Goal: Information Seeking & Learning: Learn about a topic

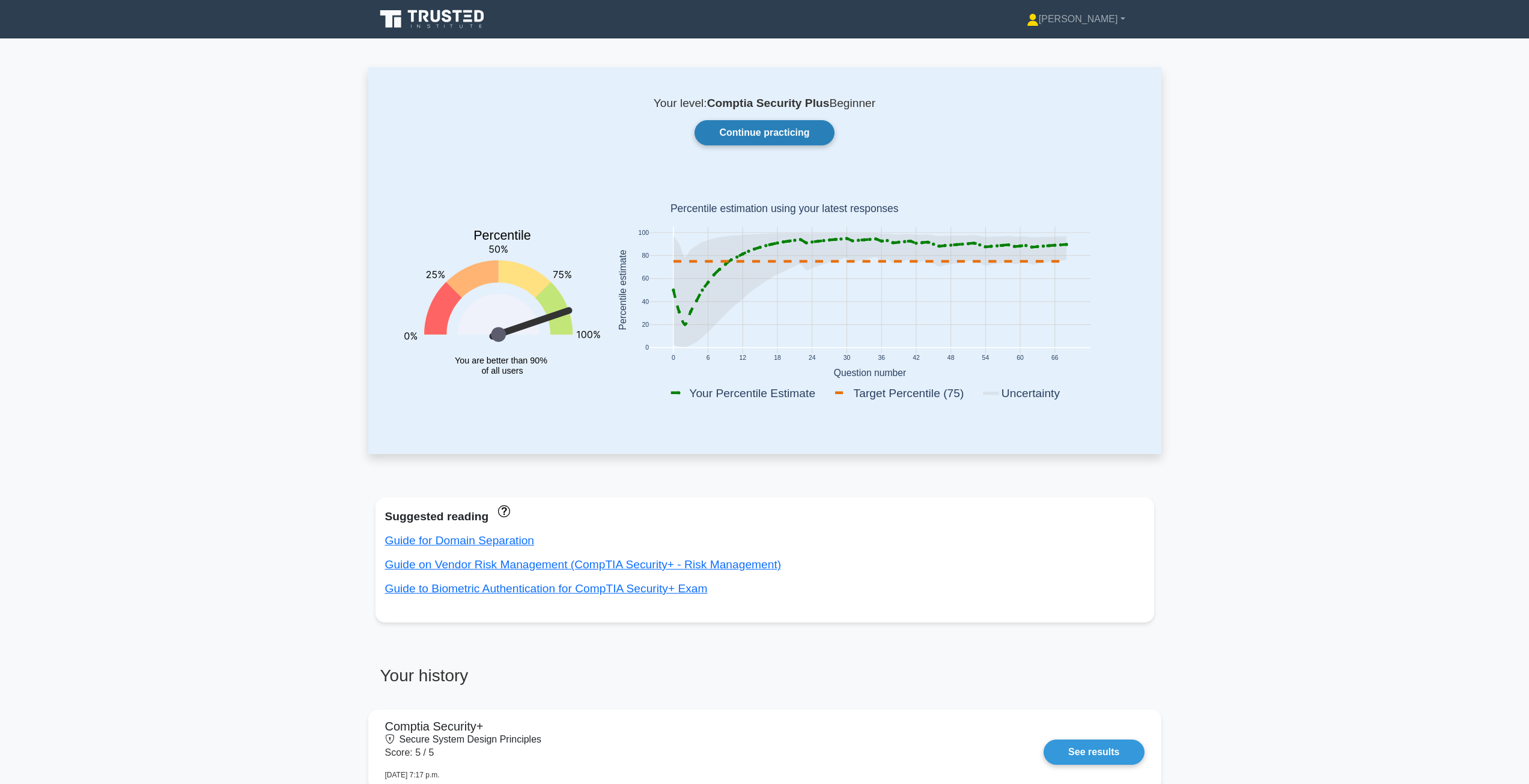
click at [766, 135] on link "Continue practicing" at bounding box center [763, 133] width 139 height 25
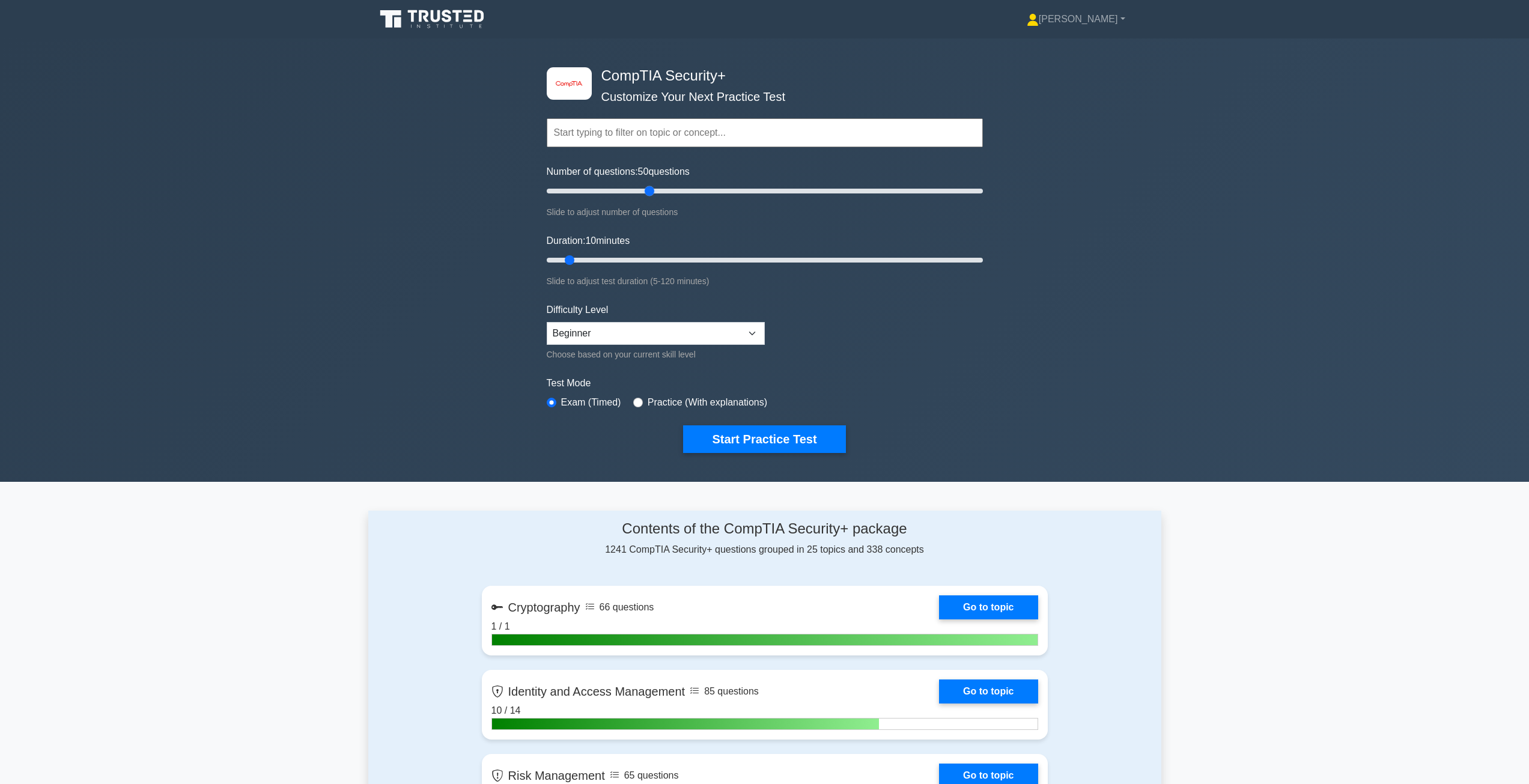
drag, startPoint x: 565, startPoint y: 190, endPoint x: 648, endPoint y: 193, distance: 83.1
type input "50"
click at [648, 193] on input "Number of questions: 50 questions" at bounding box center [765, 191] width 436 height 15
drag, startPoint x: 573, startPoint y: 260, endPoint x: 709, endPoint y: 260, distance: 136.0
type input "50"
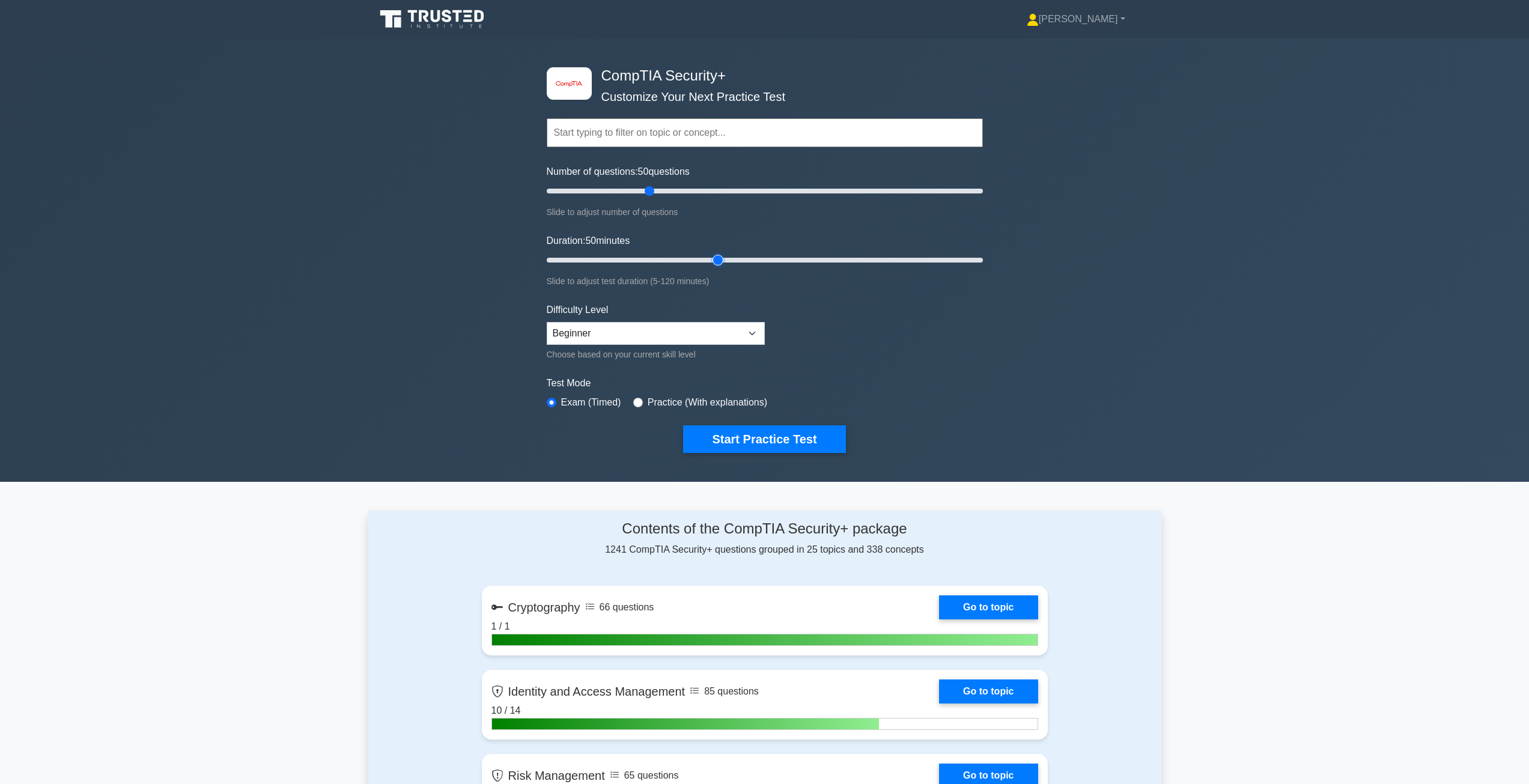
click at [709, 260] on input "Duration: 50 minutes" at bounding box center [765, 260] width 436 height 15
click at [694, 335] on select "Beginner Intermediate Expert" at bounding box center [655, 333] width 218 height 23
select select "intermediate"
click at [547, 322] on select "Beginner Intermediate Expert" at bounding box center [655, 333] width 218 height 23
click at [738, 333] on select "Beginner Intermediate Expert" at bounding box center [655, 333] width 218 height 23
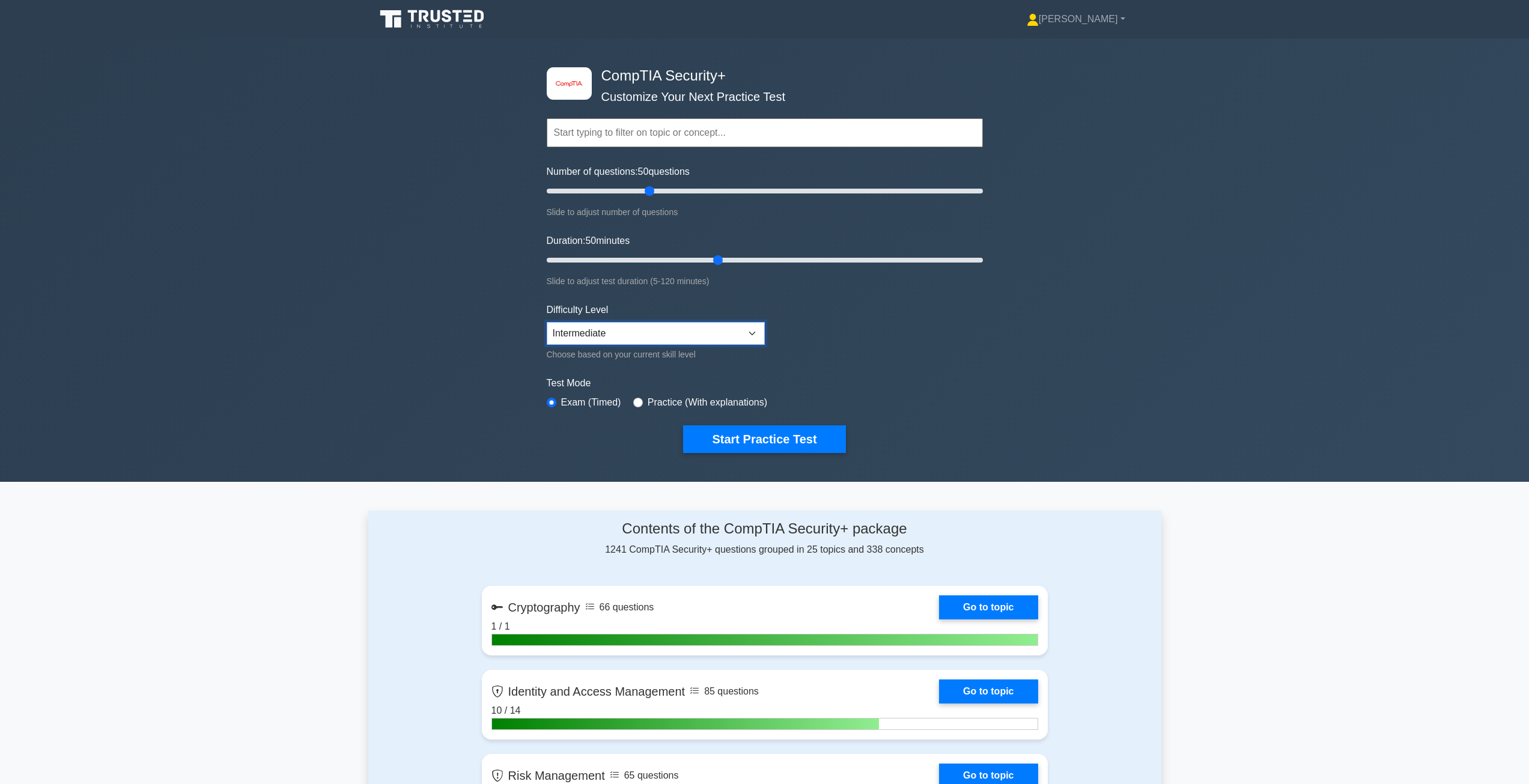
click at [547, 322] on select "Beginner Intermediate Expert" at bounding box center [655, 333] width 218 height 23
click at [652, 403] on label "Practice (With explanations)" at bounding box center [708, 402] width 120 height 15
click at [634, 401] on input "radio" at bounding box center [638, 402] width 9 height 9
radio input "true"
click at [739, 438] on button "Start Practice Test" at bounding box center [764, 439] width 162 height 28
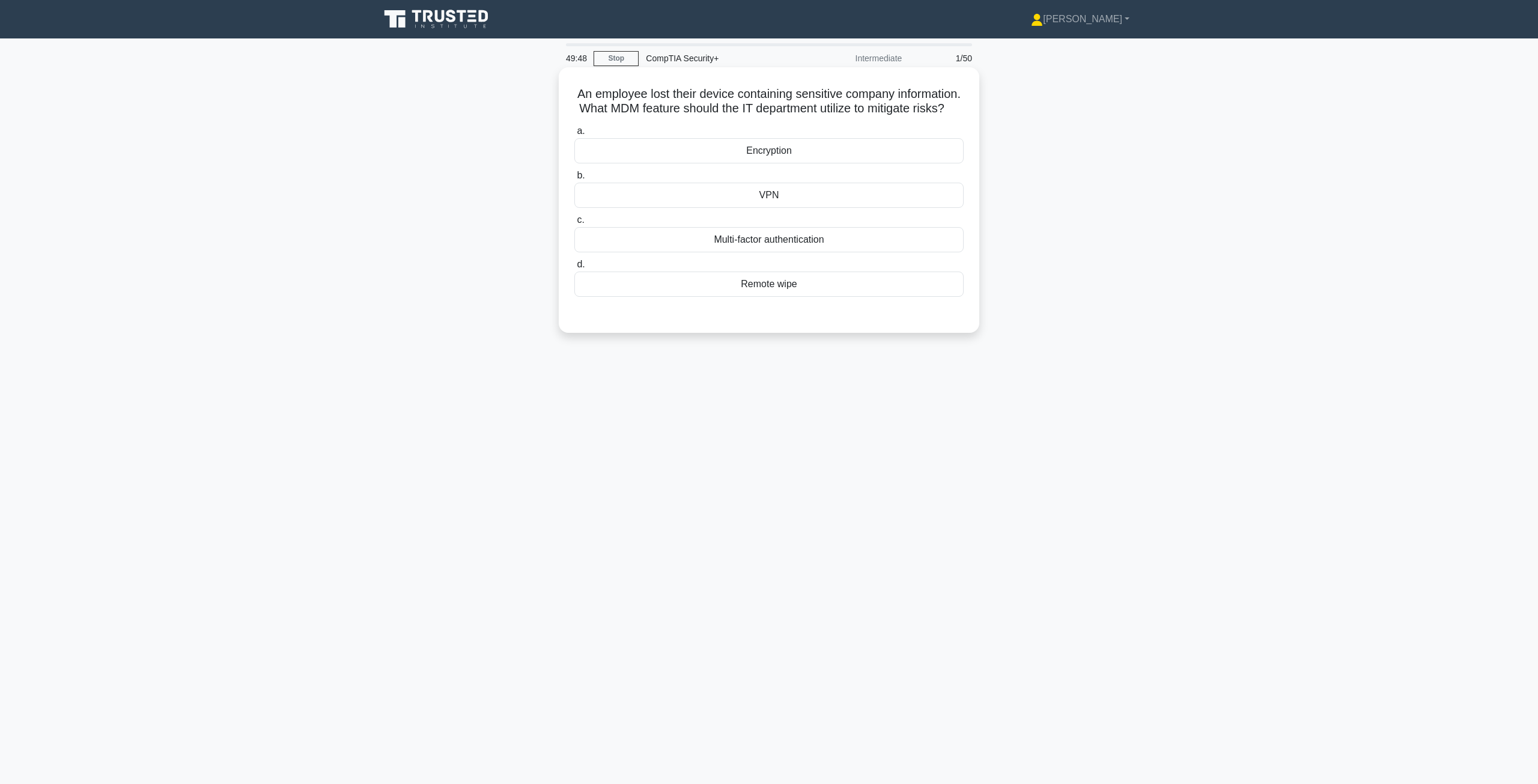
click at [874, 296] on div "Remote wipe" at bounding box center [769, 283] width 389 height 25
click at [574, 269] on input "d. Remote wipe" at bounding box center [574, 264] width 0 height 7
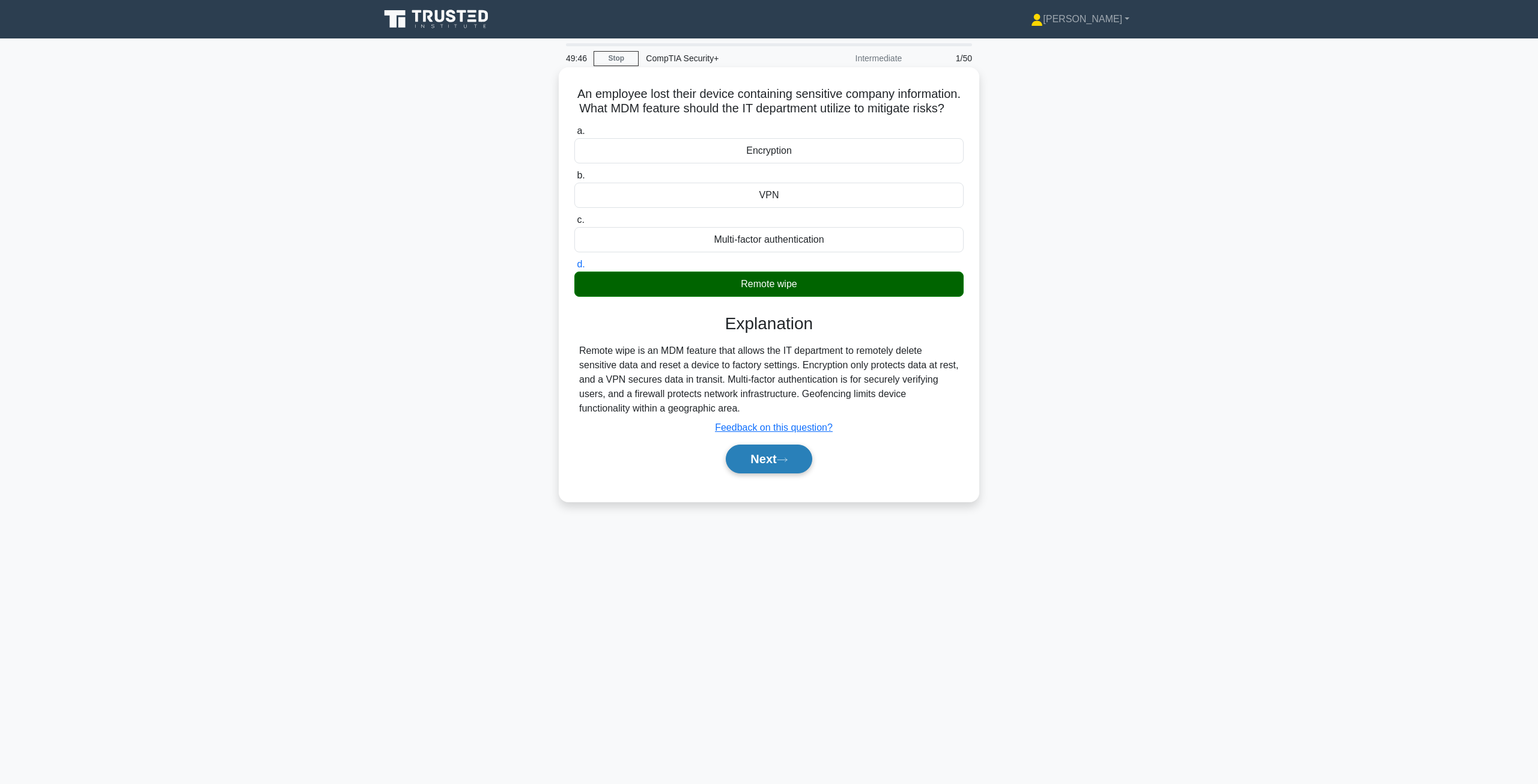
click at [786, 473] on button "Next" at bounding box center [768, 458] width 86 height 29
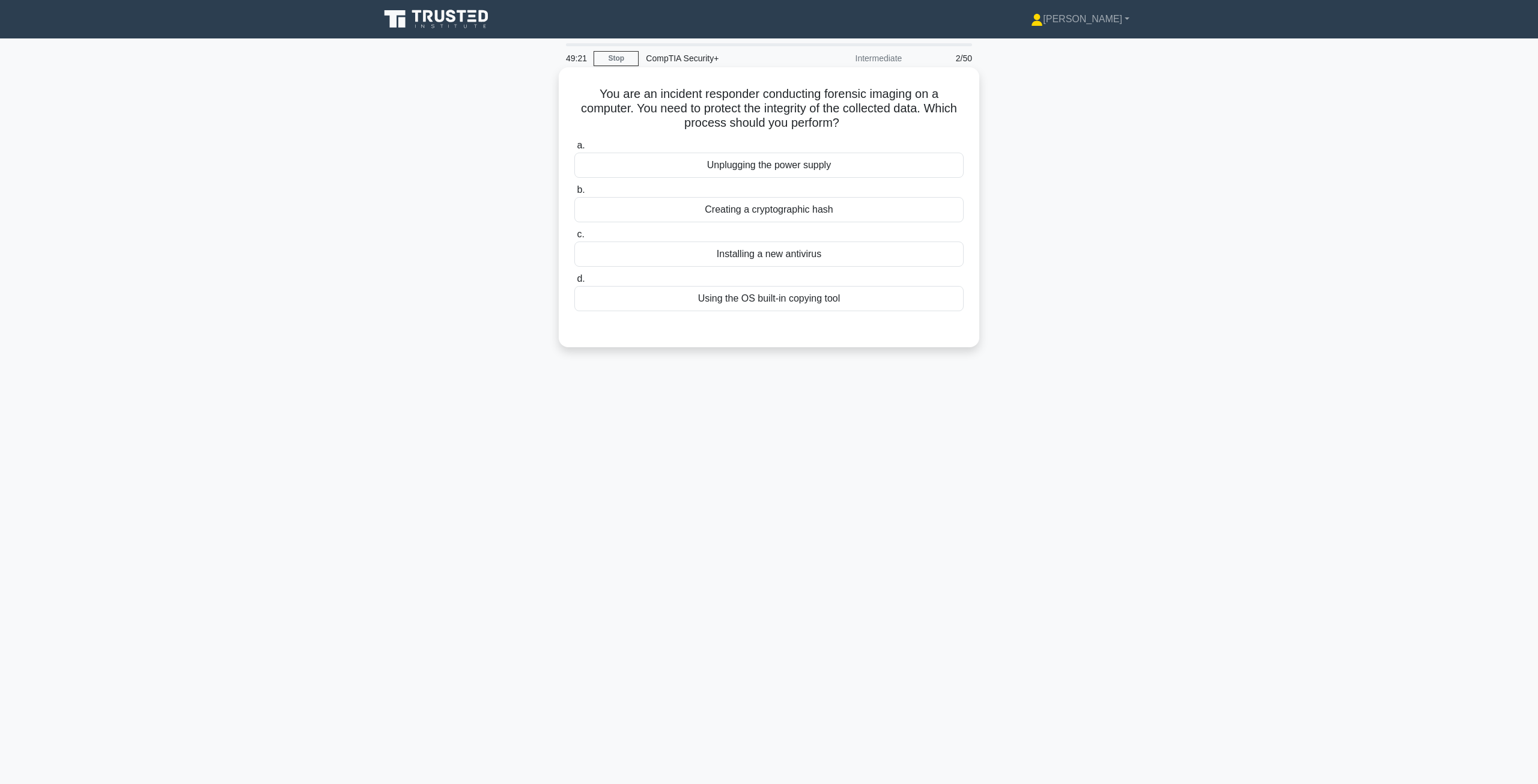
click at [841, 208] on div "Creating a cryptographic hash" at bounding box center [769, 209] width 389 height 25
click at [574, 194] on input "b. Creating a cryptographic hash" at bounding box center [574, 190] width 0 height 7
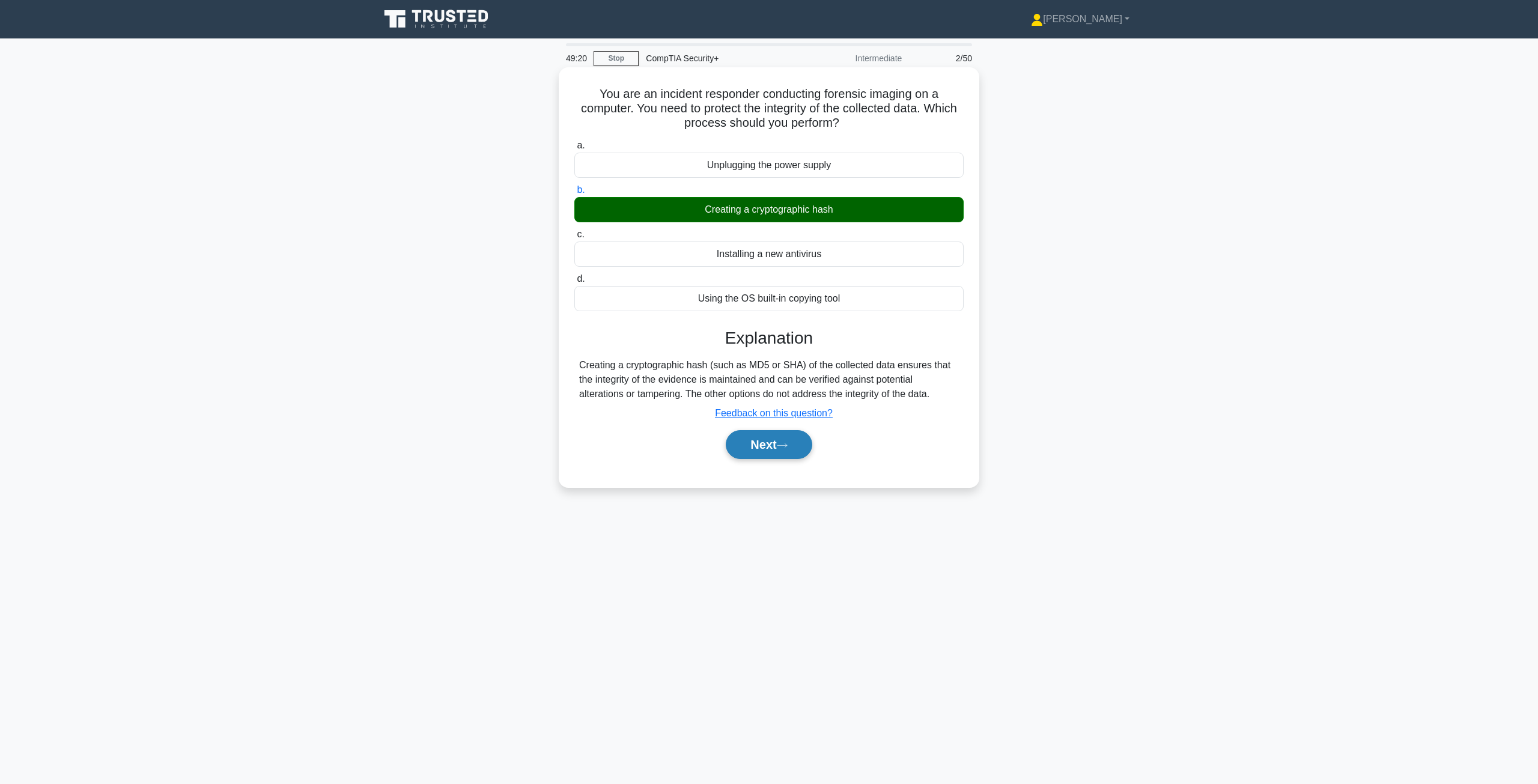
click at [760, 449] on button "Next" at bounding box center [768, 444] width 86 height 29
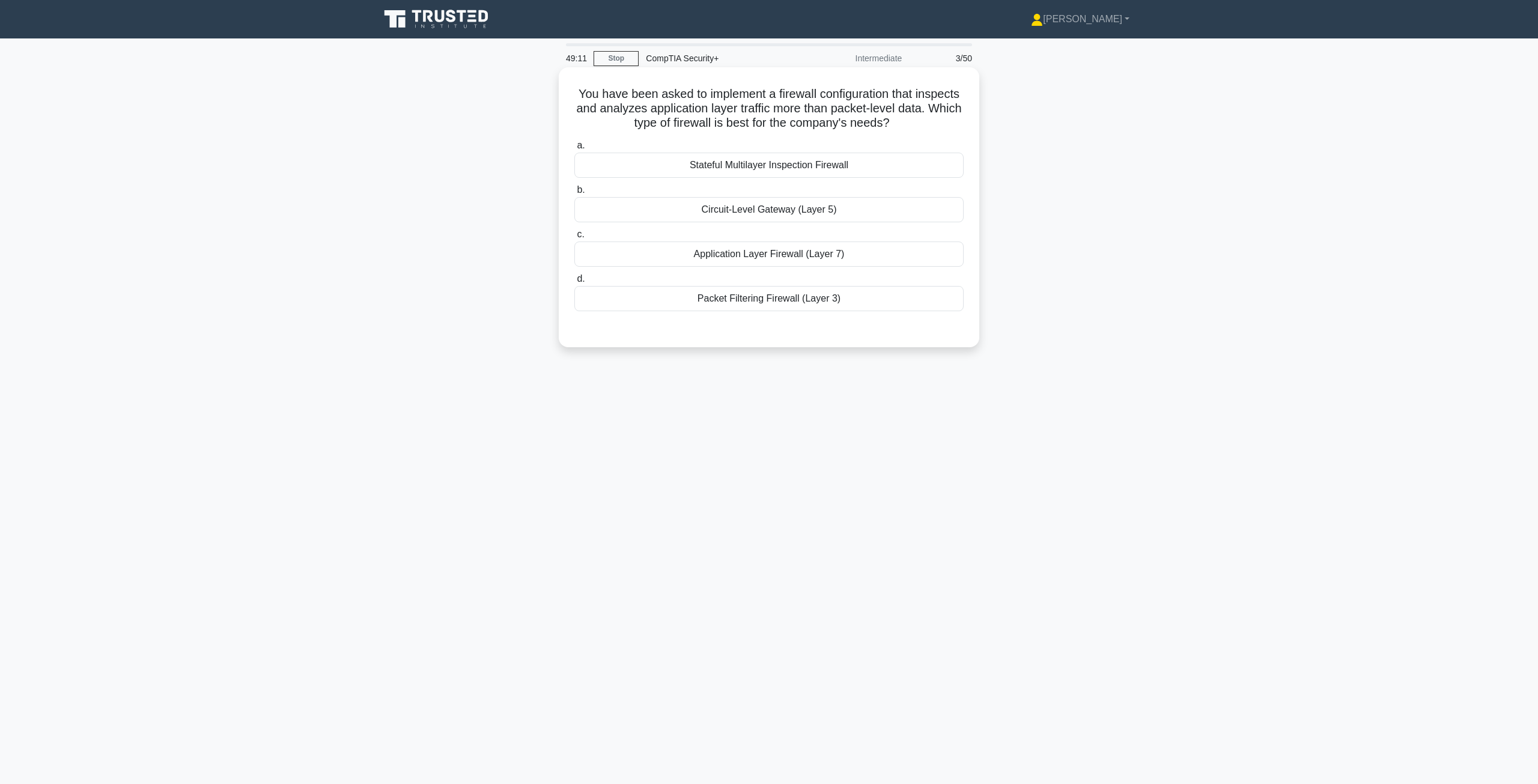
click at [896, 264] on div "Application Layer Firewall (Layer 7)" at bounding box center [769, 253] width 389 height 25
click at [574, 238] on input "c. Application Layer Firewall (Layer 7)" at bounding box center [574, 235] width 0 height 7
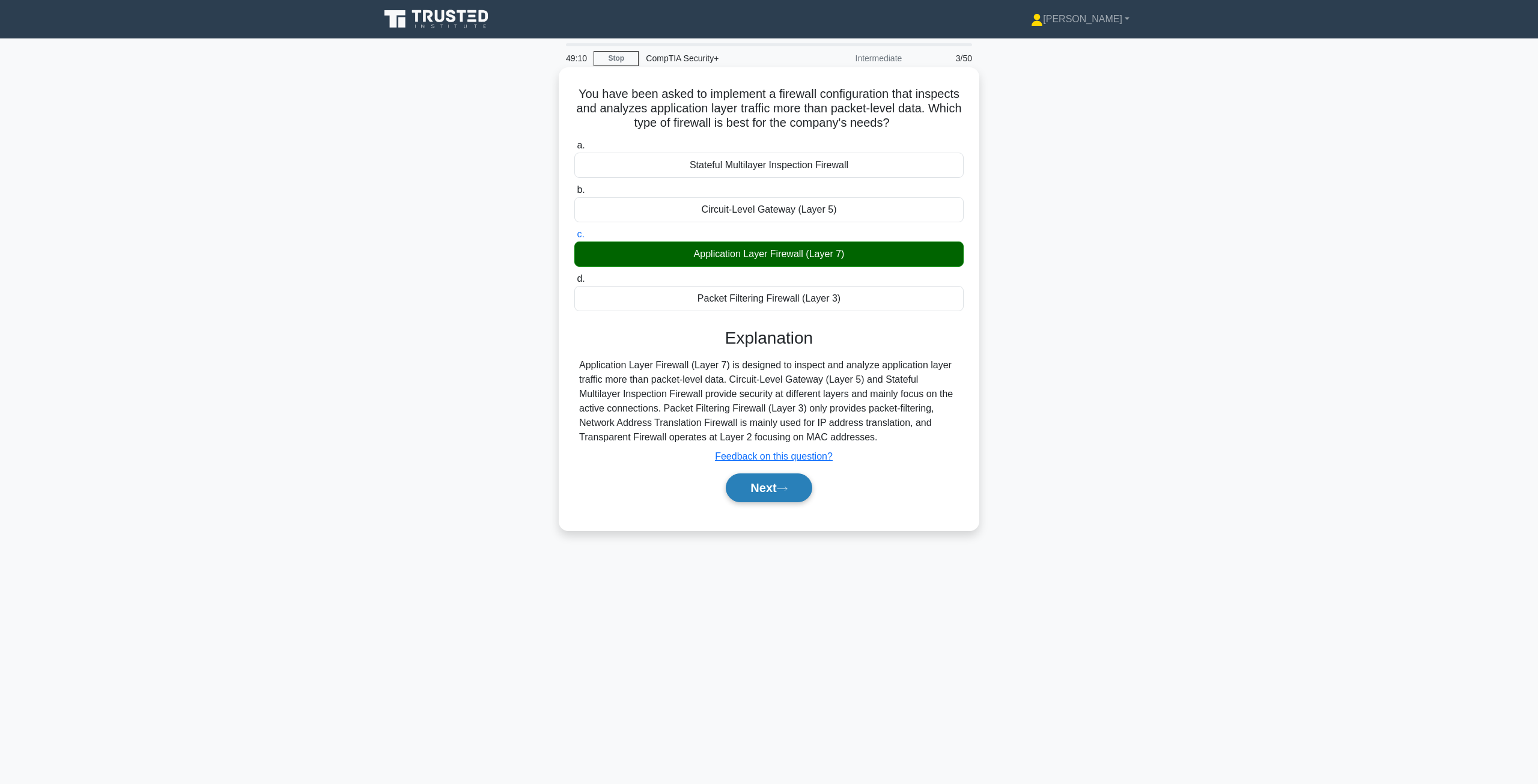
click at [765, 485] on button "Next" at bounding box center [768, 487] width 86 height 29
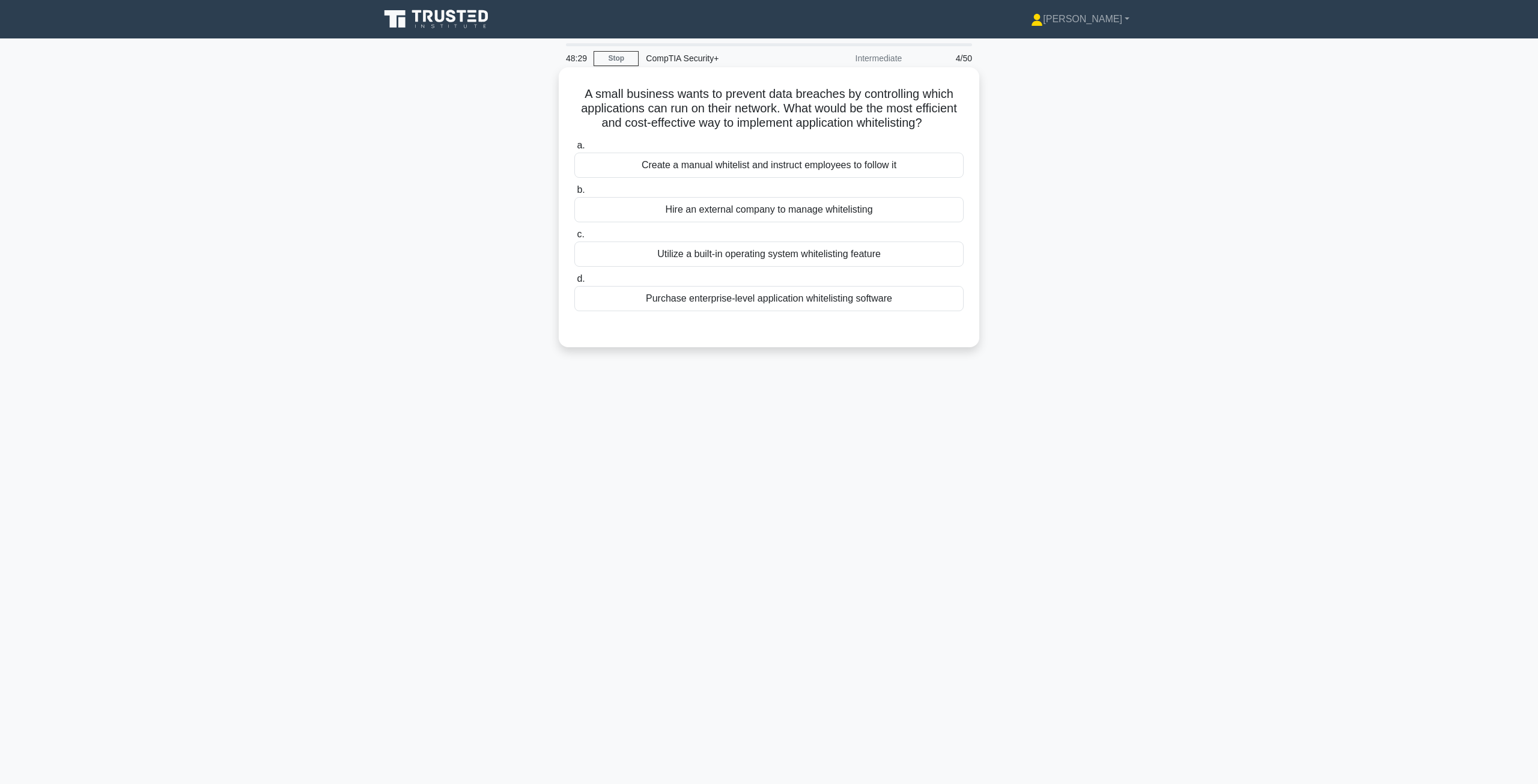
click at [698, 267] on div "Utilize a built-in operating system whitelisting feature" at bounding box center [769, 253] width 389 height 25
click at [574, 238] on input "c. Utilize a built-in operating system whitelisting feature" at bounding box center [574, 235] width 0 height 7
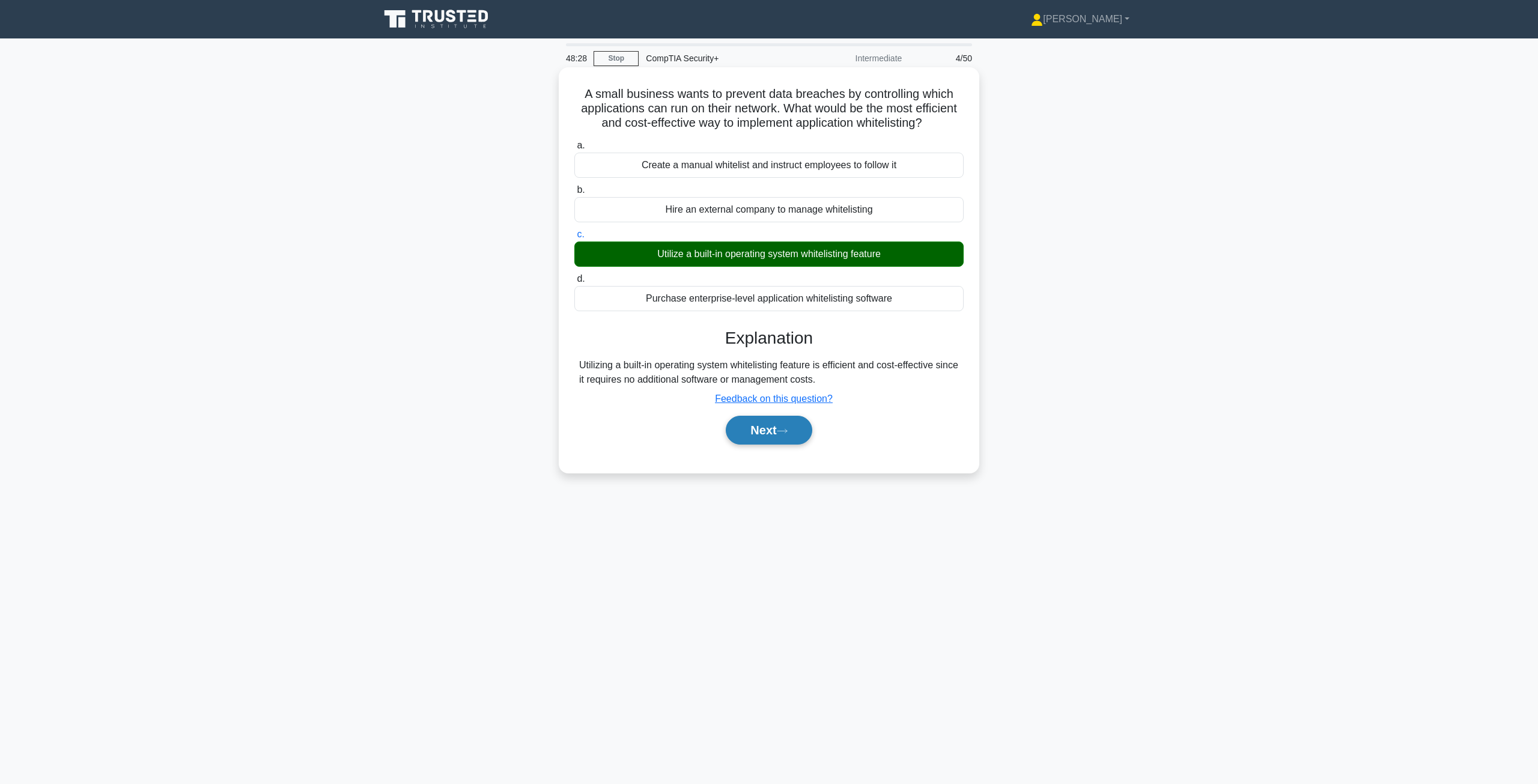
click at [769, 444] on button "Next" at bounding box center [768, 430] width 86 height 29
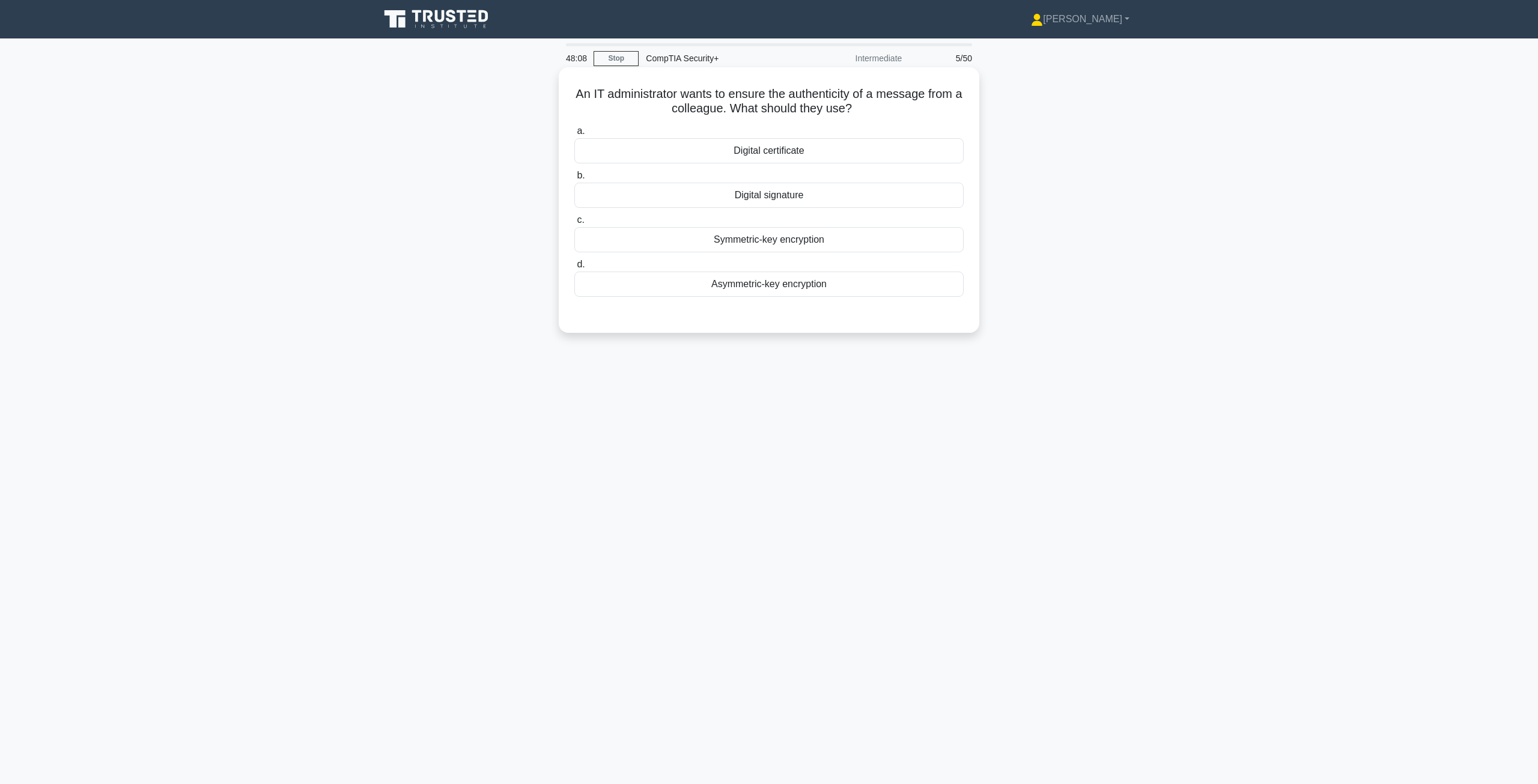
click at [755, 203] on div "Digital signature" at bounding box center [769, 194] width 389 height 25
click at [574, 179] on input "b. Digital signature" at bounding box center [574, 176] width 0 height 7
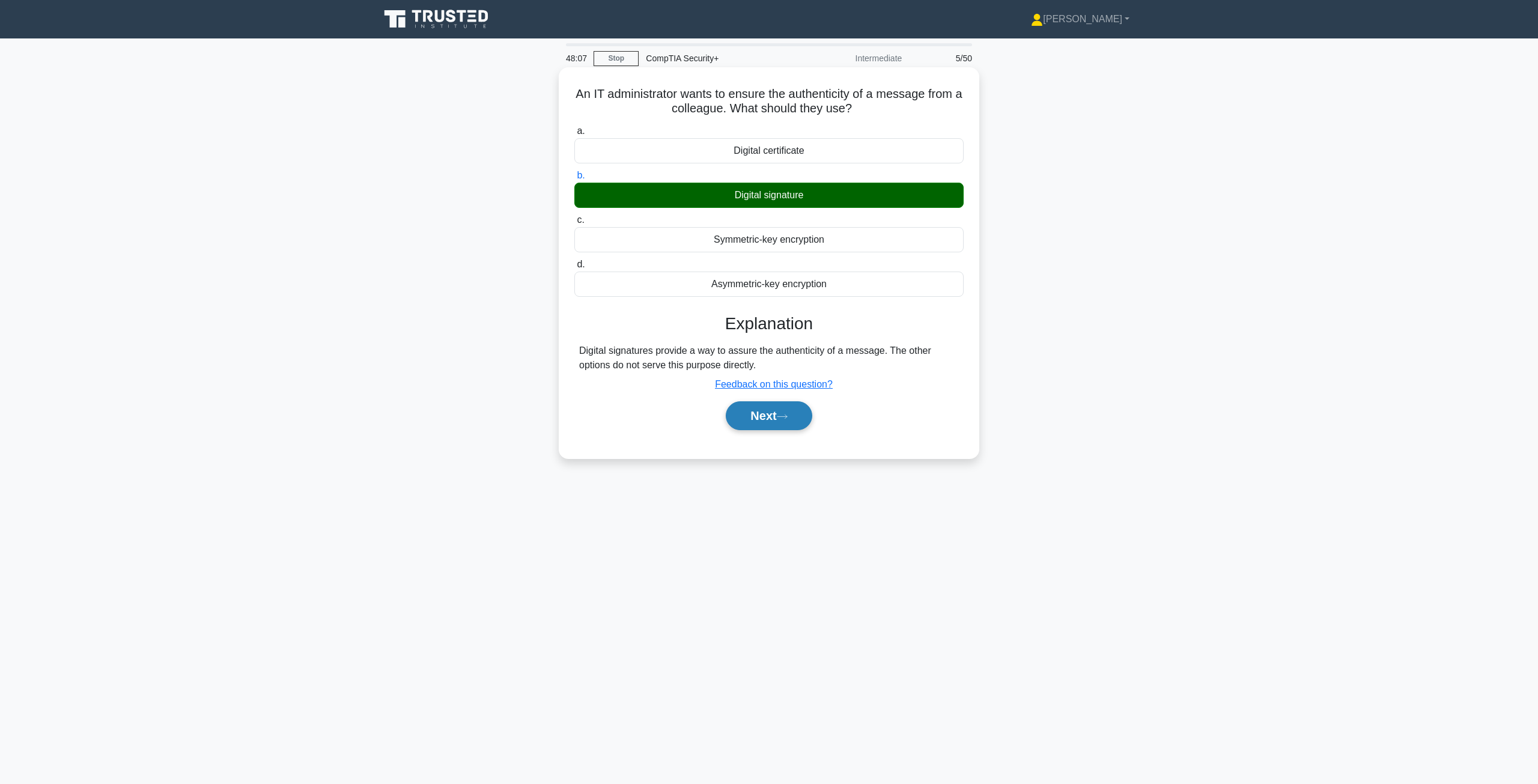
click at [765, 416] on button "Next" at bounding box center [768, 415] width 86 height 29
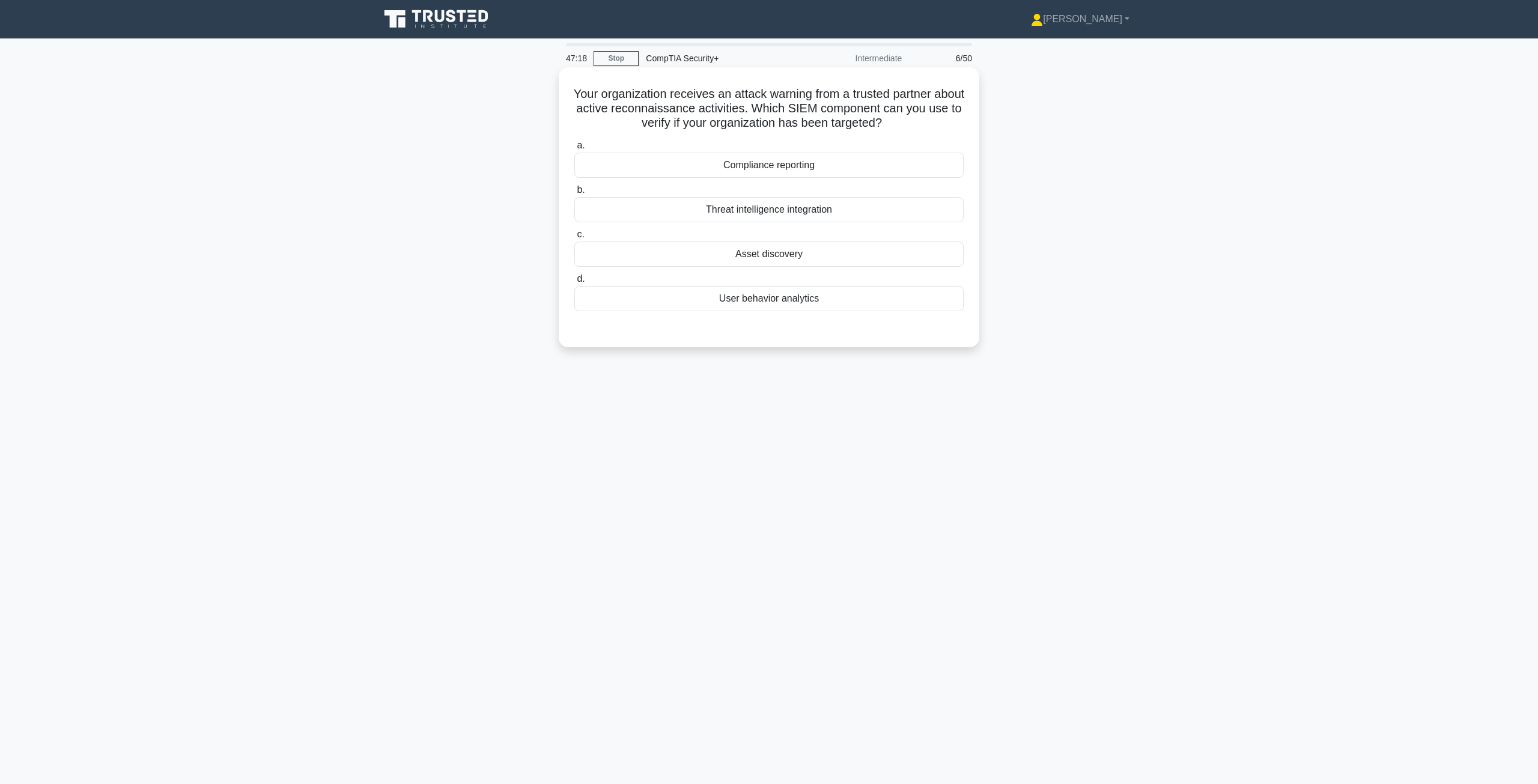
click at [758, 299] on div "User behavior analytics" at bounding box center [769, 298] width 389 height 25
click at [574, 282] on input "d. User behavior analytics" at bounding box center [574, 279] width 0 height 7
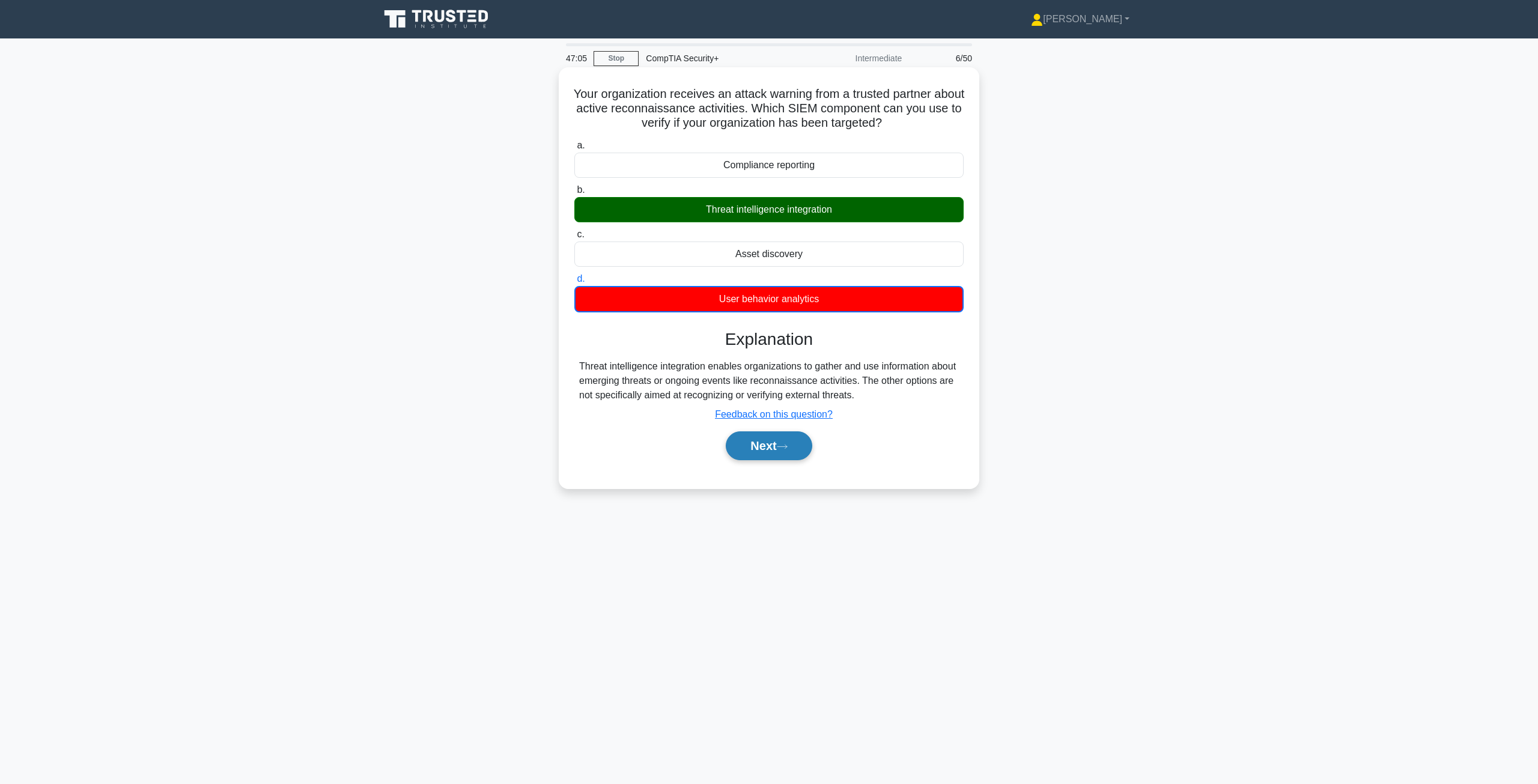
click at [769, 444] on button "Next" at bounding box center [768, 445] width 86 height 29
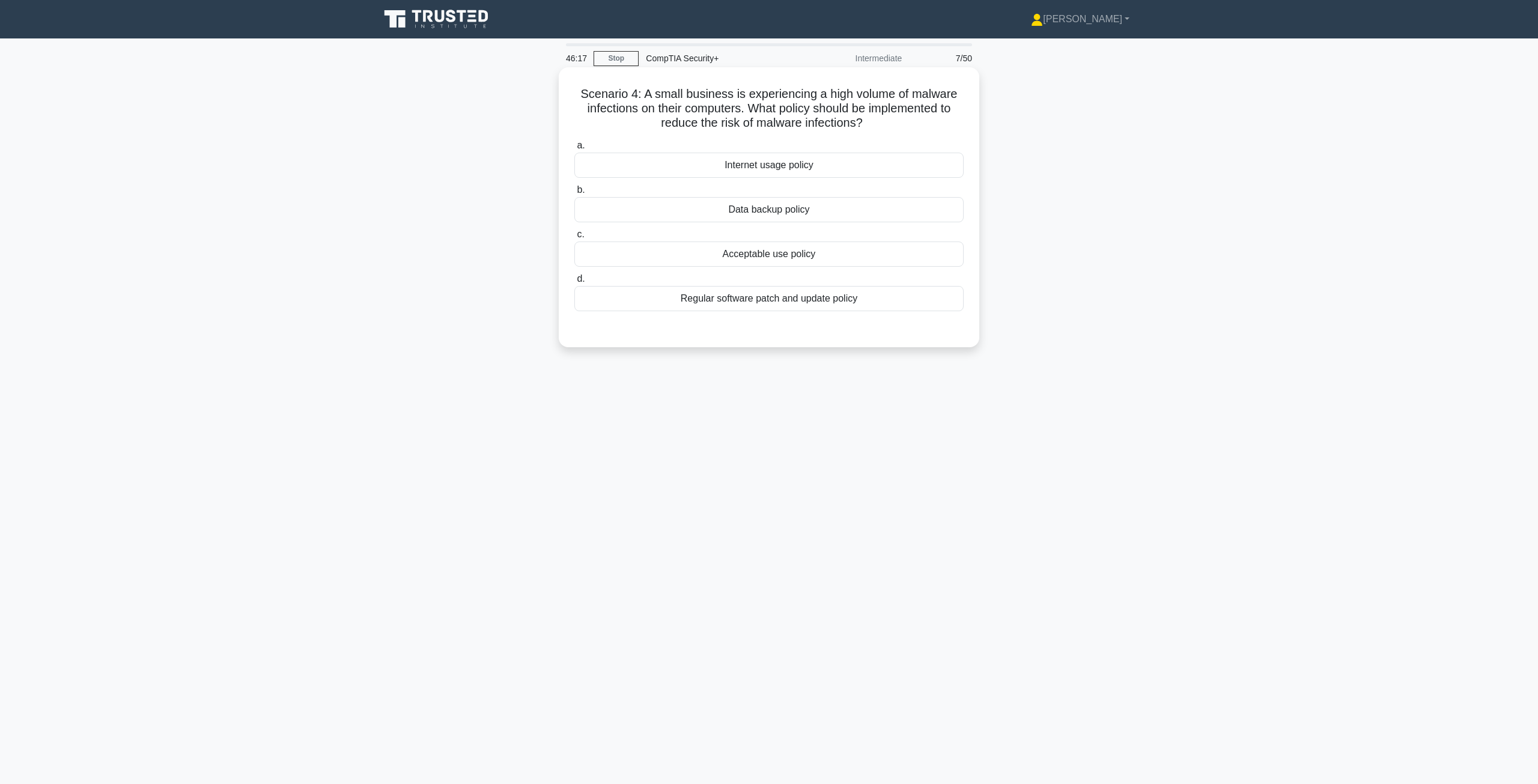
click at [754, 299] on div "Regular software patch and update policy" at bounding box center [769, 298] width 389 height 25
click at [574, 282] on input "d. Regular software patch and update policy" at bounding box center [574, 279] width 0 height 7
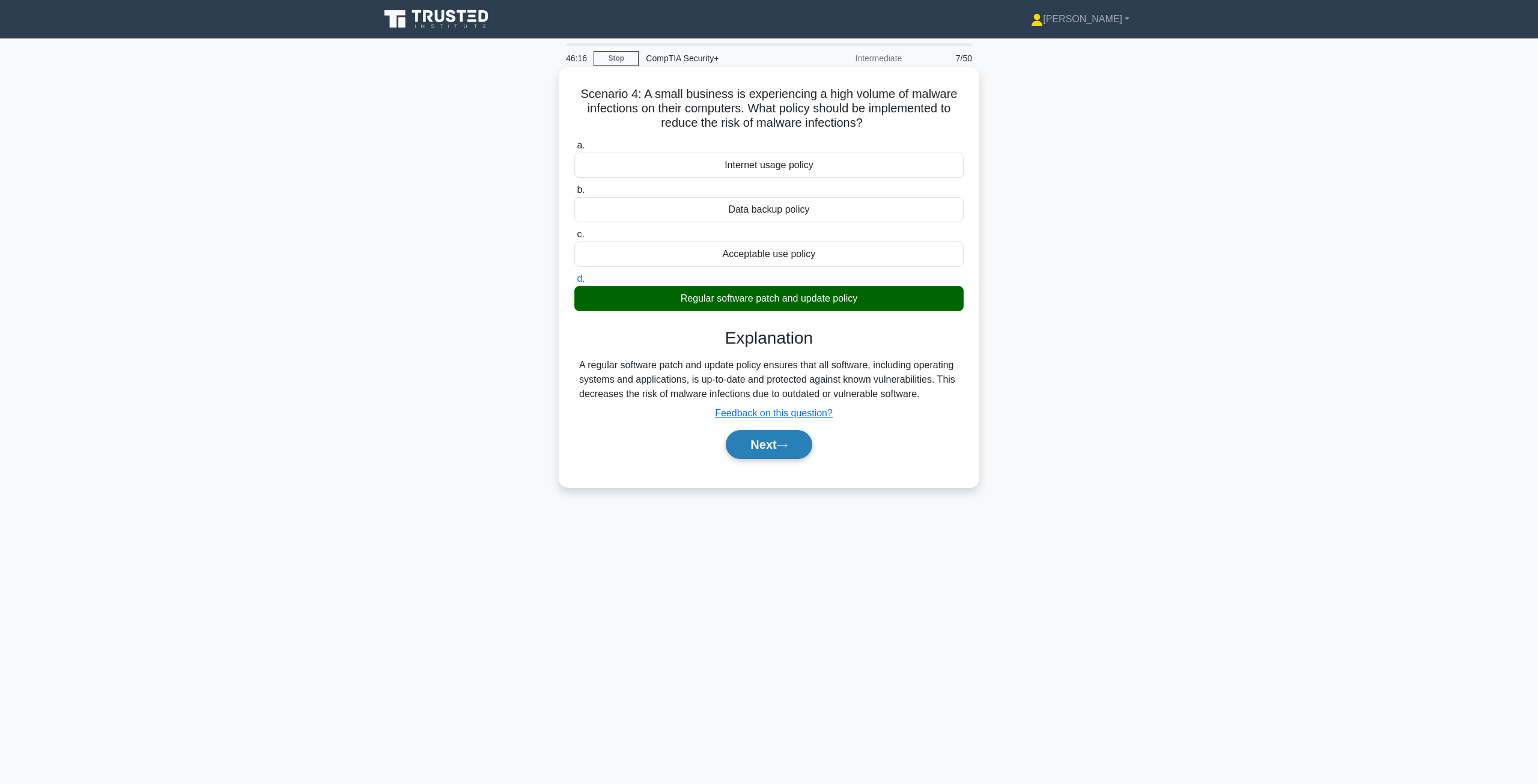
click at [757, 442] on button "Next" at bounding box center [768, 444] width 86 height 29
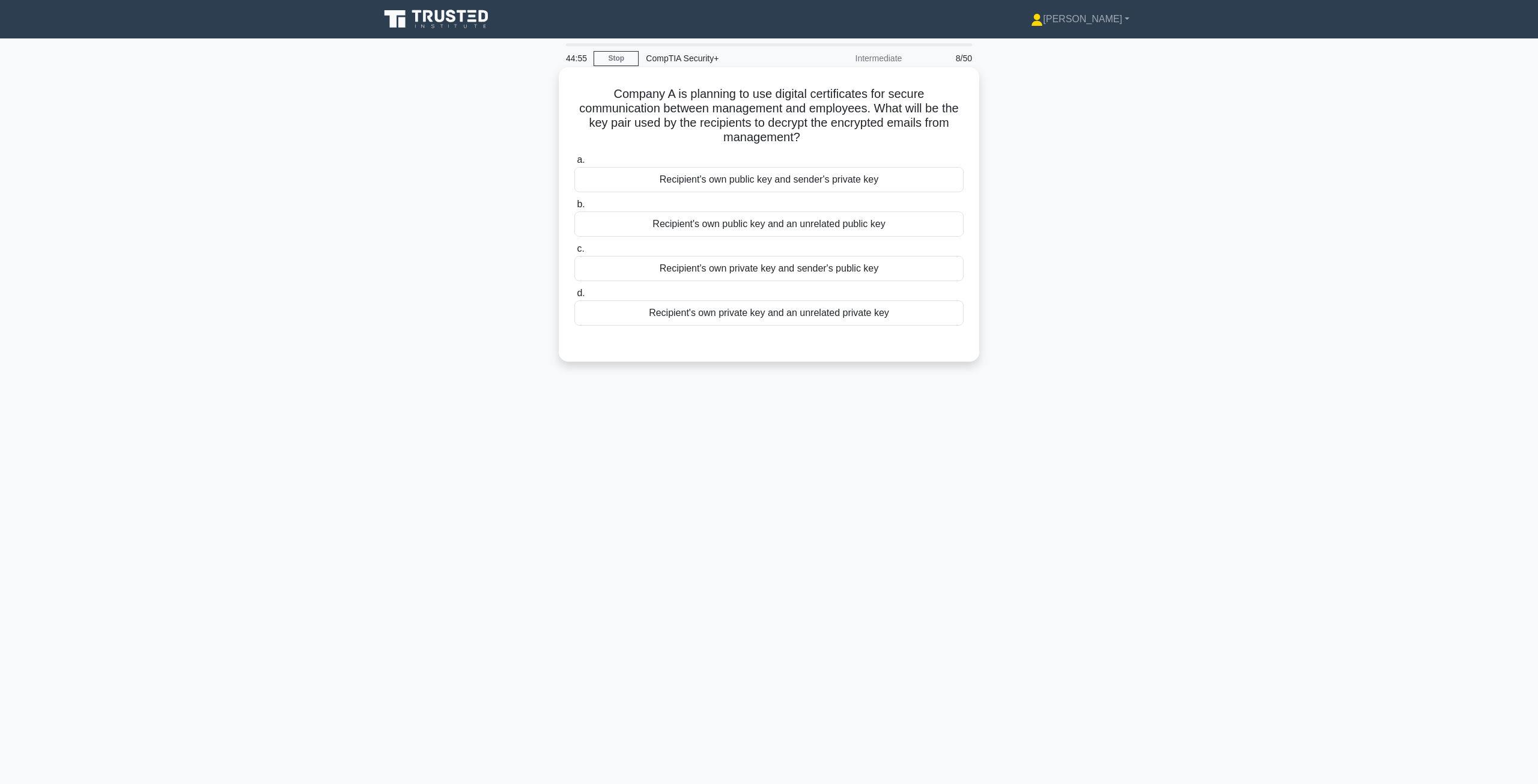
click at [723, 271] on div "Recipient's own private key and sender's public key" at bounding box center [769, 268] width 389 height 25
click at [574, 253] on input "c. Recipient's own private key and sender's public key" at bounding box center [574, 248] width 0 height 7
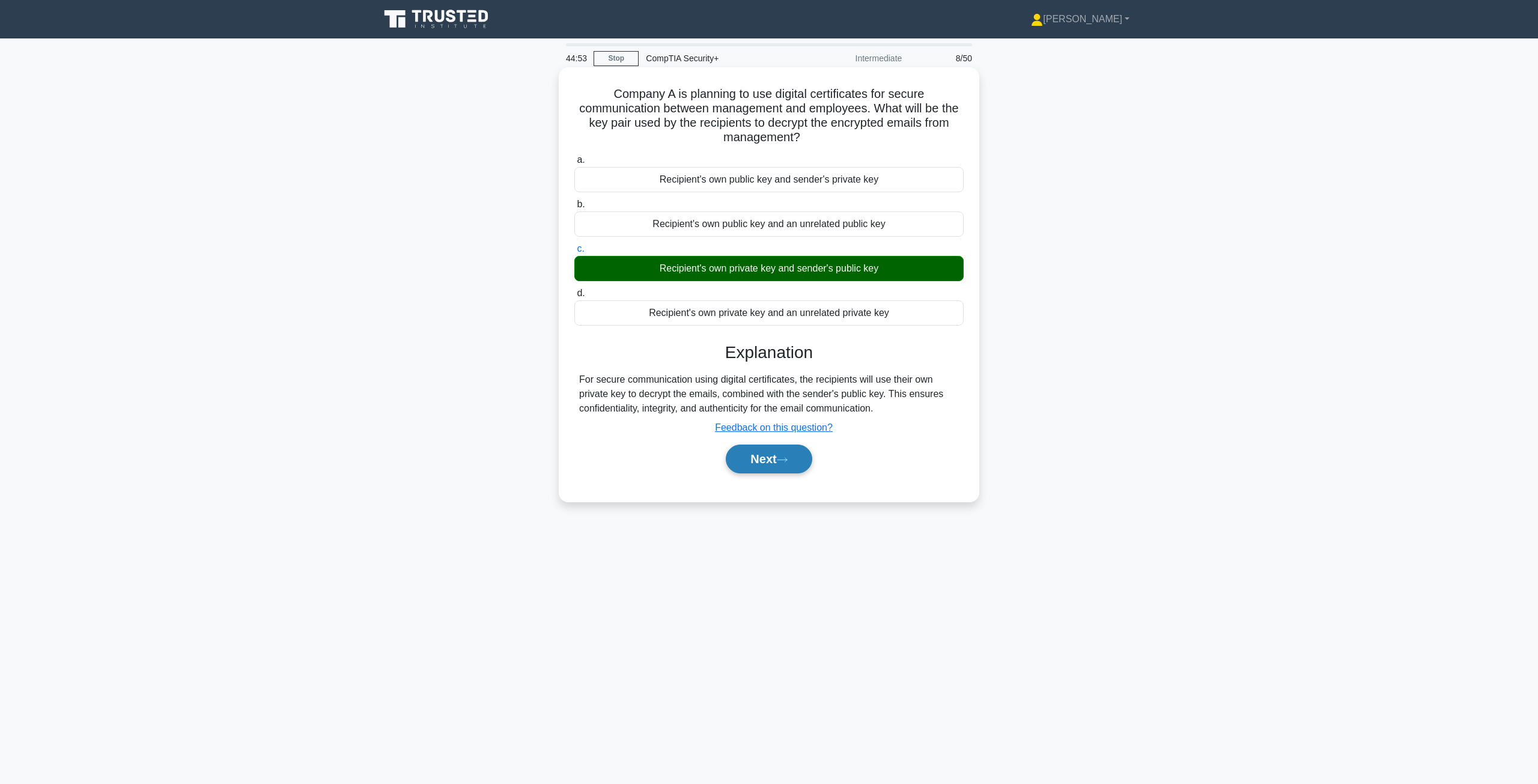
click at [757, 459] on button "Next" at bounding box center [768, 458] width 86 height 29
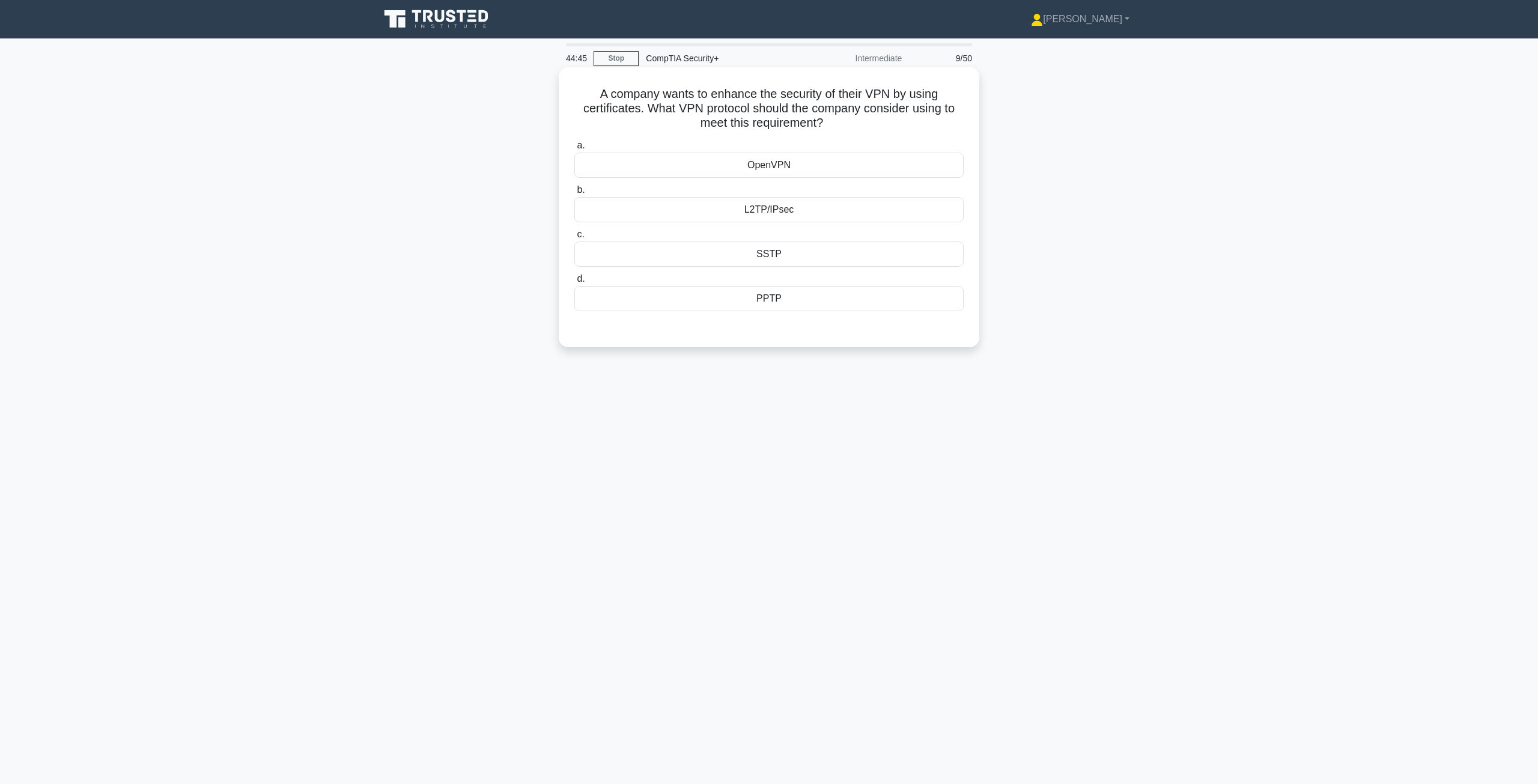
click at [918, 212] on div "L2TP/IPsec" at bounding box center [769, 209] width 389 height 25
click at [574, 194] on input "b. L2TP/IPsec" at bounding box center [574, 190] width 0 height 7
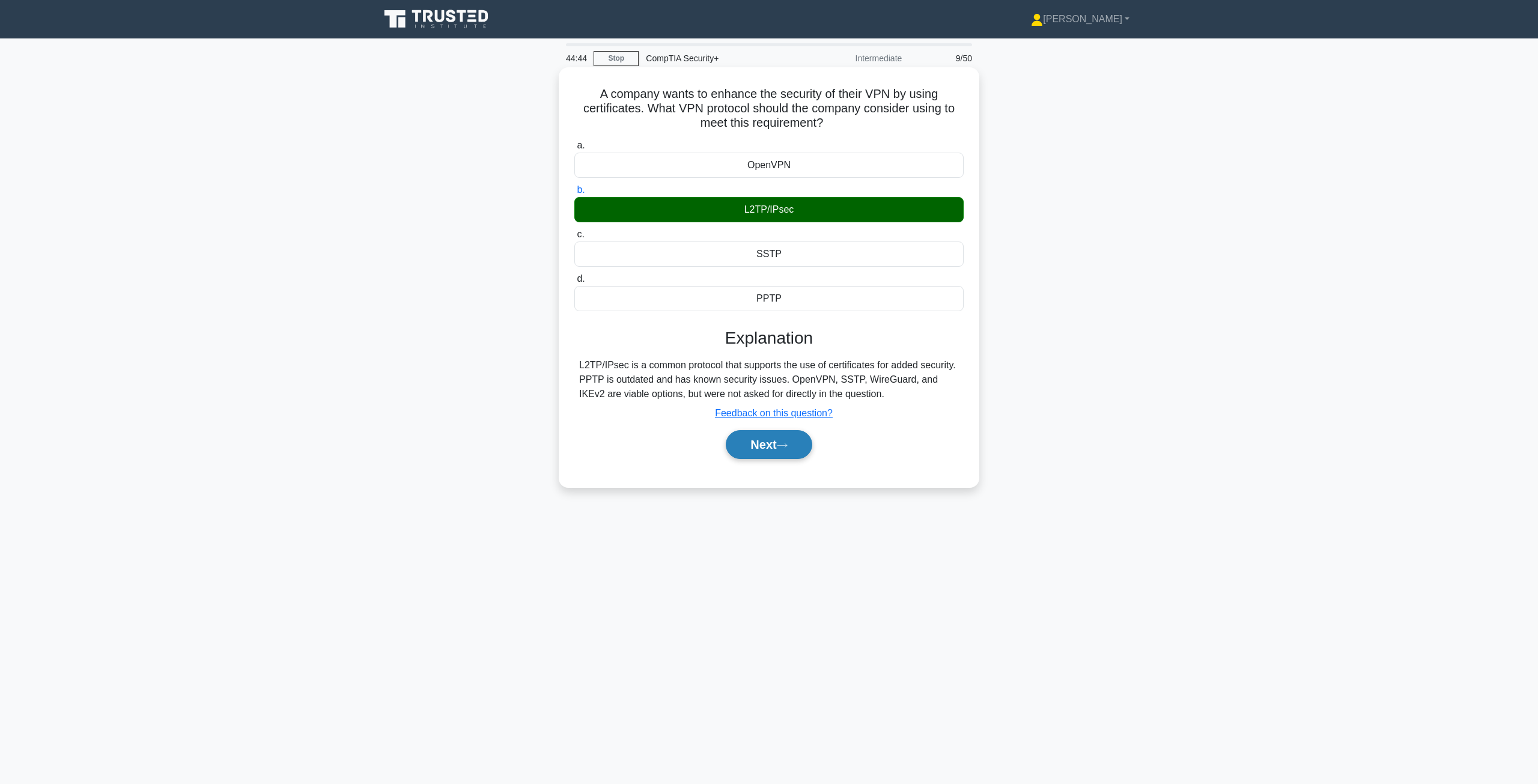
click at [763, 447] on button "Next" at bounding box center [768, 444] width 86 height 29
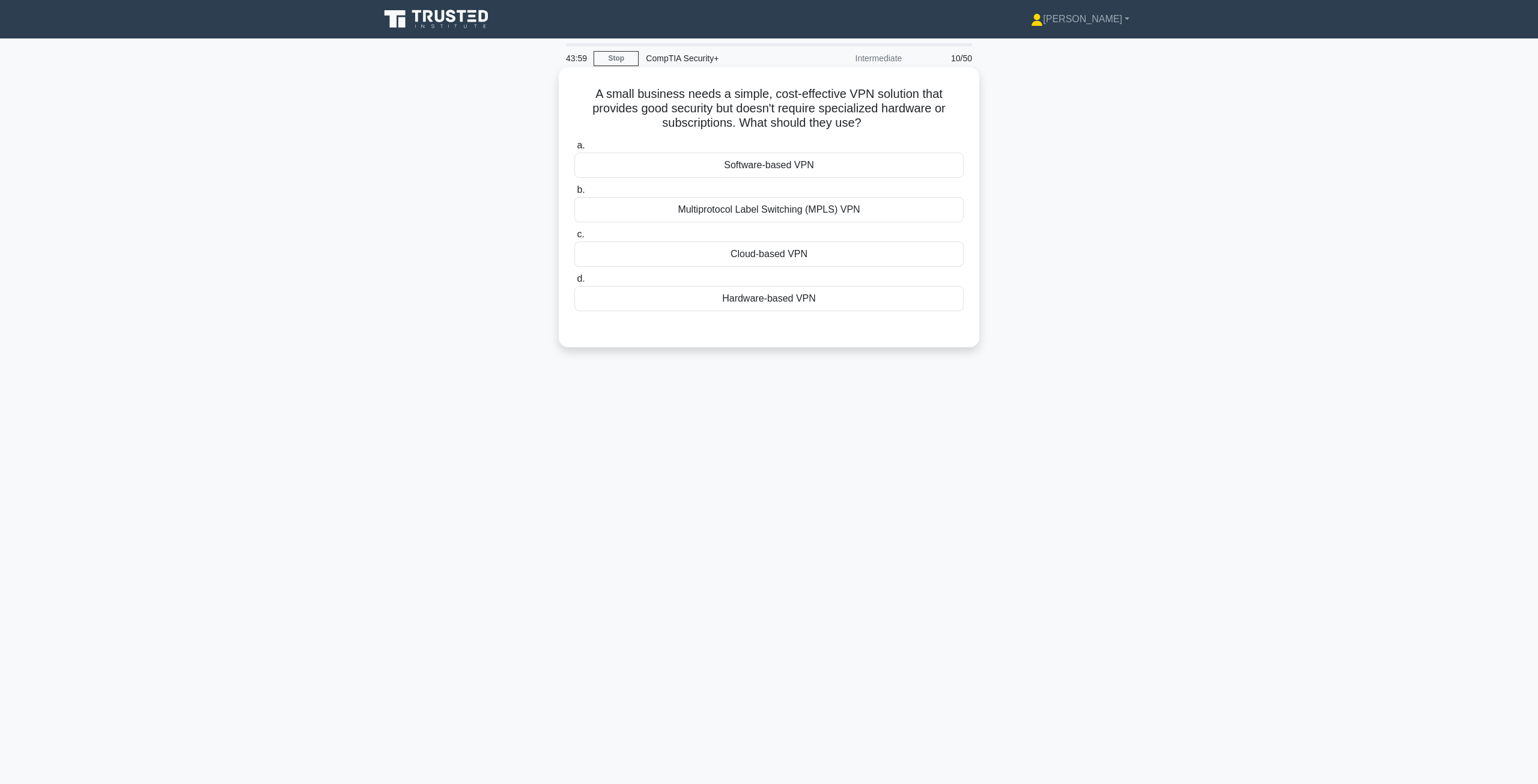
click at [842, 165] on div "Software-based VPN" at bounding box center [769, 165] width 389 height 25
click at [574, 150] on input "a. Software-based VPN" at bounding box center [574, 145] width 0 height 7
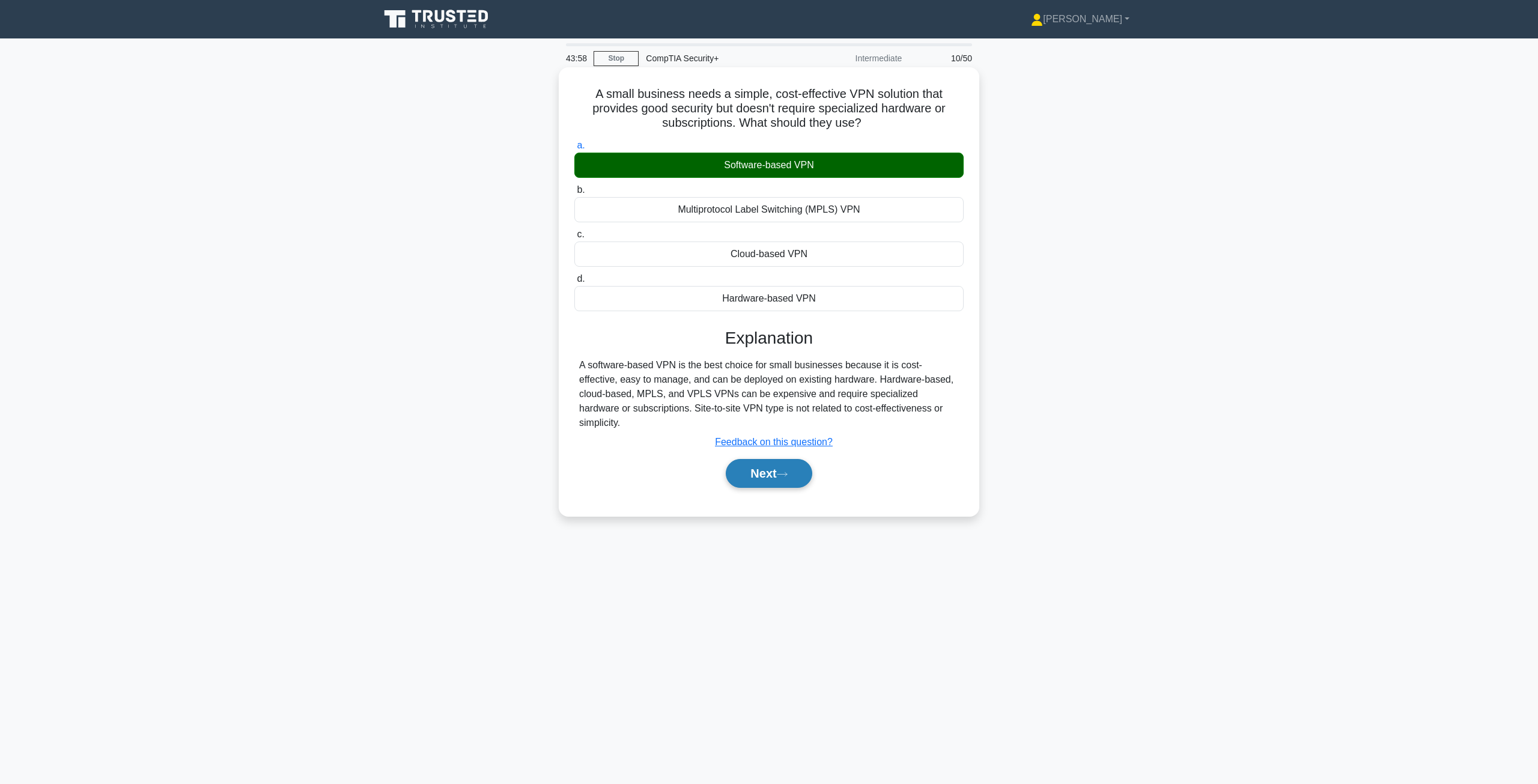
click at [775, 459] on button "Next" at bounding box center [768, 473] width 86 height 29
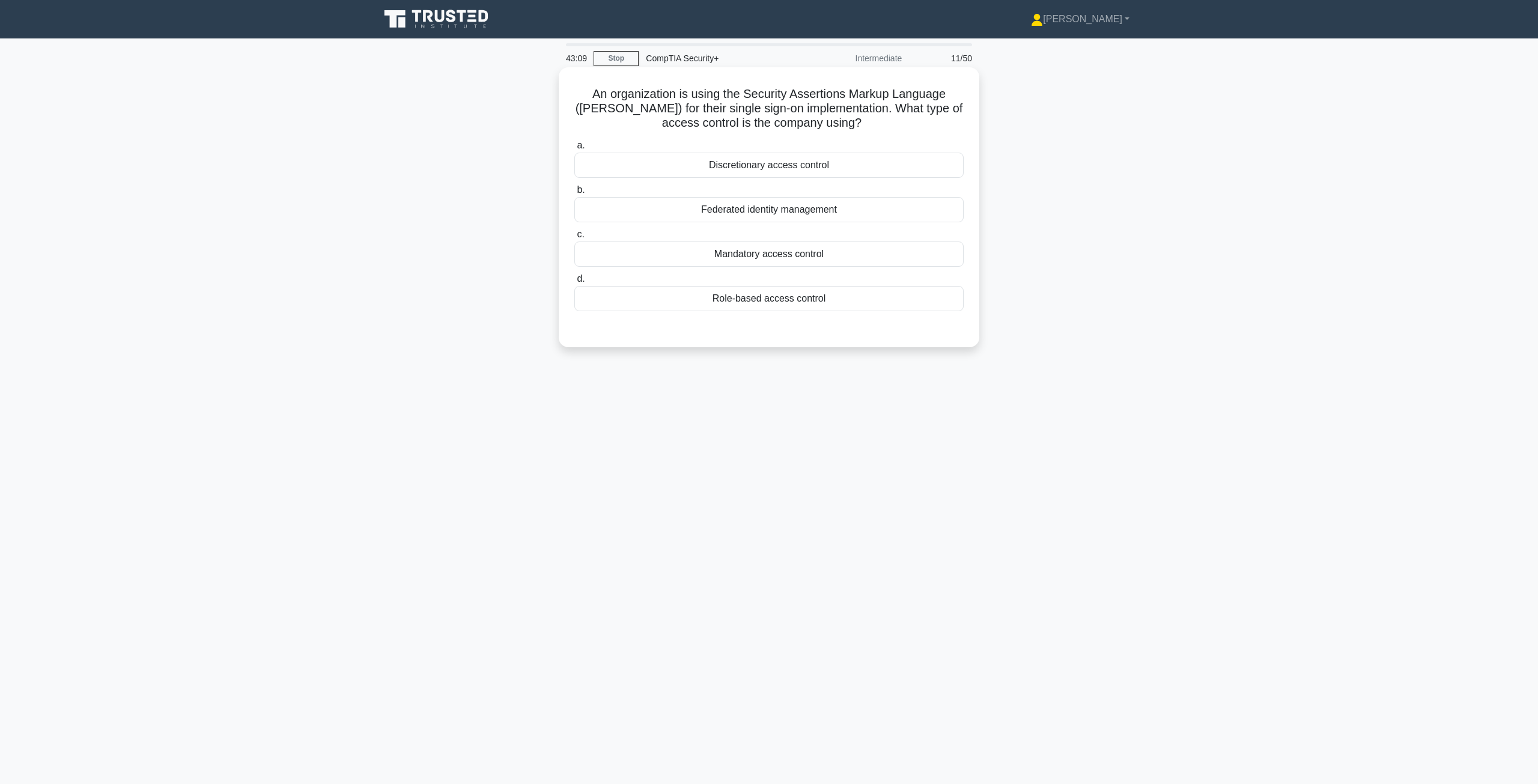
click at [817, 167] on div "Discretionary access control" at bounding box center [769, 165] width 389 height 25
click at [574, 150] on input "a. Discretionary access control" at bounding box center [574, 145] width 0 height 7
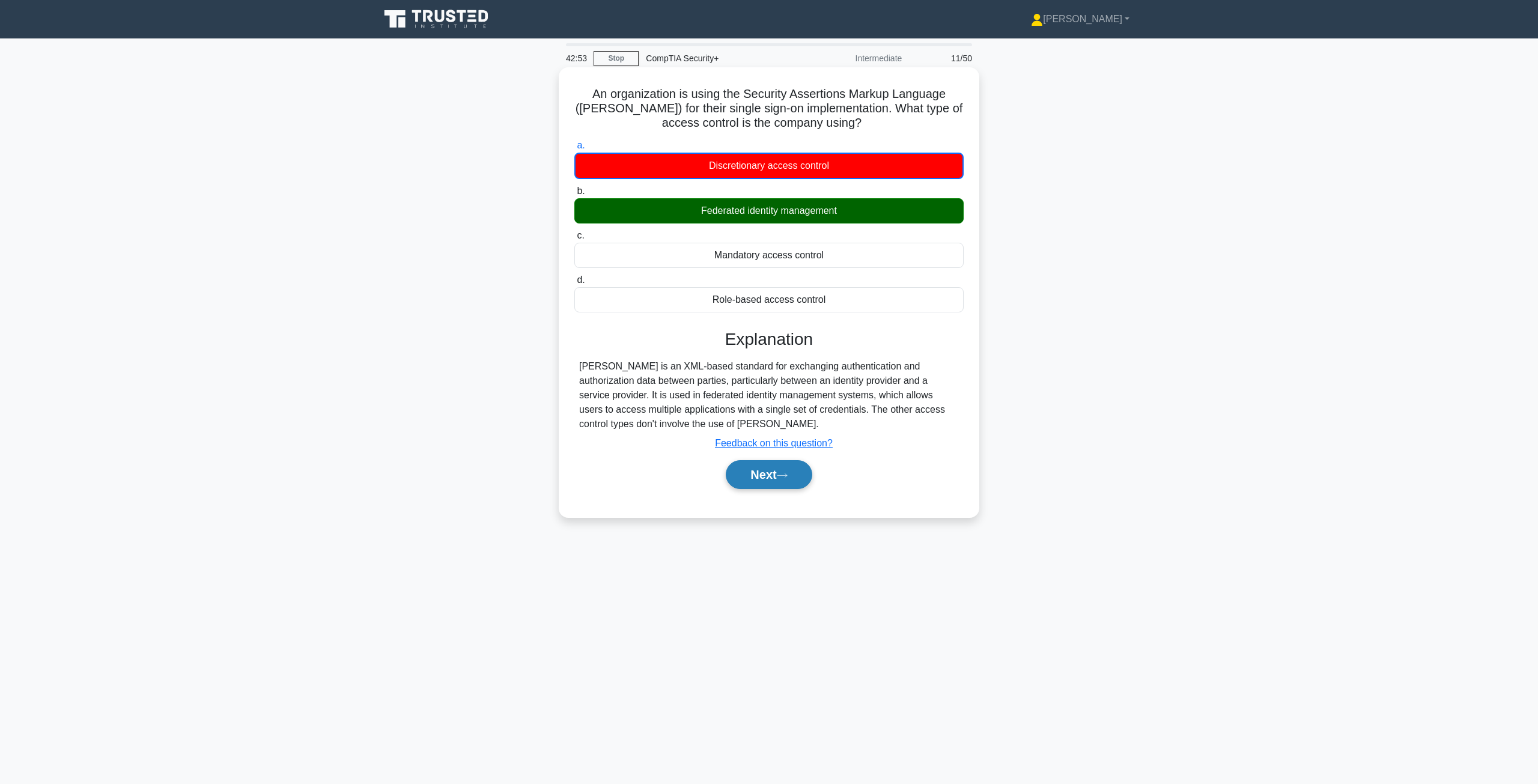
click at [772, 478] on button "Next" at bounding box center [768, 474] width 86 height 29
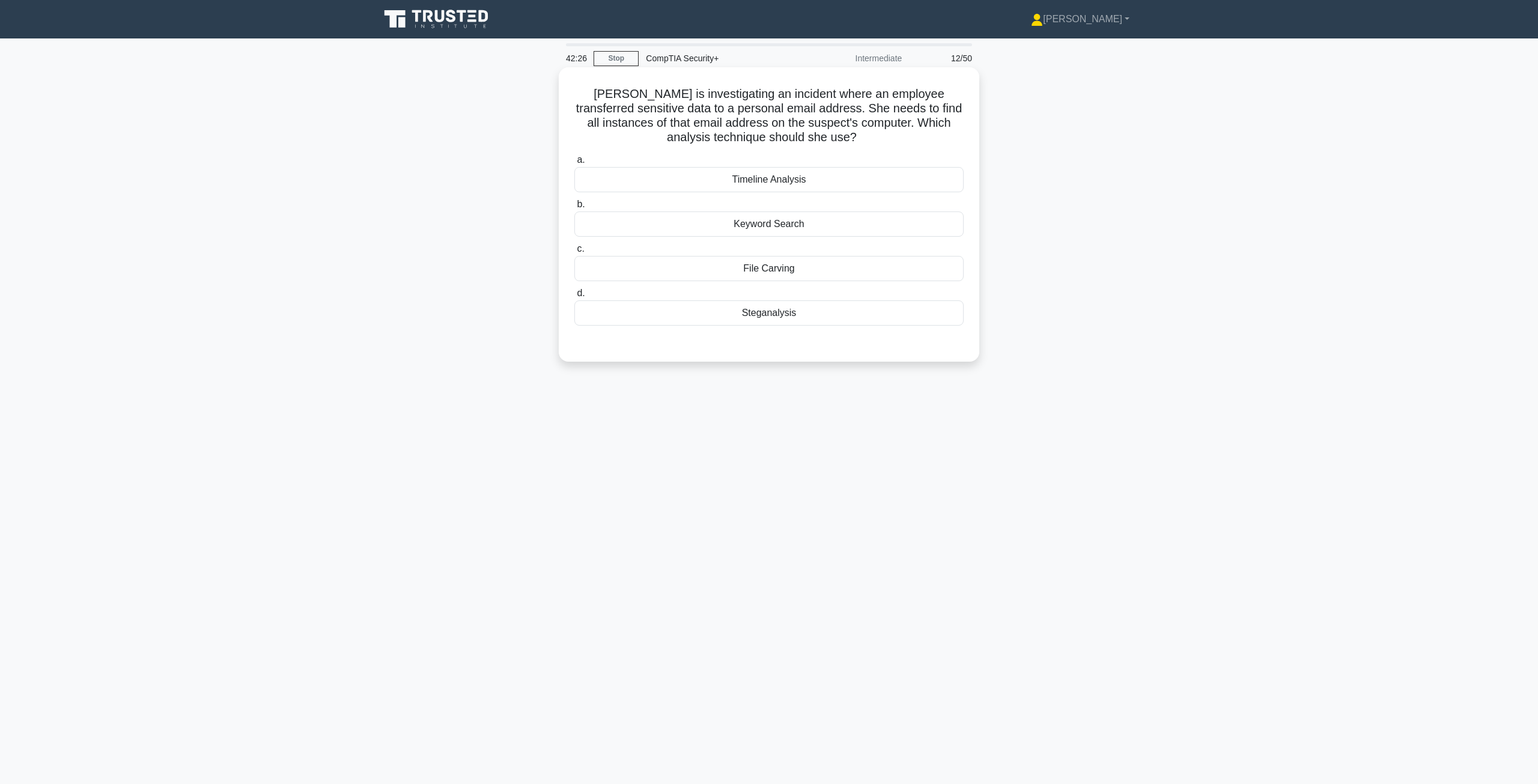
click at [750, 268] on div "File Carving" at bounding box center [769, 268] width 389 height 25
click at [574, 253] on input "c. File Carving" at bounding box center [574, 248] width 0 height 7
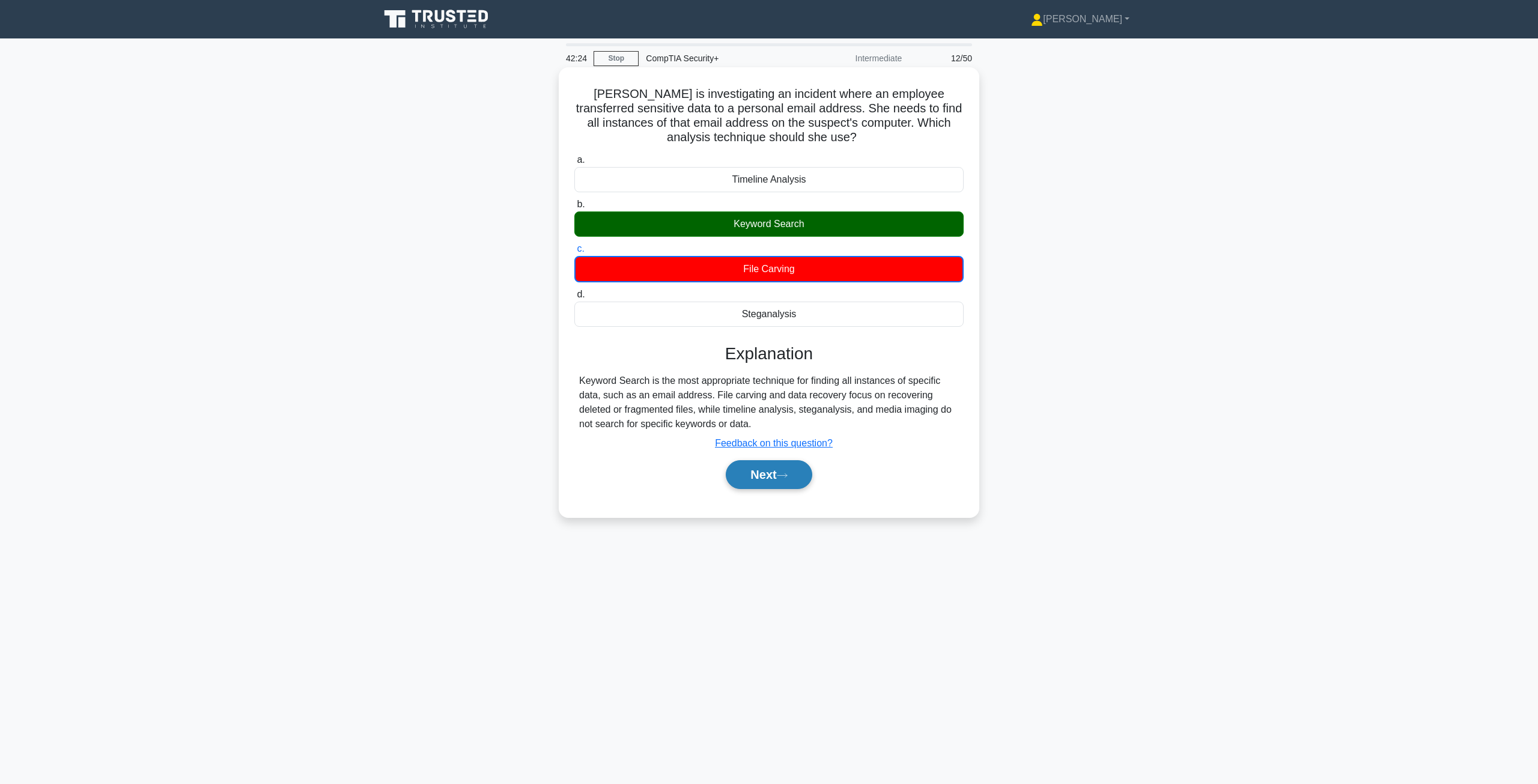
click at [772, 476] on button "Next" at bounding box center [768, 474] width 86 height 29
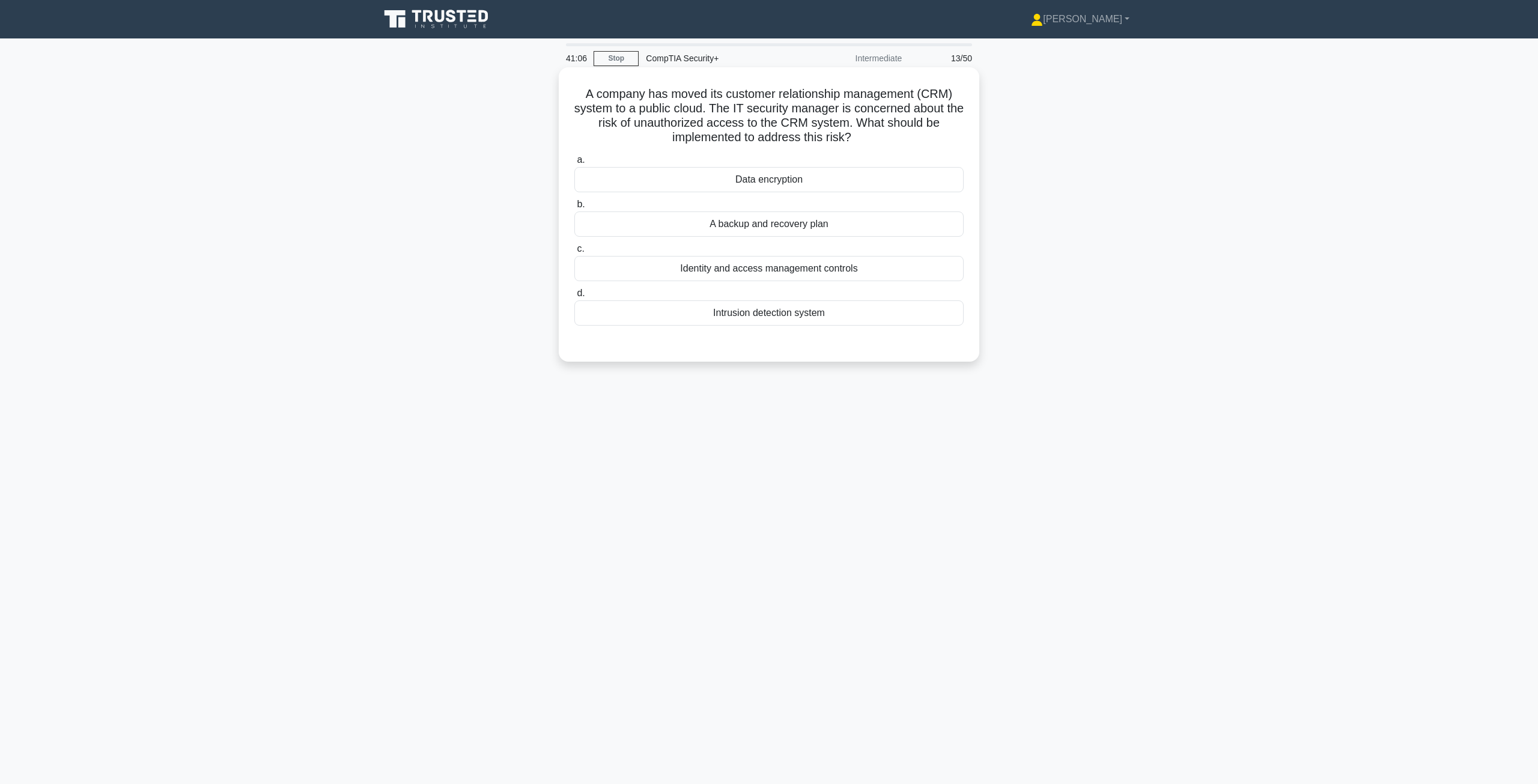
click at [920, 272] on div "Identity and access management controls" at bounding box center [769, 268] width 389 height 25
click at [574, 253] on input "c. Identity and access management controls" at bounding box center [574, 248] width 0 height 7
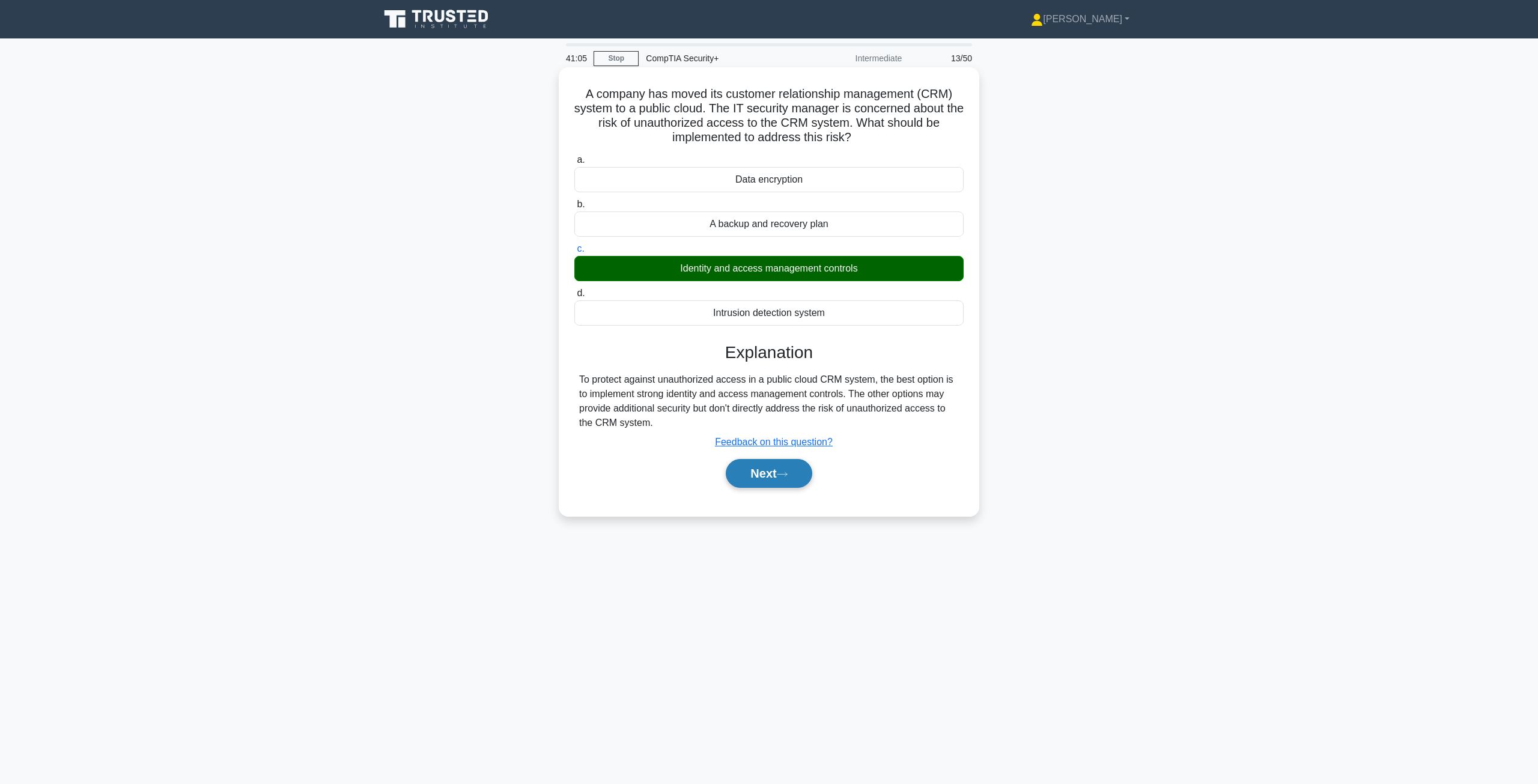
click at [770, 472] on button "Next" at bounding box center [768, 473] width 86 height 29
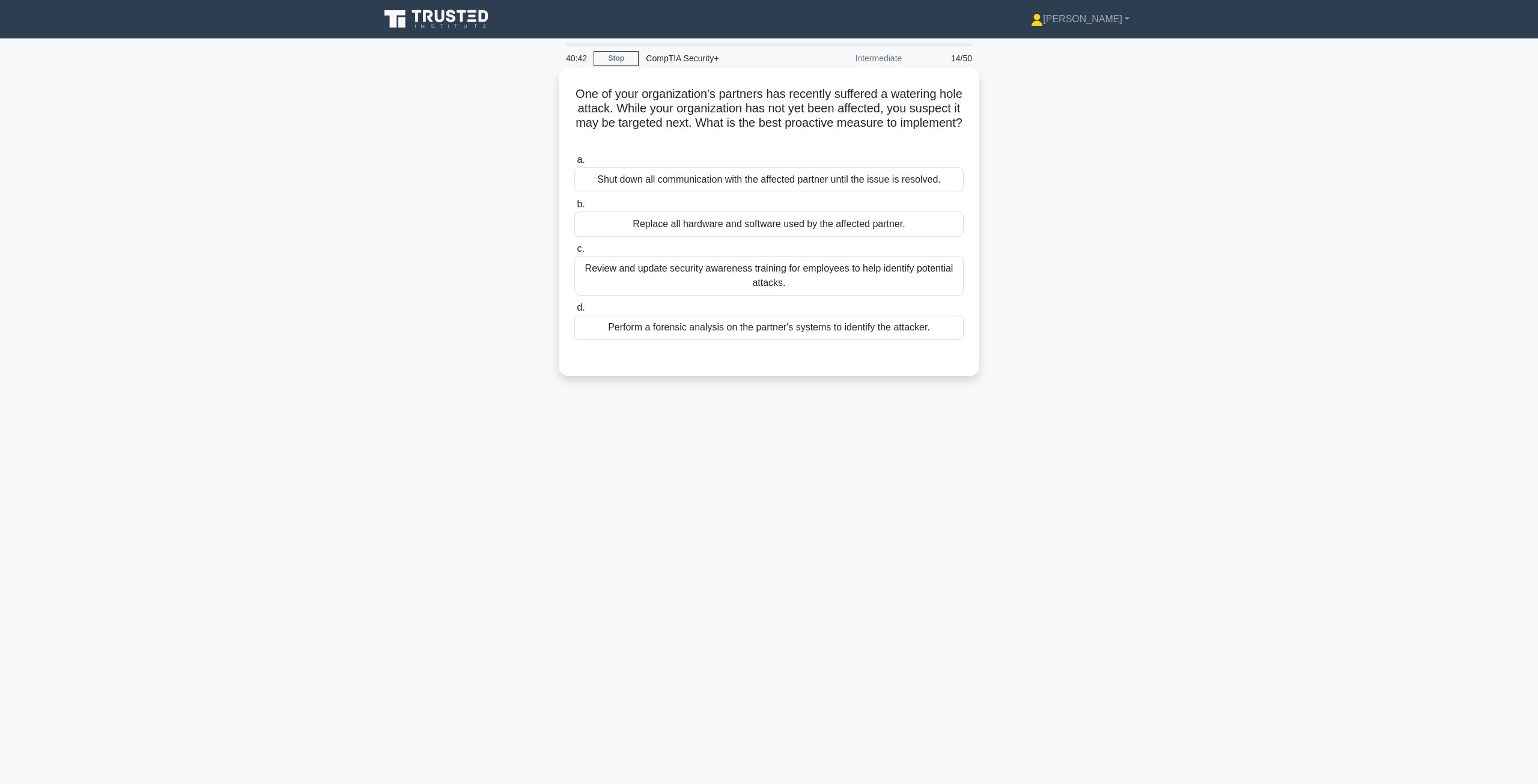
click at [707, 278] on div "Review and update security awareness training for employees to help identify po…" at bounding box center [769, 275] width 389 height 40
click at [574, 253] on input "c. Review and update security awareness training for employees to help identify…" at bounding box center [574, 248] width 0 height 7
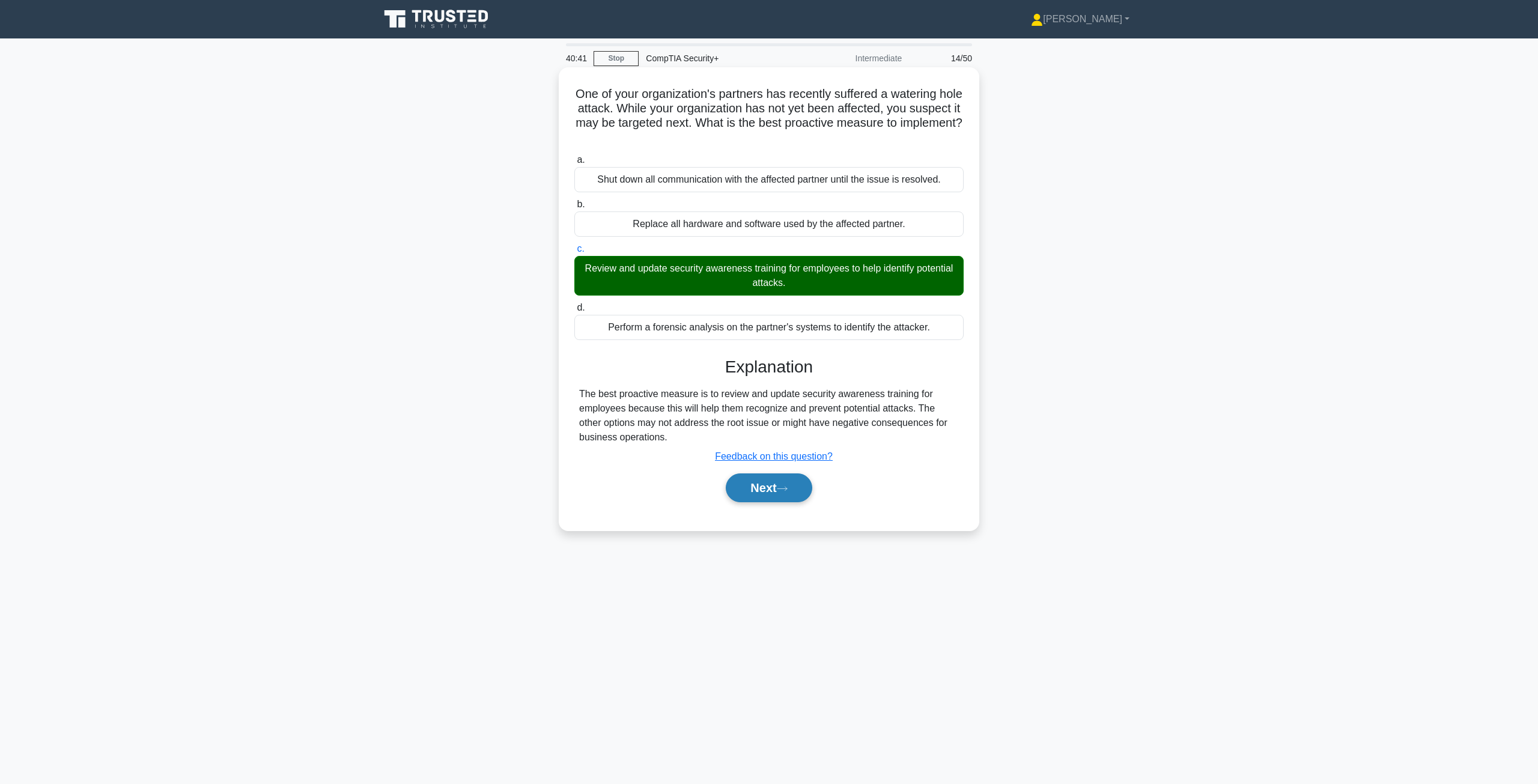
click at [746, 486] on button "Next" at bounding box center [768, 487] width 86 height 29
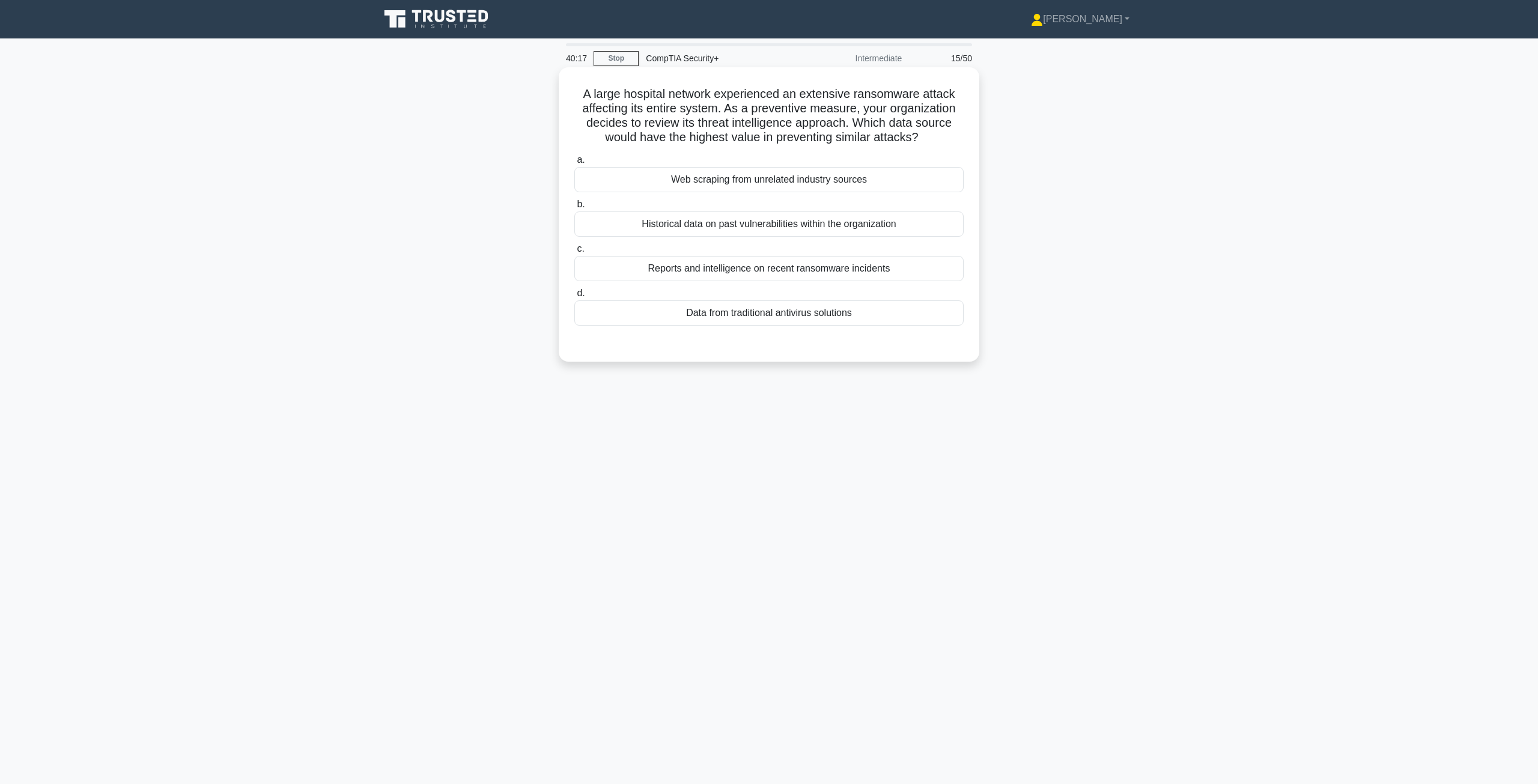
click at [812, 227] on div "Historical data on past vulnerabilities within the organization" at bounding box center [769, 224] width 389 height 25
click at [574, 208] on input "b. Historical data on past vulnerabilities within the organization" at bounding box center [574, 204] width 0 height 7
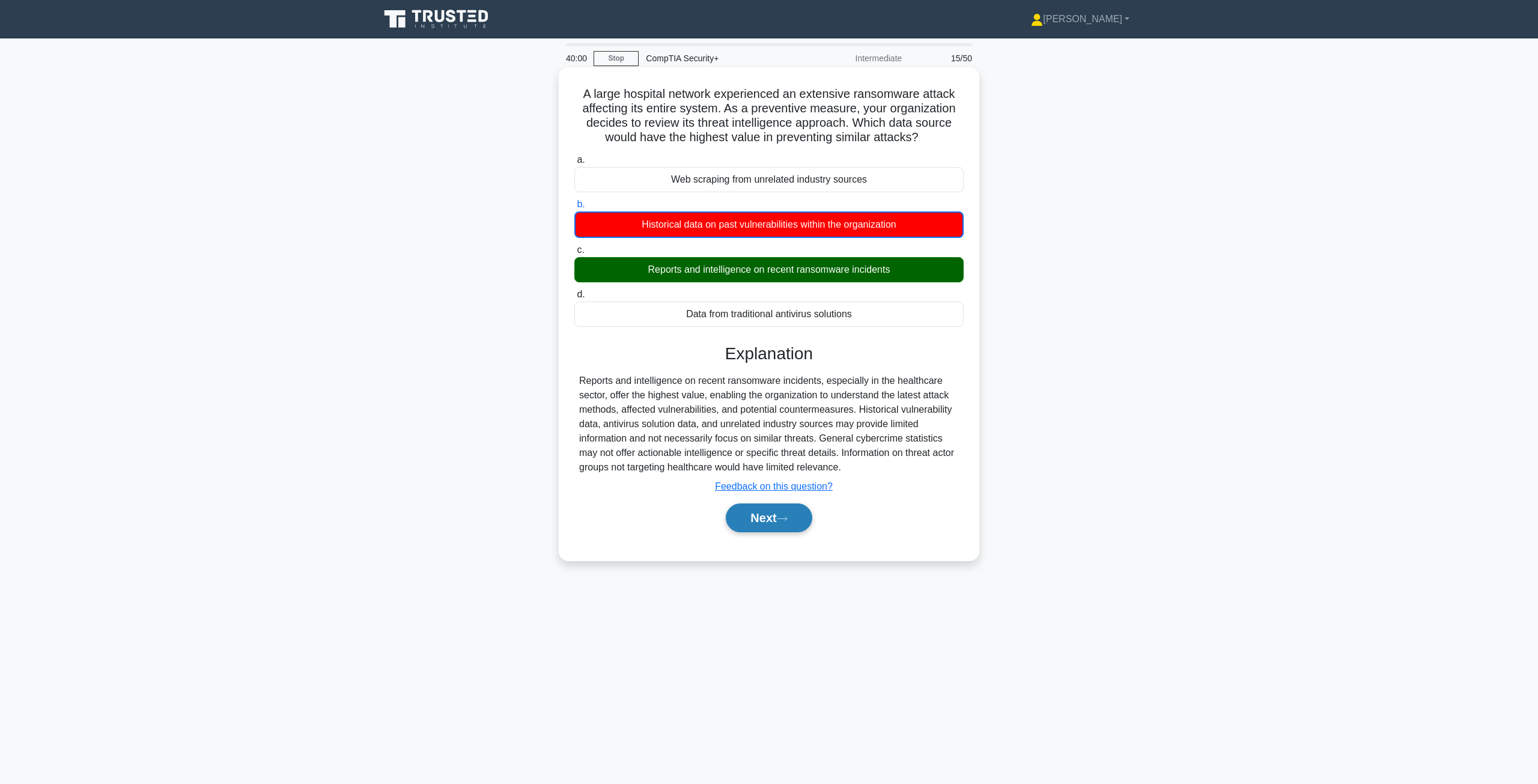
click at [773, 522] on button "Next" at bounding box center [768, 517] width 86 height 29
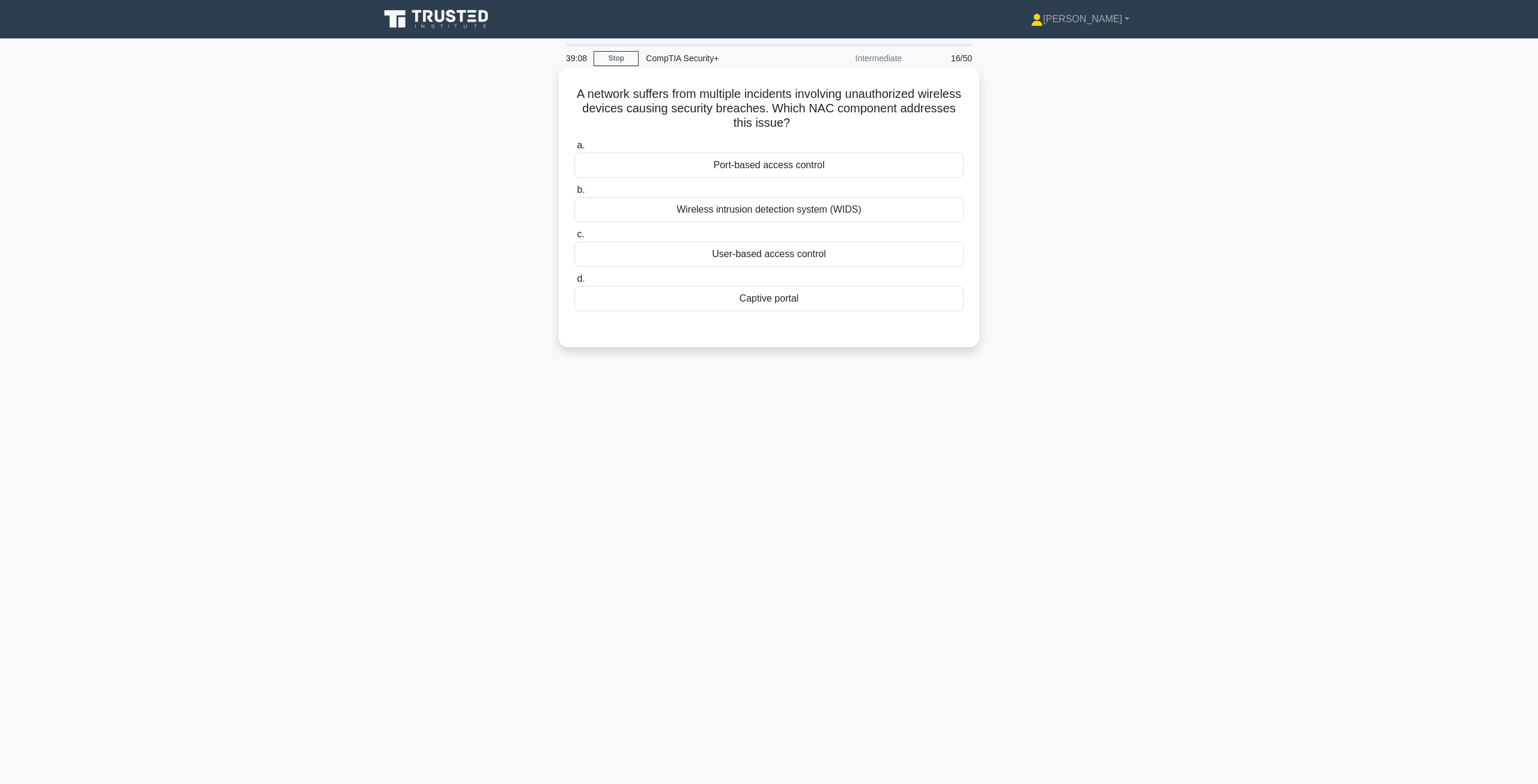
click at [752, 215] on div "Wireless intrusion detection system (WIDS)" at bounding box center [769, 209] width 389 height 25
click at [574, 194] on input "b. Wireless intrusion detection system (WIDS)" at bounding box center [574, 190] width 0 height 7
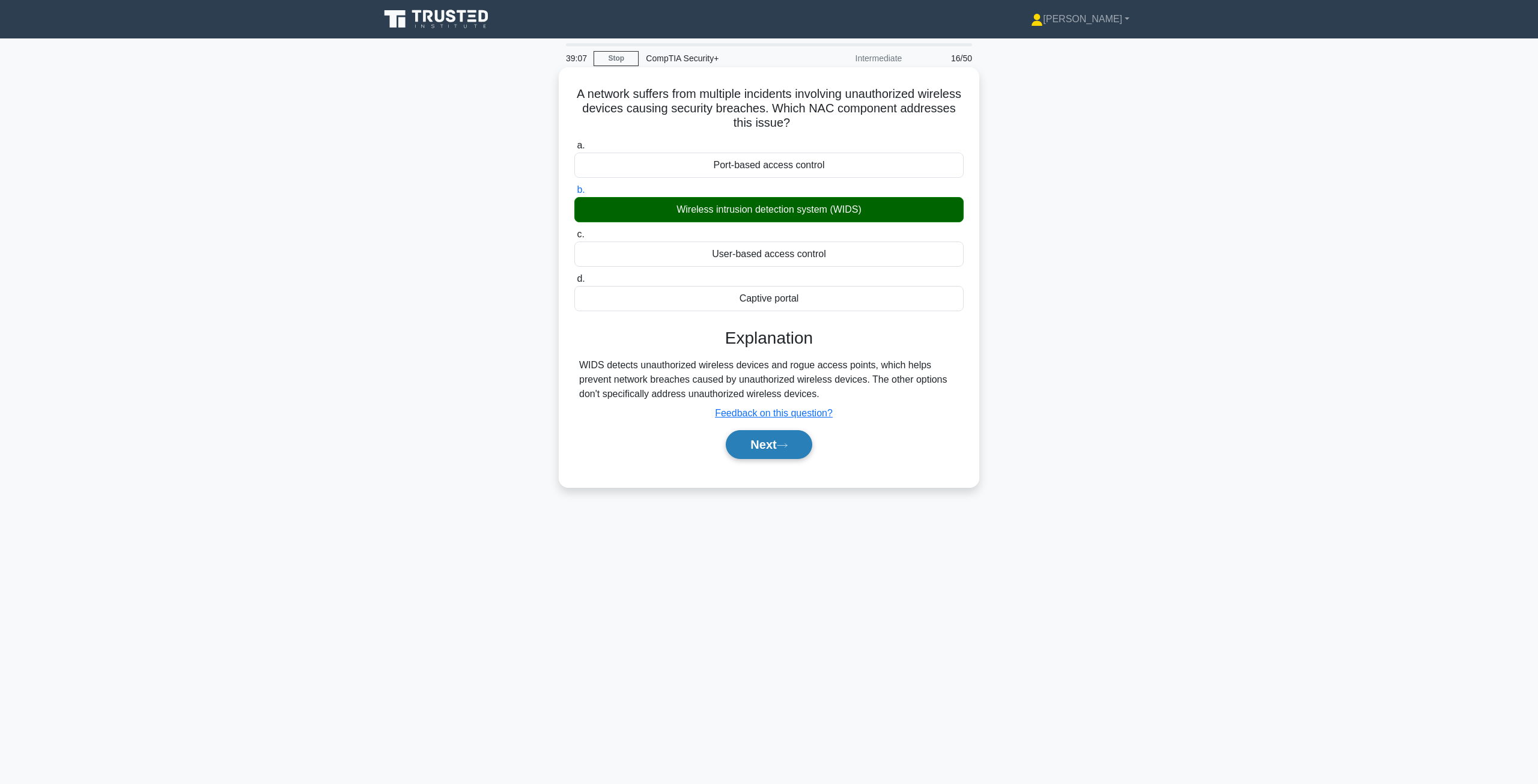
click at [789, 442] on button "Next" at bounding box center [768, 444] width 86 height 29
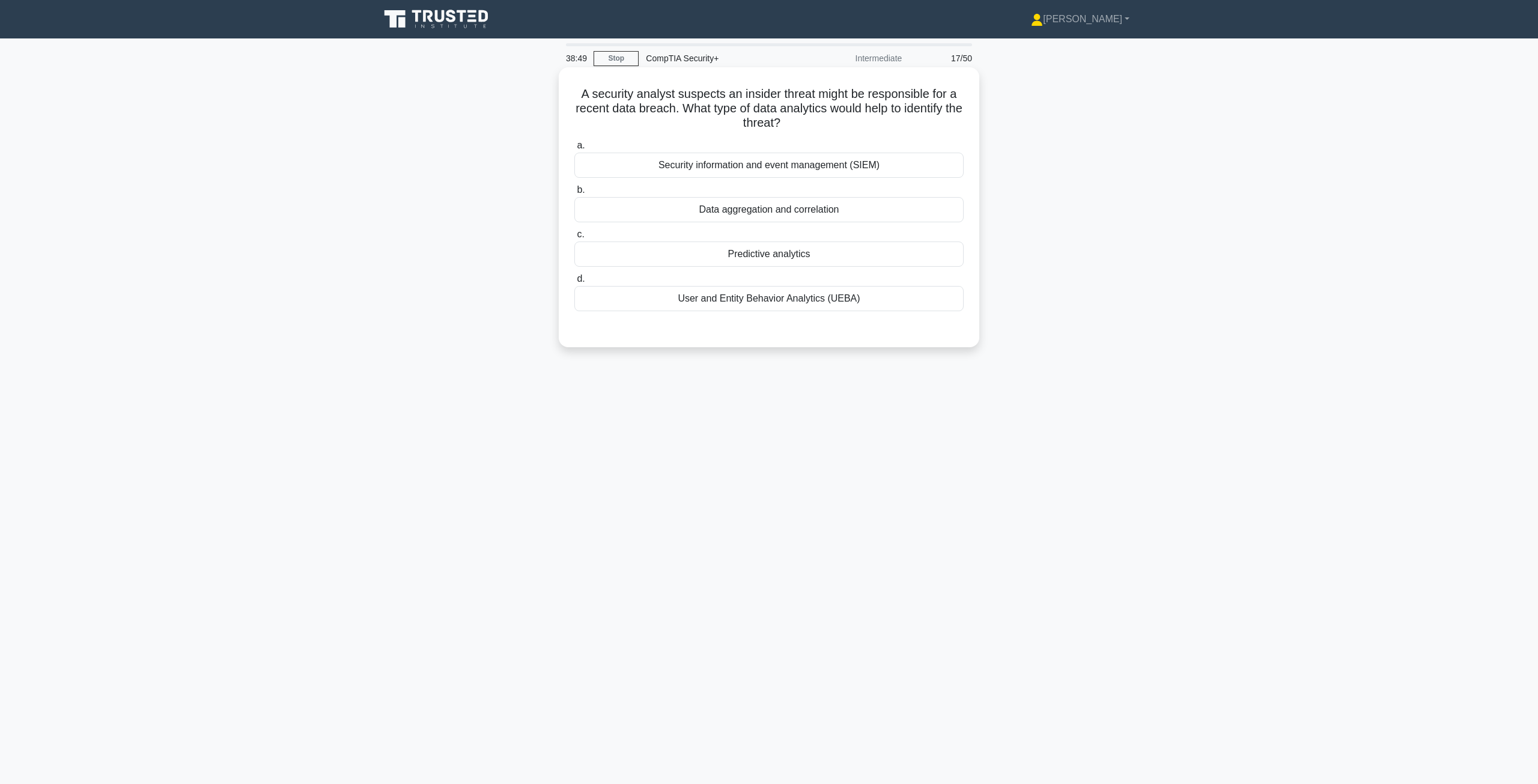
click at [862, 306] on div "User and Entity Behavior Analytics (UEBA)" at bounding box center [769, 298] width 389 height 25
click at [574, 282] on input "d. User and Entity Behavior Analytics (UEBA)" at bounding box center [574, 279] width 0 height 7
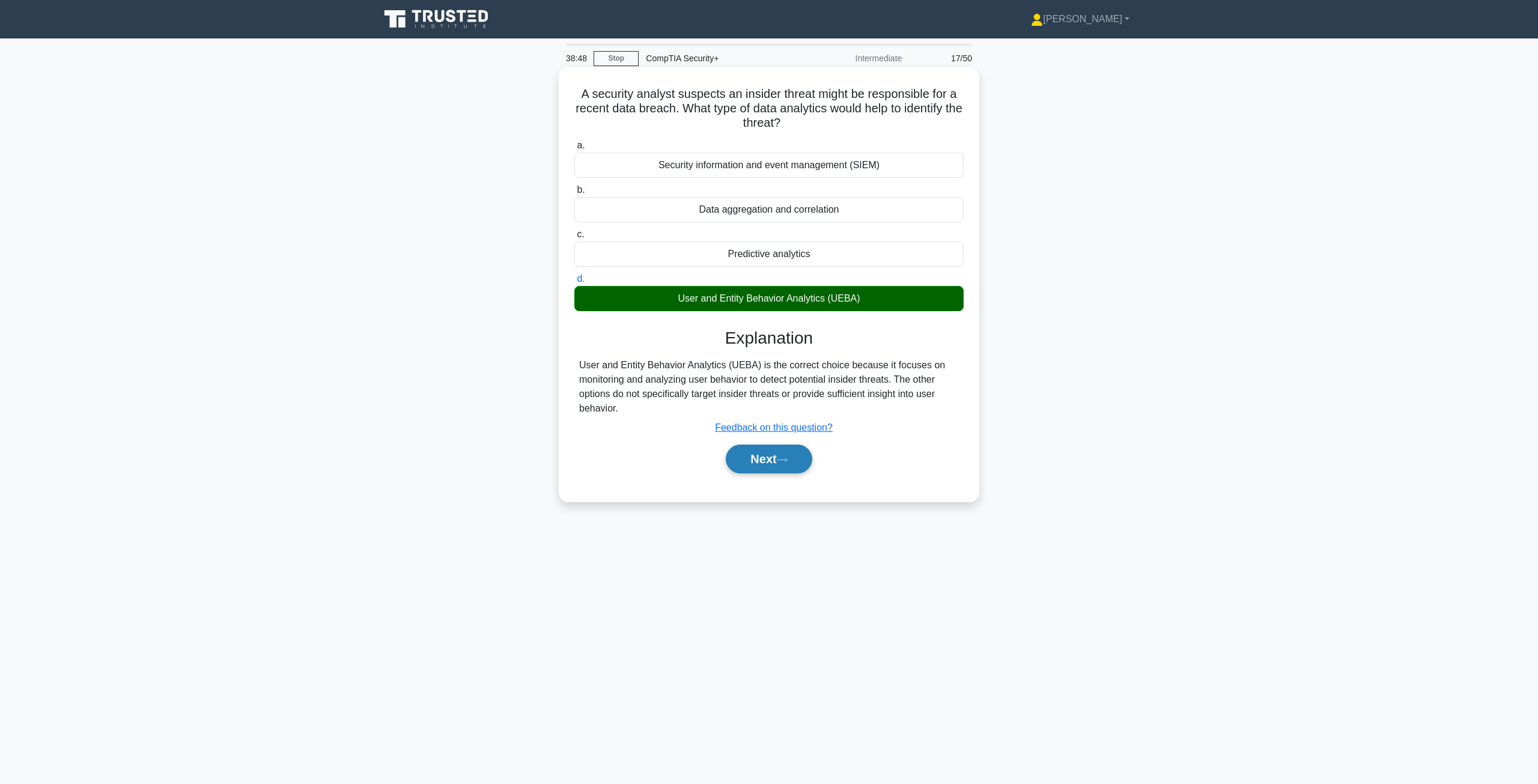
click at [790, 455] on button "Next" at bounding box center [768, 458] width 86 height 29
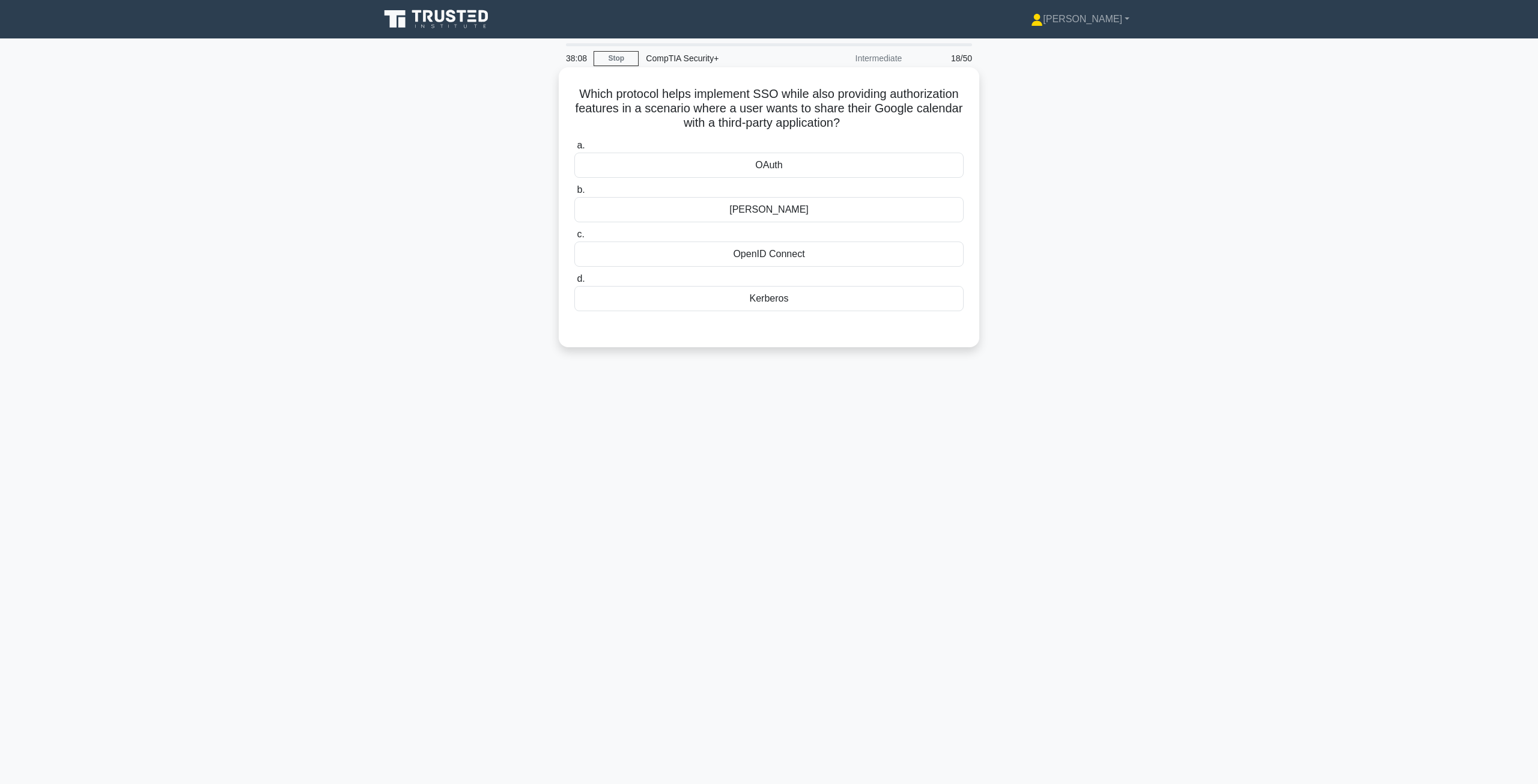
click at [828, 309] on div "Kerberos" at bounding box center [769, 298] width 389 height 25
click at [574, 282] on input "d. Kerberos" at bounding box center [574, 279] width 0 height 7
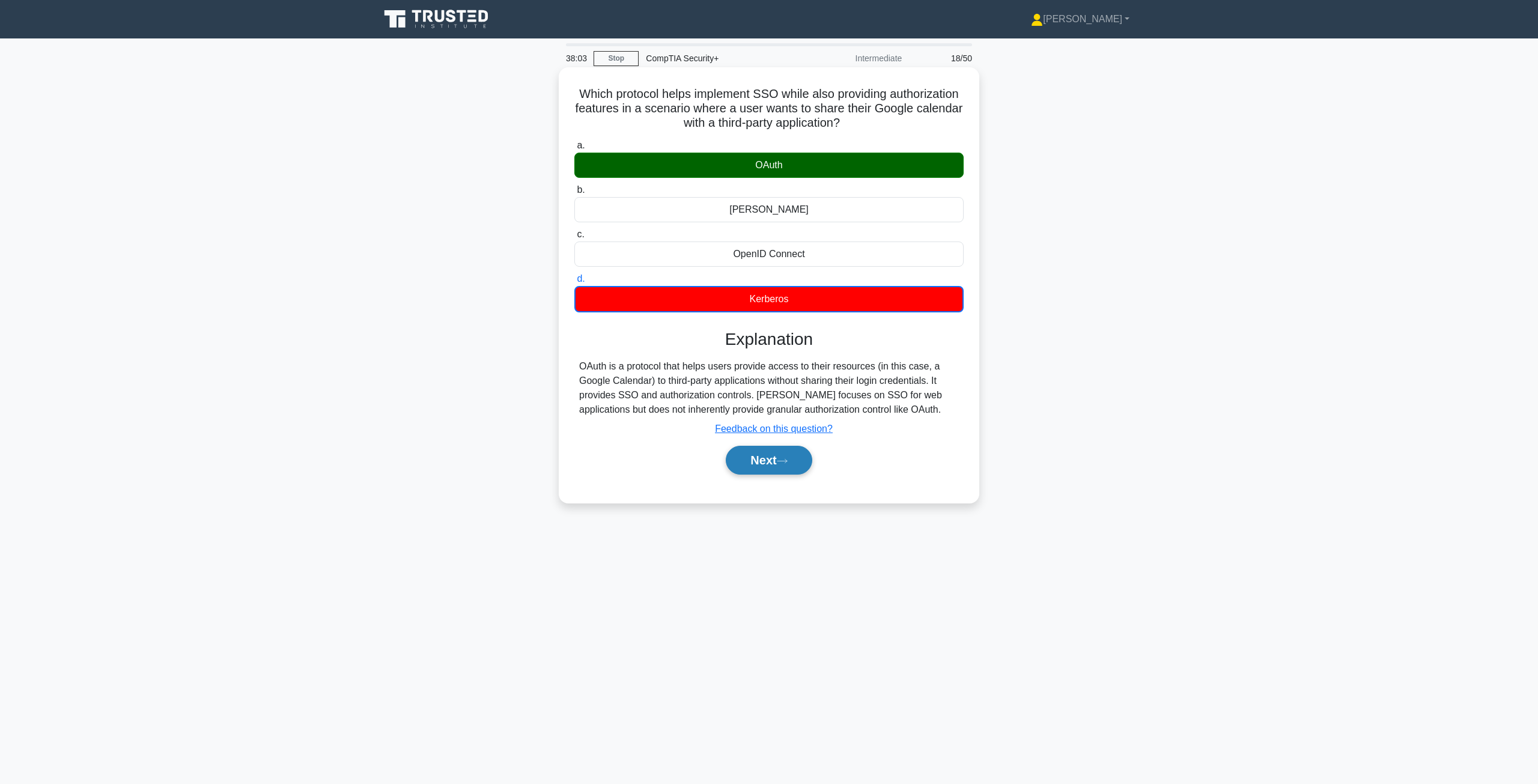
click at [764, 467] on button "Next" at bounding box center [768, 459] width 86 height 29
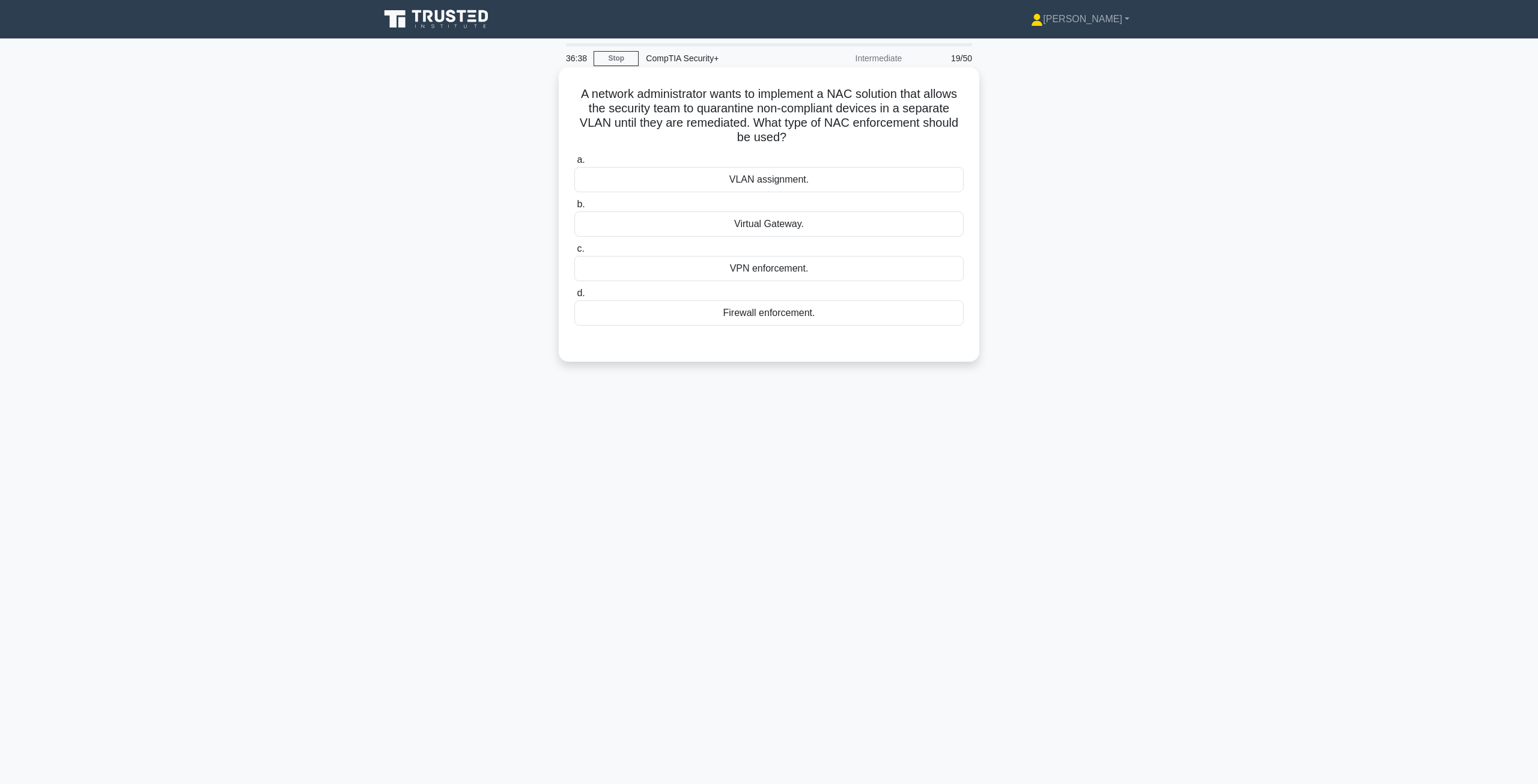
click at [783, 188] on div "VLAN assignment." at bounding box center [769, 179] width 389 height 25
click at [574, 164] on input "a. VLAN assignment." at bounding box center [574, 160] width 0 height 7
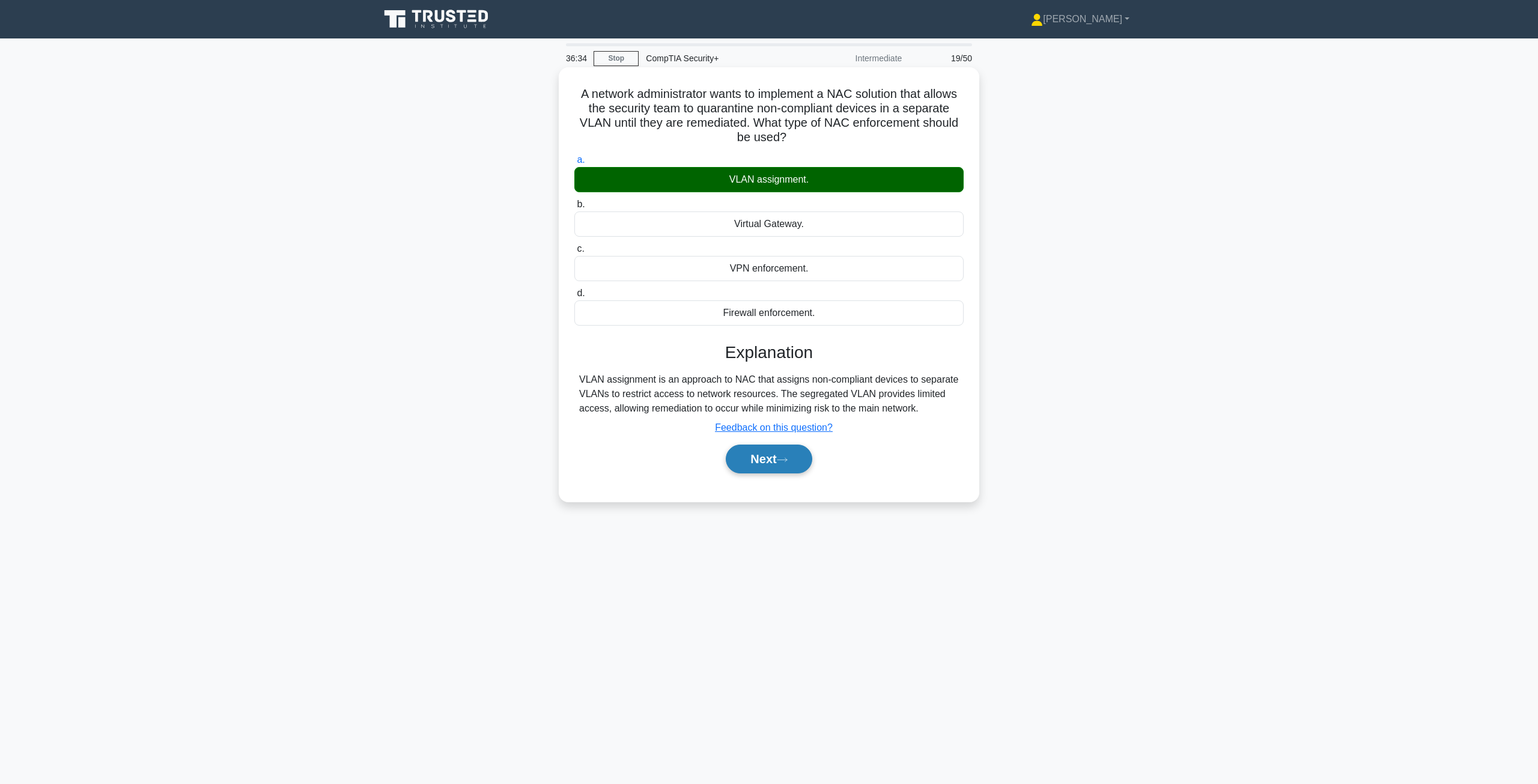
click at [781, 465] on button "Next" at bounding box center [768, 458] width 86 height 29
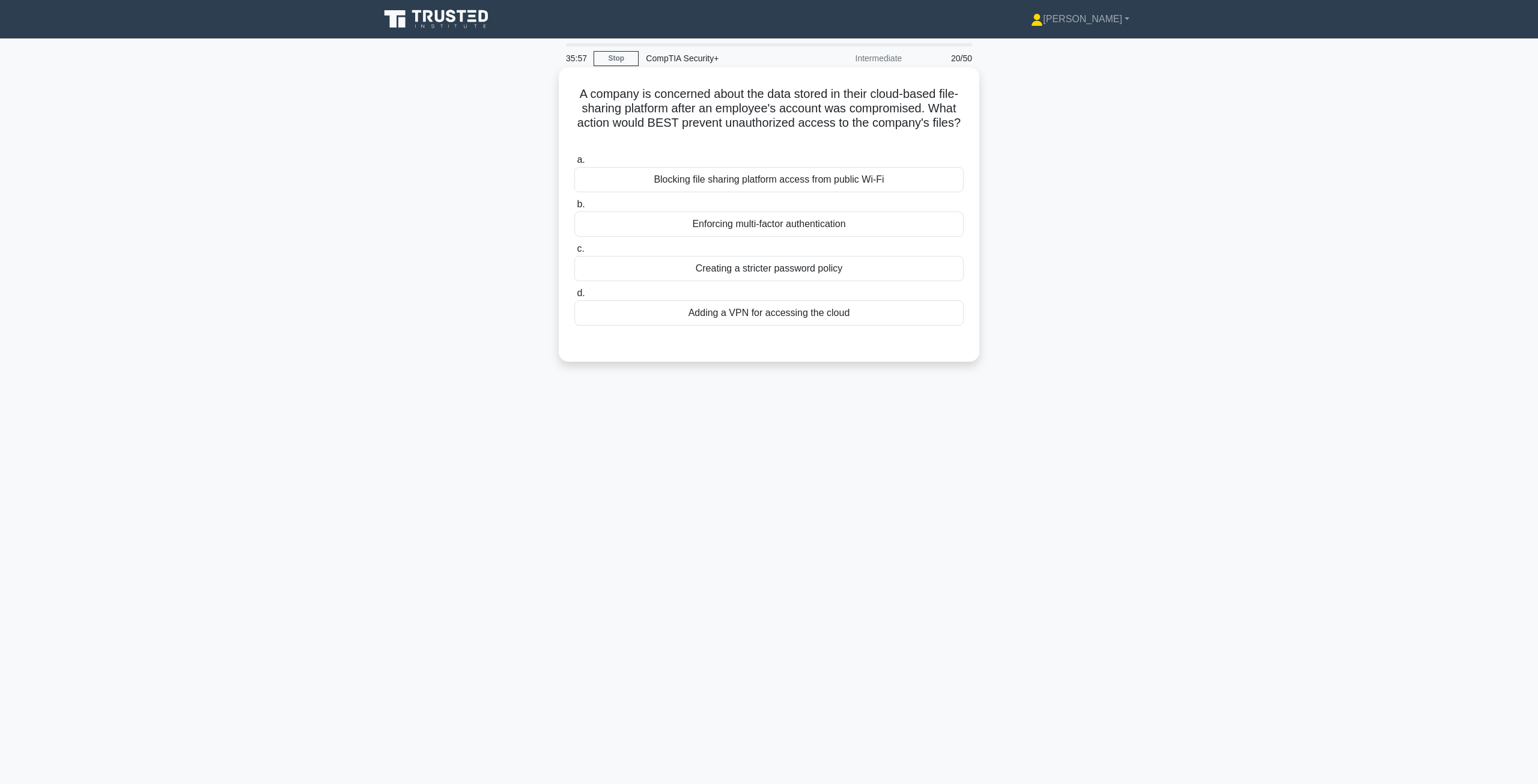
click at [864, 224] on div "Enforcing multi-factor authentication" at bounding box center [769, 224] width 389 height 25
click at [574, 208] on input "b. Enforcing multi-factor authentication" at bounding box center [574, 204] width 0 height 7
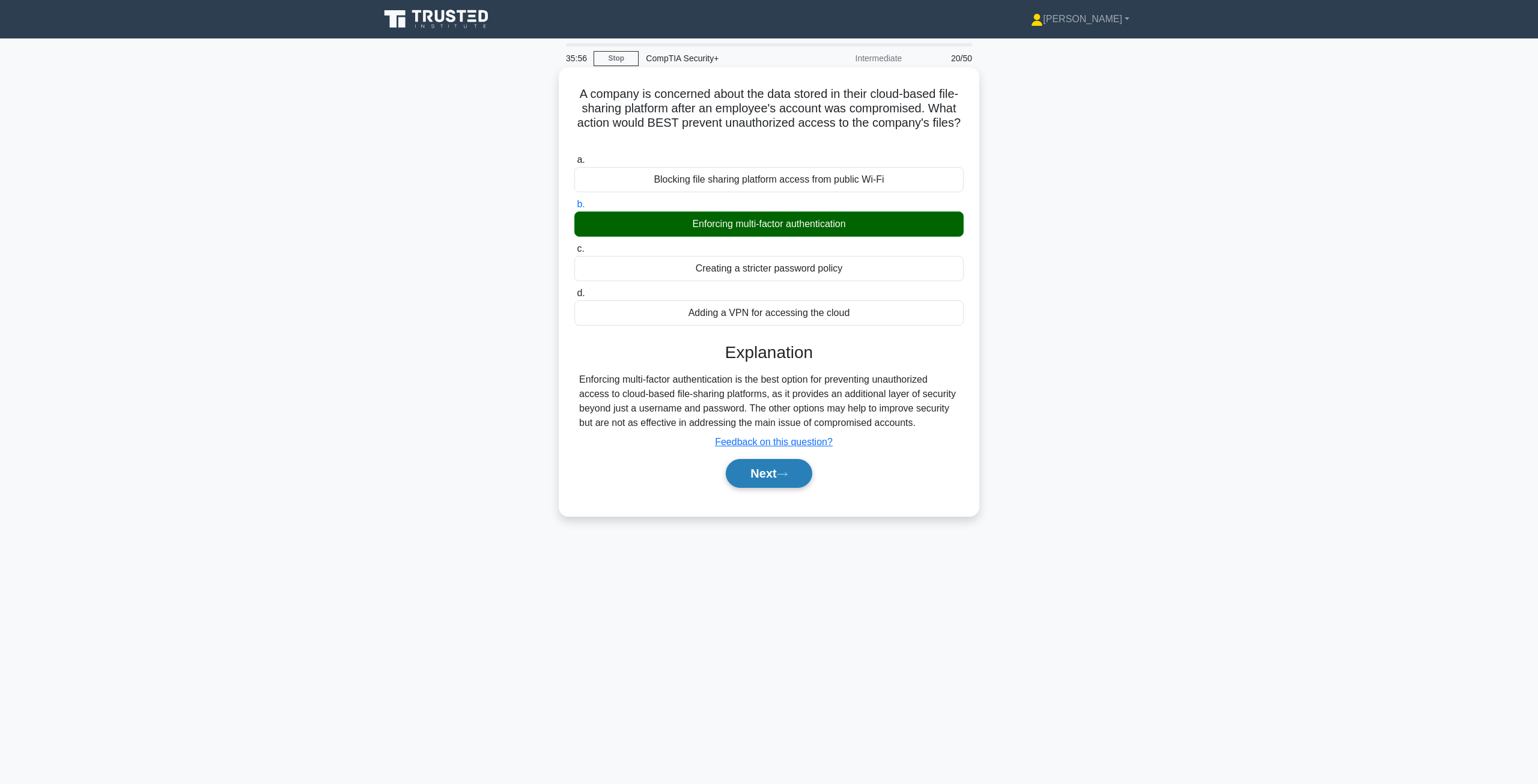
click at [770, 467] on button "Next" at bounding box center [768, 473] width 86 height 29
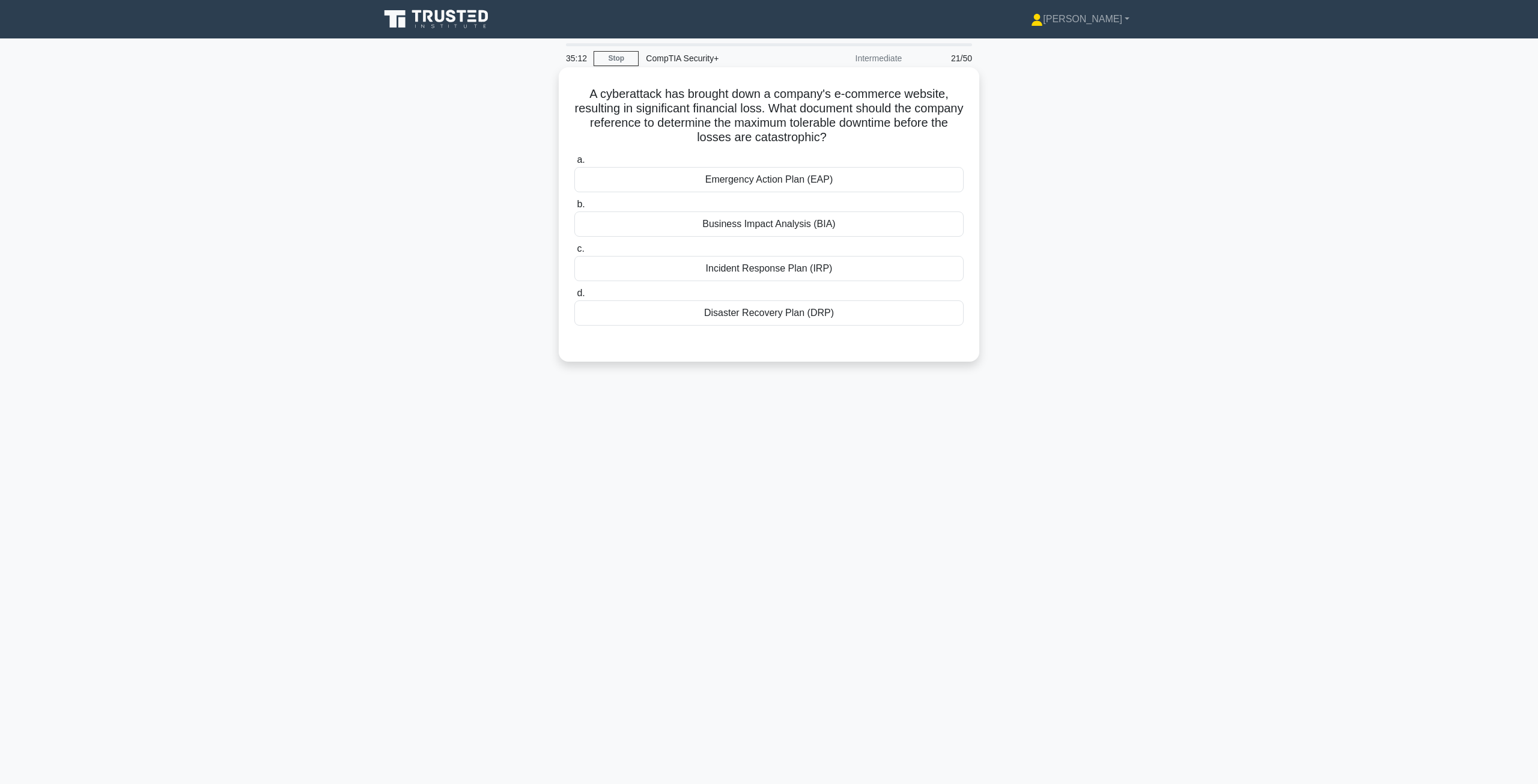
click at [782, 227] on div "Business Impact Analysis (BIA)" at bounding box center [769, 224] width 389 height 25
click at [574, 208] on input "b. Business Impact Analysis (BIA)" at bounding box center [574, 204] width 0 height 7
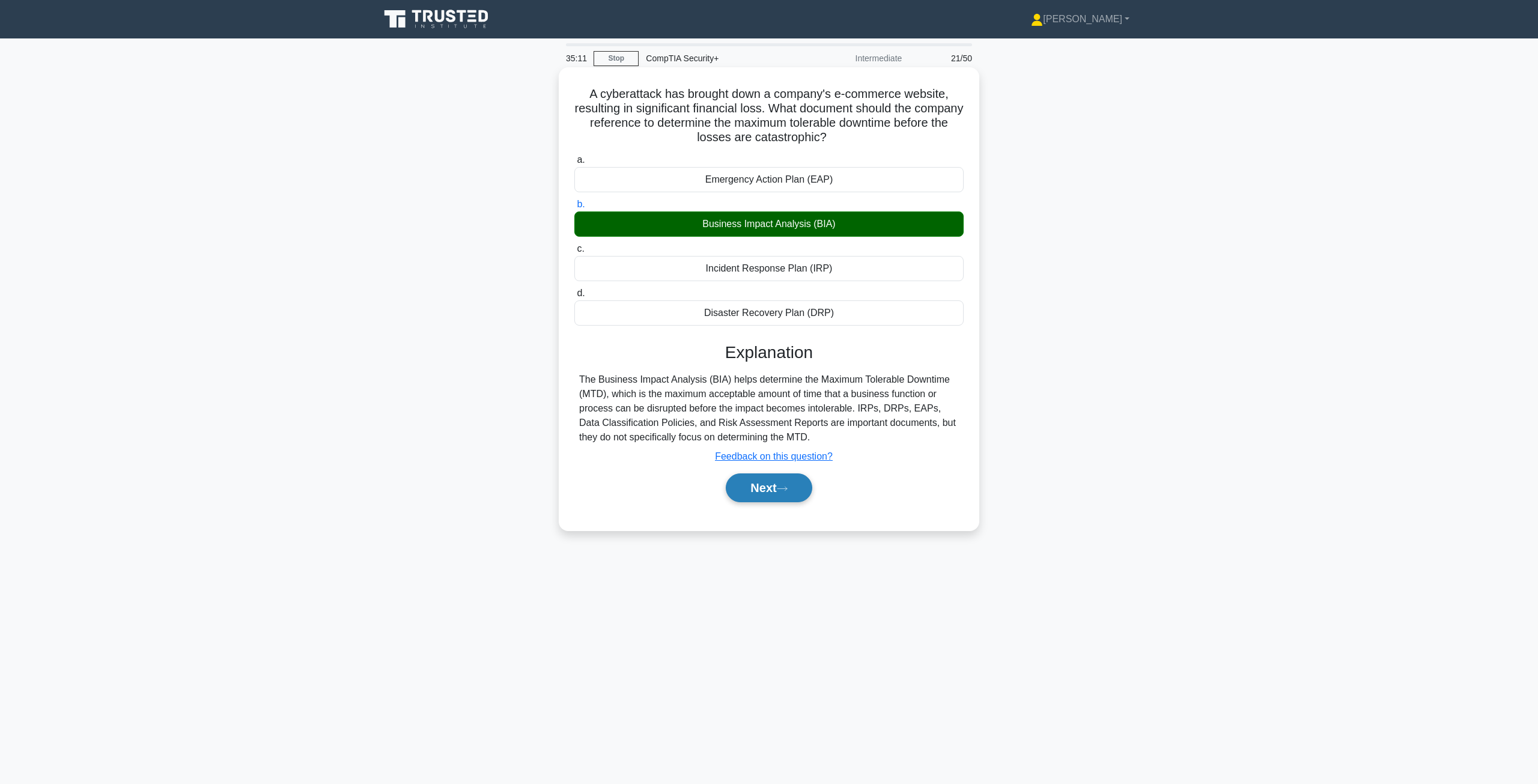
click at [765, 487] on button "Next" at bounding box center [768, 487] width 86 height 29
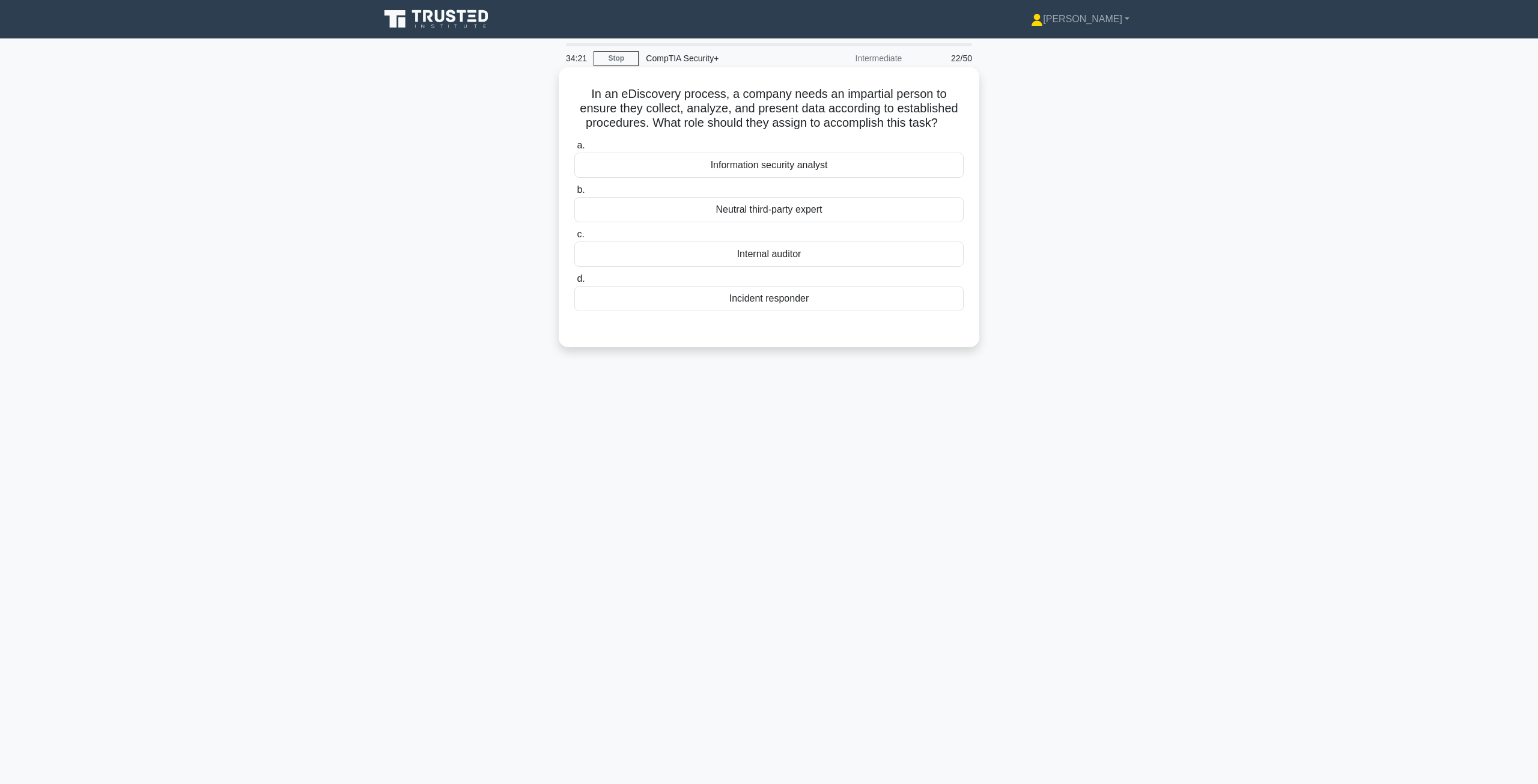
click at [783, 203] on div "Neutral third-party expert" at bounding box center [769, 209] width 389 height 25
click at [574, 194] on input "b. Neutral third-party expert" at bounding box center [574, 190] width 0 height 7
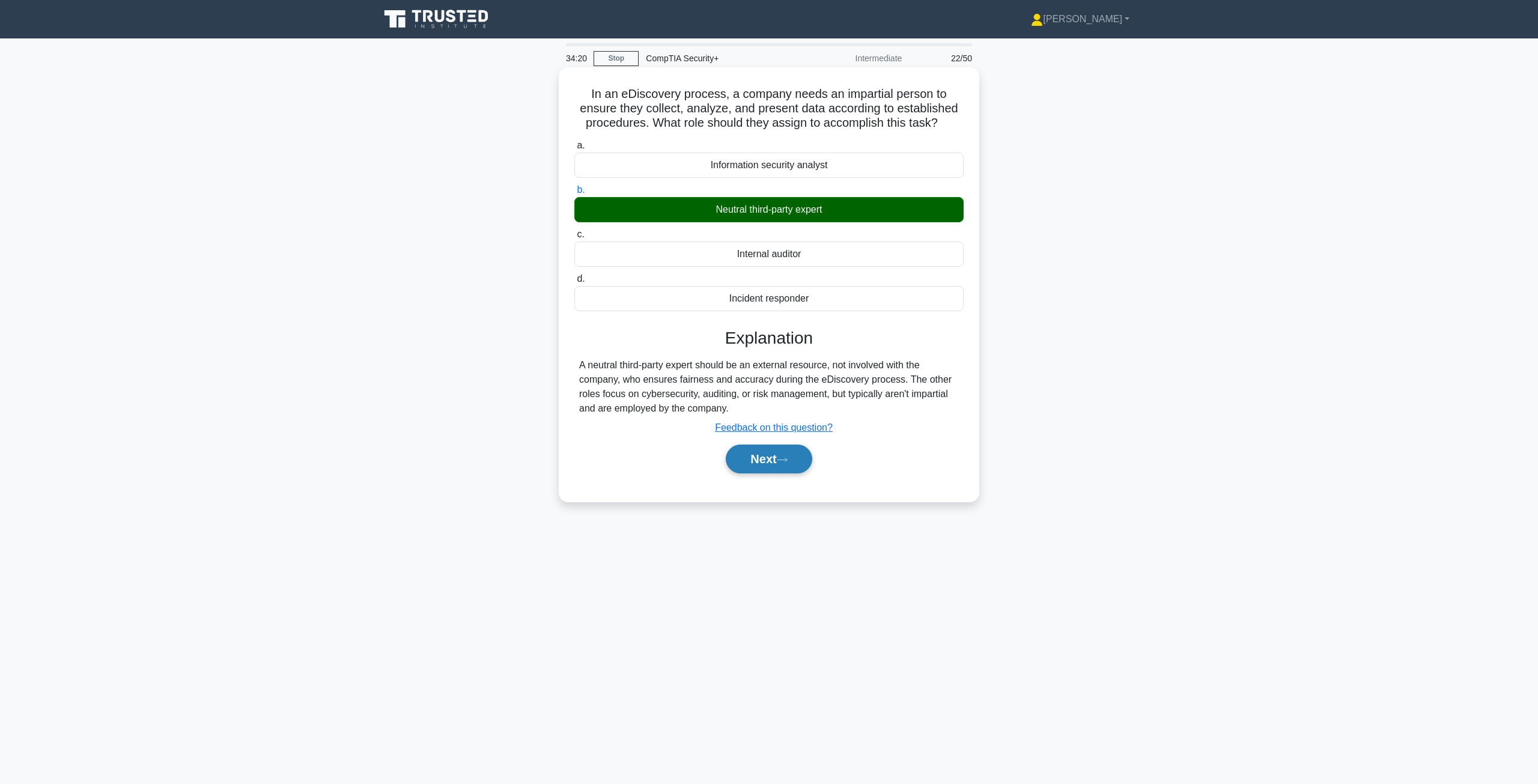
click at [764, 460] on button "Next" at bounding box center [768, 458] width 86 height 29
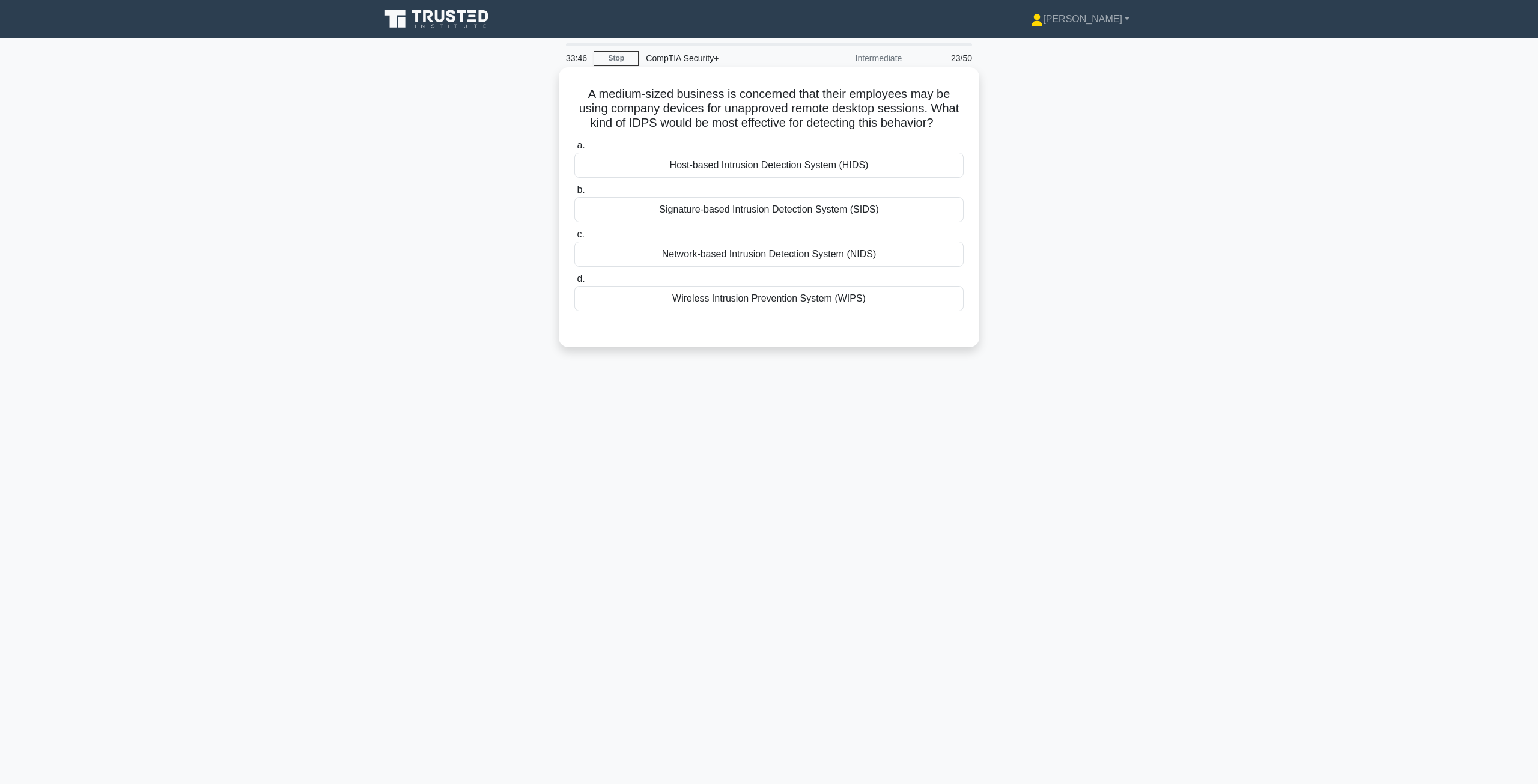
click at [719, 252] on div "Network-based Intrusion Detection System (NIDS)" at bounding box center [769, 253] width 389 height 25
click at [574, 238] on input "c. Network-based Intrusion Detection System (NIDS)" at bounding box center [574, 235] width 0 height 7
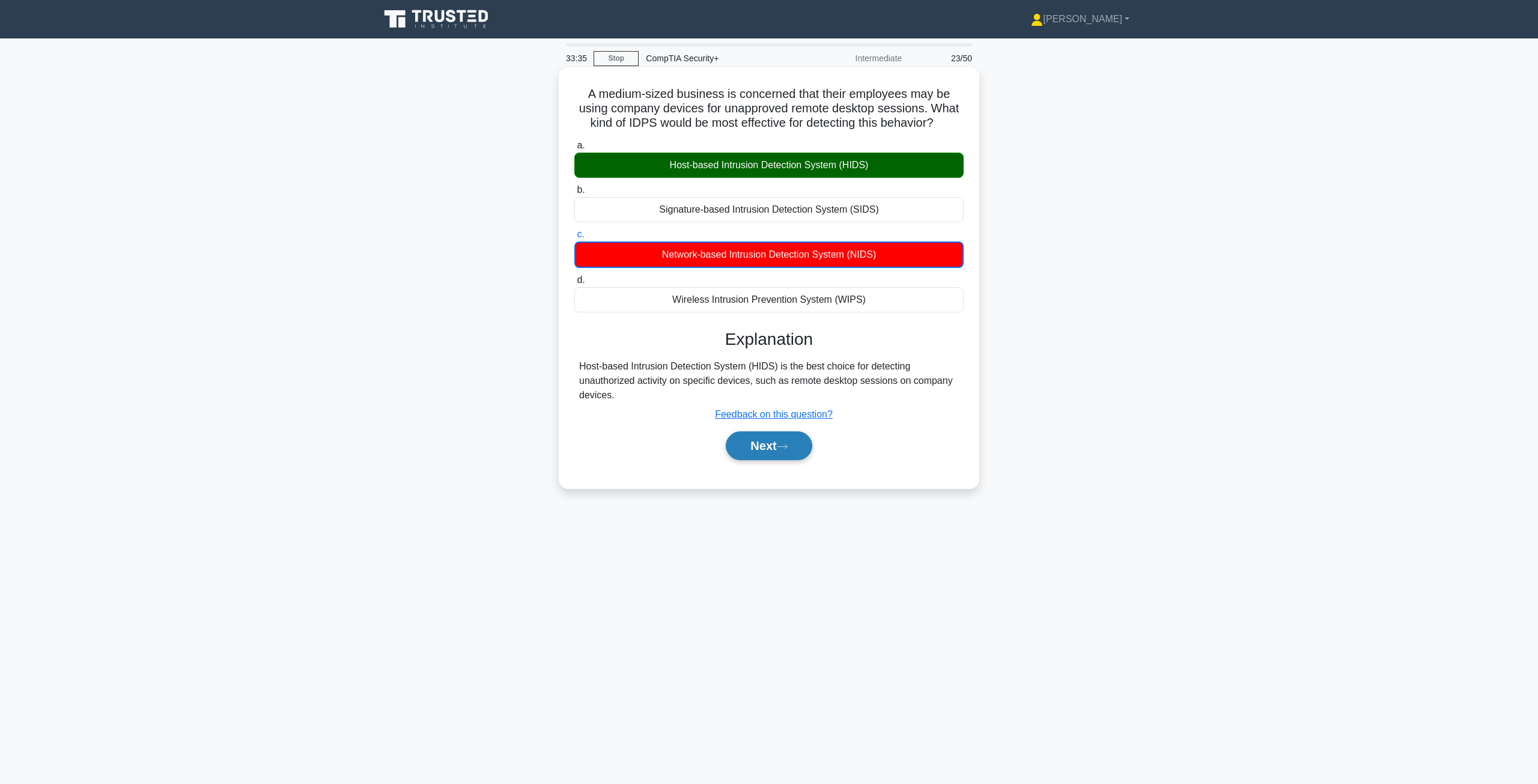
click at [779, 446] on button "Next" at bounding box center [768, 445] width 86 height 29
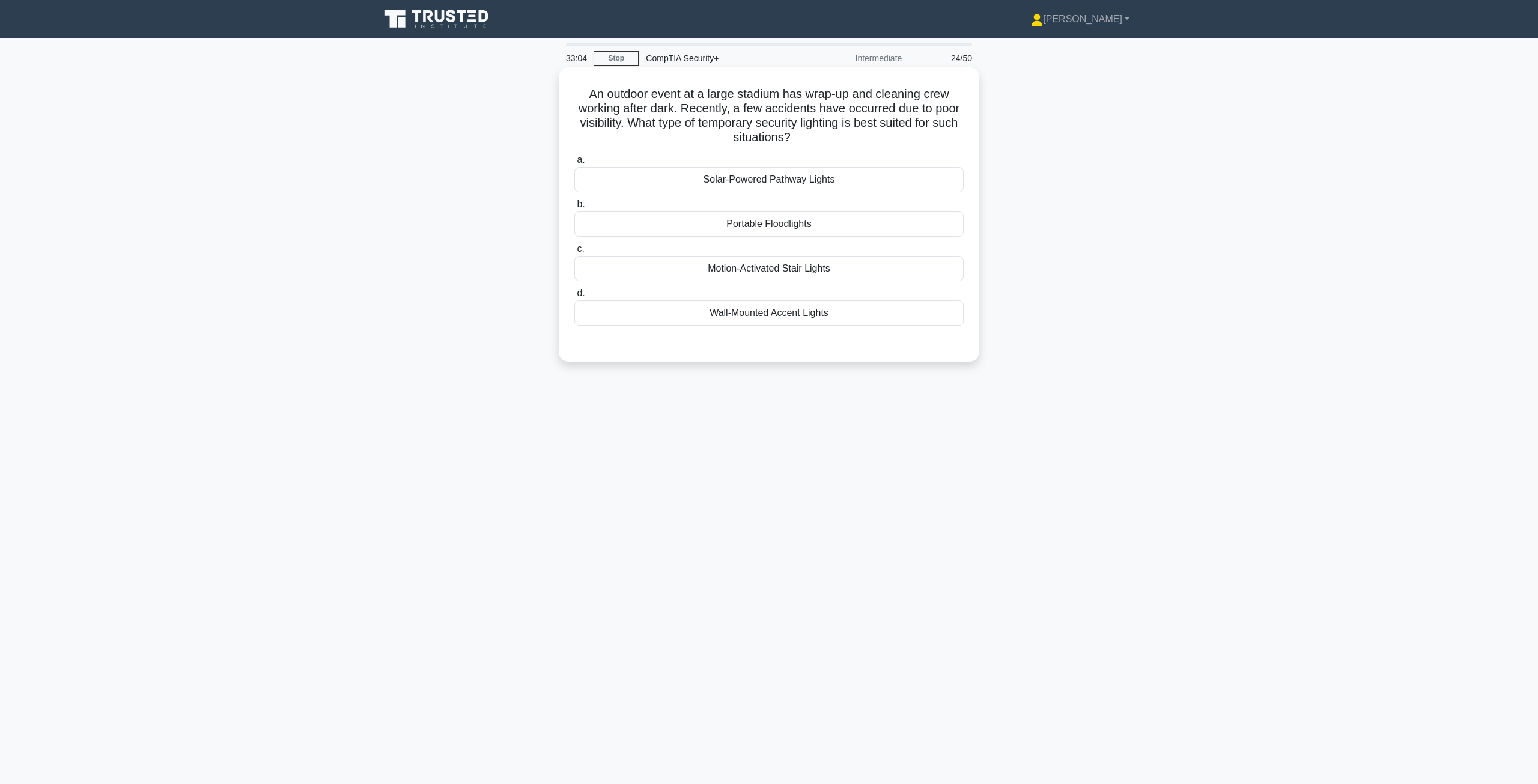
click at [770, 226] on div "Portable Floodlights" at bounding box center [769, 224] width 389 height 25
click at [574, 208] on input "b. Portable Floodlights" at bounding box center [574, 204] width 0 height 7
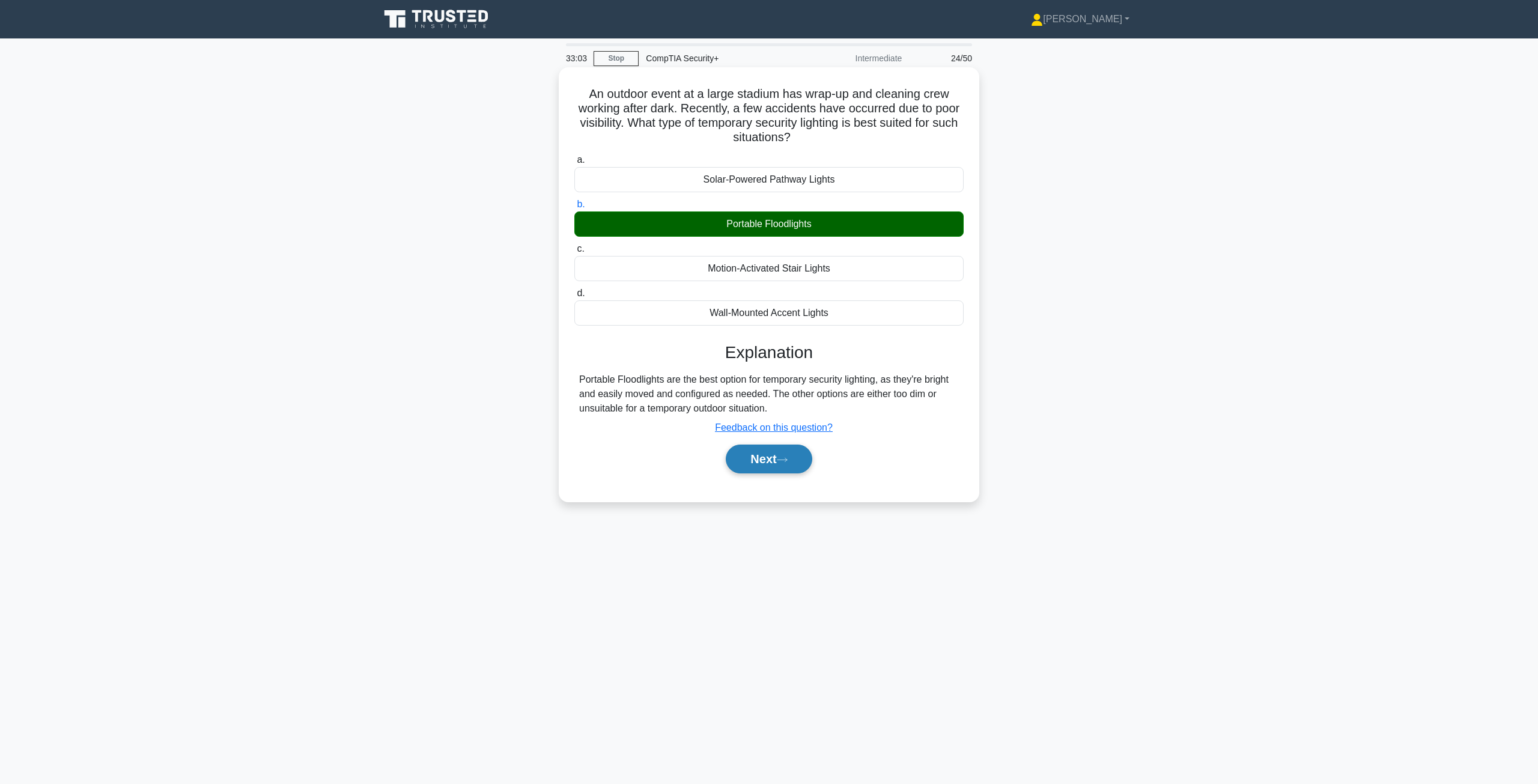
click at [774, 458] on button "Next" at bounding box center [768, 458] width 86 height 29
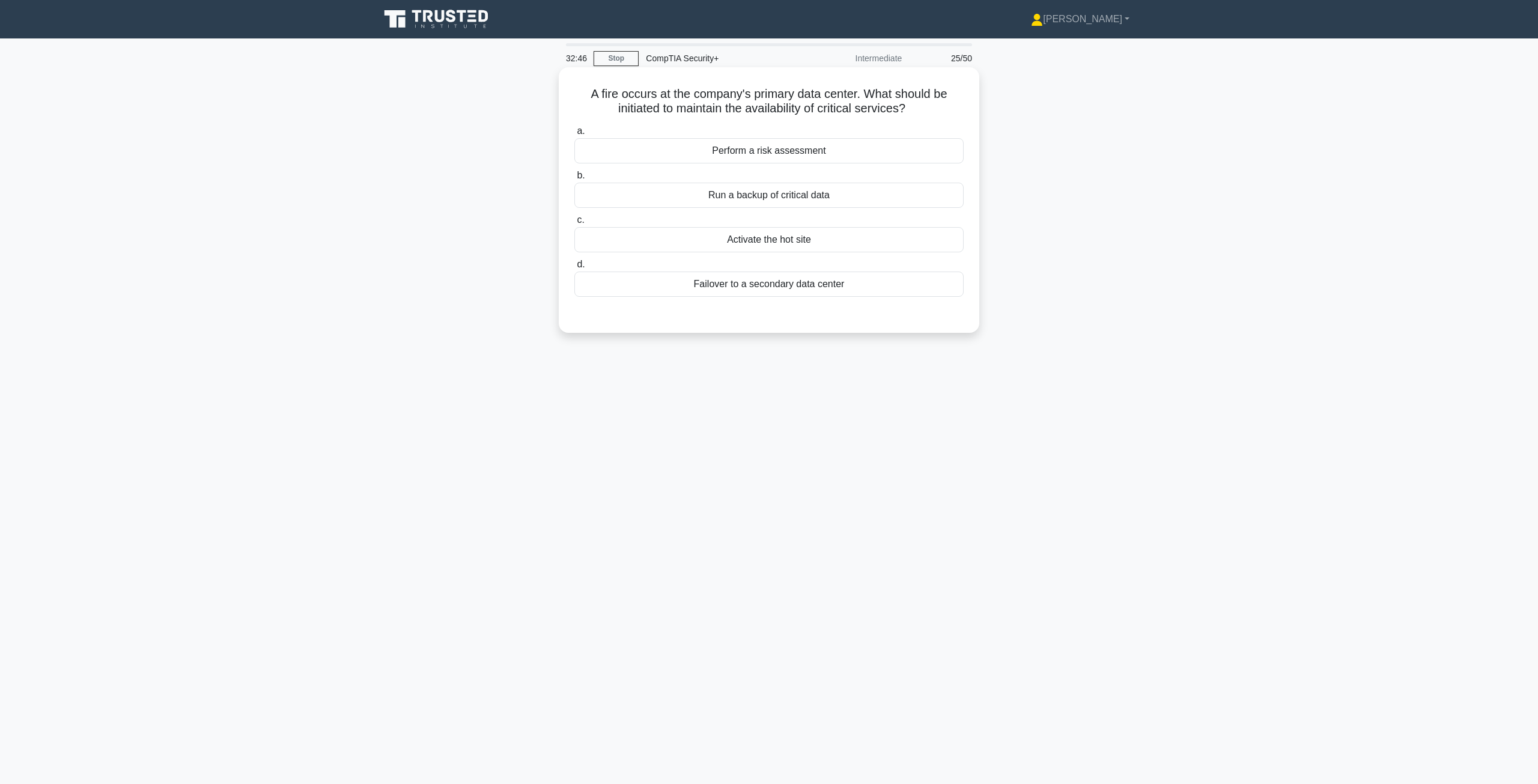
click at [816, 200] on div "Run a backup of critical data" at bounding box center [769, 194] width 389 height 25
click at [574, 179] on input "b. Run a backup of critical data" at bounding box center [574, 176] width 0 height 7
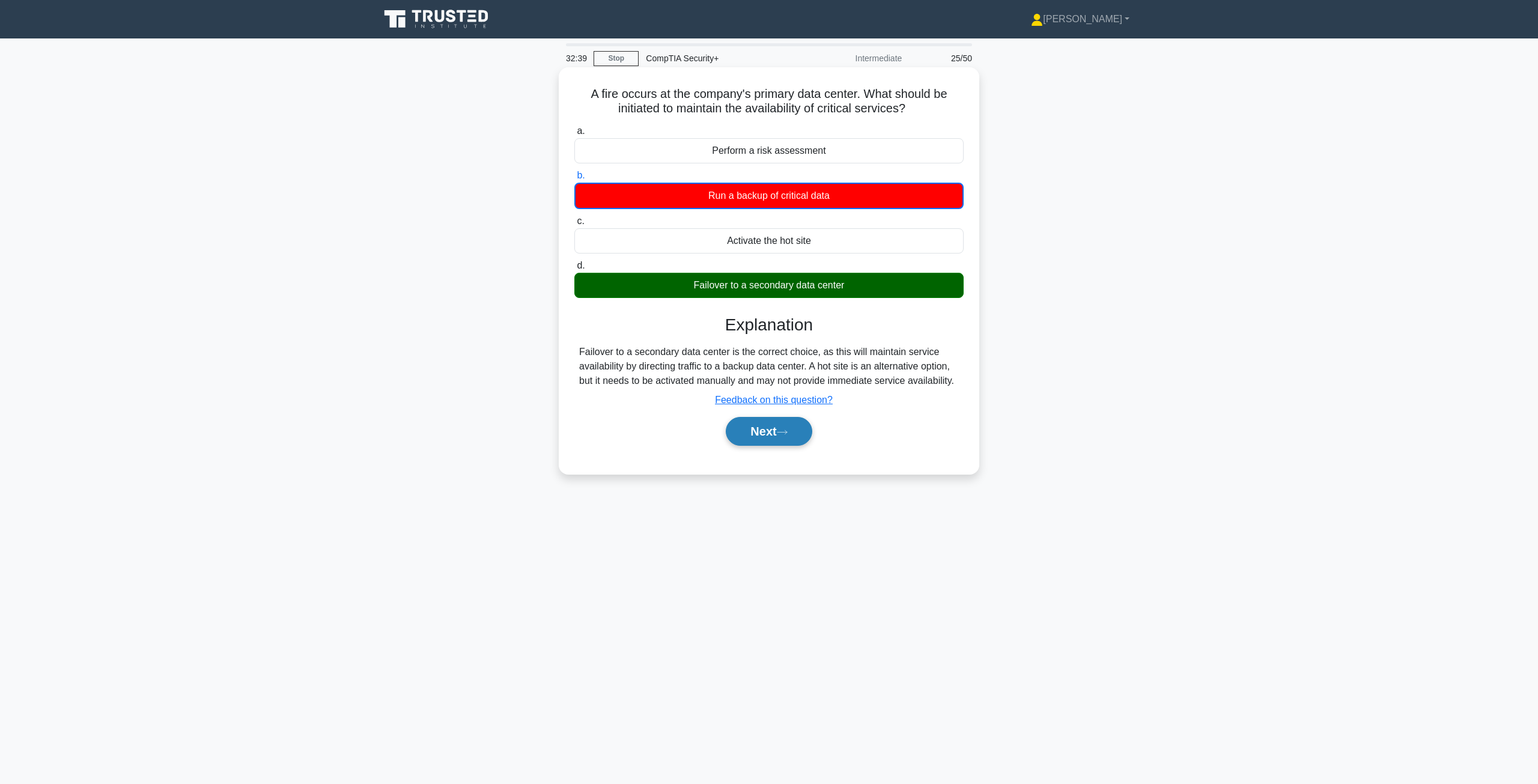
click at [774, 421] on button "Next" at bounding box center [768, 431] width 86 height 29
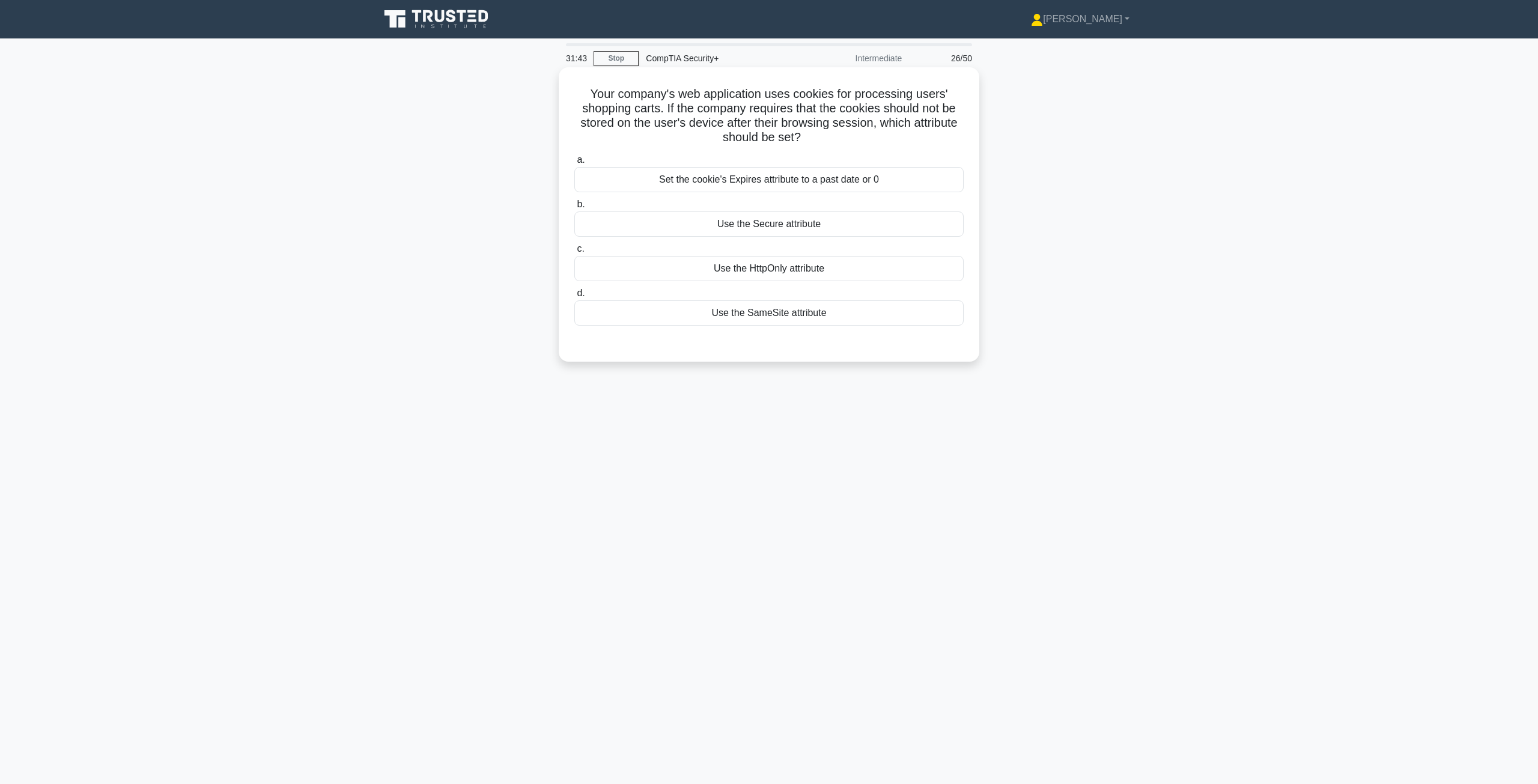
click at [757, 277] on div "Use the HttpOnly attribute" at bounding box center [769, 268] width 389 height 25
click at [574, 253] on input "c. Use the HttpOnly attribute" at bounding box center [574, 248] width 0 height 7
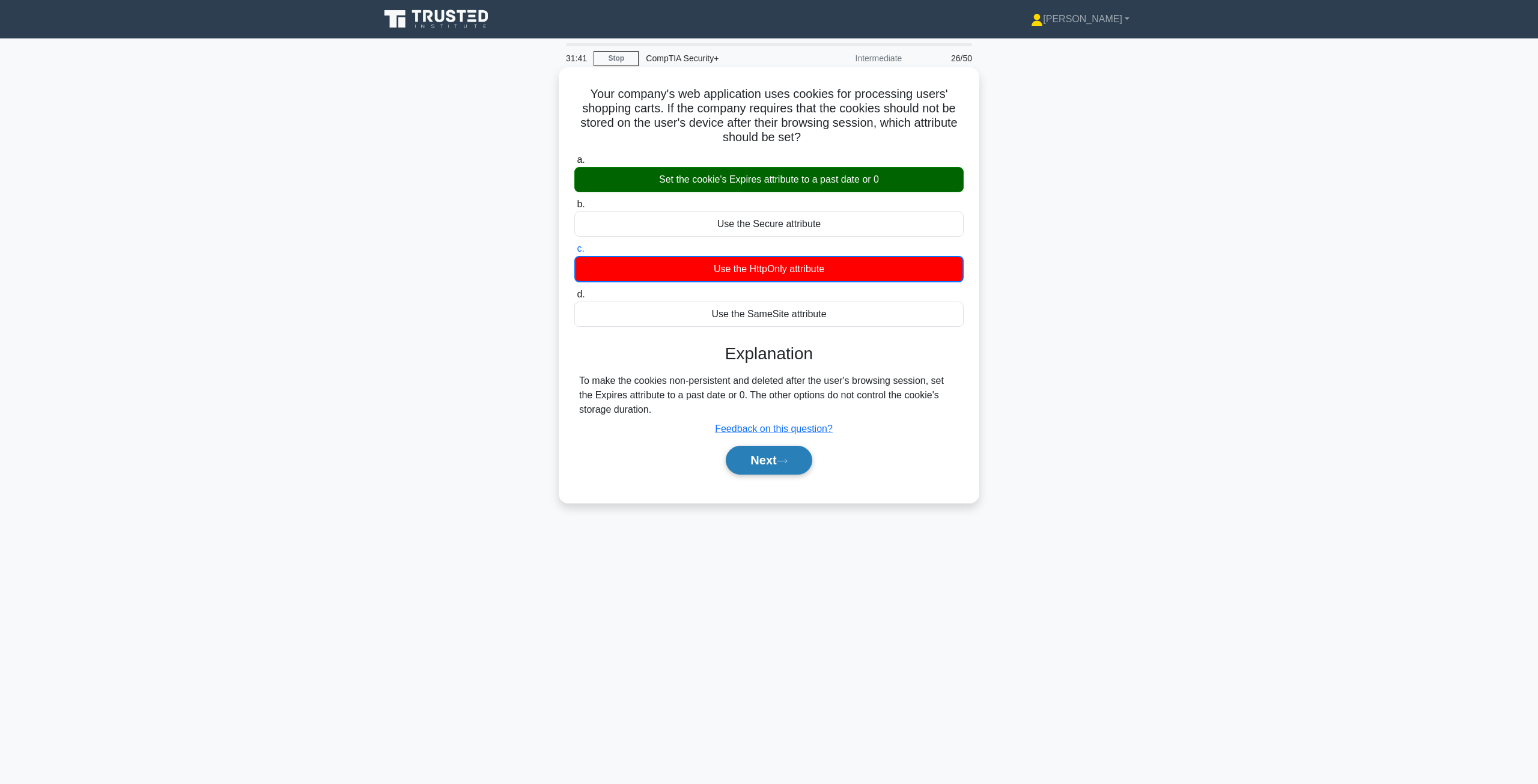
click at [779, 463] on button "Next" at bounding box center [768, 459] width 86 height 29
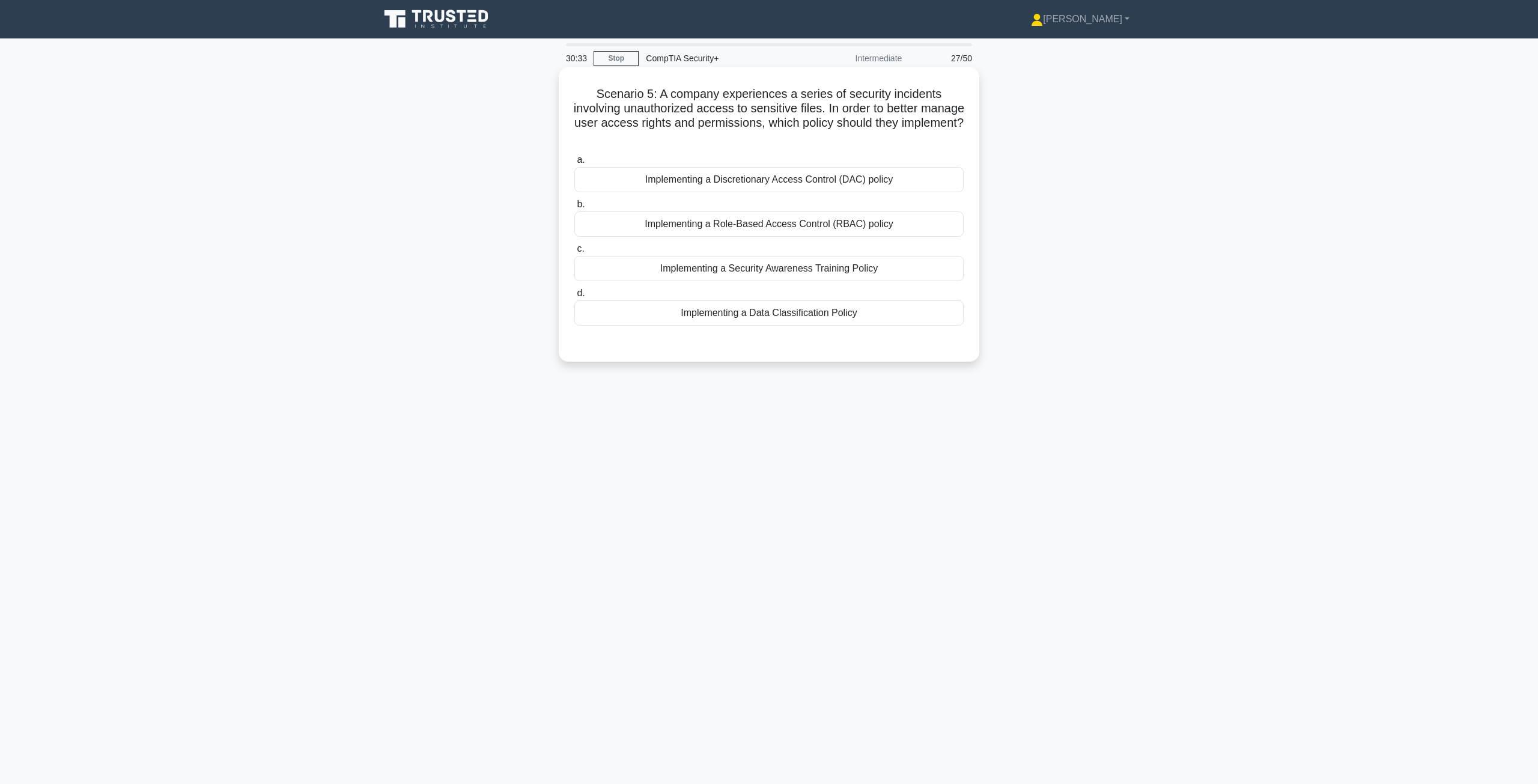
click at [740, 226] on div "Implementing a Role-Based Access Control (RBAC) policy" at bounding box center [769, 224] width 389 height 25
click at [574, 208] on input "b. Implementing a Role-Based Access Control (RBAC) policy" at bounding box center [574, 204] width 0 height 7
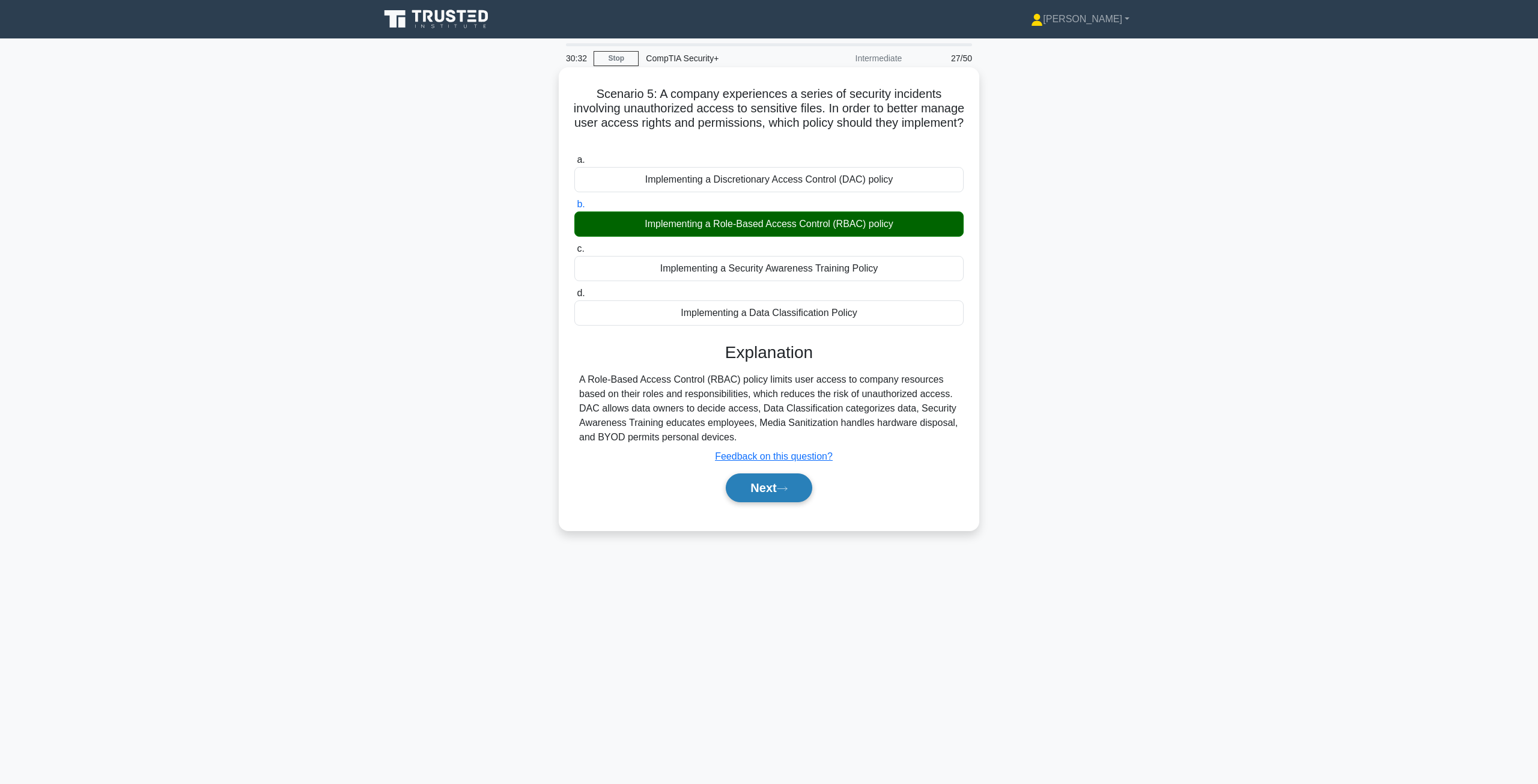
click at [771, 490] on button "Next" at bounding box center [768, 487] width 86 height 29
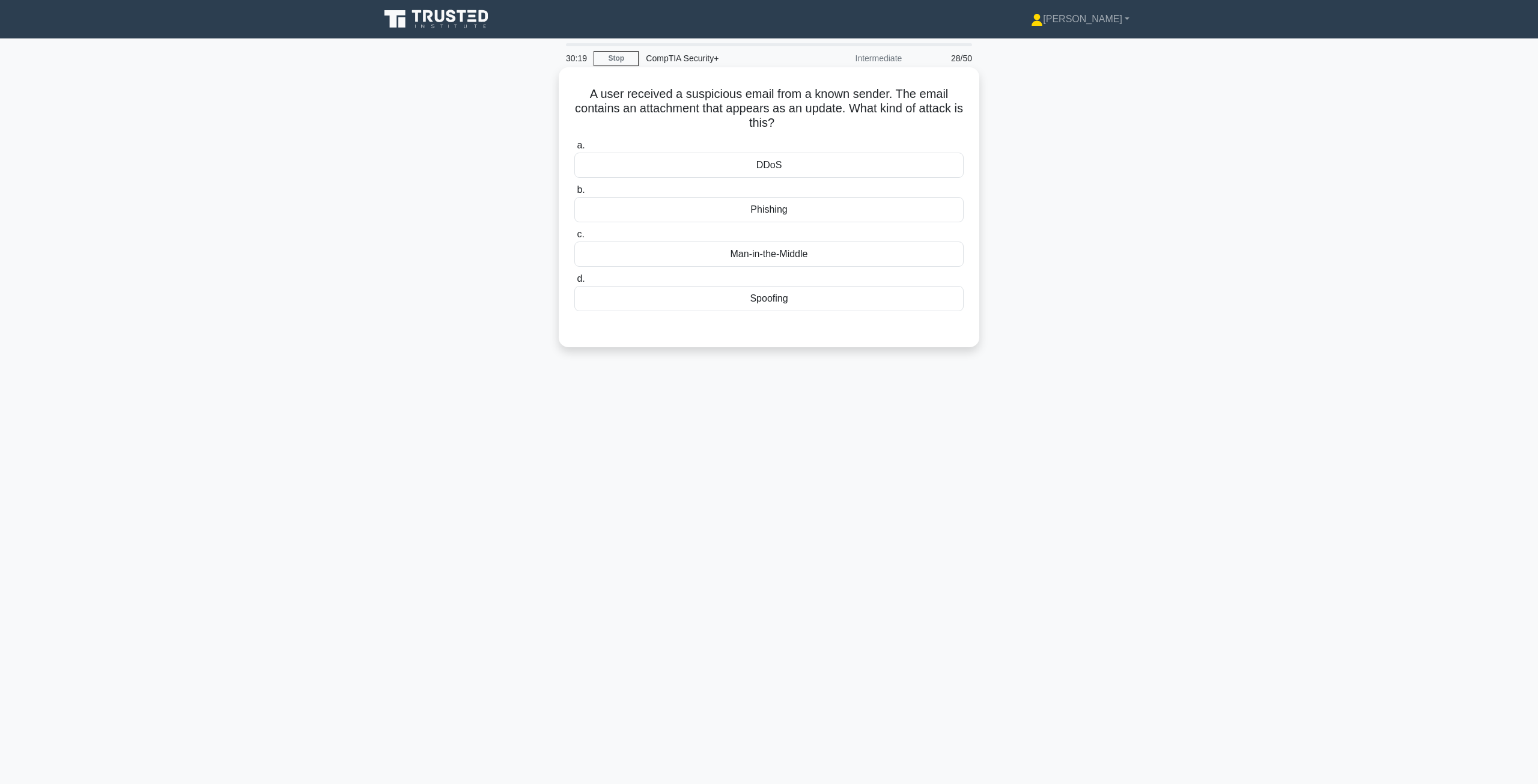
click at [800, 208] on div "Phishing" at bounding box center [769, 209] width 389 height 25
click at [574, 194] on input "b. Phishing" at bounding box center [574, 190] width 0 height 7
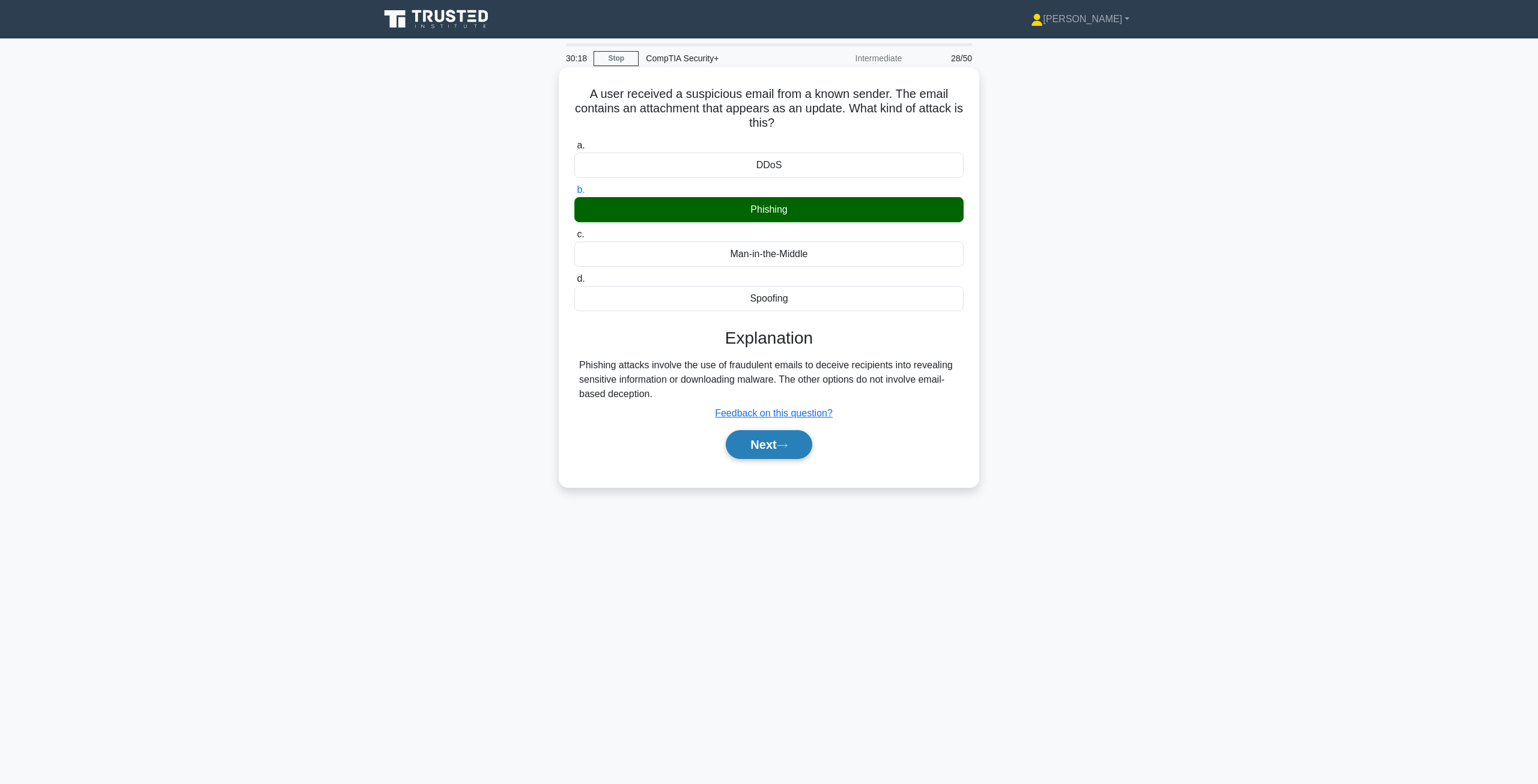
drag, startPoint x: 785, startPoint y: 452, endPoint x: 792, endPoint y: 450, distance: 7.3
click at [785, 451] on button "Next" at bounding box center [768, 444] width 86 height 29
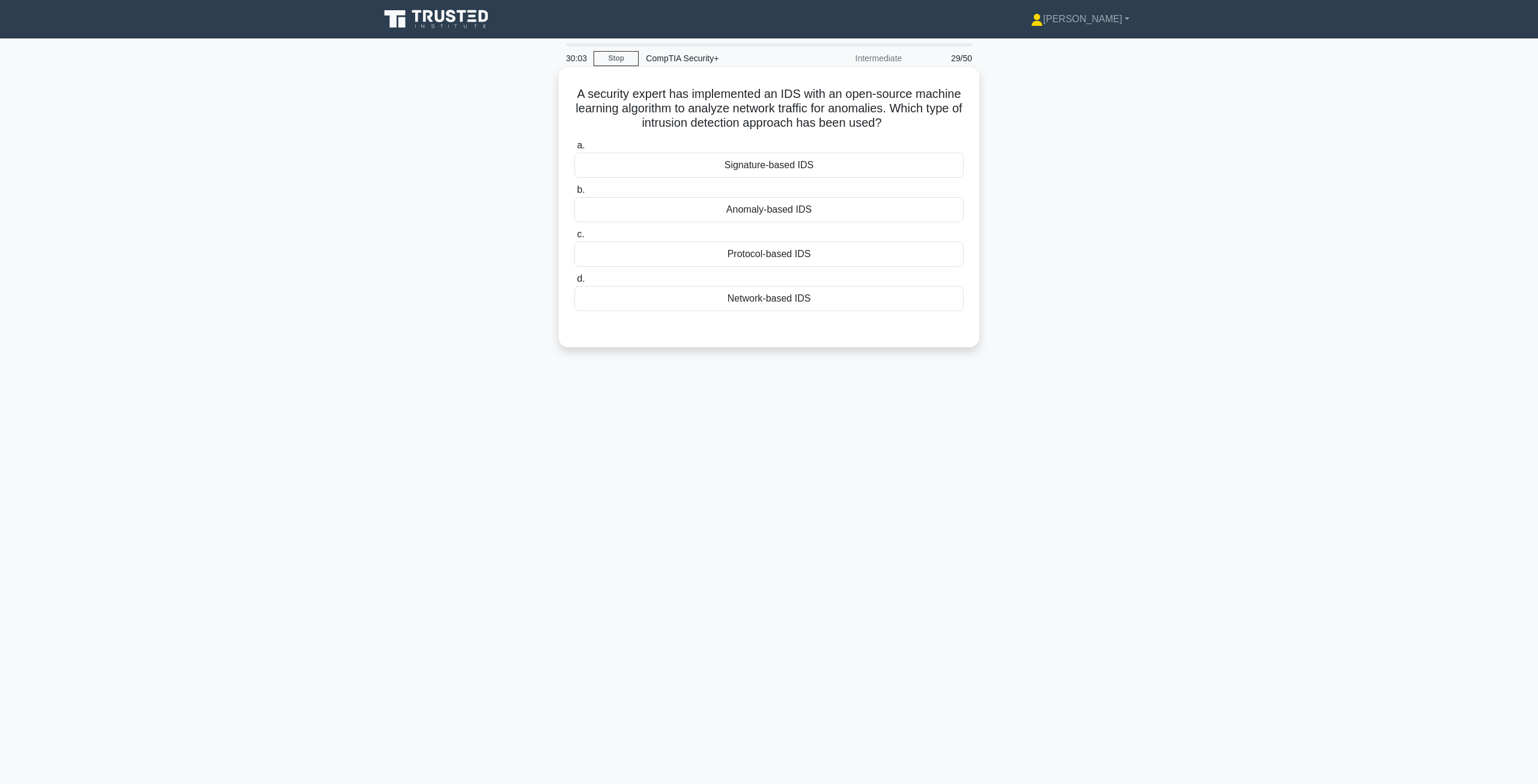
click at [840, 212] on div "Anomaly-based IDS" at bounding box center [769, 209] width 389 height 25
click at [574, 194] on input "b. Anomaly-based IDS" at bounding box center [574, 190] width 0 height 7
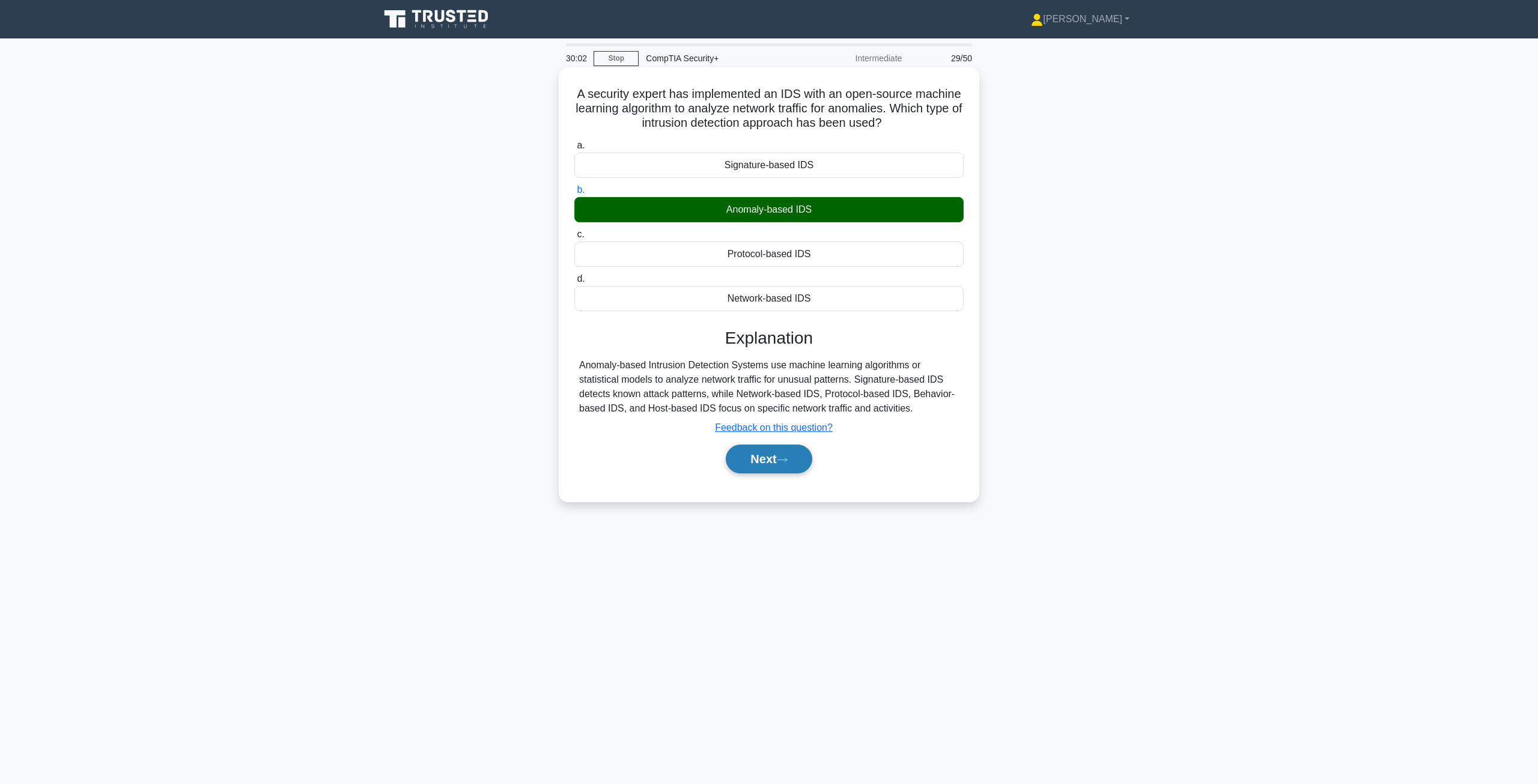
click at [782, 459] on icon at bounding box center [782, 459] width 11 height 6
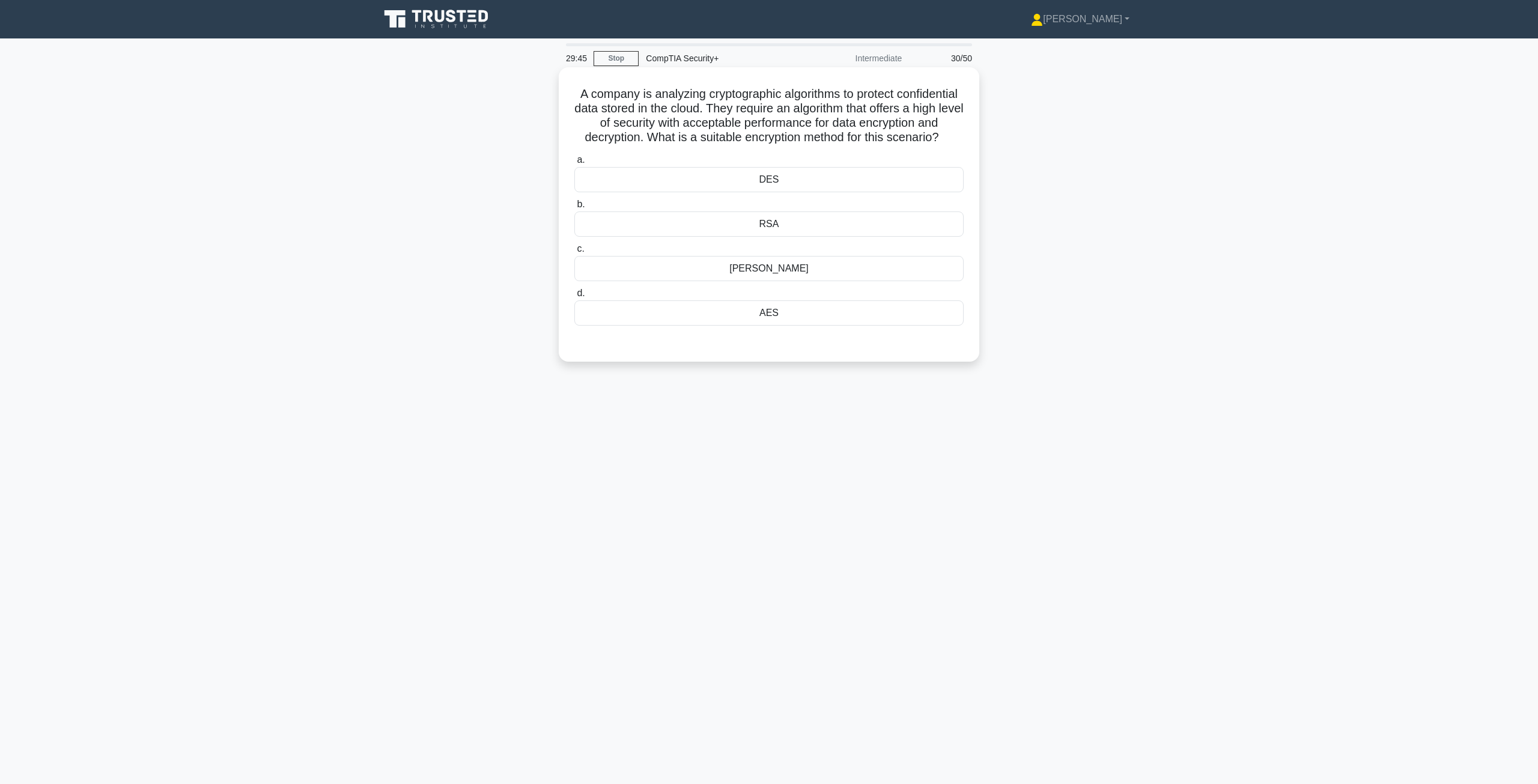
click at [814, 236] on div "RSA" at bounding box center [769, 224] width 389 height 25
click at [574, 208] on input "b. RSA" at bounding box center [574, 204] width 0 height 7
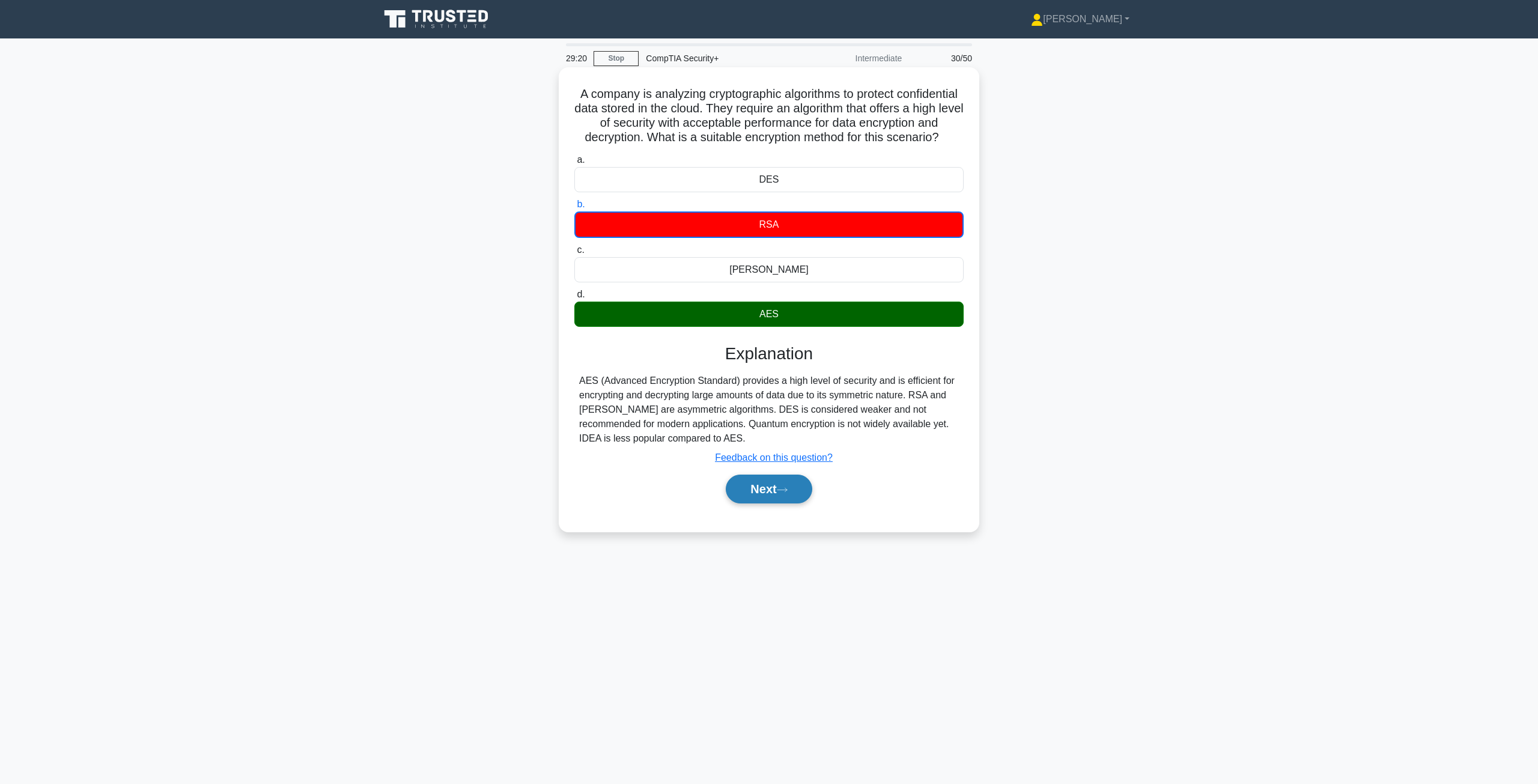
click at [776, 493] on button "Next" at bounding box center [768, 489] width 86 height 29
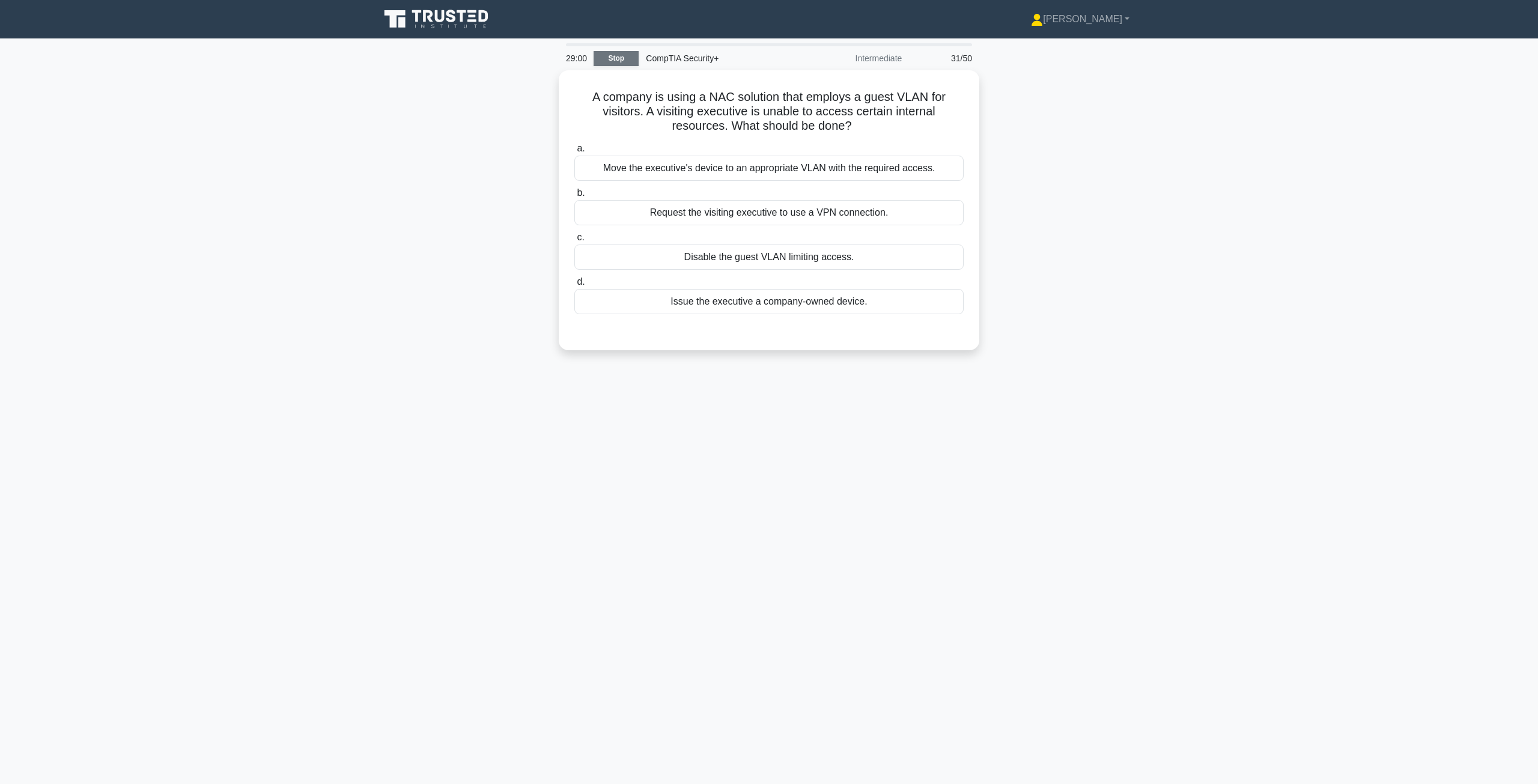
click at [625, 57] on link "Stop" at bounding box center [616, 58] width 45 height 15
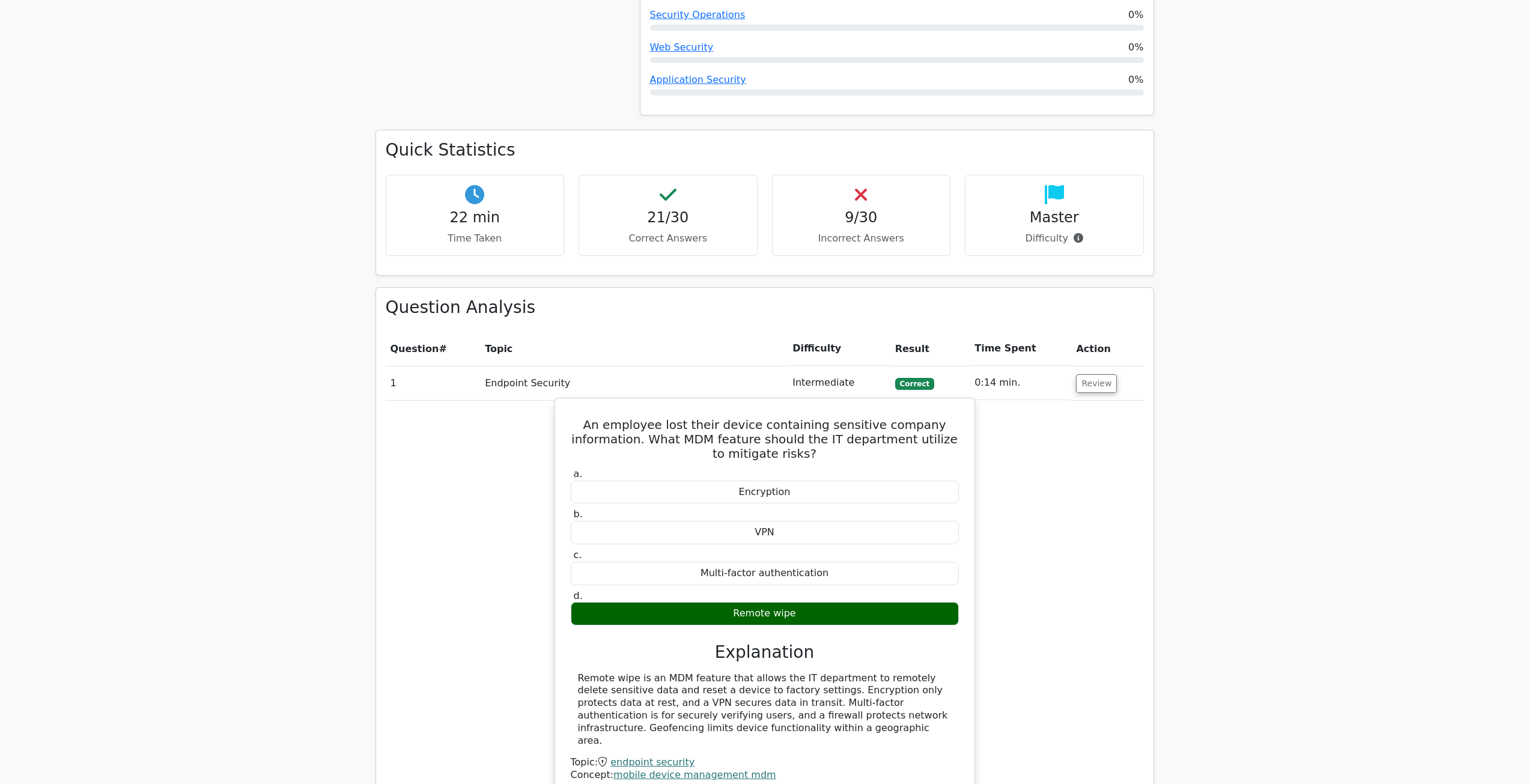
scroll to position [661, 0]
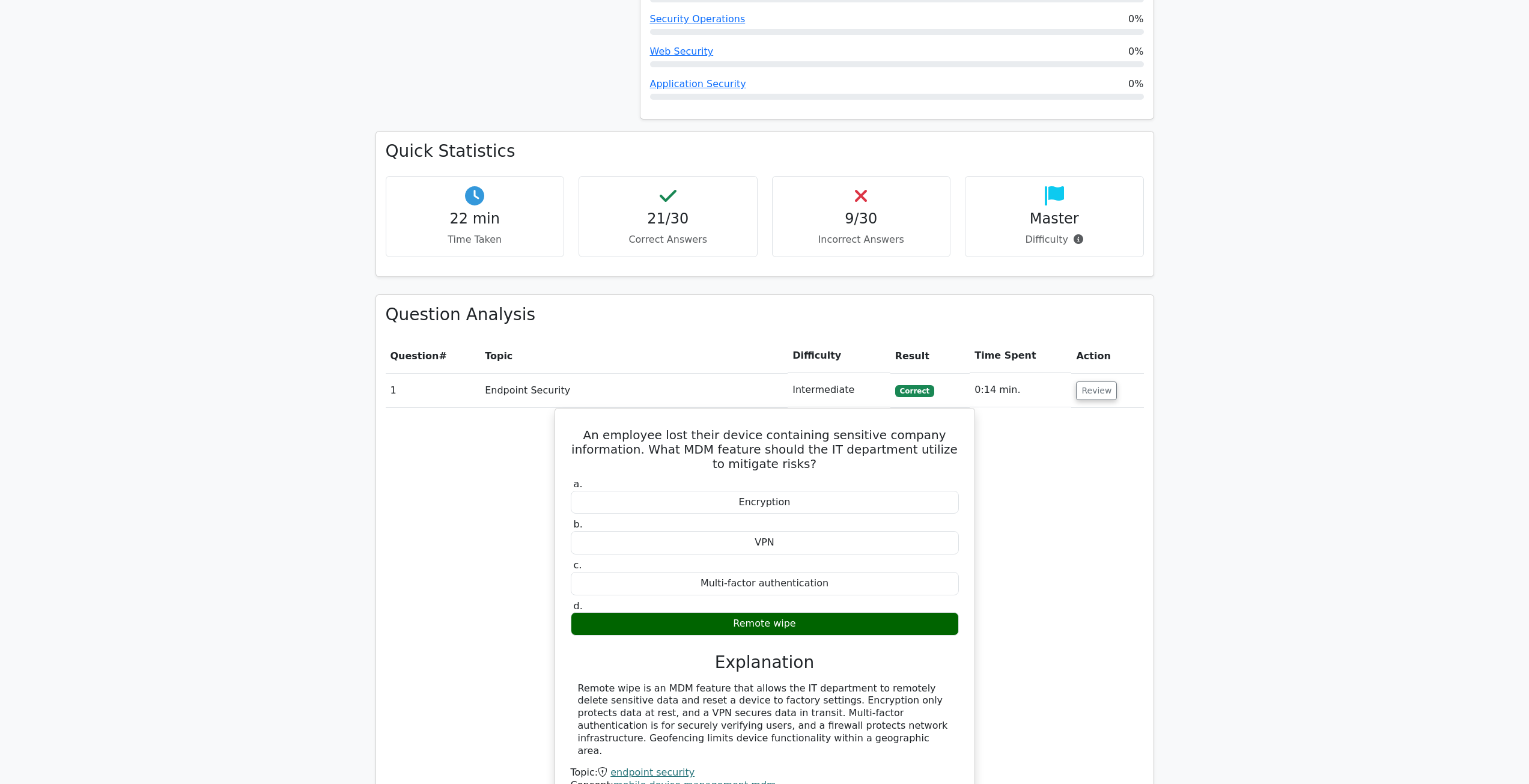
click at [828, 223] on h4 "9/30" at bounding box center [862, 218] width 158 height 17
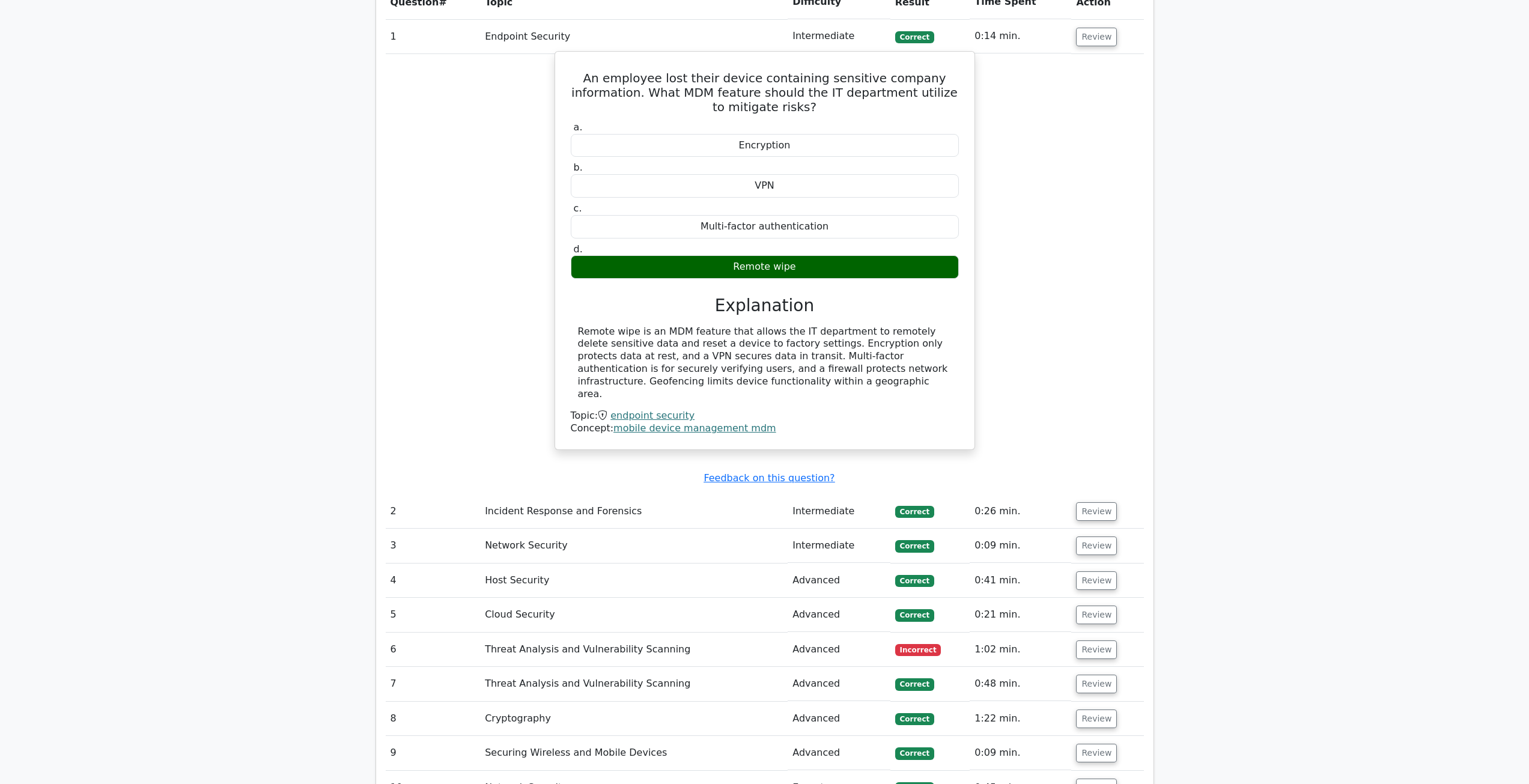
scroll to position [838, 0]
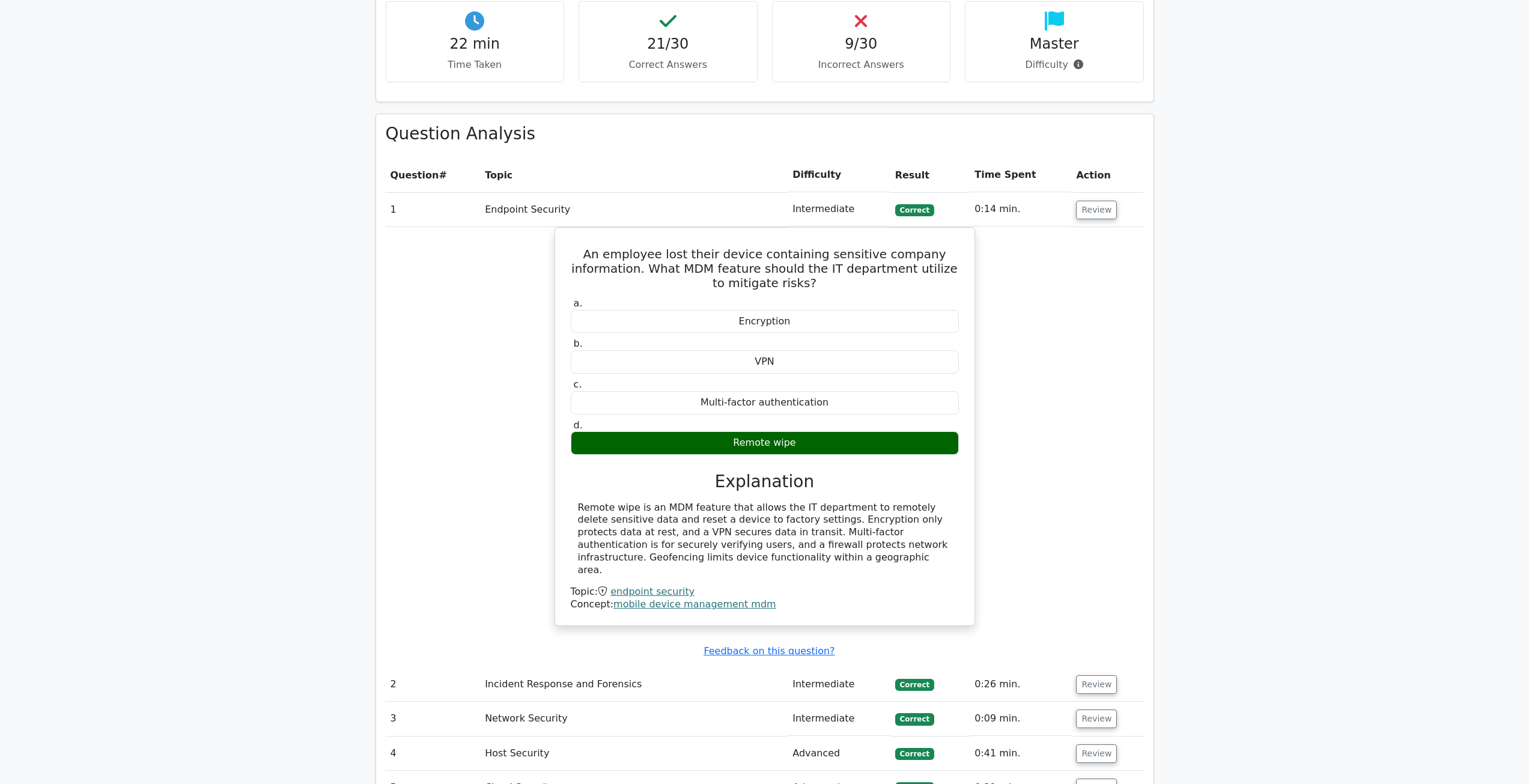
click at [1102, 221] on td "Review" at bounding box center [1107, 209] width 72 height 34
click at [1093, 213] on button "Review" at bounding box center [1096, 210] width 41 height 18
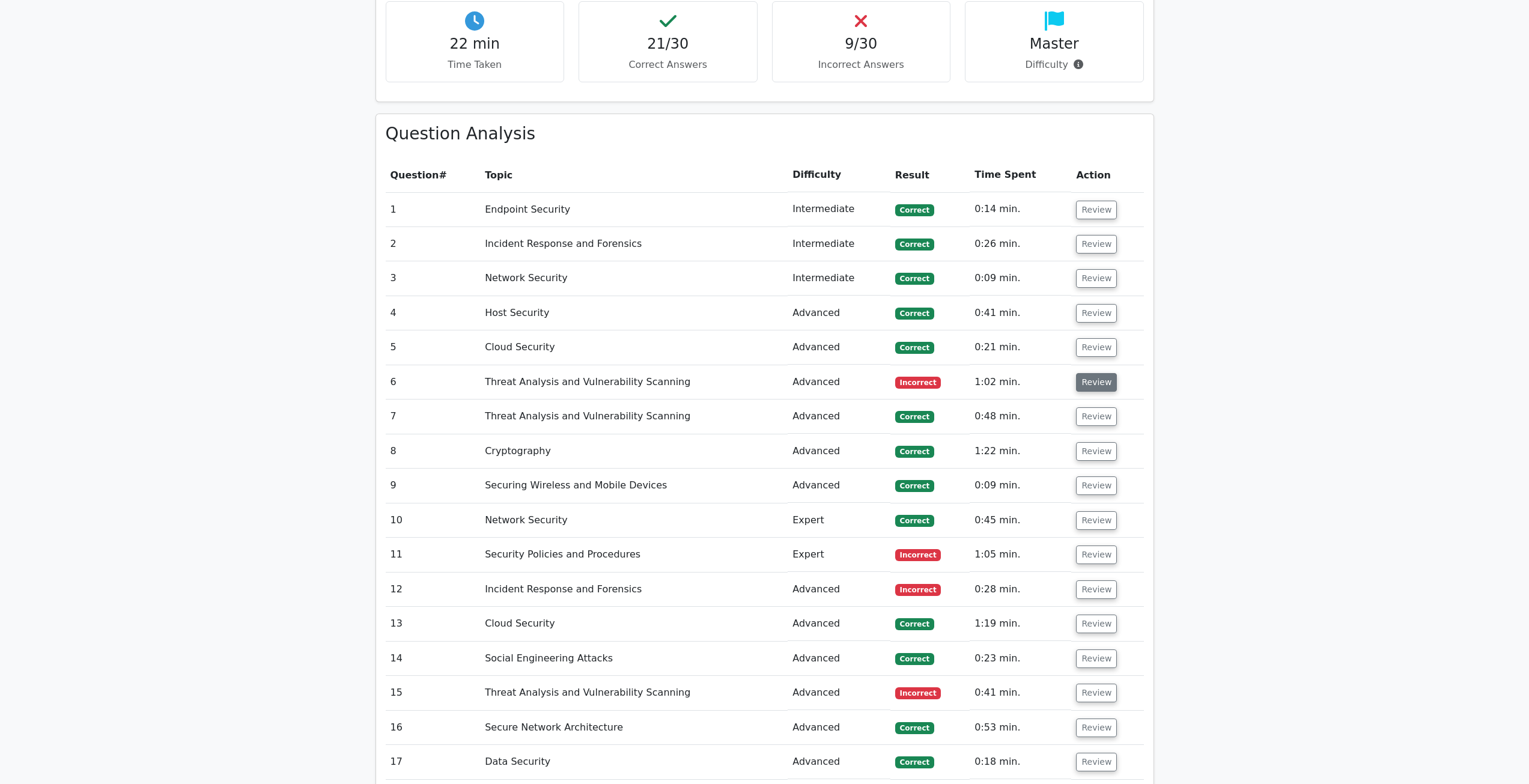
click at [1095, 379] on button "Review" at bounding box center [1096, 382] width 41 height 18
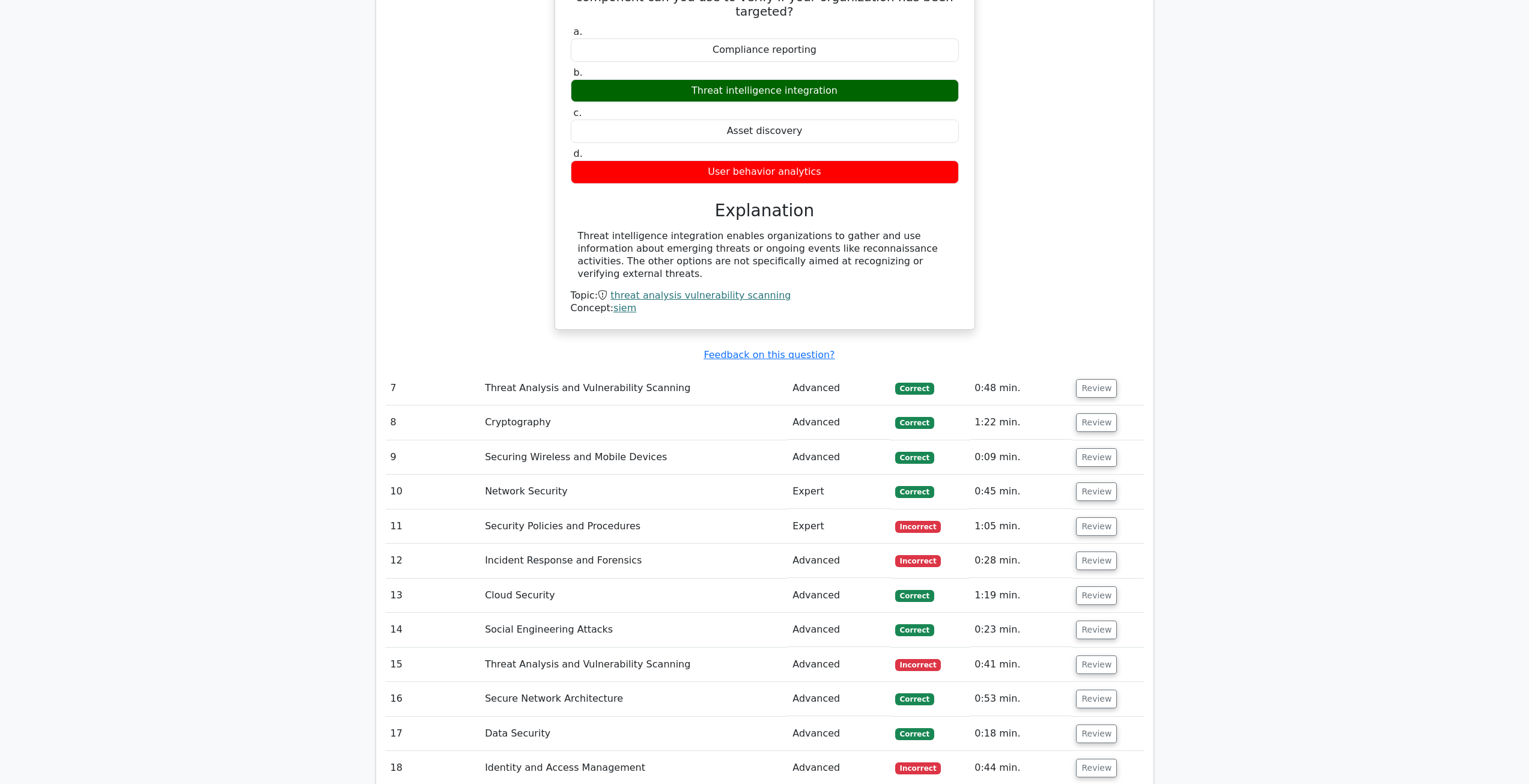
scroll to position [1441, 0]
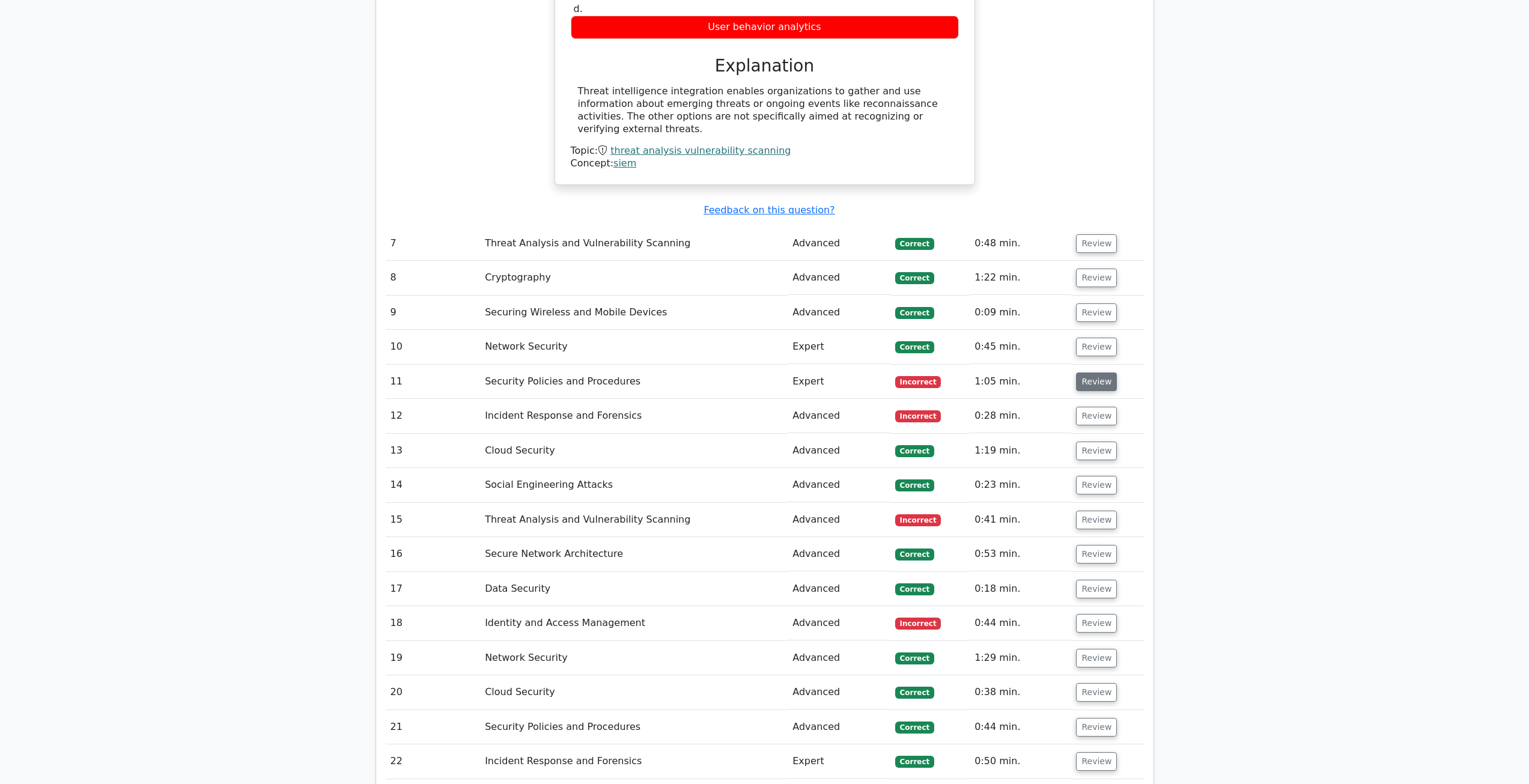
click at [1096, 373] on button "Review" at bounding box center [1096, 382] width 41 height 18
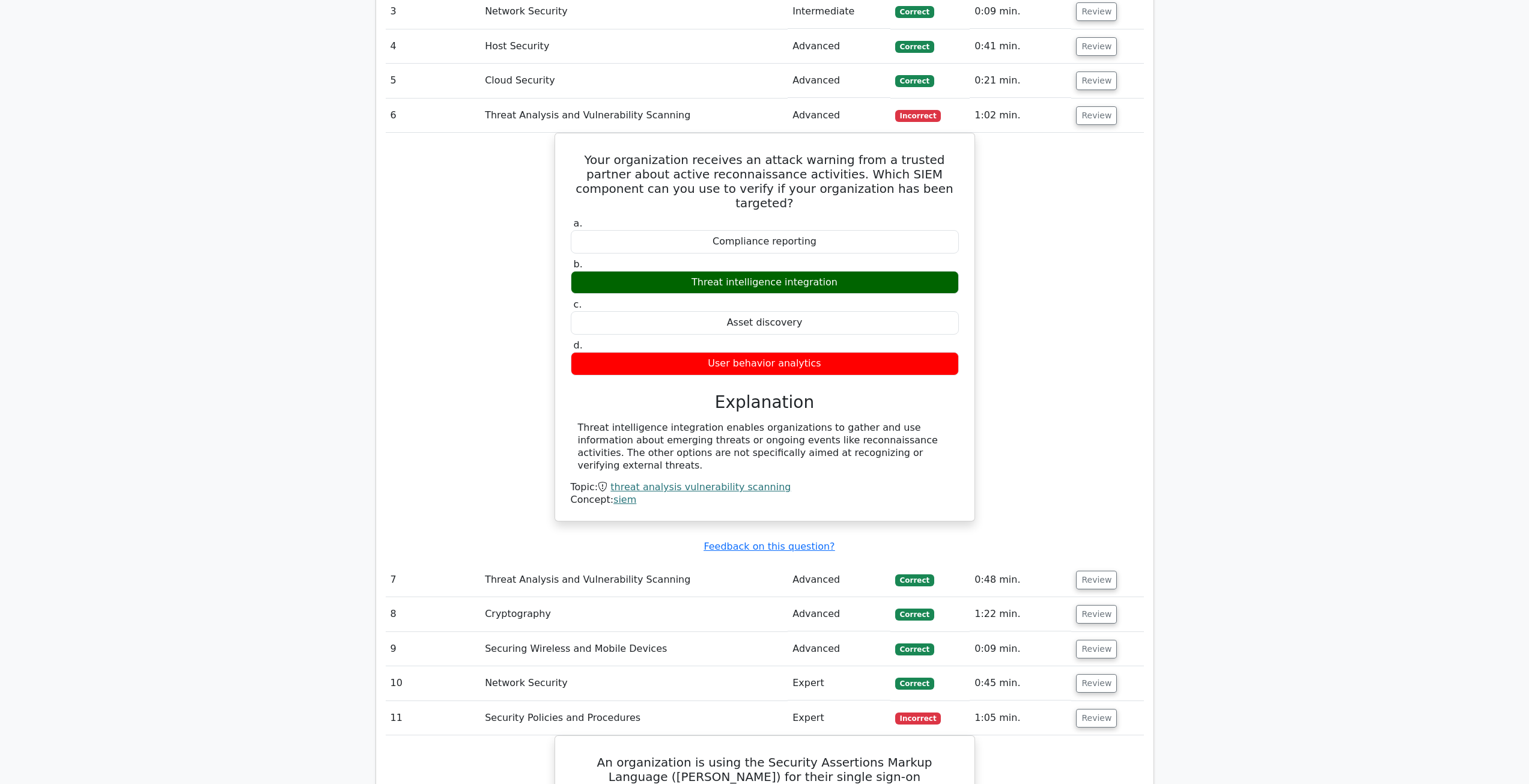
scroll to position [1081, 0]
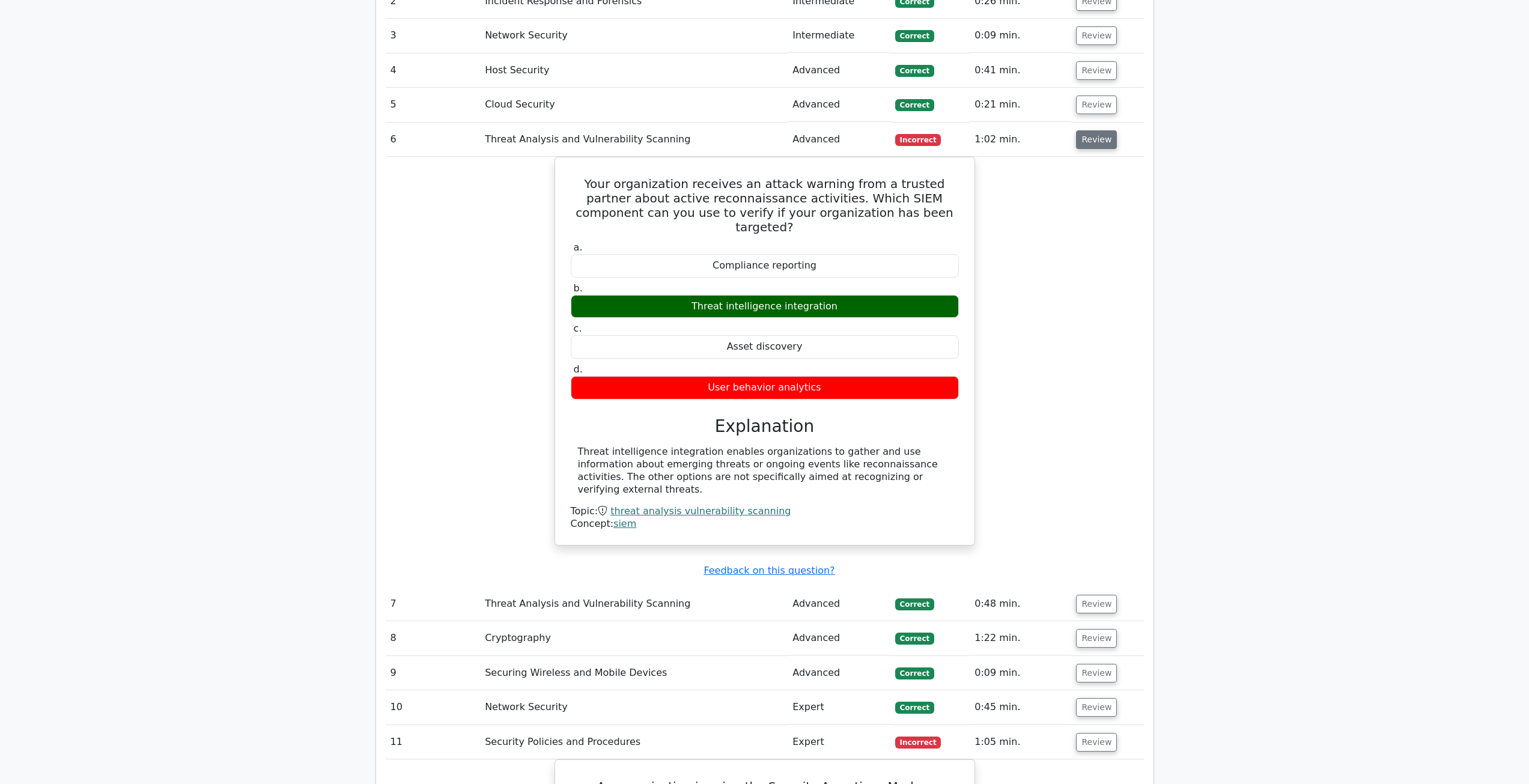
click at [1087, 144] on button "Review" at bounding box center [1096, 140] width 41 height 18
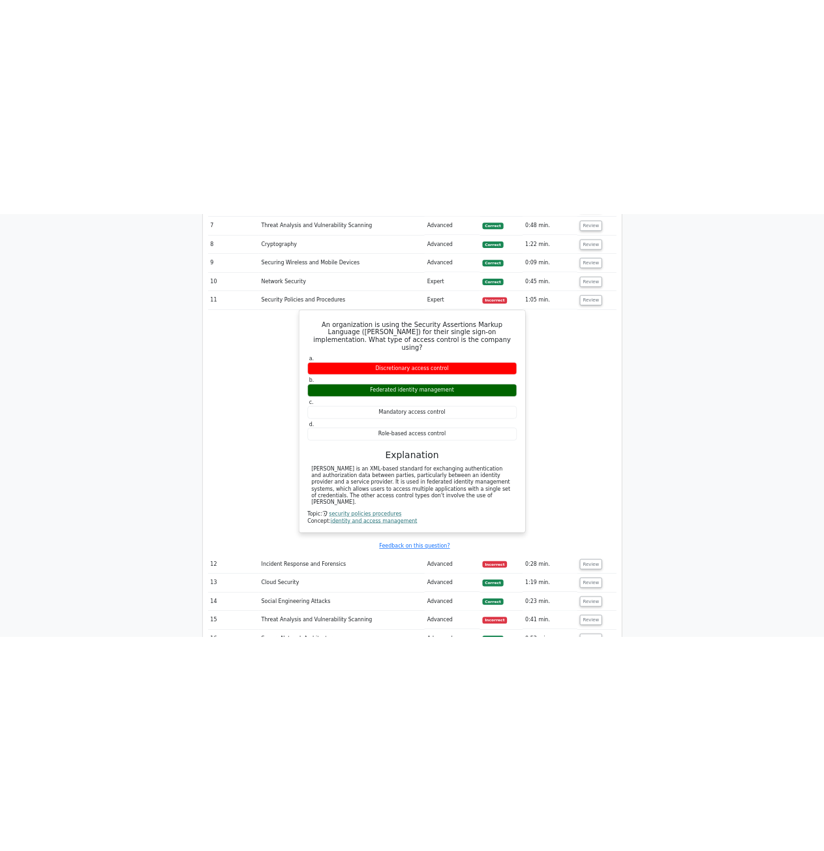
scroll to position [1371, 0]
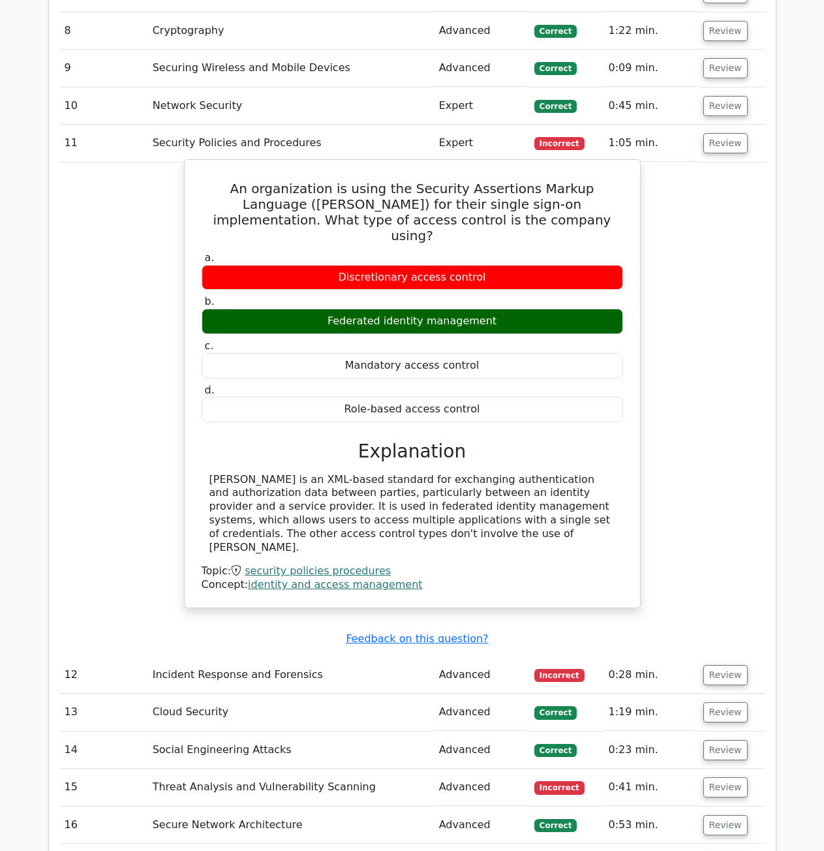
click at [405, 265] on div "Discretionary access control" at bounding box center [413, 277] width 422 height 25
click at [404, 265] on div "Discretionary access control" at bounding box center [413, 277] width 422 height 25
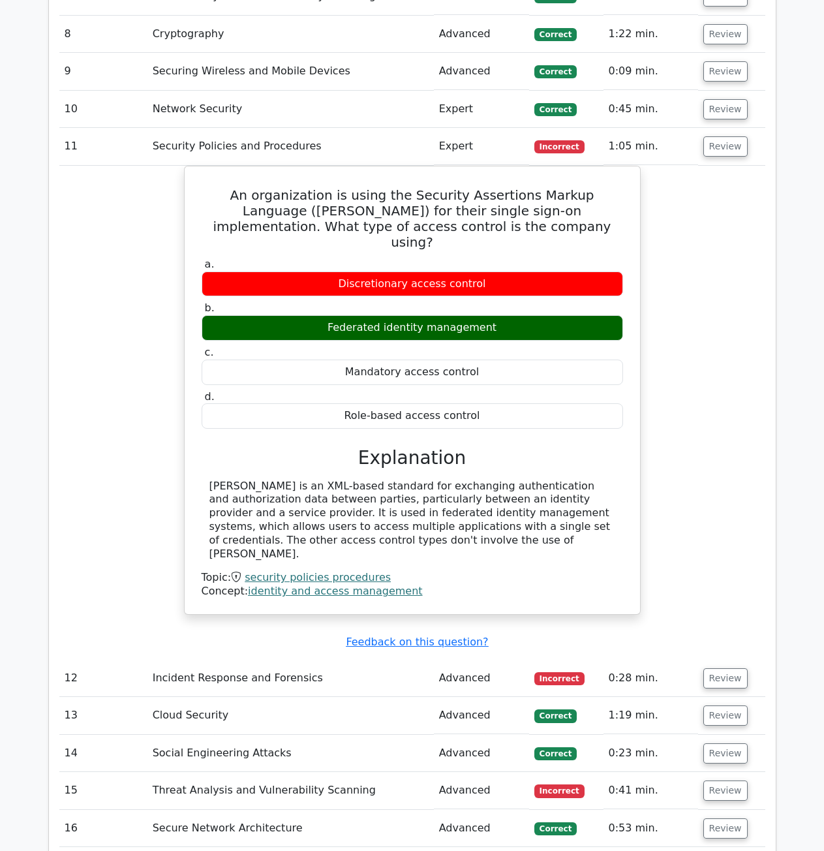
copy div "Discretionary access control"
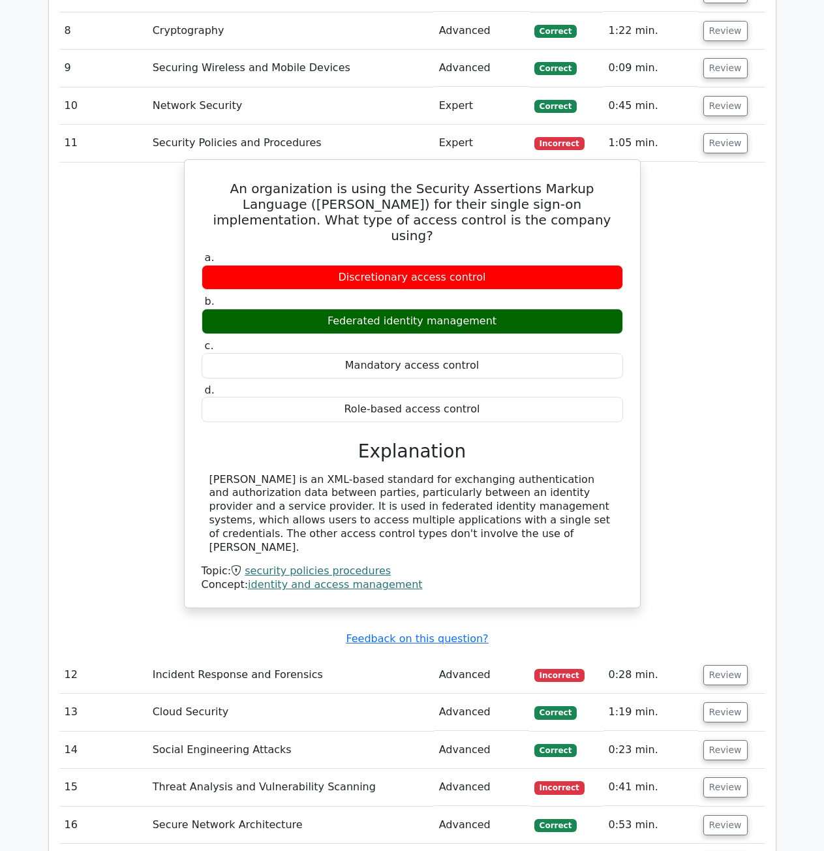
click at [436, 309] on div "Federated identity management" at bounding box center [413, 321] width 422 height 25
click at [435, 309] on div "Federated identity management" at bounding box center [413, 321] width 422 height 25
copy div "Federated identity management"
click at [409, 360] on div "Mandatory access control" at bounding box center [413, 365] width 422 height 25
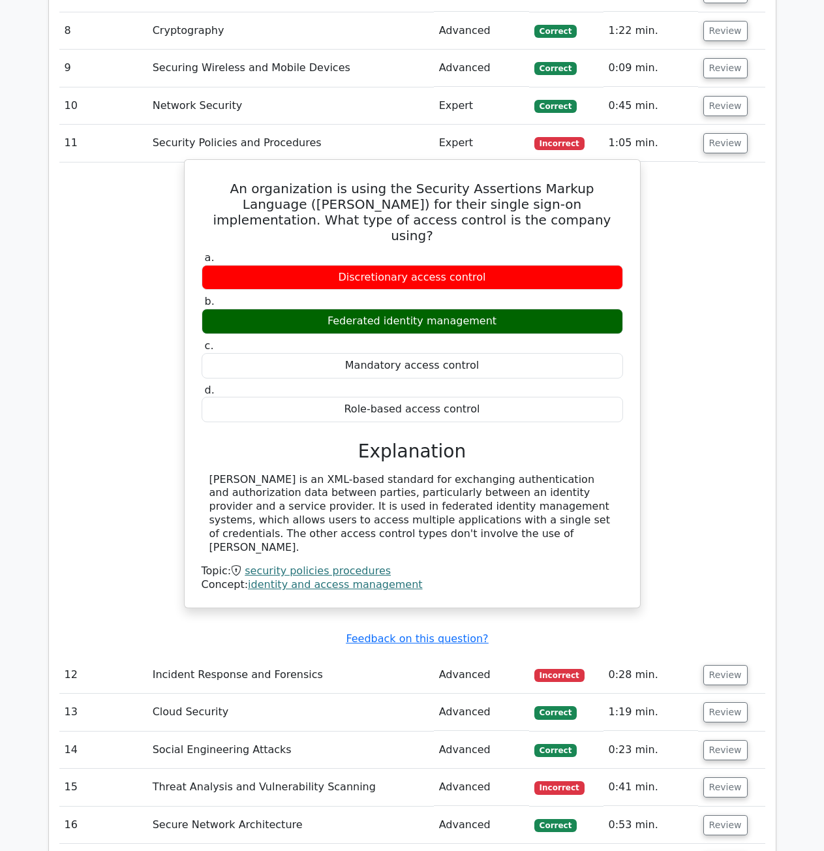
click at [410, 356] on div "Mandatory access control" at bounding box center [413, 365] width 422 height 25
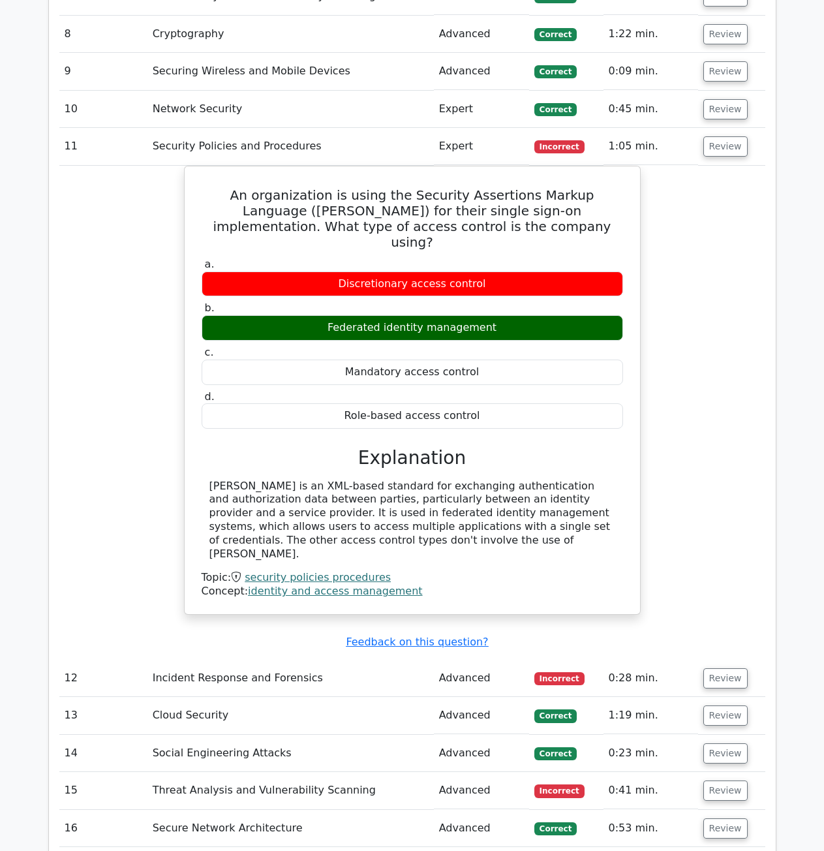
copy div "Mandatory access control"
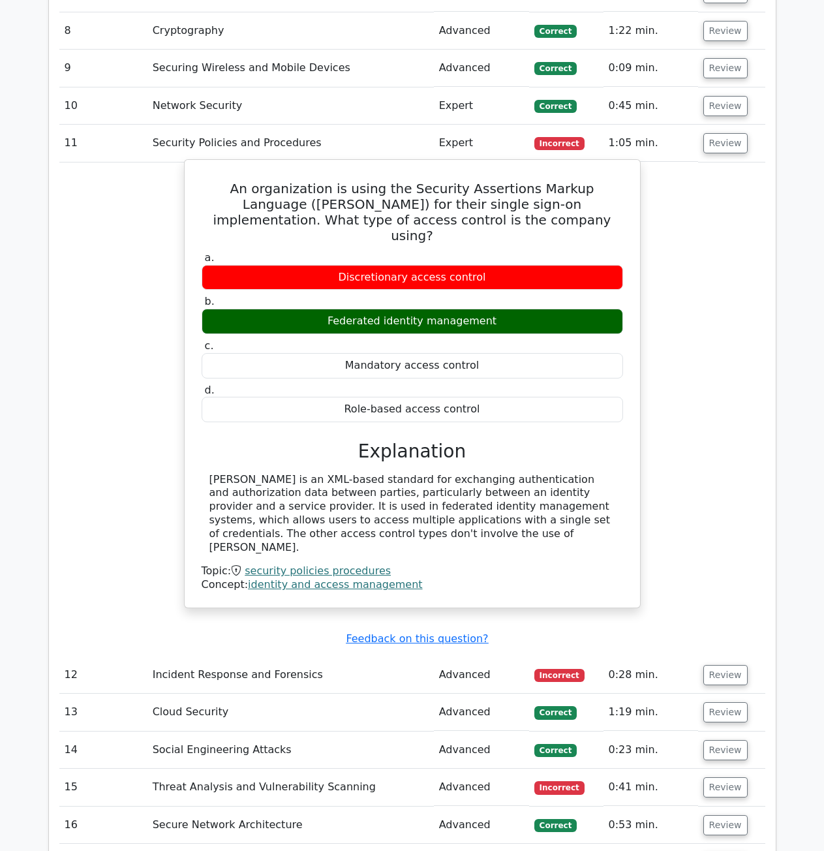
click at [458, 397] on div "Role-based access control" at bounding box center [413, 409] width 422 height 25
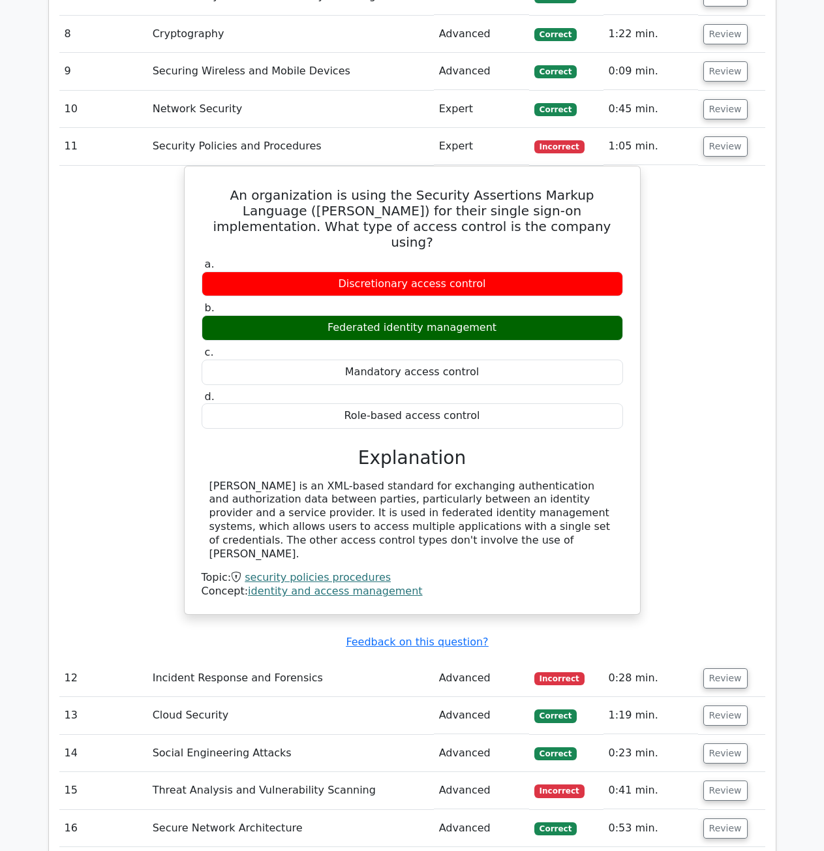
copy div "Role-based access control"
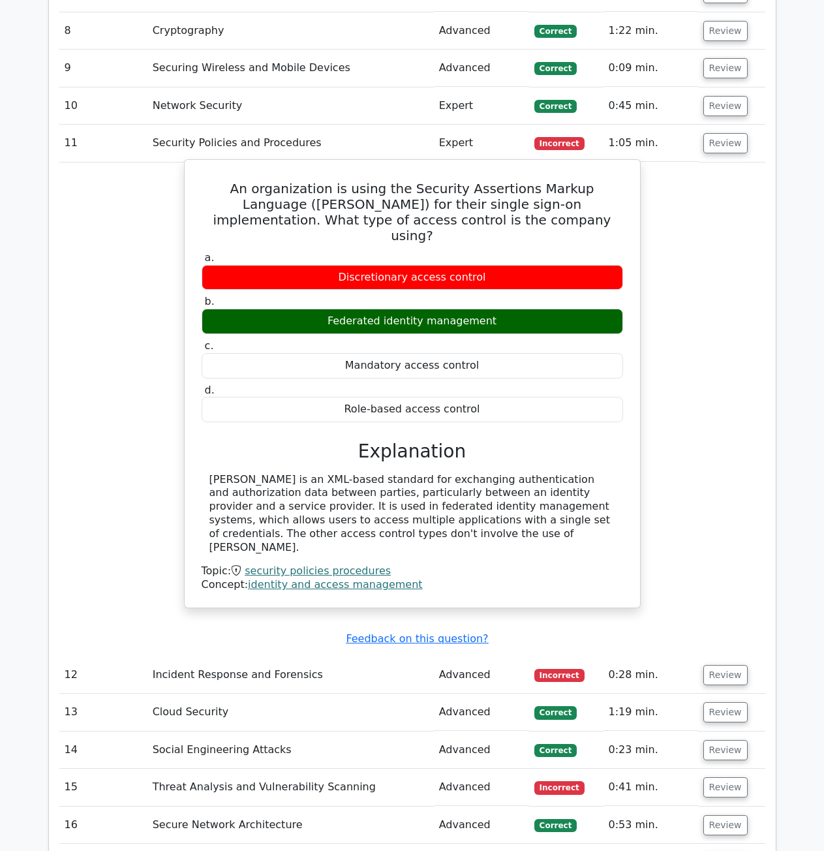
click at [560, 384] on label "d. Role-based access control" at bounding box center [413, 403] width 422 height 39
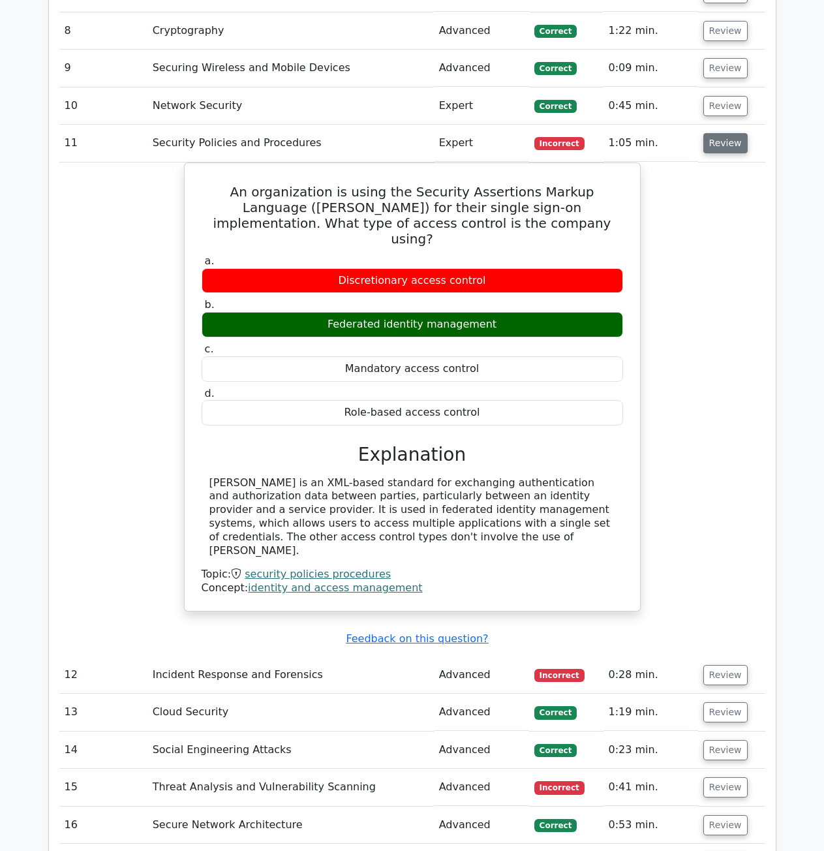
click at [724, 150] on button "Review" at bounding box center [726, 143] width 44 height 20
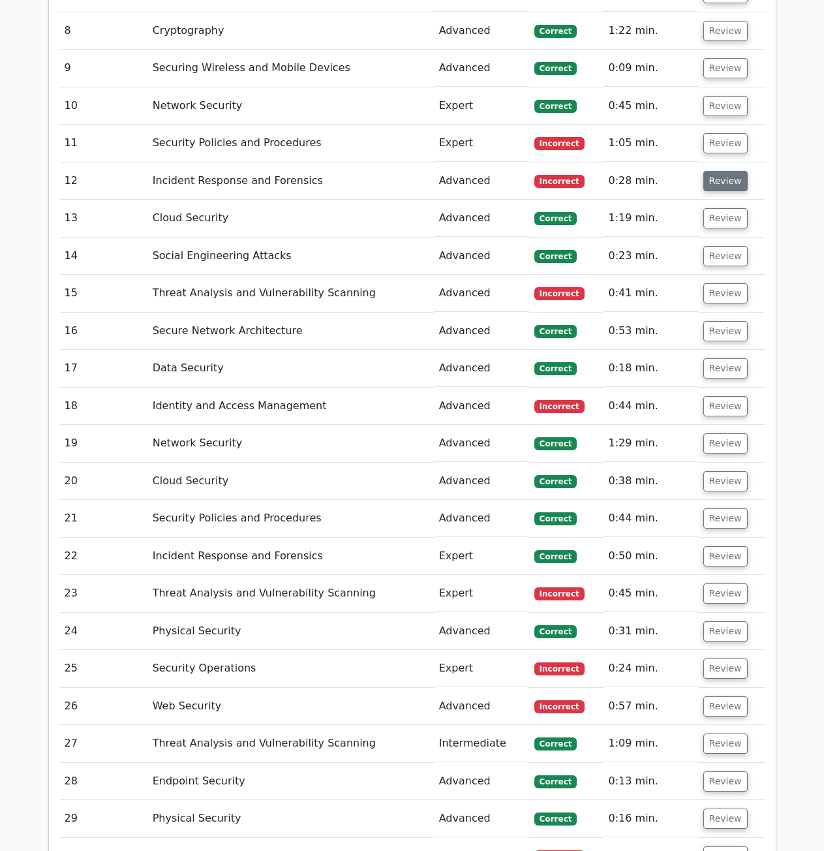
click at [729, 183] on button "Review" at bounding box center [726, 181] width 44 height 20
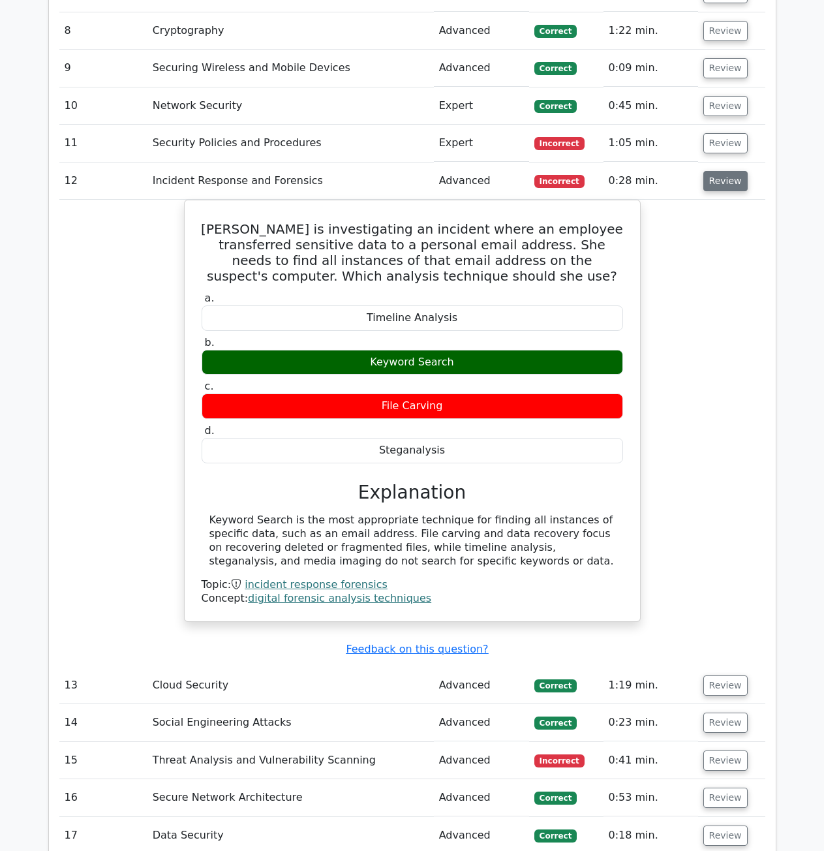
click at [722, 189] on button "Review" at bounding box center [726, 181] width 44 height 20
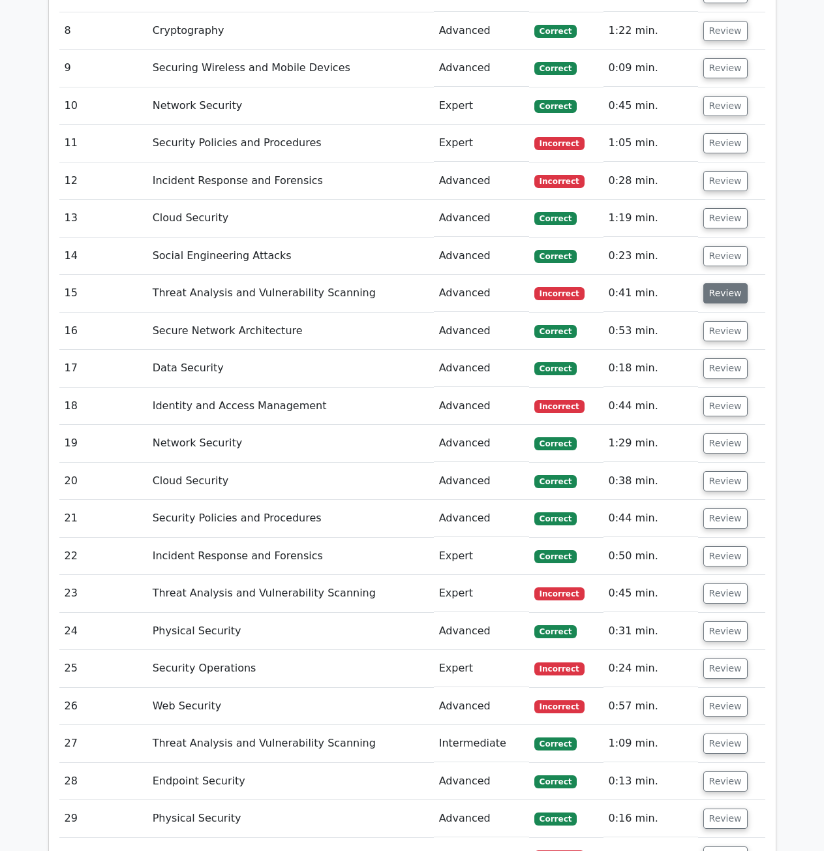
click at [721, 287] on button "Review" at bounding box center [726, 293] width 44 height 20
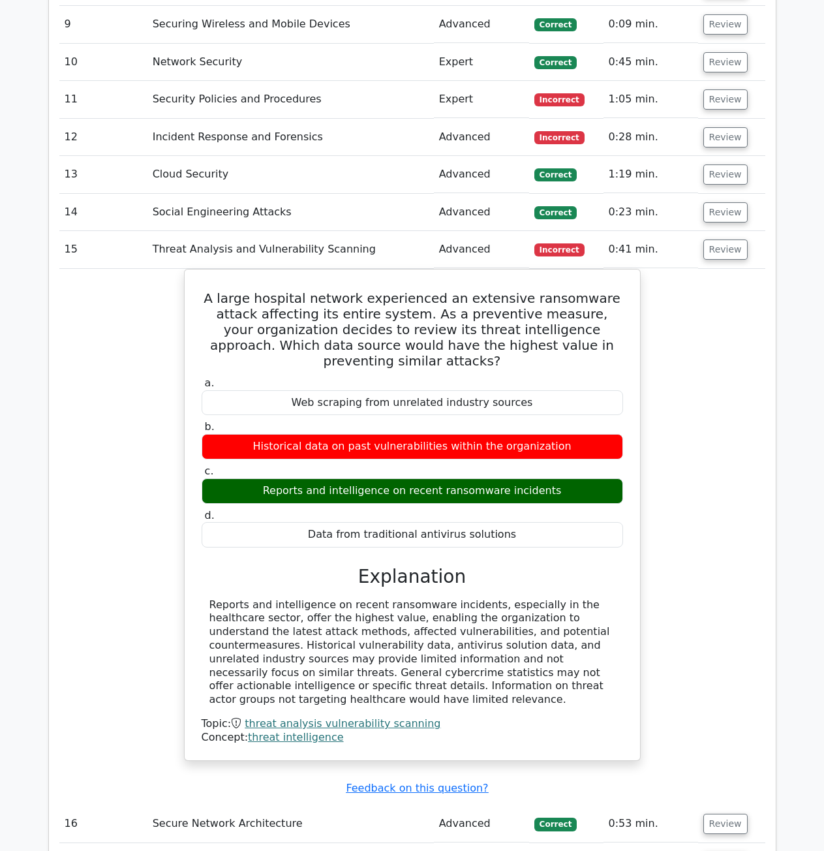
scroll to position [1436, 0]
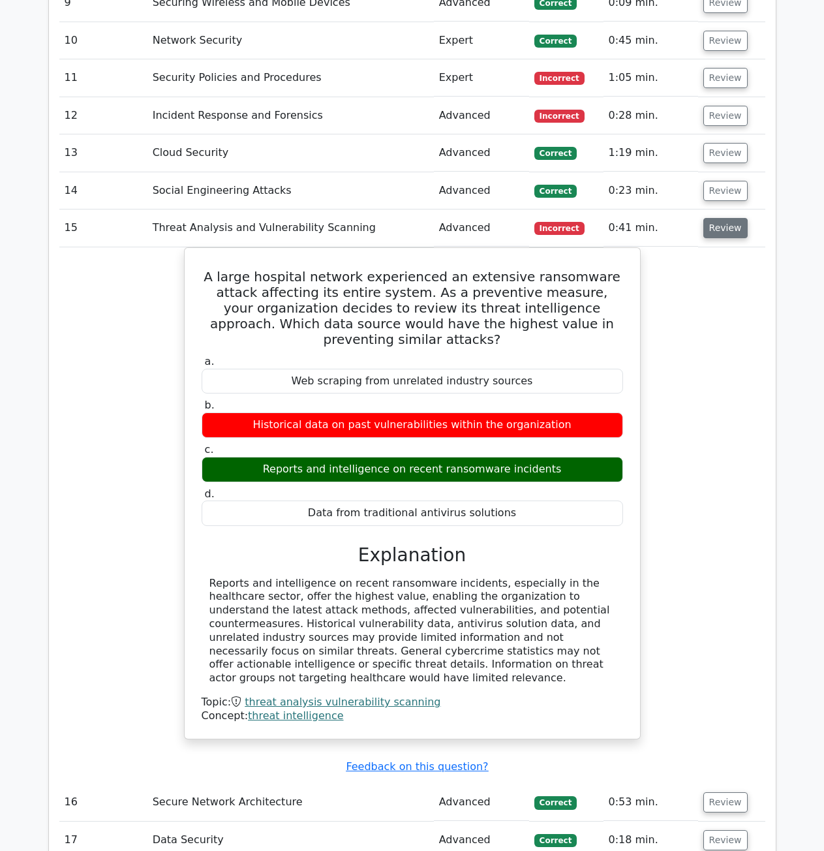
click at [736, 229] on button "Review" at bounding box center [726, 228] width 44 height 20
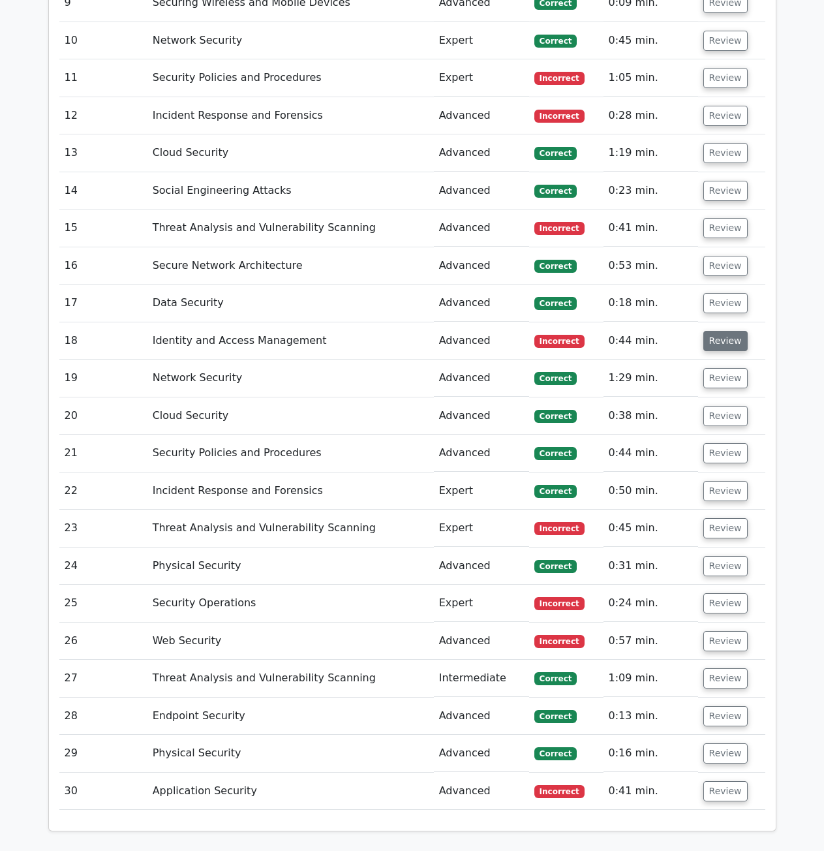
click at [726, 348] on button "Review" at bounding box center [726, 341] width 44 height 20
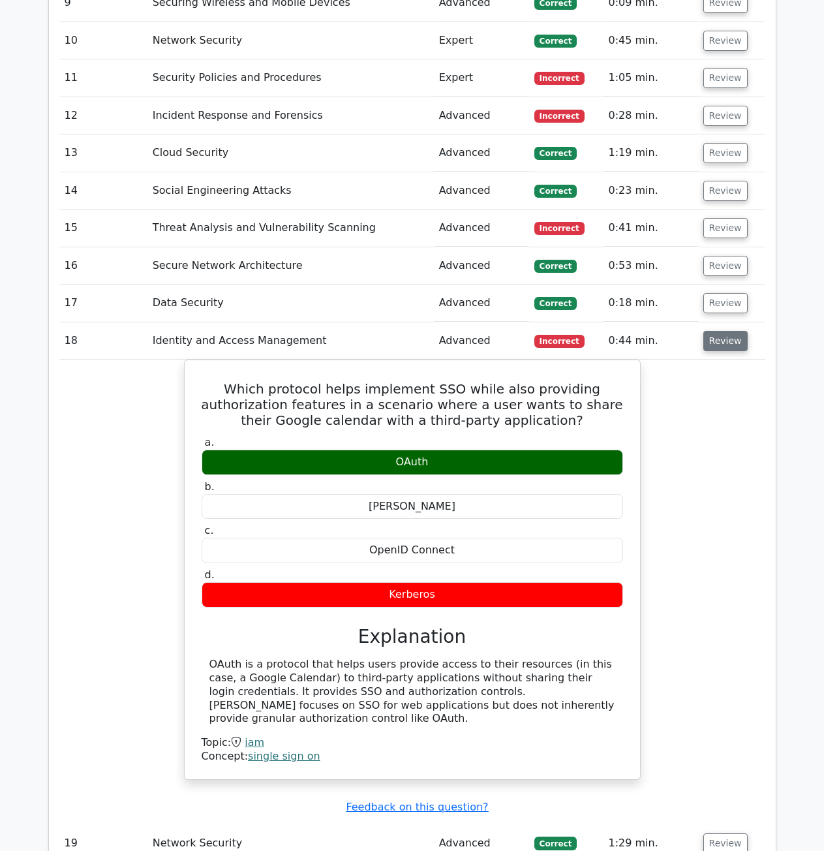
click at [716, 350] on button "Review" at bounding box center [726, 341] width 44 height 20
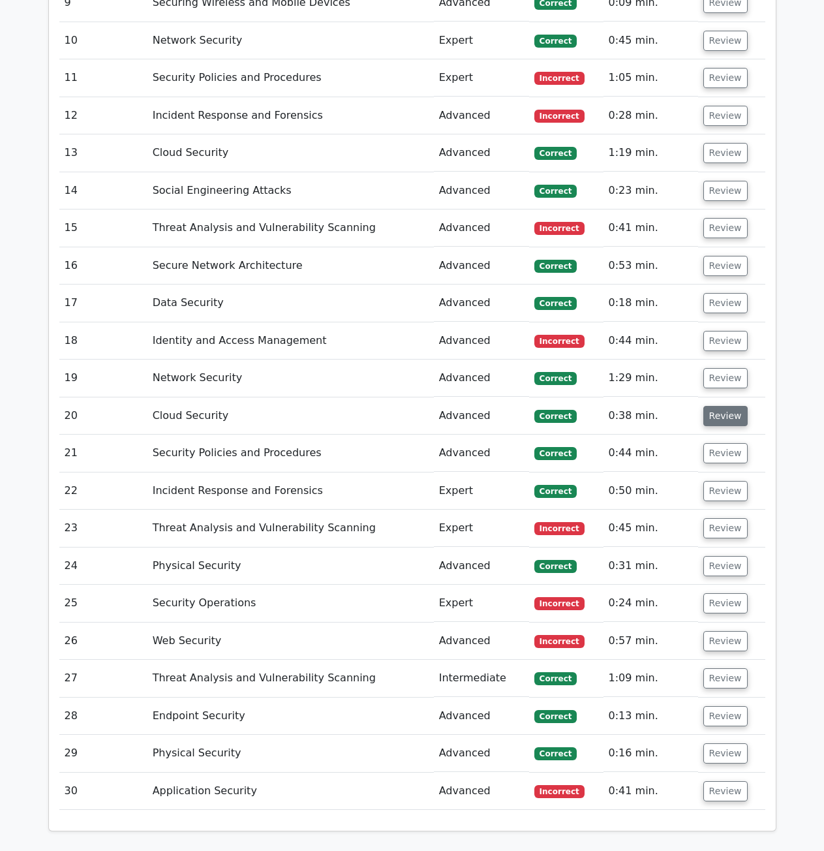
scroll to position [1501, 0]
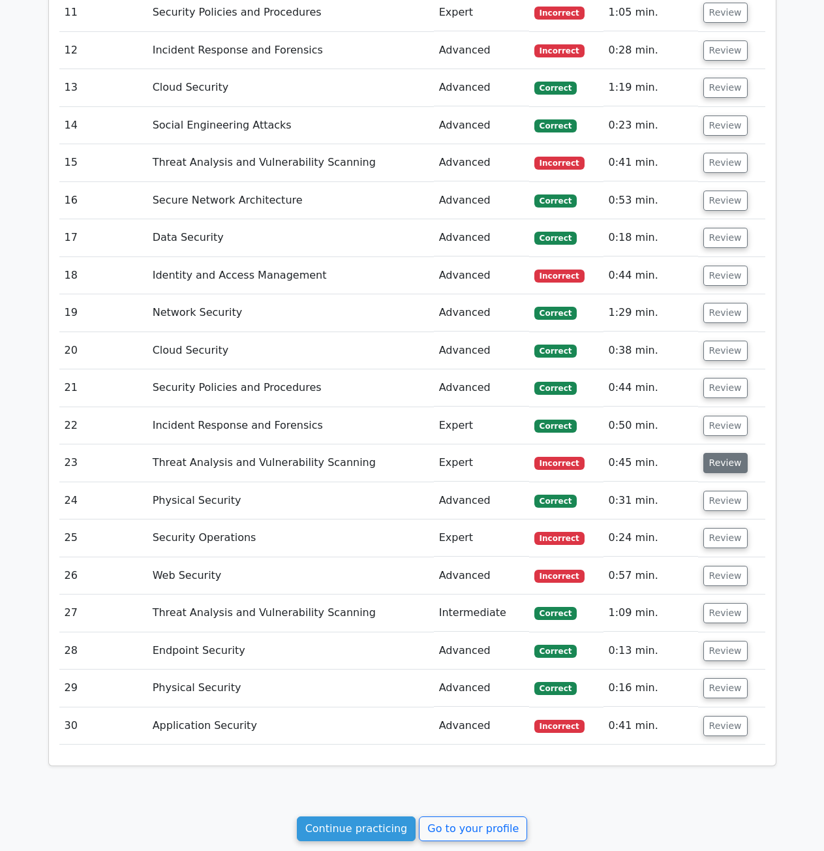
click at [734, 461] on button "Review" at bounding box center [726, 463] width 44 height 20
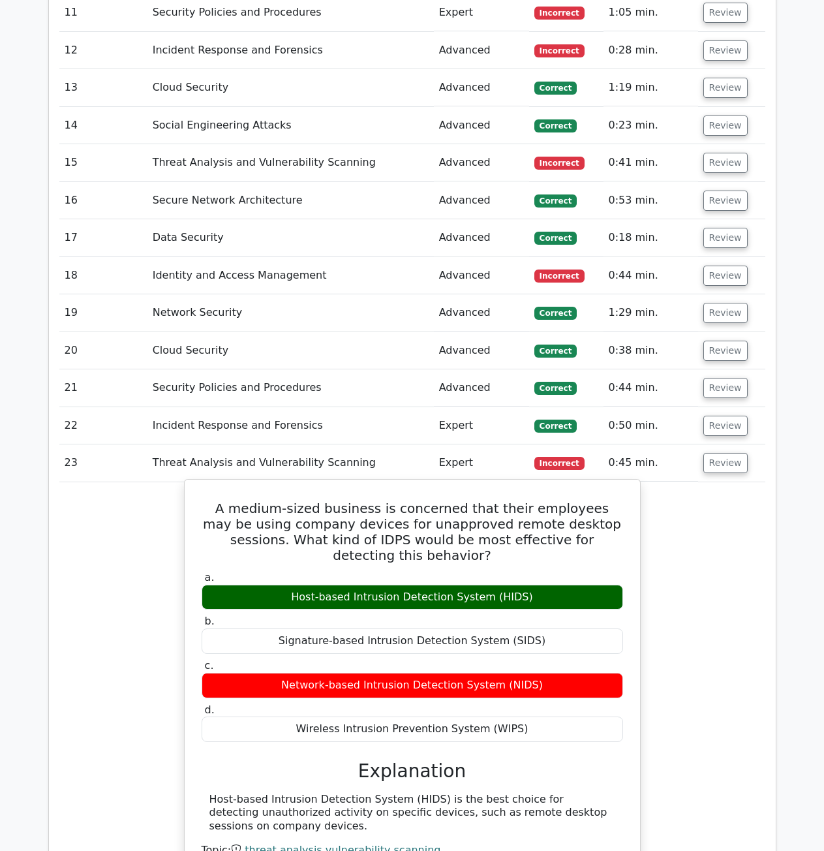
scroll to position [1566, 0]
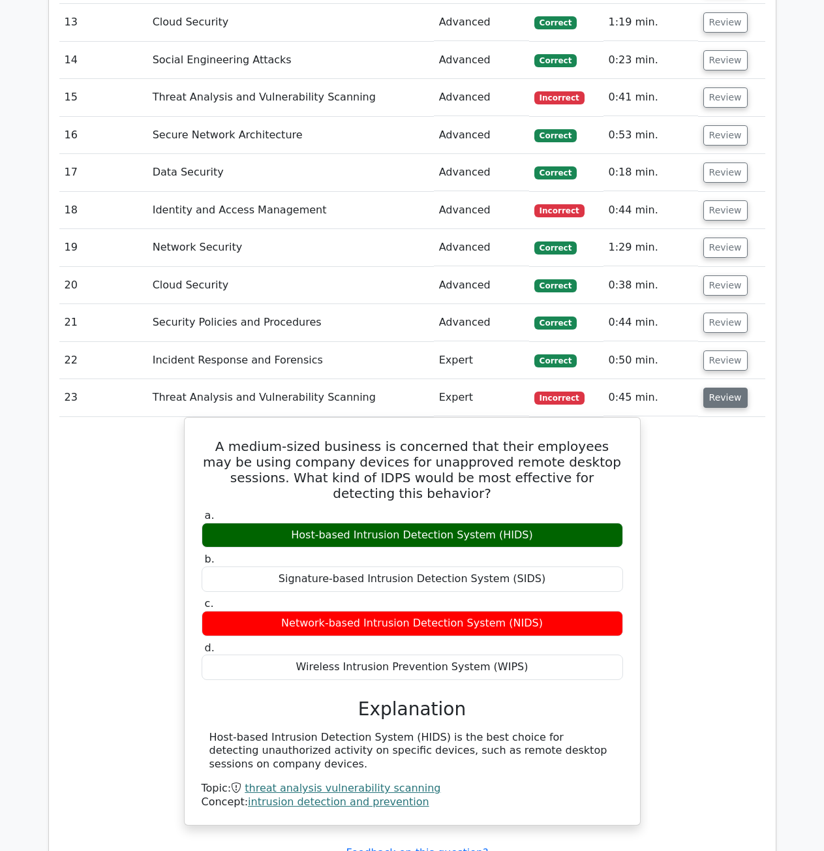
click at [706, 405] on button "Review" at bounding box center [726, 398] width 44 height 20
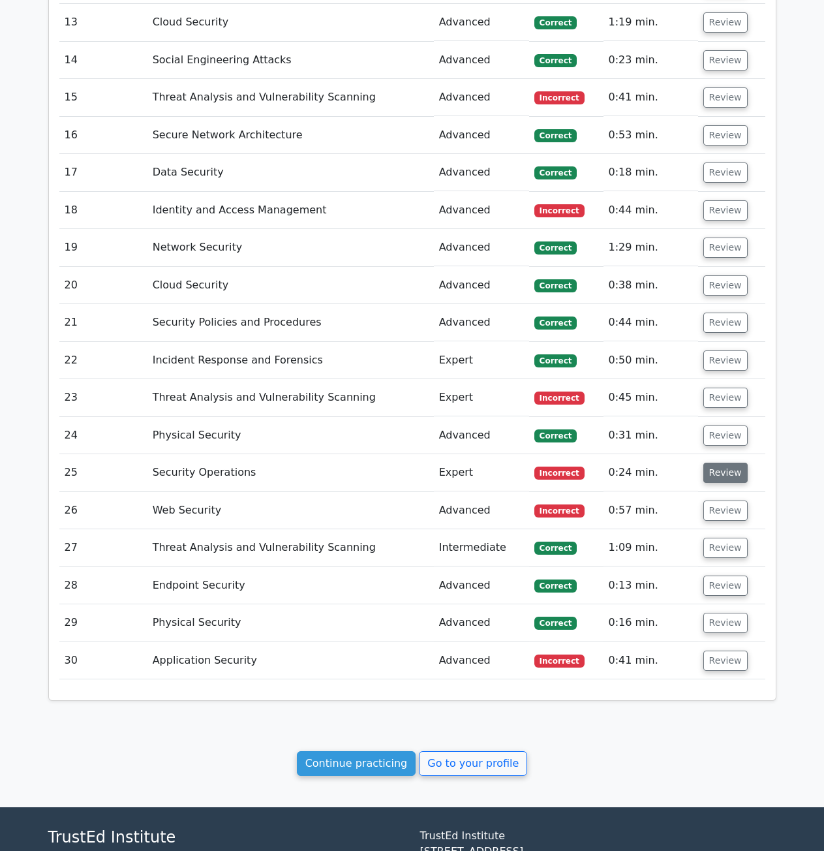
click at [738, 476] on button "Review" at bounding box center [726, 473] width 44 height 20
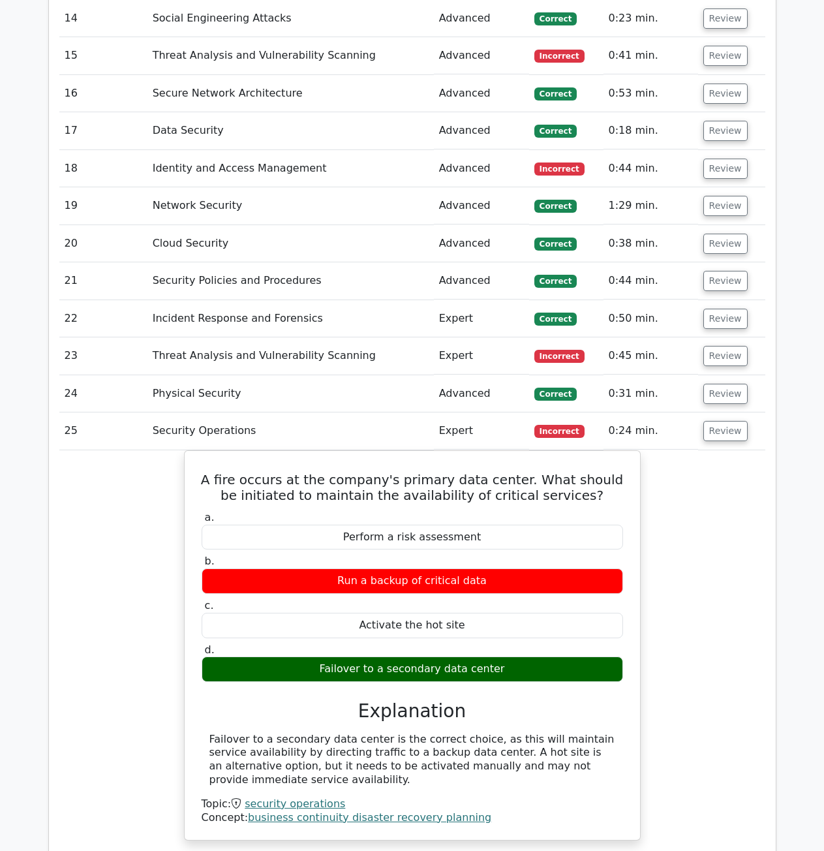
scroll to position [1632, 0]
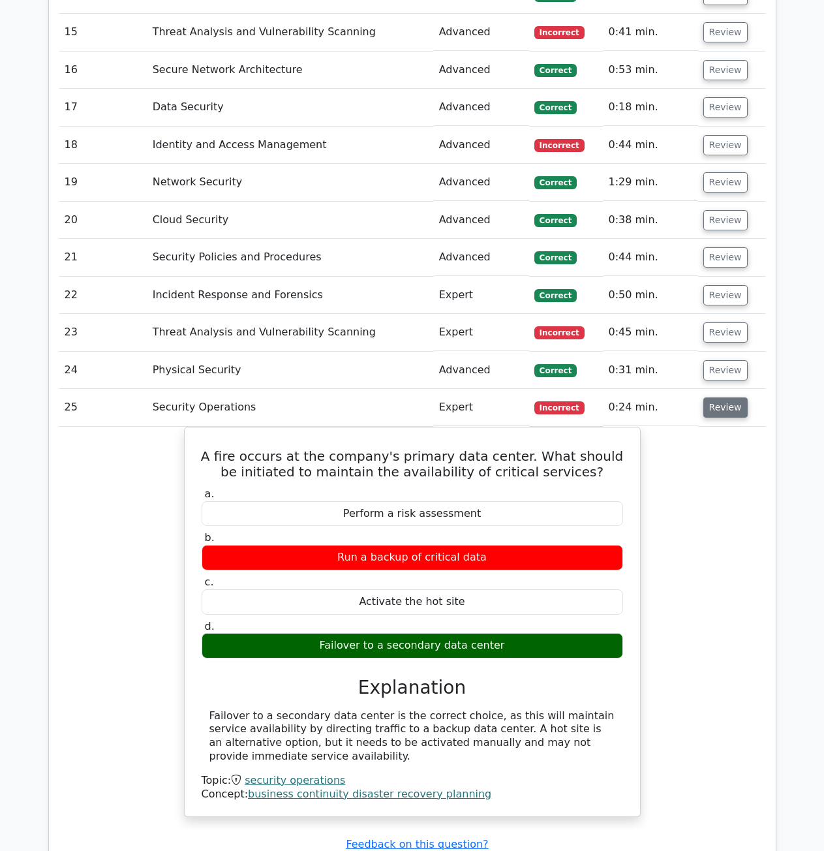
click at [725, 415] on button "Review" at bounding box center [726, 407] width 44 height 20
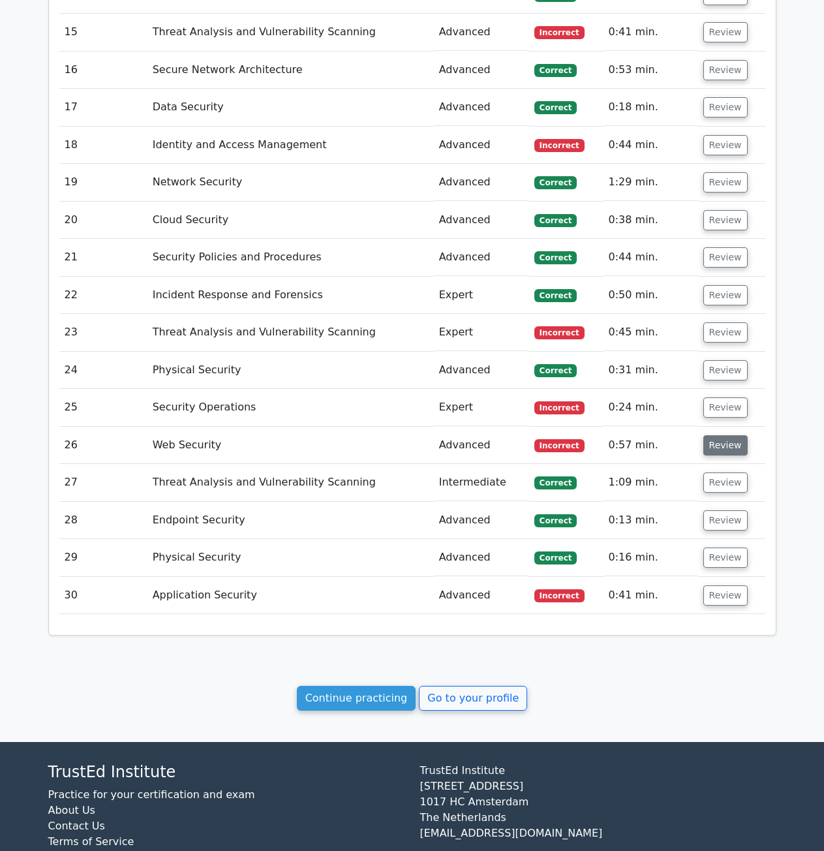
click at [719, 450] on button "Review" at bounding box center [726, 445] width 44 height 20
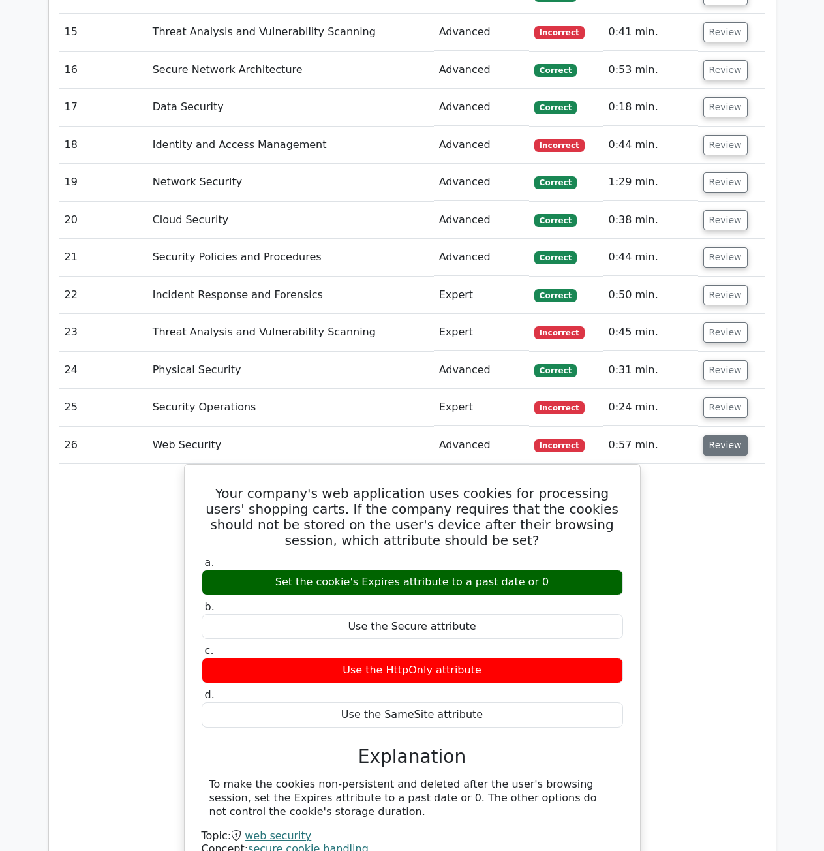
click at [717, 443] on button "Review" at bounding box center [726, 445] width 44 height 20
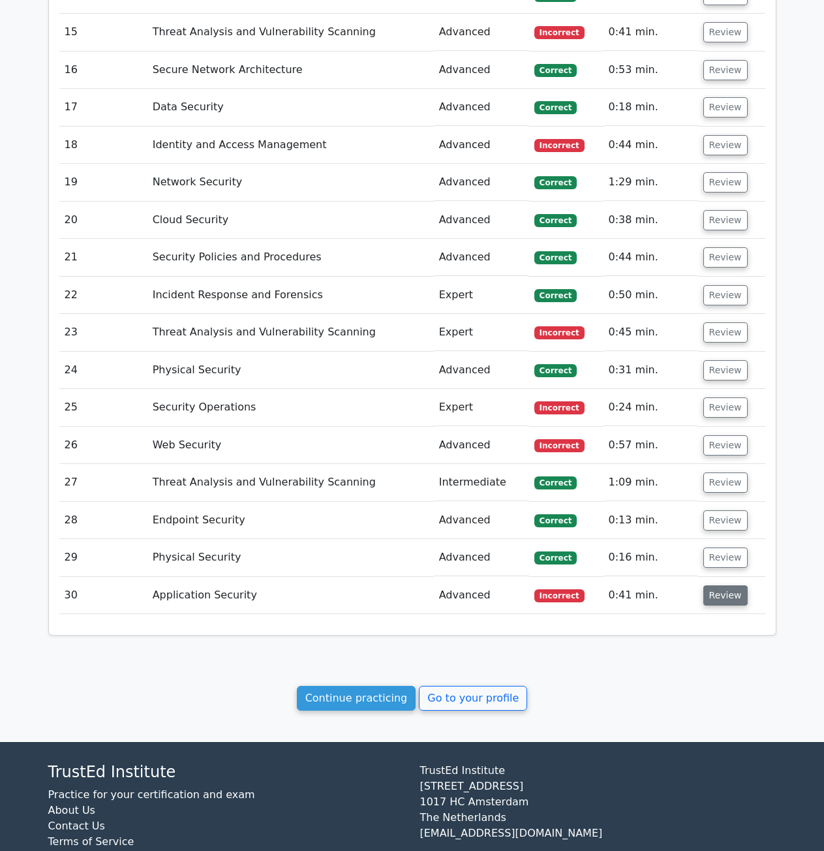
click at [740, 597] on button "Review" at bounding box center [726, 595] width 44 height 20
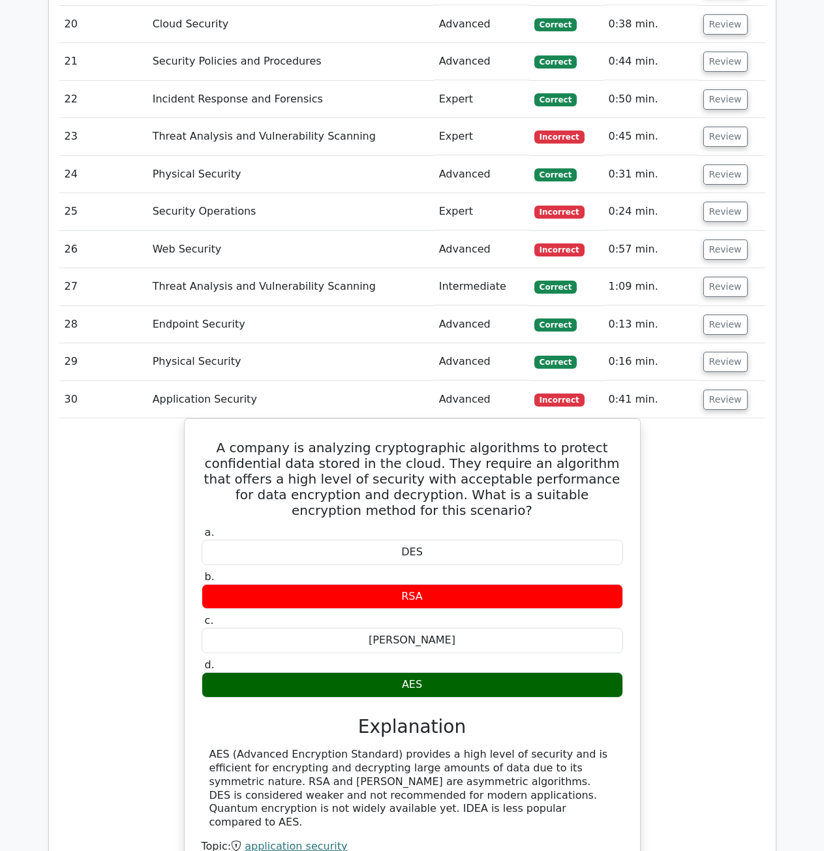
scroll to position [1893, 0]
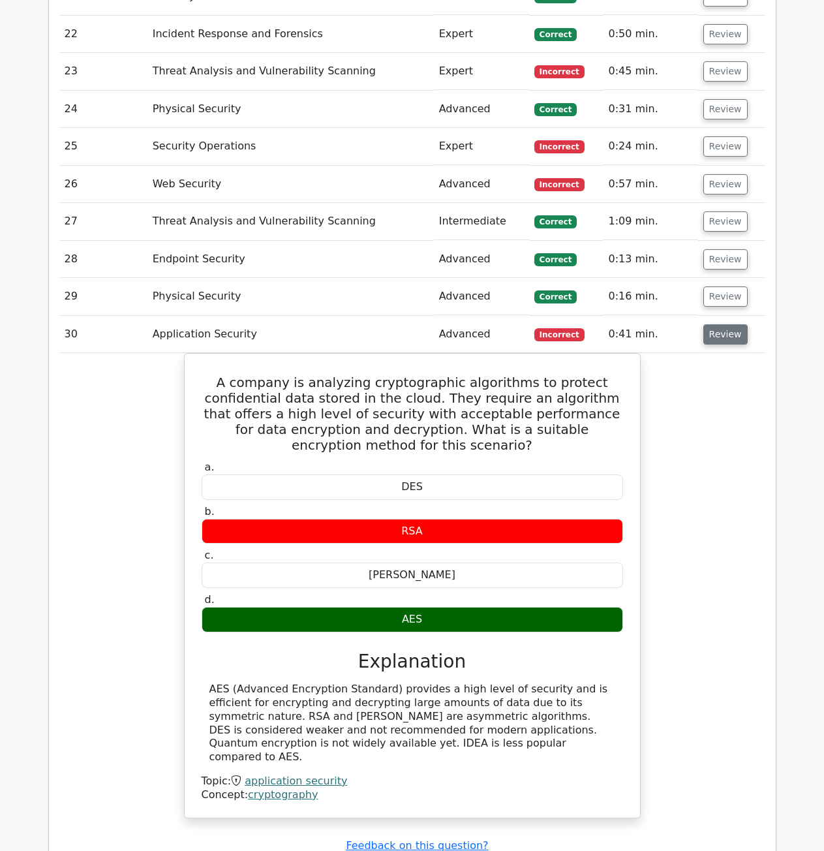
click at [725, 327] on button "Review" at bounding box center [726, 334] width 44 height 20
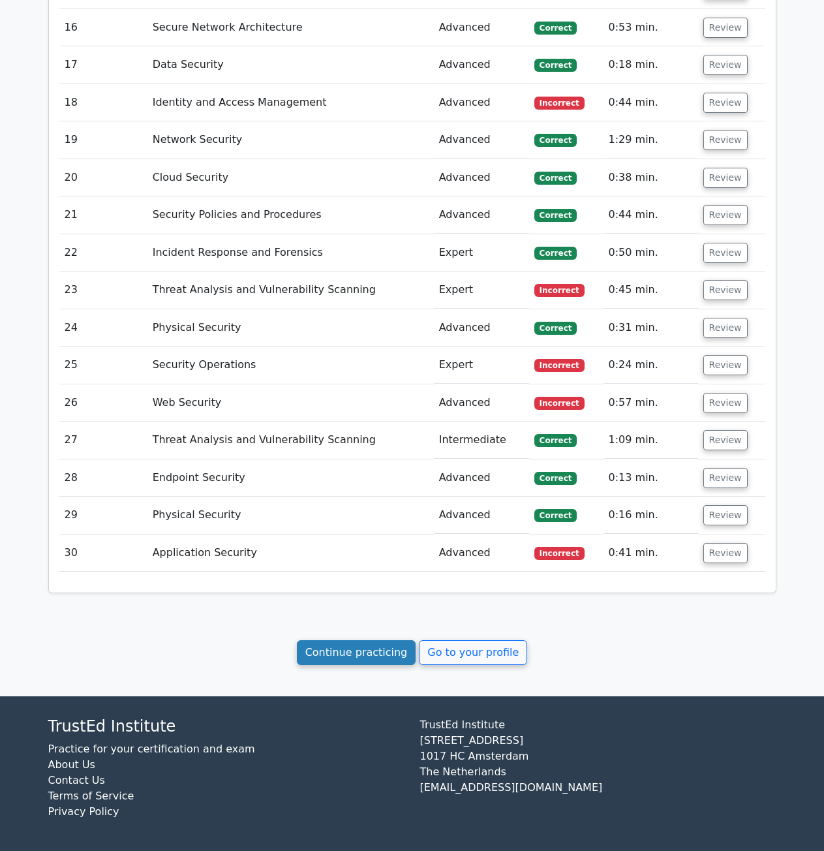
click at [350, 659] on link "Continue practicing" at bounding box center [356, 652] width 119 height 25
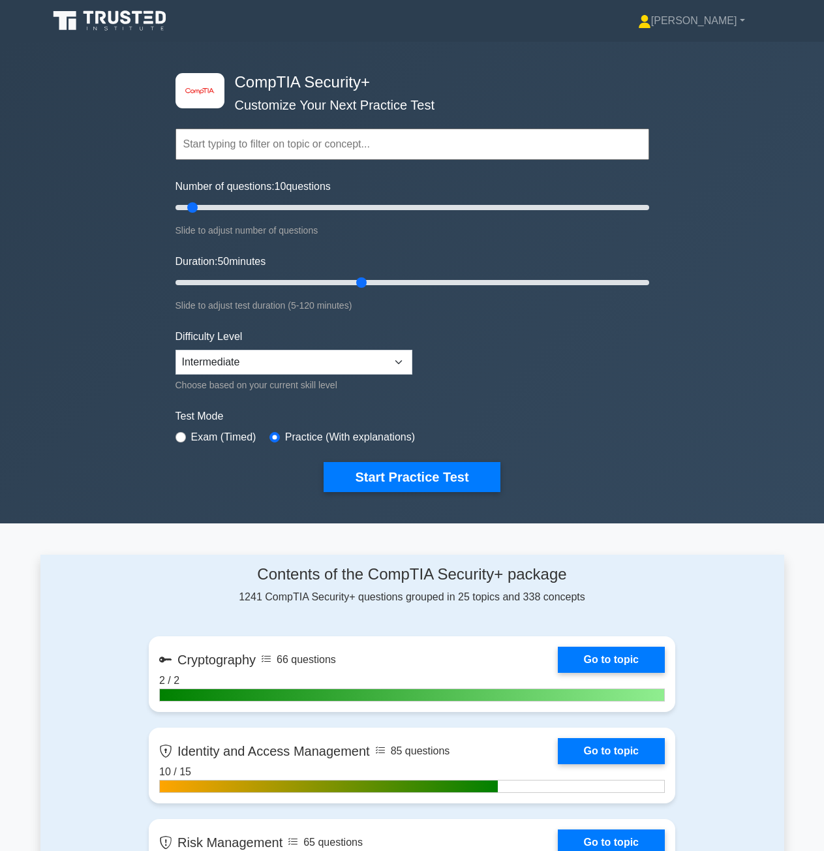
drag, startPoint x: 200, startPoint y: 279, endPoint x: 353, endPoint y: 286, distance: 153.5
type input "50"
click at [353, 286] on input "Duration: 50 minutes" at bounding box center [413, 283] width 474 height 16
drag, startPoint x: 193, startPoint y: 209, endPoint x: 291, endPoint y: 209, distance: 98.5
click at [291, 209] on input "Number of questions: 50 questions" at bounding box center [413, 208] width 474 height 16
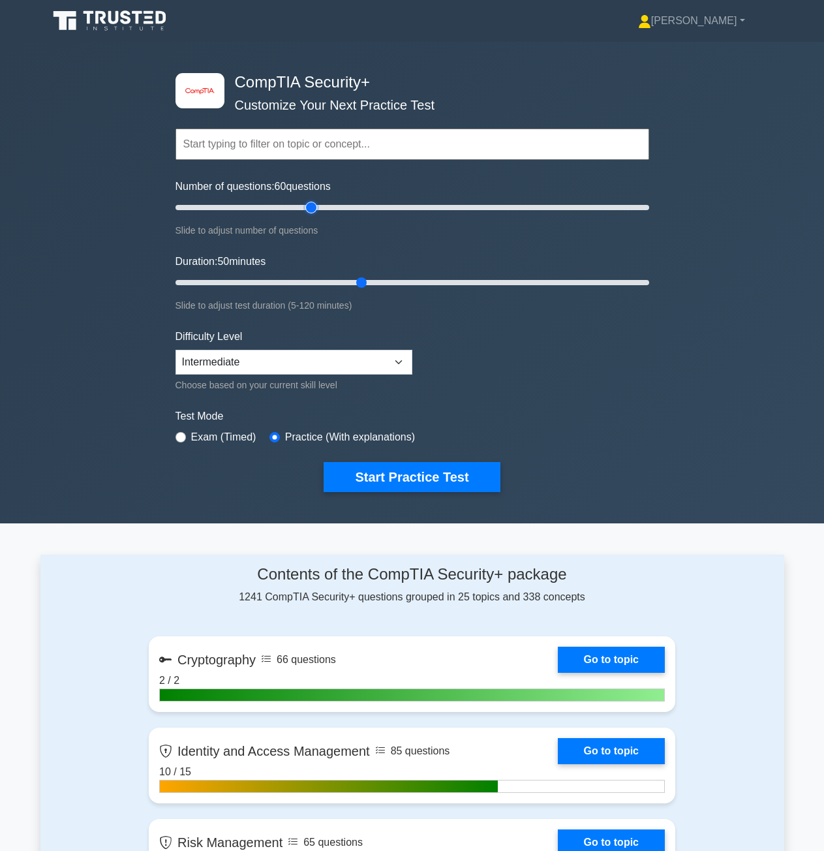
drag, startPoint x: 288, startPoint y: 205, endPoint x: 310, endPoint y: 204, distance: 22.2
type input "60"
click at [310, 204] on input "Number of questions: 60 questions" at bounding box center [413, 208] width 474 height 16
click at [433, 475] on button "Start Practice Test" at bounding box center [412, 477] width 176 height 30
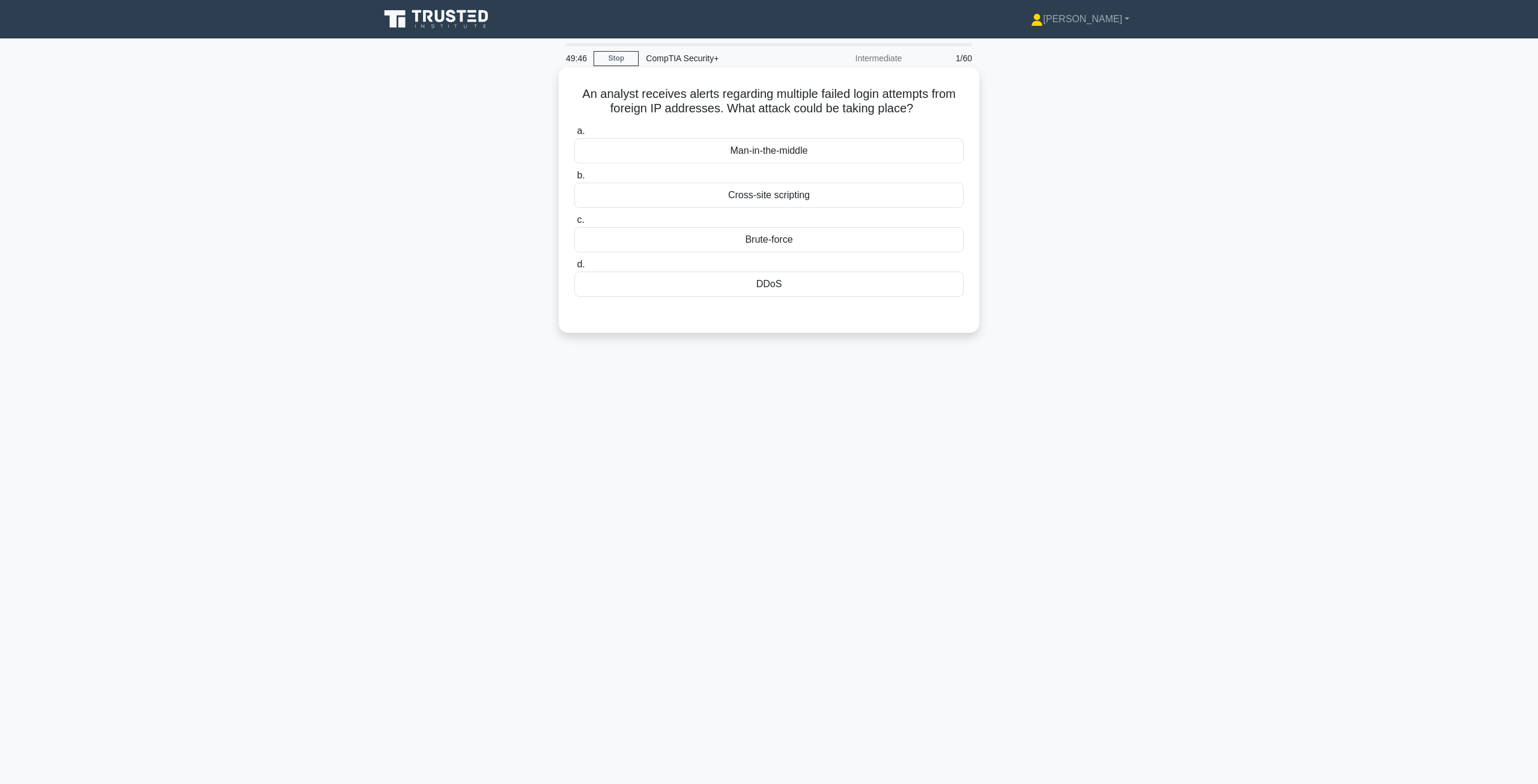
click at [767, 295] on div "DDoS" at bounding box center [769, 283] width 389 height 25
click at [574, 269] on input "d. DDoS" at bounding box center [574, 264] width 0 height 7
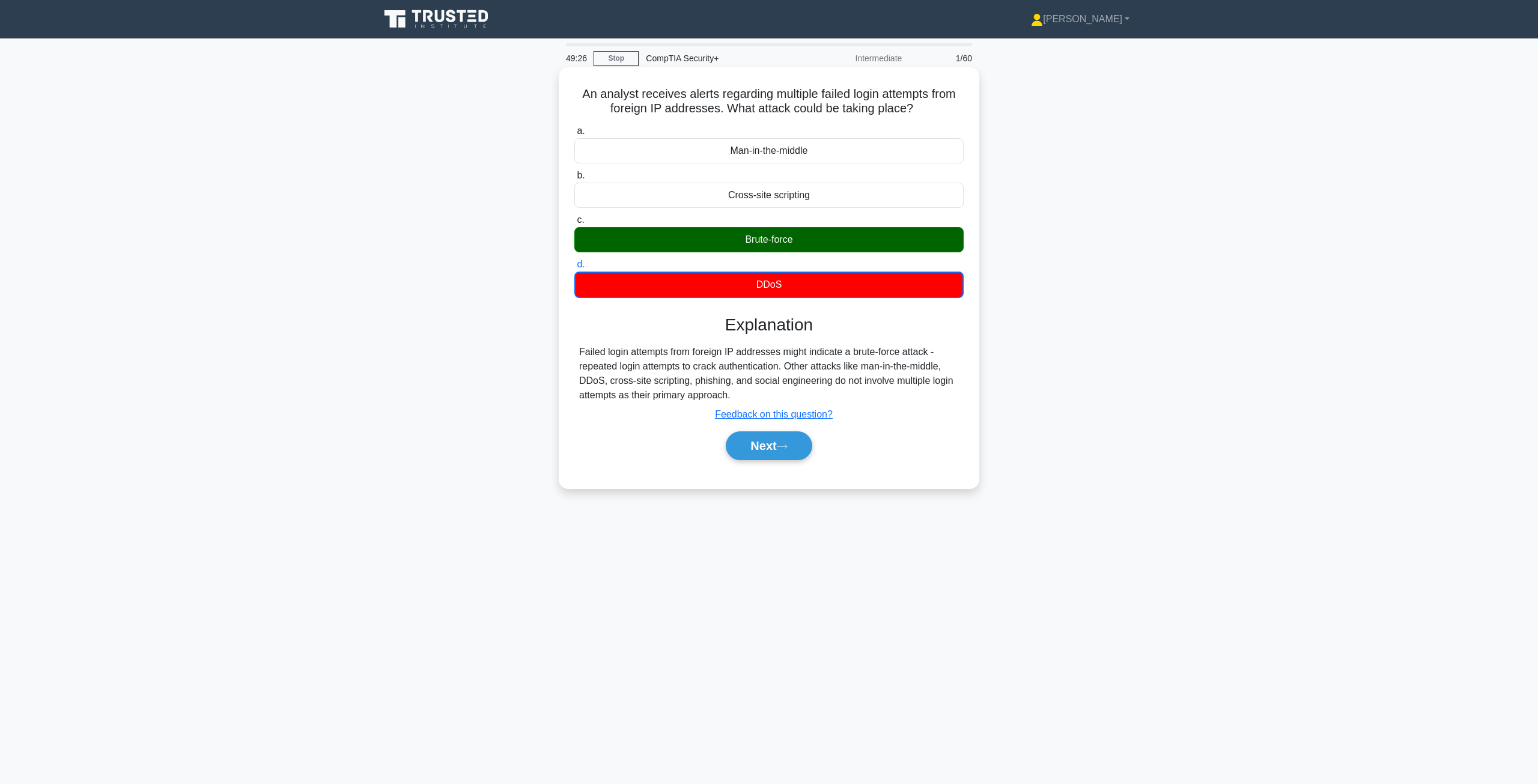
click at [576, 98] on h5 "An analyst receives alerts regarding multiple failed login attempts from foreig…" at bounding box center [769, 101] width 392 height 30
drag, startPoint x: 573, startPoint y: 94, endPoint x: 818, endPoint y: 292, distance: 315.0
click at [767, 292] on div "An analyst receives alerts regarding multiple failed login attempts from foreig…" at bounding box center [769, 277] width 411 height 411
copy div "An analyst receives alerts regarding multiple failed login attempts from foreig…"
click at [755, 259] on label "d. DDoS" at bounding box center [769, 277] width 389 height 40
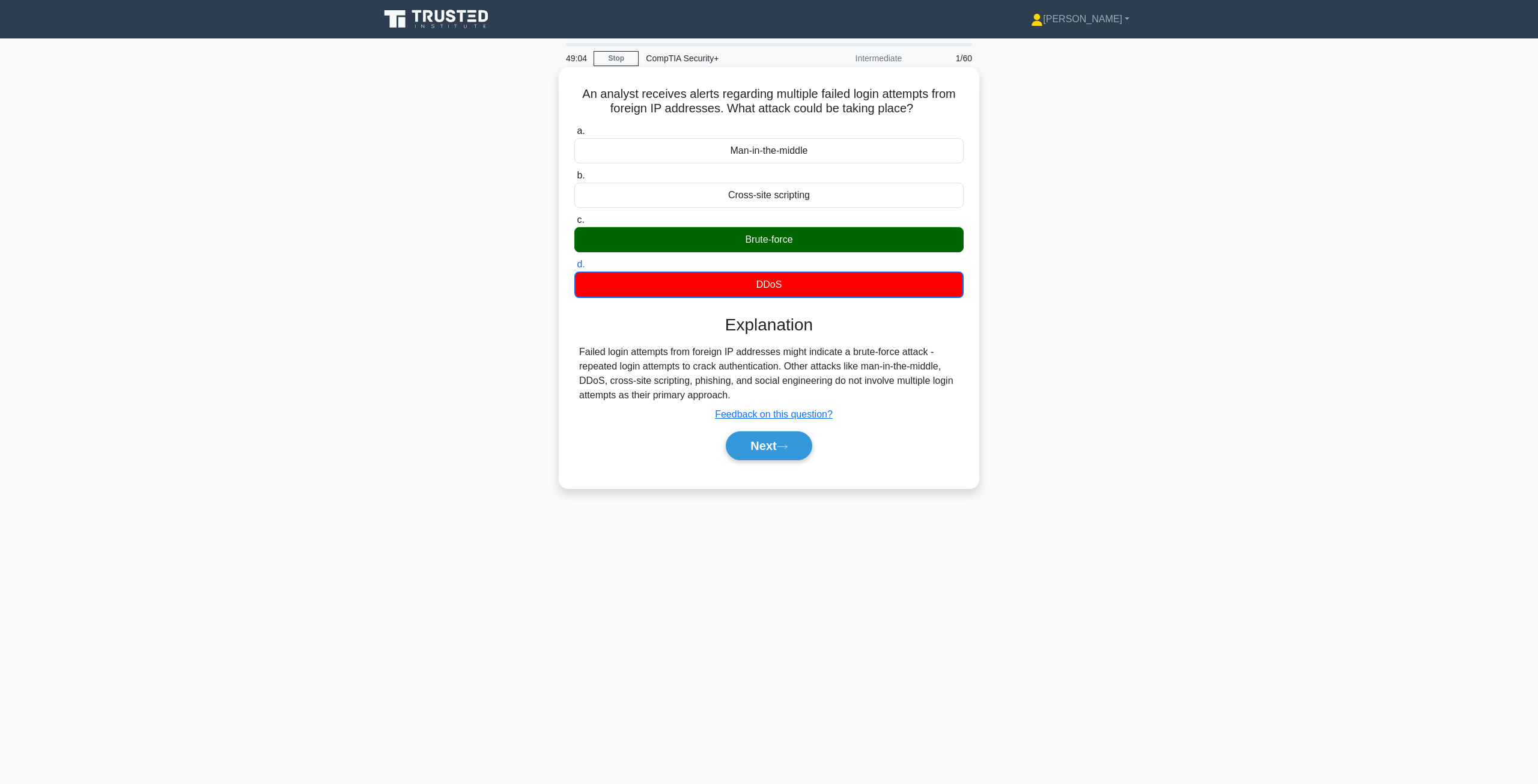
click at [574, 260] on input "d. DDoS" at bounding box center [574, 264] width 0 height 7
click at [767, 420] on u "Feedback on this question?" at bounding box center [774, 413] width 118 height 10
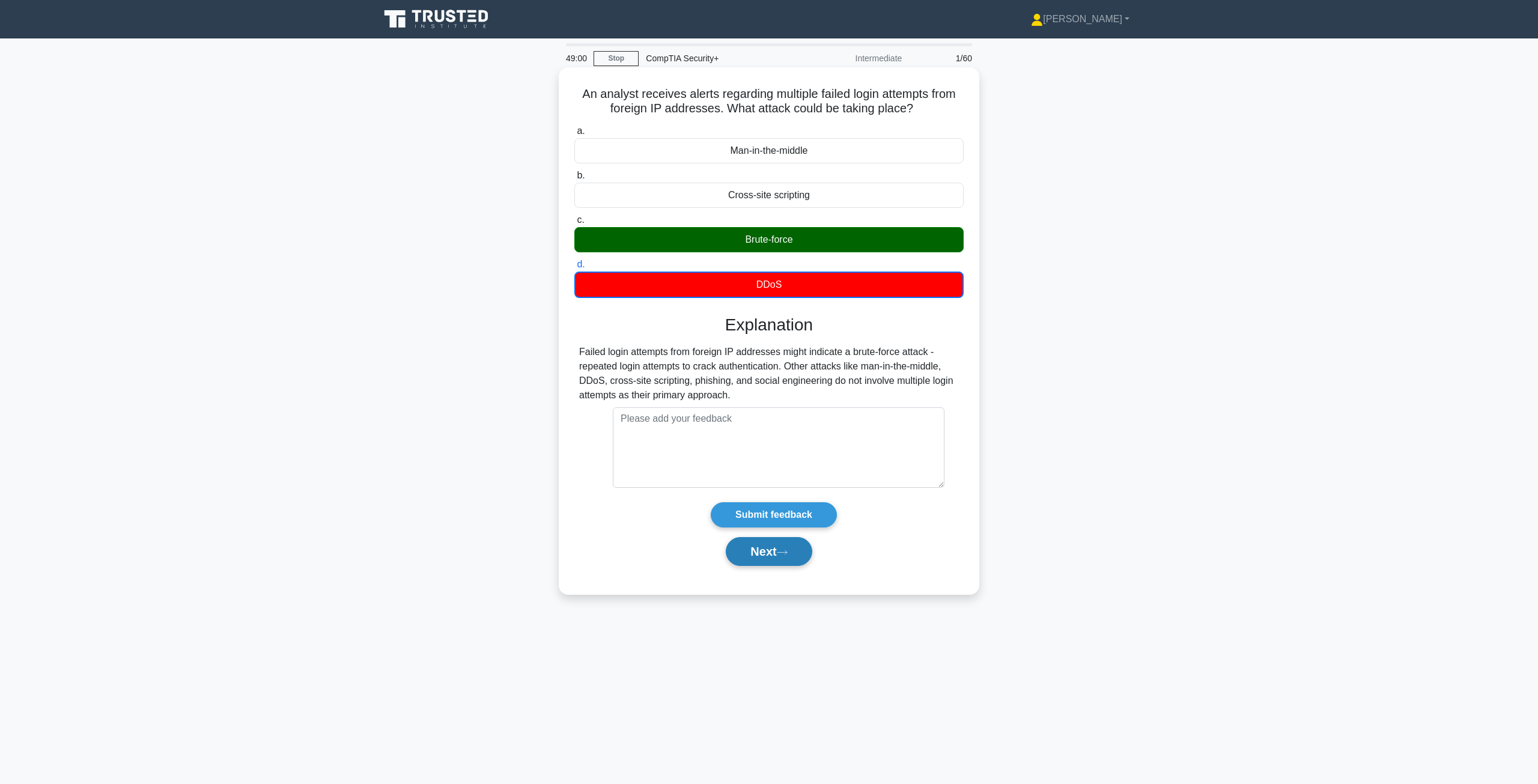
click at [767, 555] on icon at bounding box center [782, 552] width 11 height 6
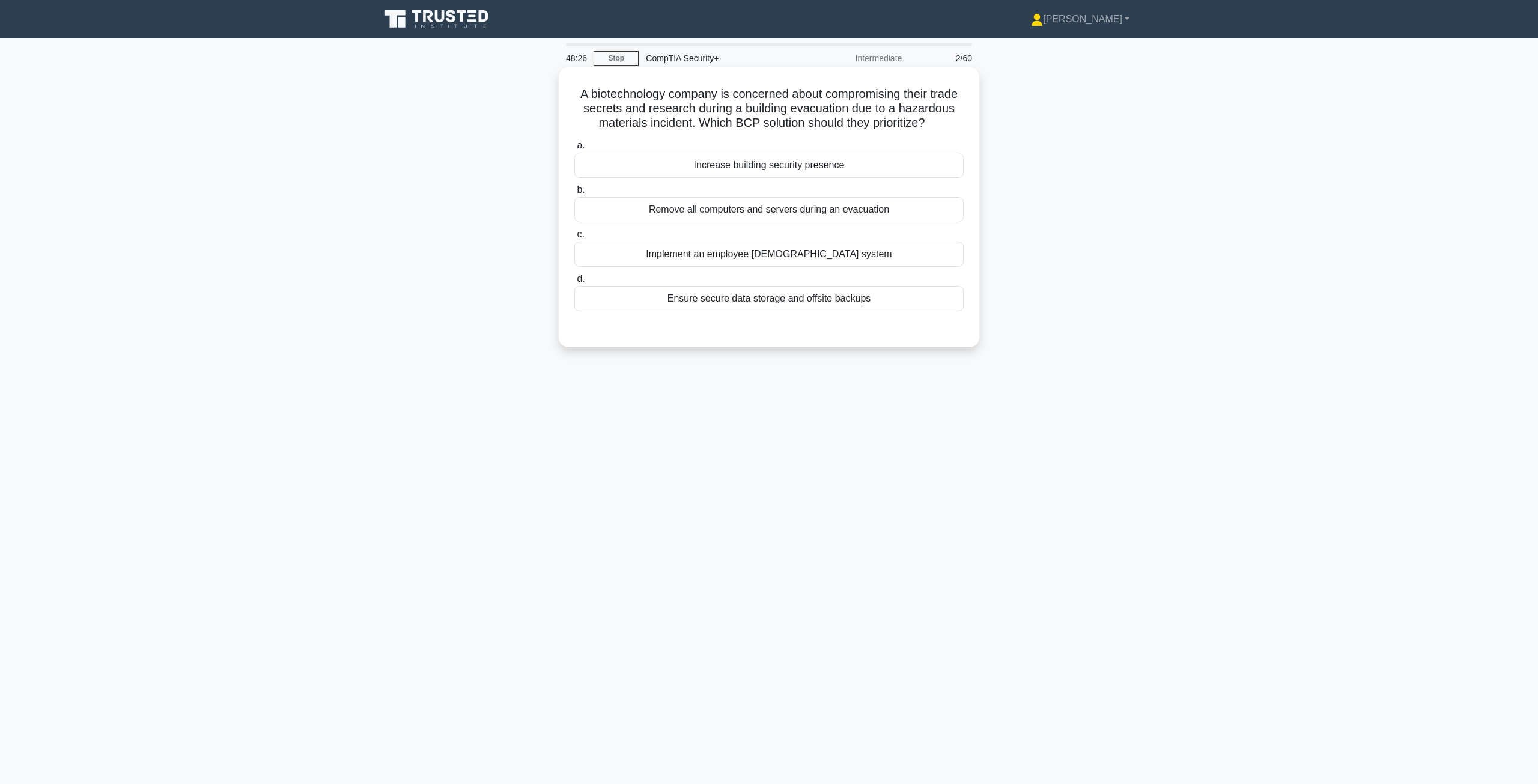
click at [728, 311] on div "Ensure secure data storage and offsite backups" at bounding box center [769, 298] width 389 height 25
click at [574, 282] on input "d. Ensure secure data storage and offsite backups" at bounding box center [574, 279] width 0 height 7
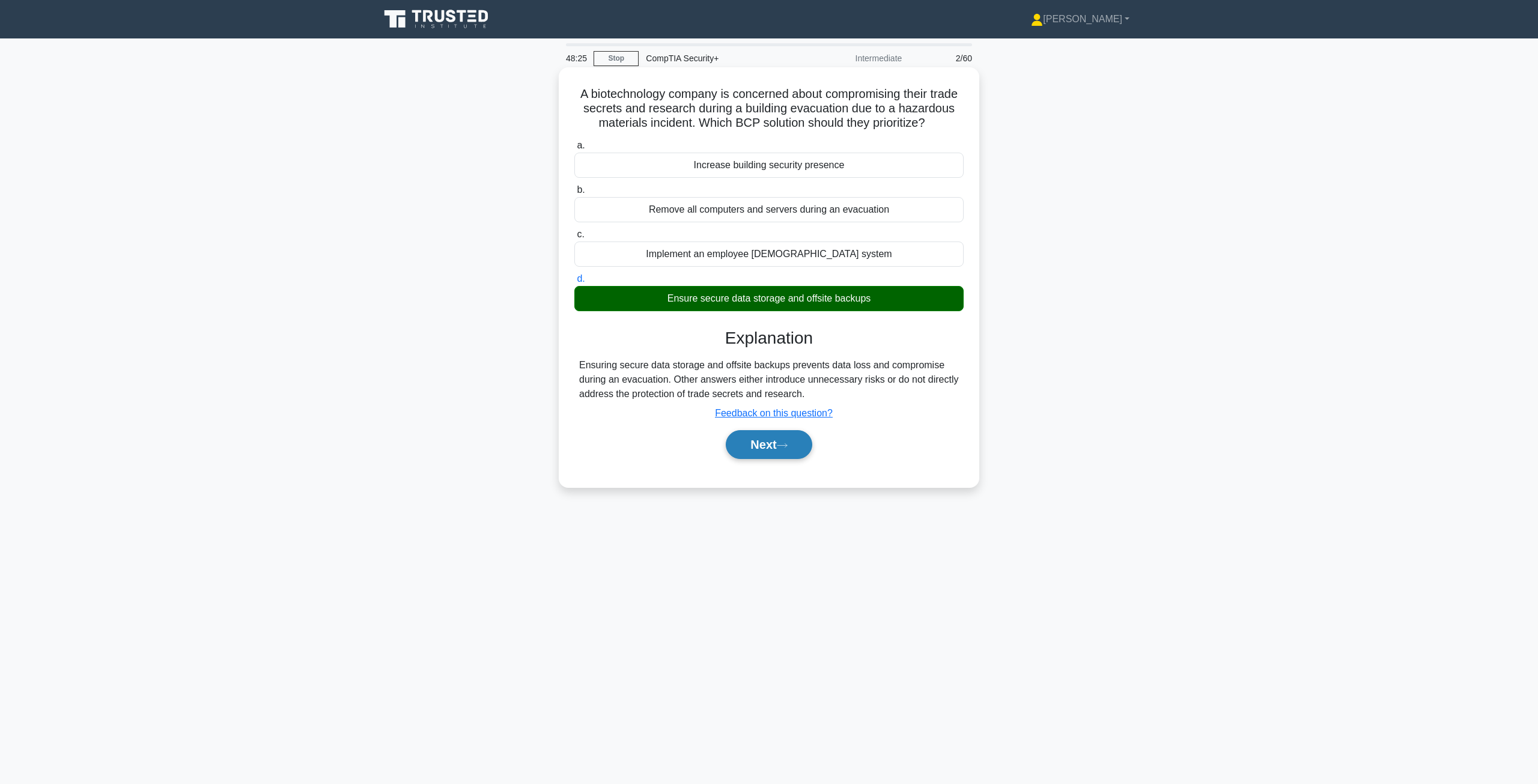
click at [767, 458] on button "Next" at bounding box center [768, 444] width 86 height 29
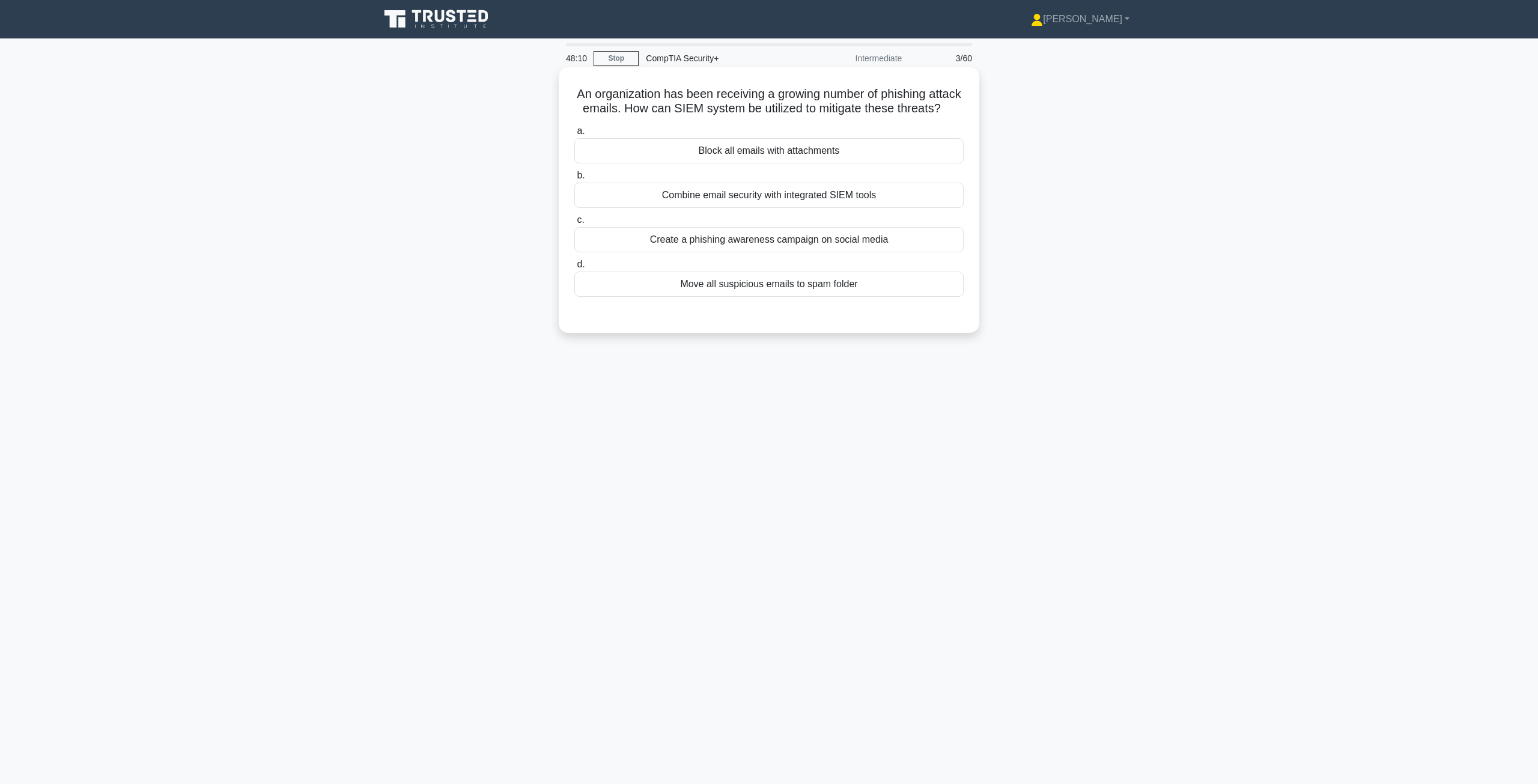
click at [767, 208] on div "Combine email security with integrated SIEM tools" at bounding box center [769, 194] width 389 height 25
click at [574, 179] on input "b. Combine email security with integrated SIEM tools" at bounding box center [574, 176] width 0 height 7
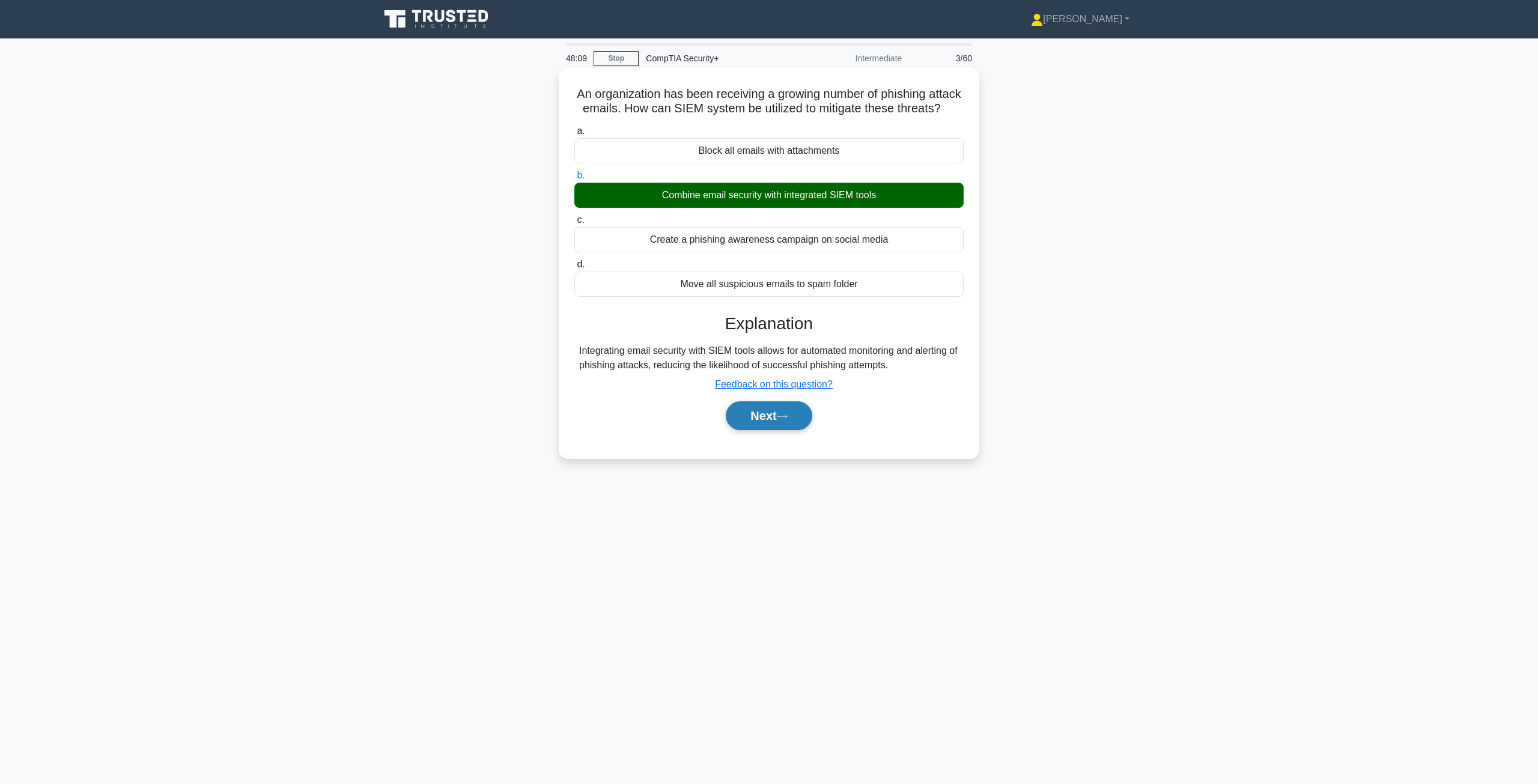
click at [767, 426] on button "Next" at bounding box center [768, 415] width 86 height 29
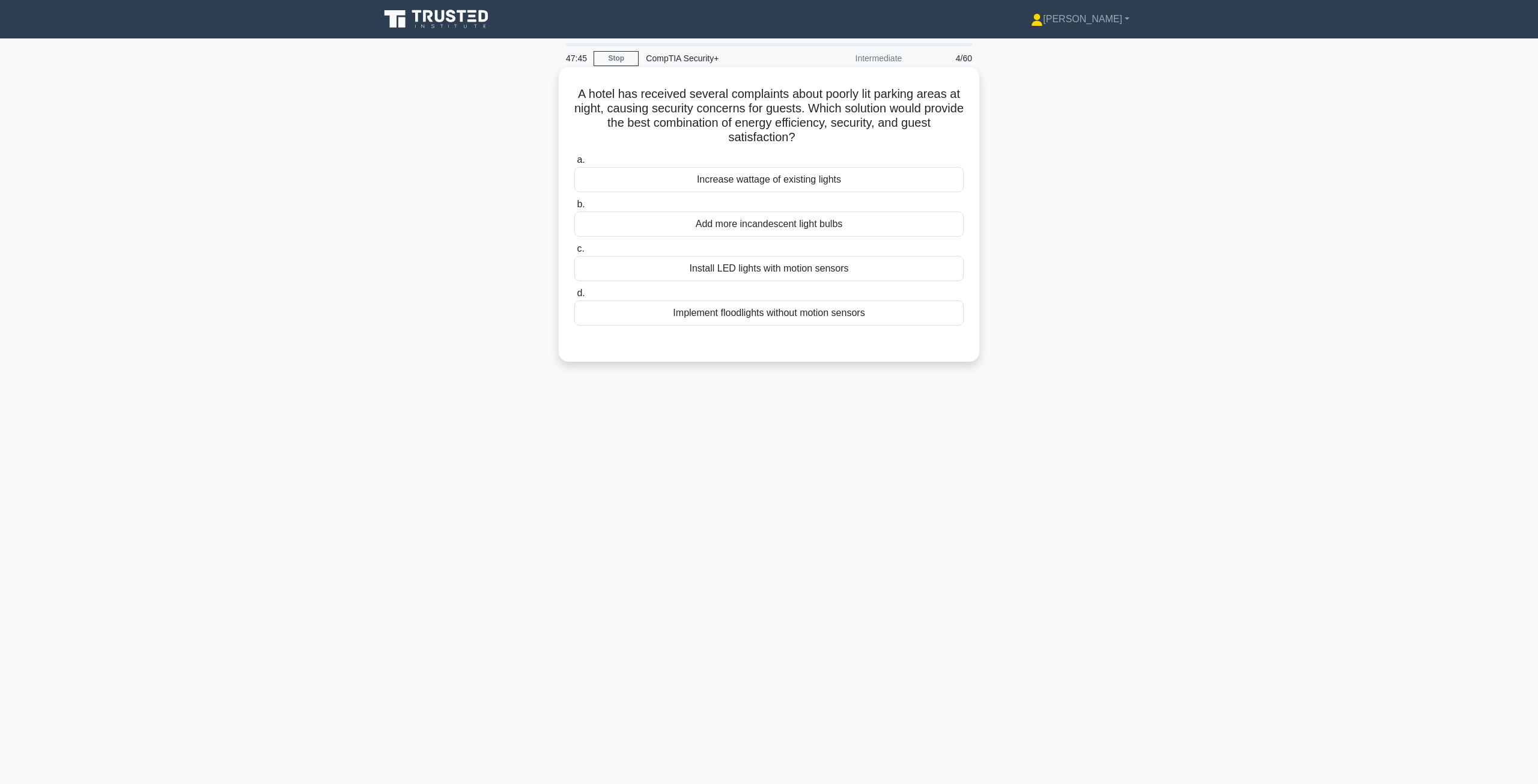
click at [710, 269] on div "Install LED lights with motion sensors" at bounding box center [769, 268] width 389 height 25
click at [574, 253] on input "c. Install LED lights with motion sensors" at bounding box center [574, 248] width 0 height 7
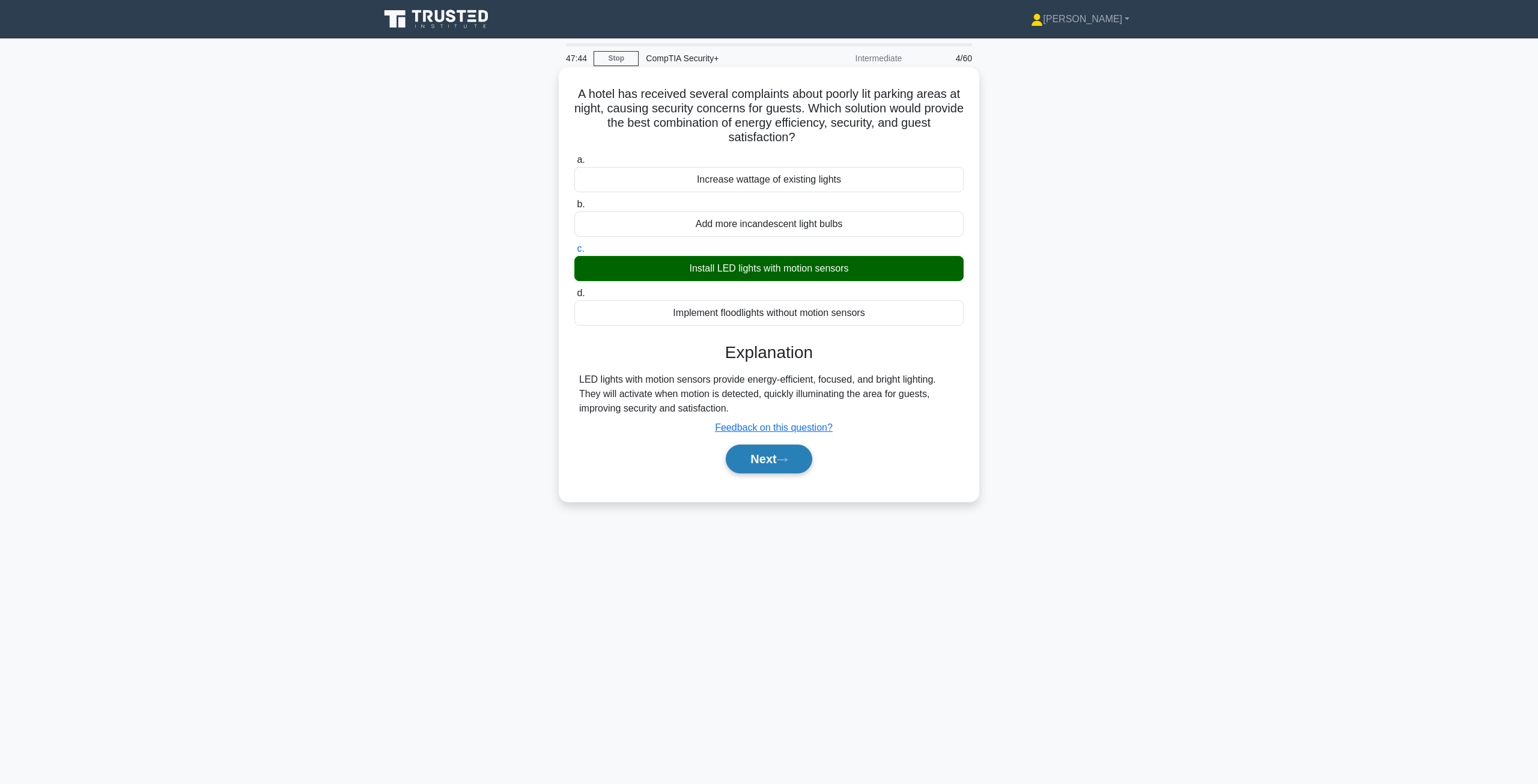
click at [767, 462] on button "Next" at bounding box center [768, 458] width 86 height 29
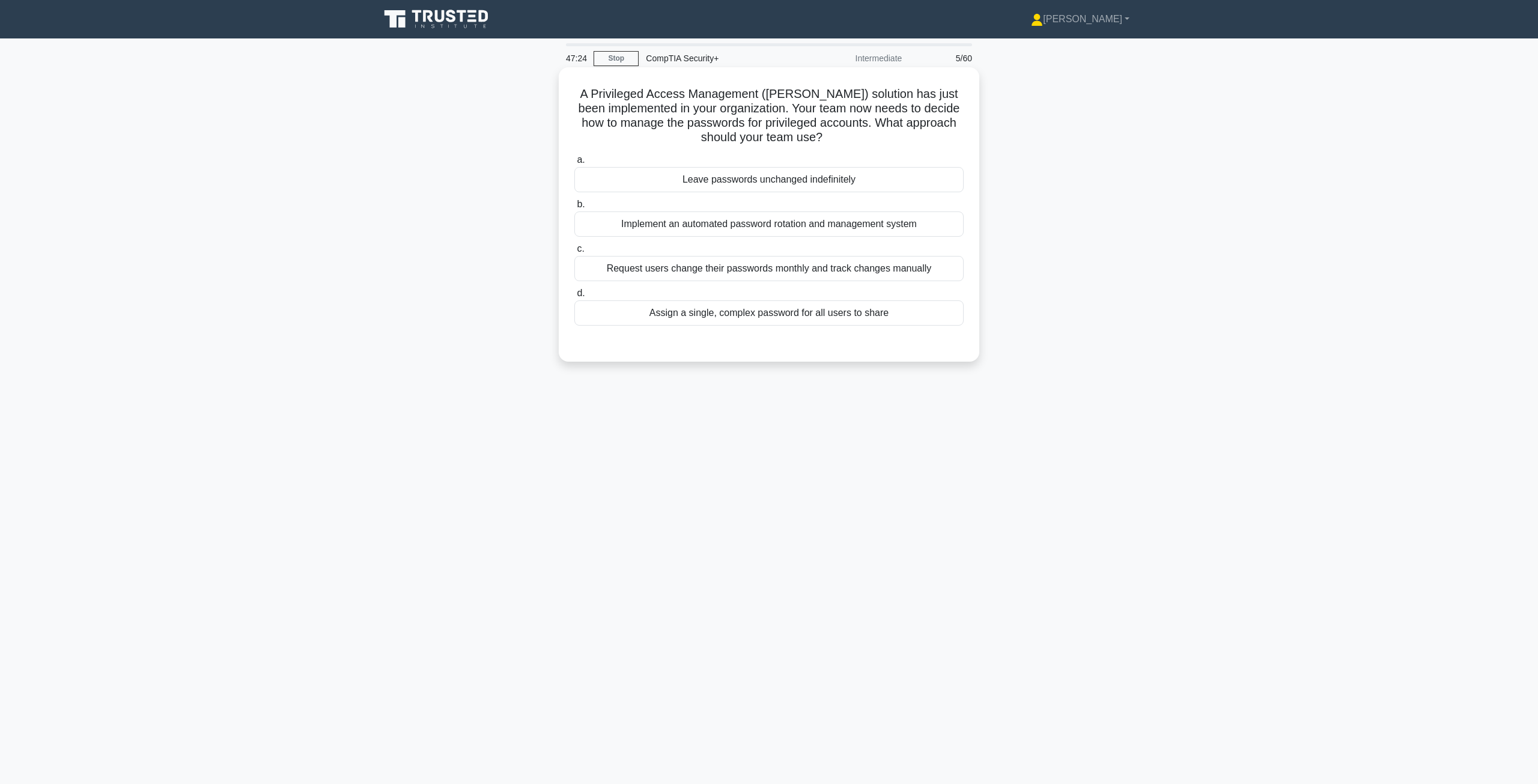
click at [767, 268] on div "Request users change their passwords monthly and track changes manually" at bounding box center [769, 268] width 389 height 25
click at [574, 253] on input "c. Request users change their passwords monthly and track changes manually" at bounding box center [574, 248] width 0 height 7
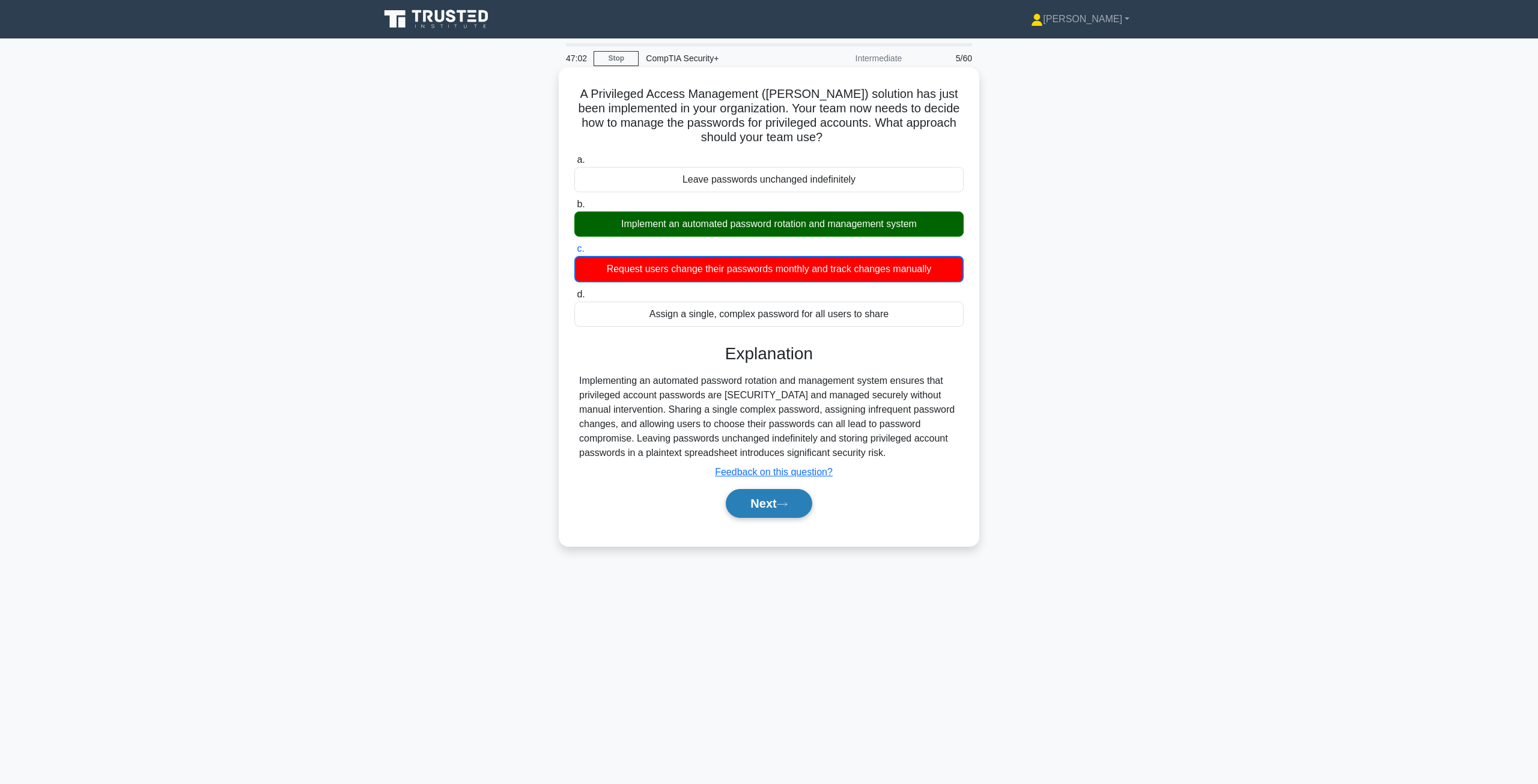
click at [767, 502] on button "Next" at bounding box center [768, 502] width 86 height 29
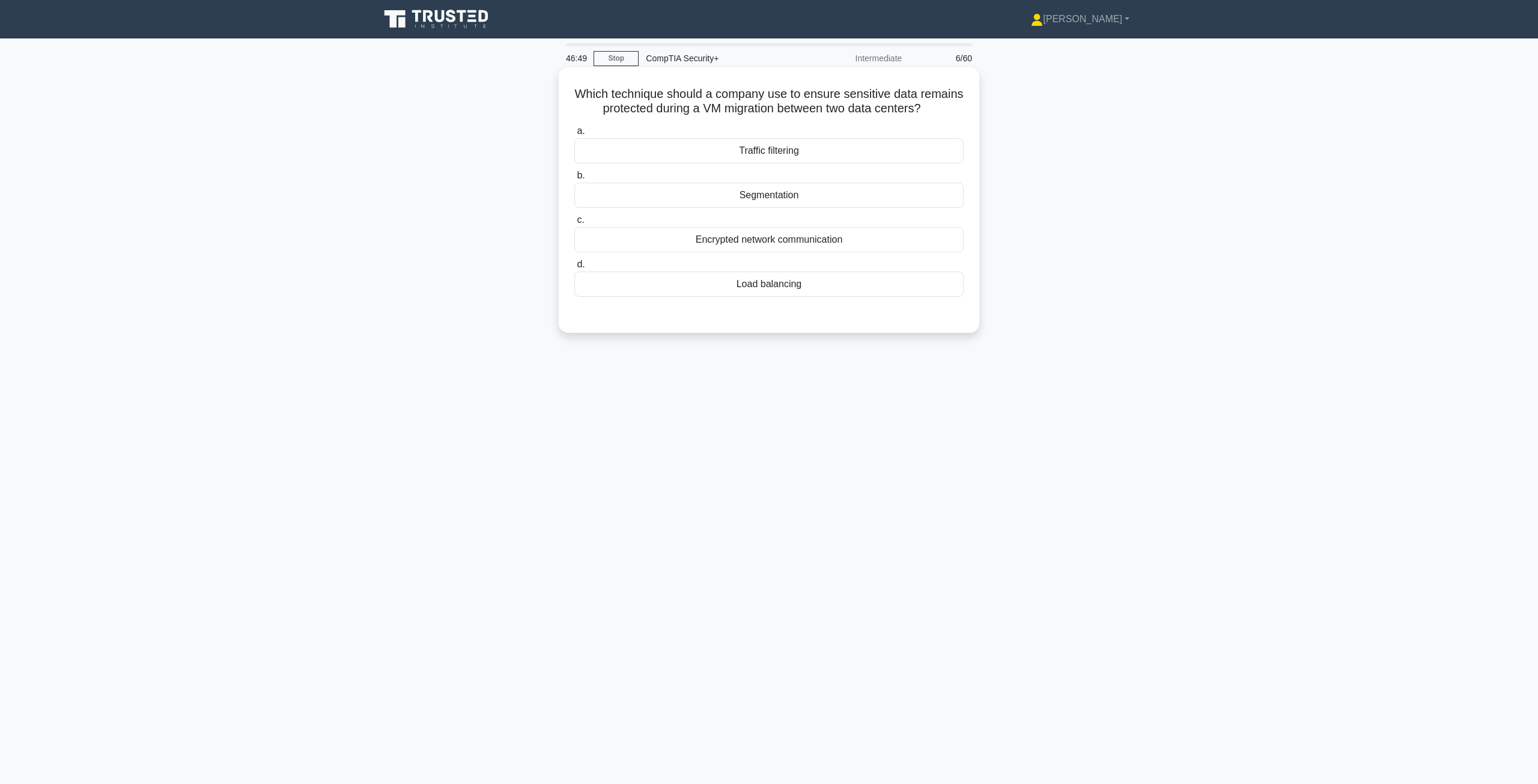
click at [741, 252] on div "Encrypted network communication" at bounding box center [769, 239] width 389 height 25
click at [574, 224] on input "c. Encrypted network communication" at bounding box center [574, 220] width 0 height 7
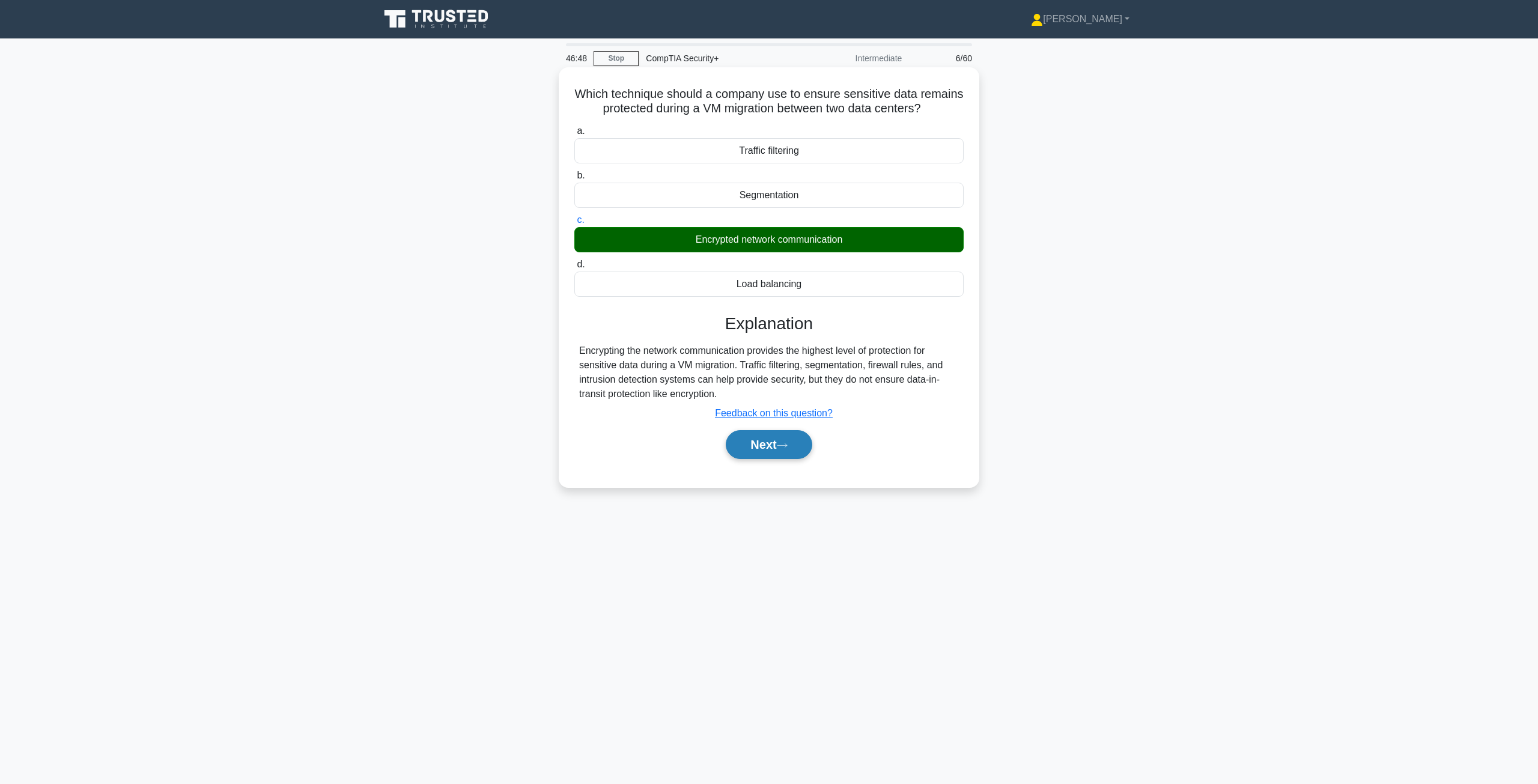
click at [767, 450] on button "Next" at bounding box center [768, 444] width 86 height 29
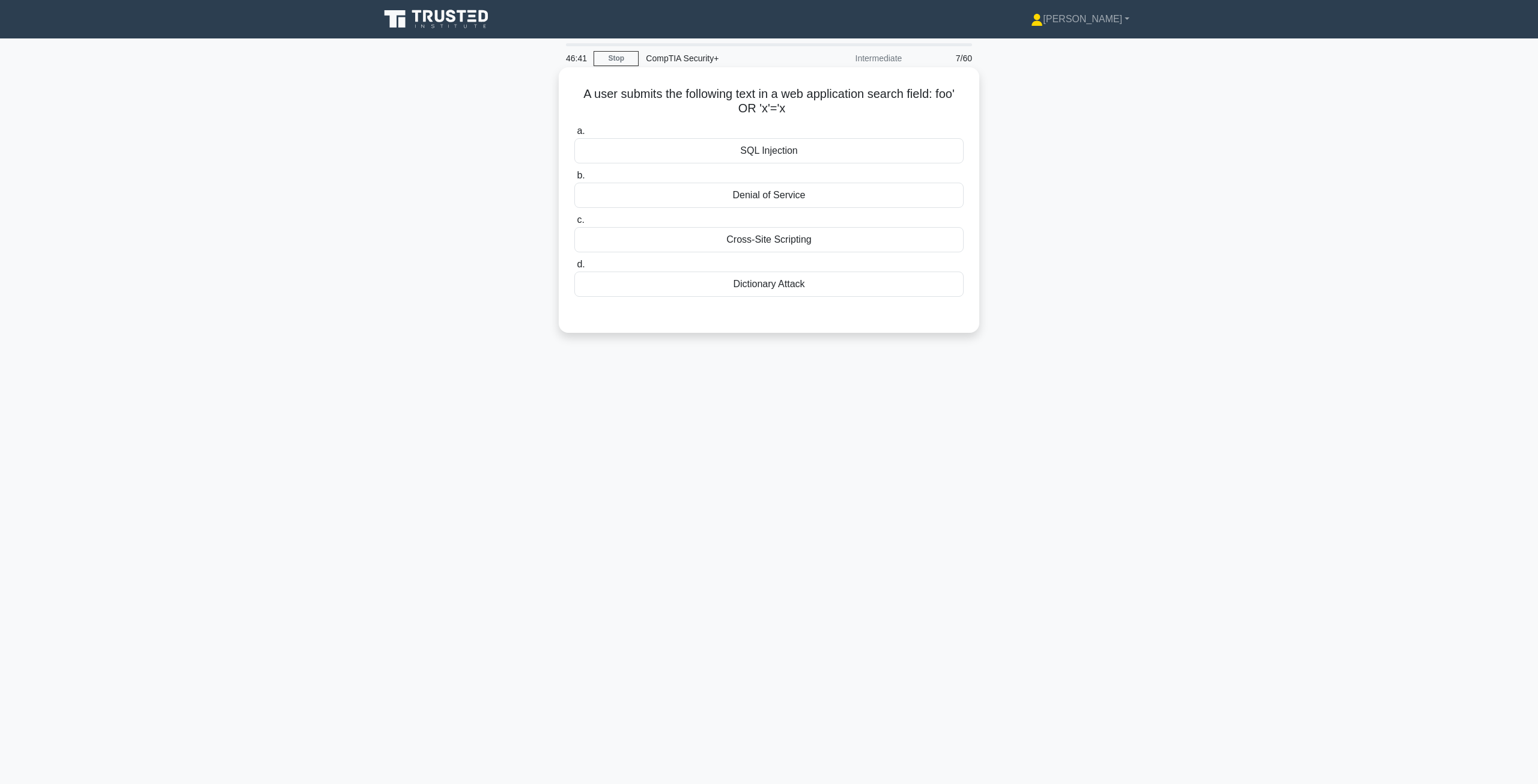
click at [767, 153] on div "SQL Injection" at bounding box center [769, 150] width 389 height 25
click at [574, 135] on input "a. SQL Injection" at bounding box center [574, 131] width 0 height 7
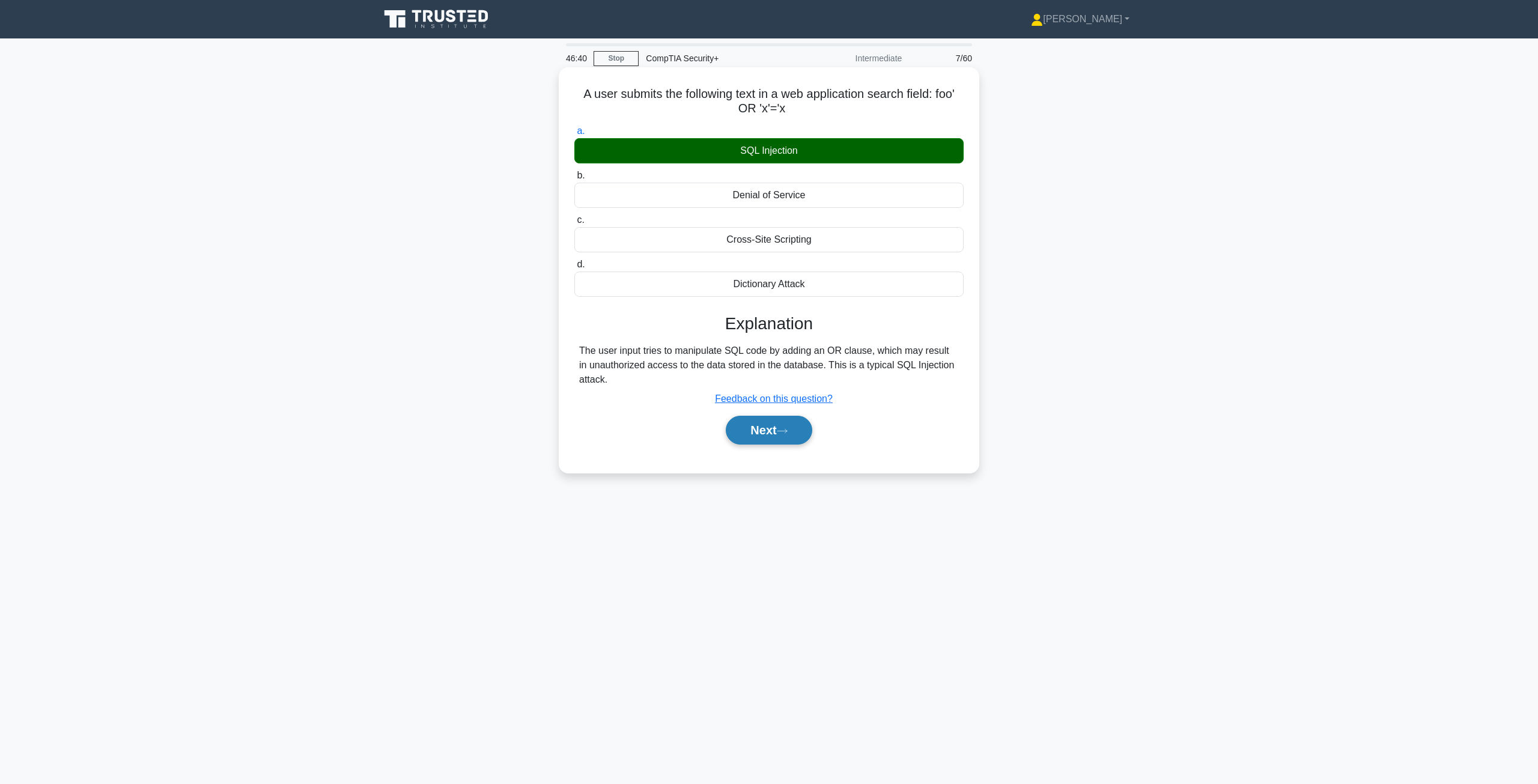
click at [767, 433] on button "Next" at bounding box center [768, 430] width 86 height 29
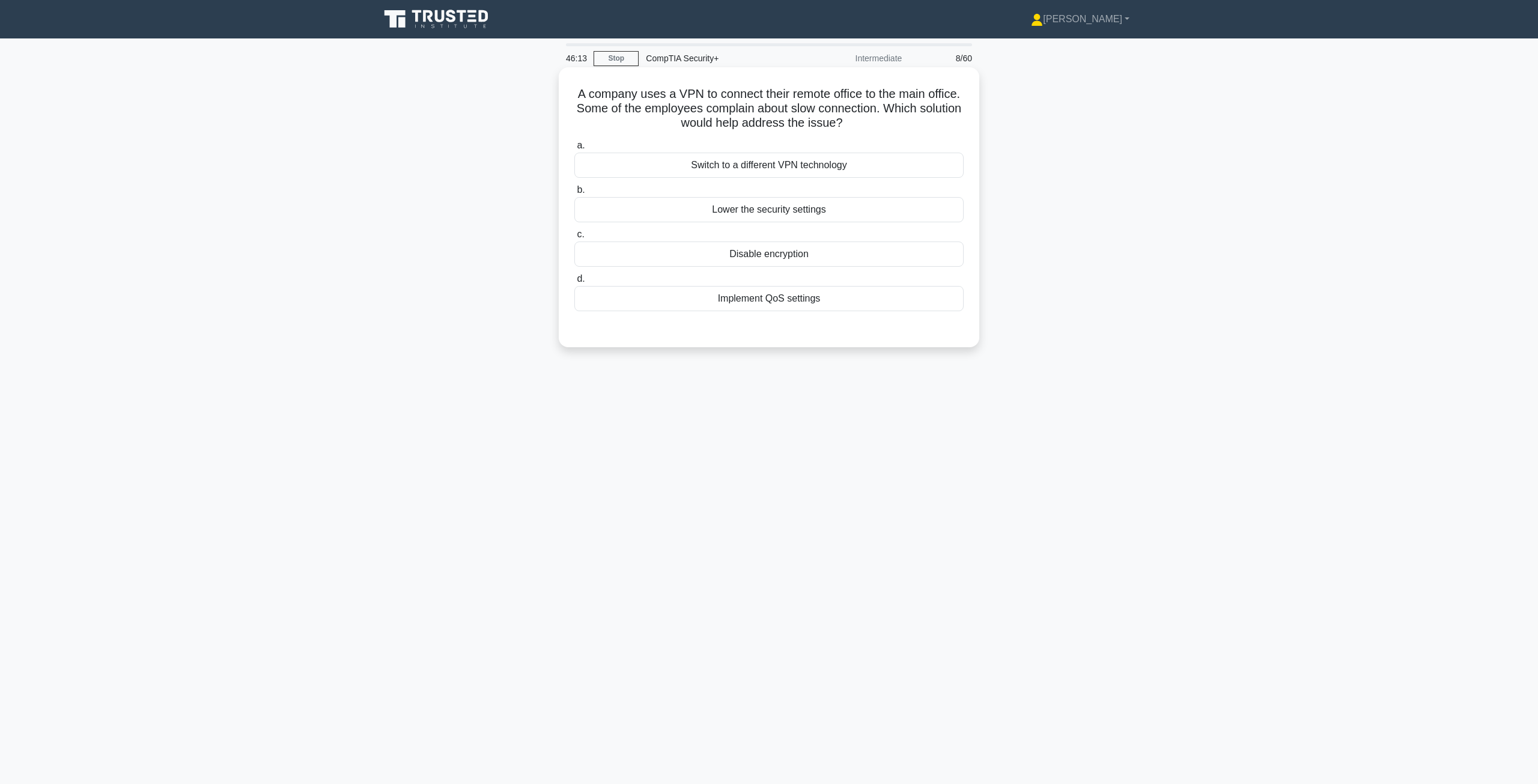
click at [767, 308] on div "Implement QoS settings" at bounding box center [769, 298] width 389 height 25
click at [574, 282] on input "d. Implement QoS settings" at bounding box center [574, 279] width 0 height 7
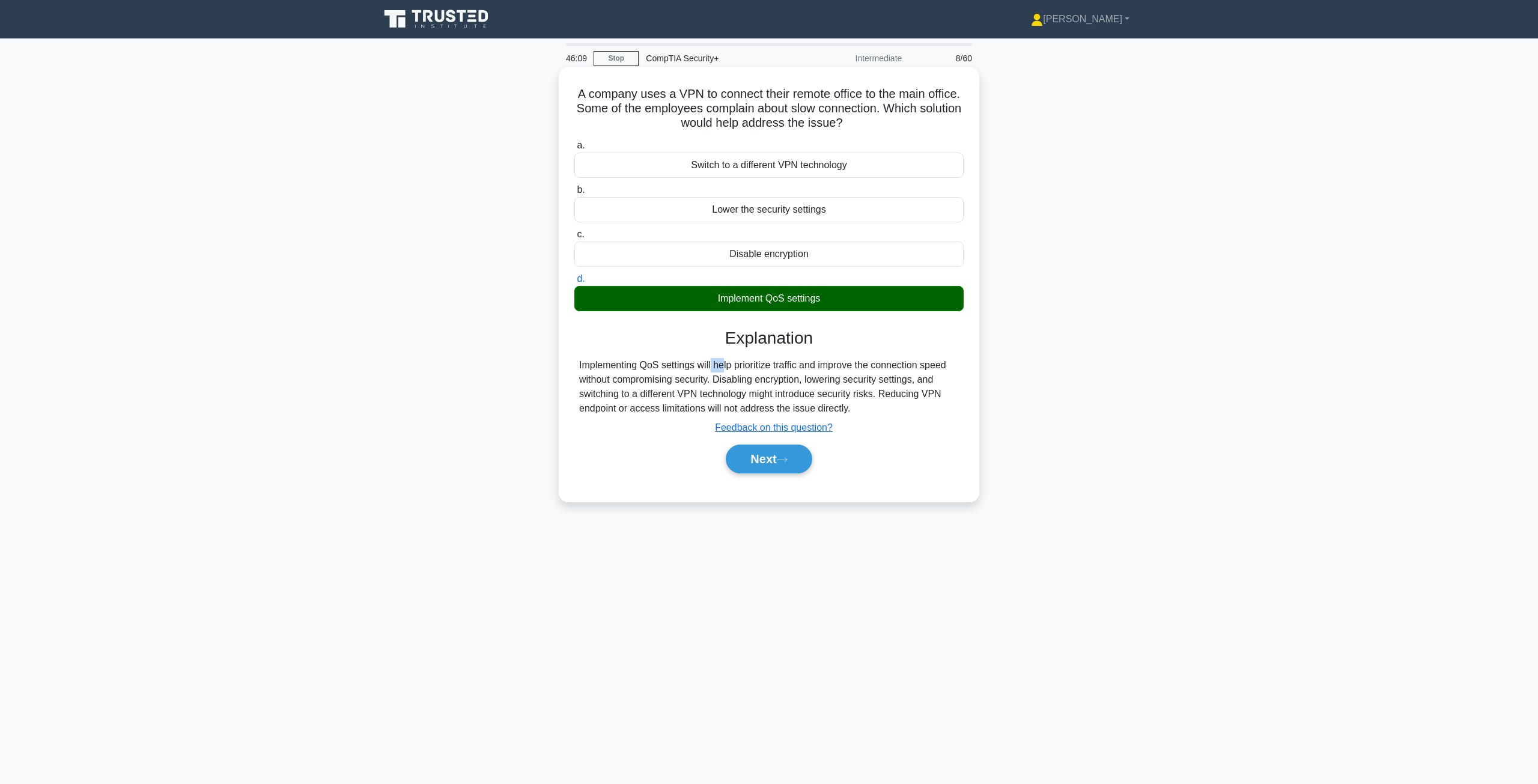
drag, startPoint x: 644, startPoint y: 367, endPoint x: 659, endPoint y: 367, distance: 15.0
click at [659, 367] on div "Implementing QoS settings will help prioritize traffic and improve the connecti…" at bounding box center [769, 386] width 379 height 58
copy div "QoS"
click at [767, 472] on button "Next" at bounding box center [768, 458] width 86 height 29
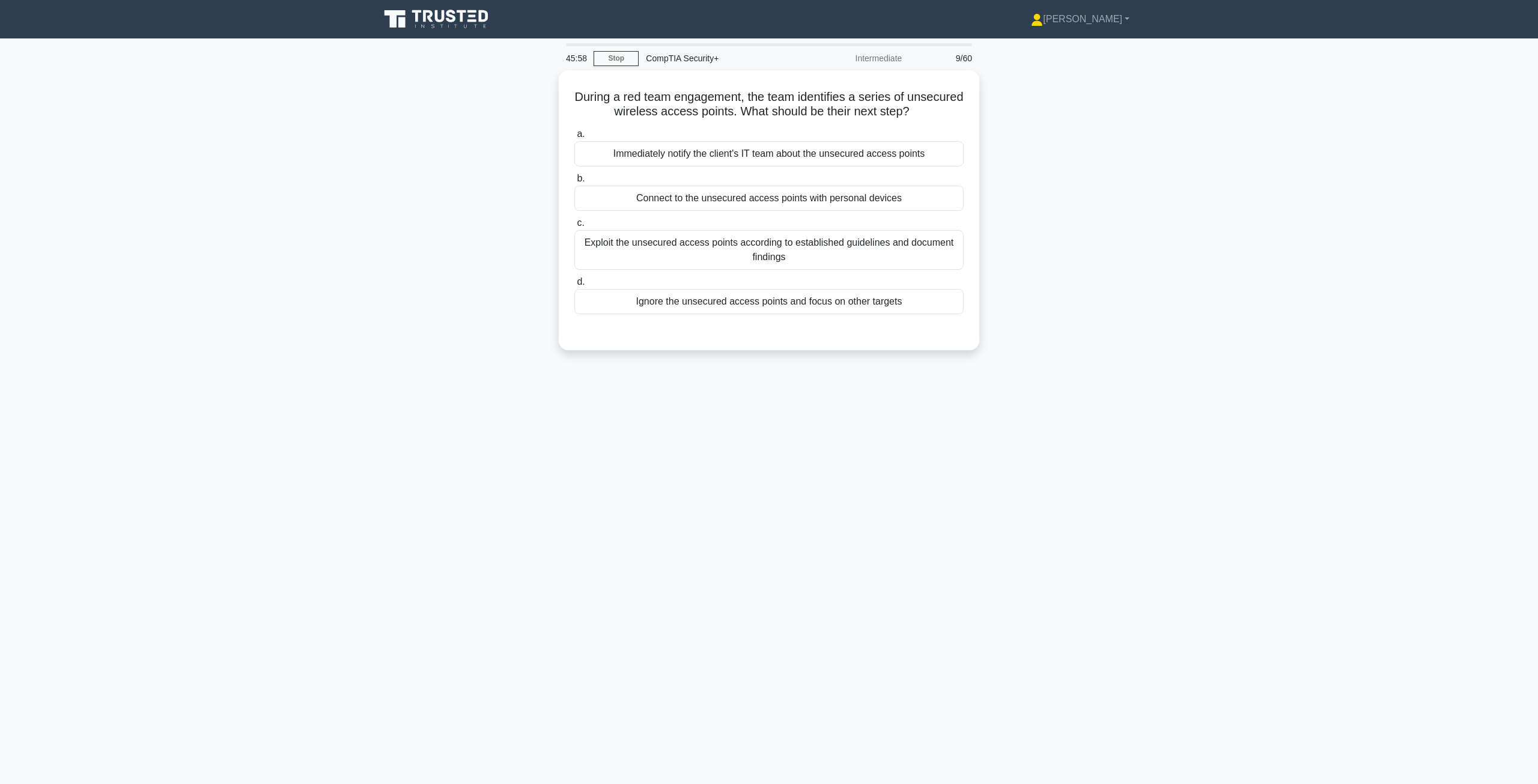
click at [767, 375] on main "45:58 Stop CompTIA Security+ Intermediate 9/60 During a red team engagement, th…" at bounding box center [769, 411] width 1538 height 745
click at [666, 249] on div "Exploit the unsecured access points according to established guidelines and doc…" at bounding box center [769, 247] width 389 height 40
click at [574, 224] on input "c. Exploit the unsecured access points according to established guidelines and …" at bounding box center [574, 220] width 0 height 7
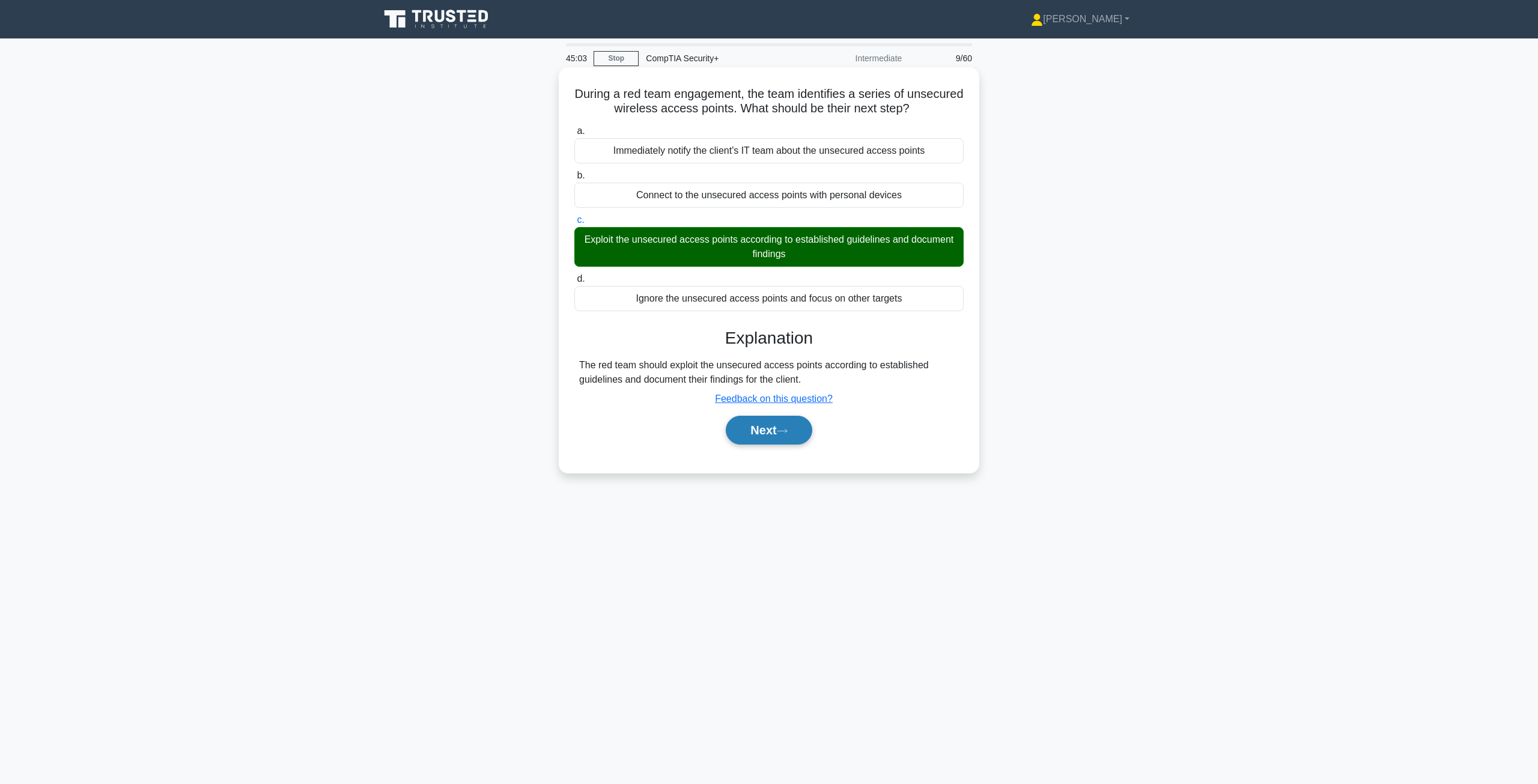
click at [767, 426] on button "Next" at bounding box center [768, 430] width 86 height 29
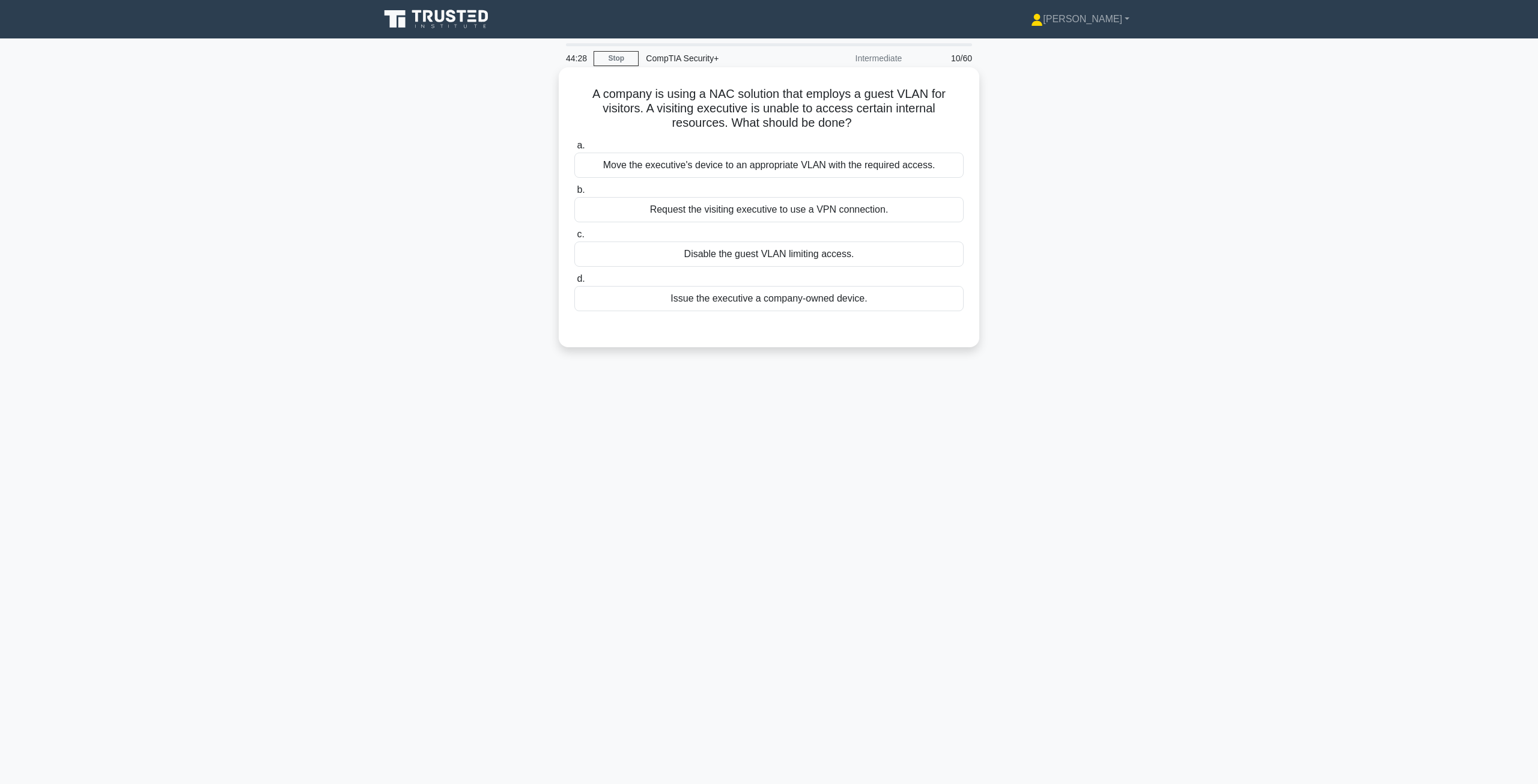
click at [707, 169] on div "Move the executive's device to an appropriate VLAN with the required access." at bounding box center [769, 165] width 389 height 25
click at [574, 150] on input "a. Move the executive's device to an appropriate VLAN with the required access." at bounding box center [574, 145] width 0 height 7
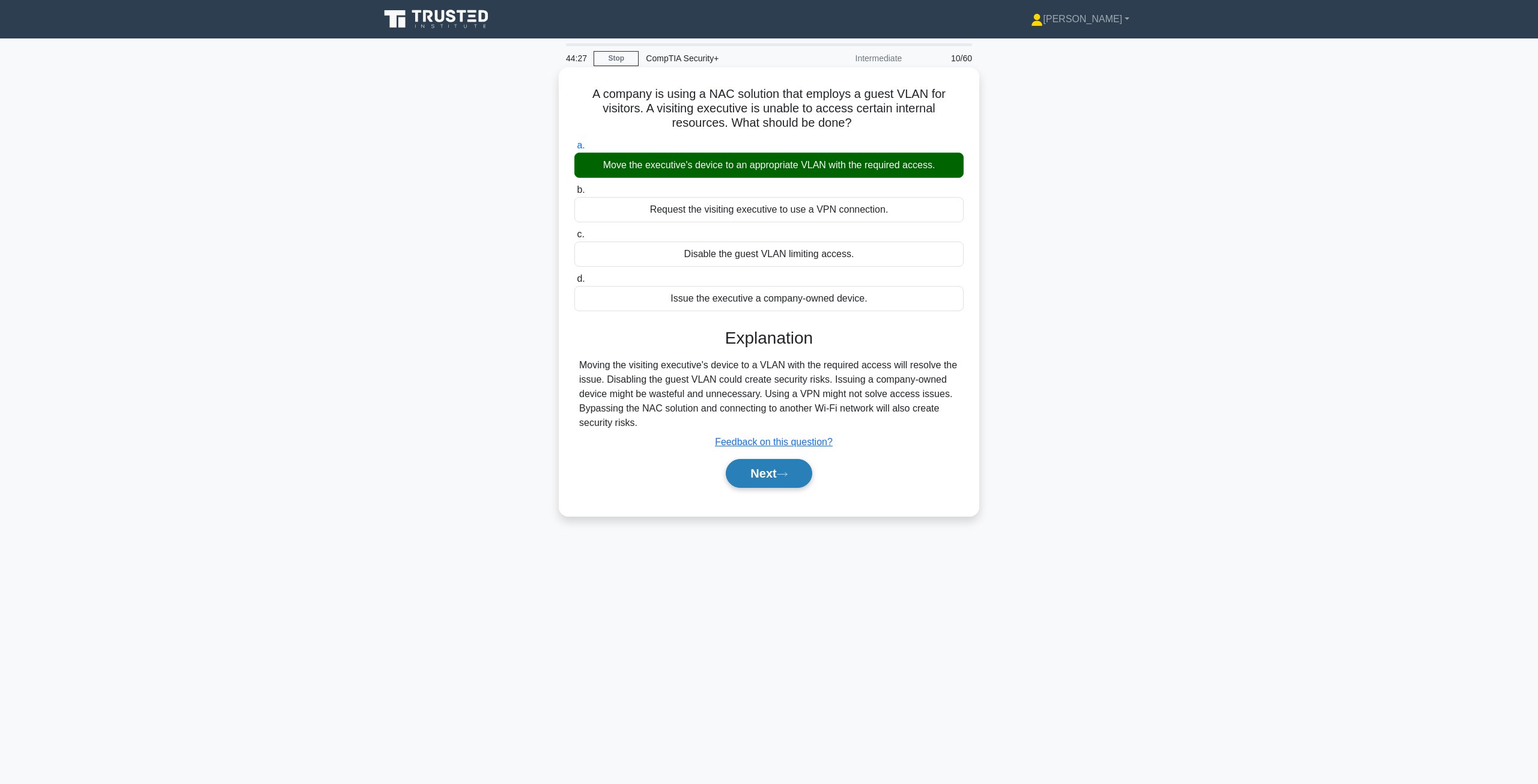
click at [767, 471] on button "Next" at bounding box center [768, 473] width 86 height 29
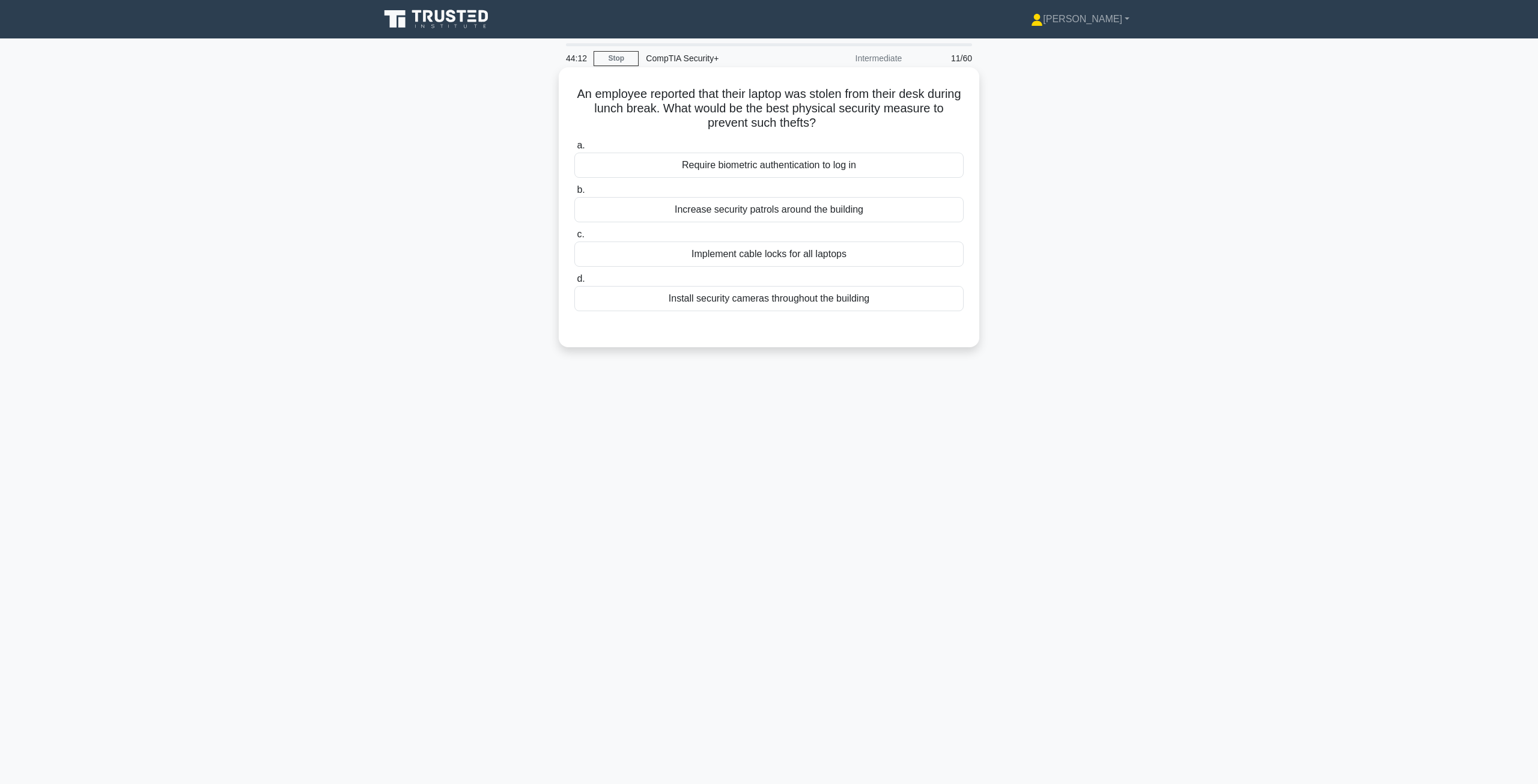
click at [767, 221] on div "Increase security patrols around the building" at bounding box center [769, 209] width 389 height 25
click at [574, 194] on input "b. Increase security patrols around the building" at bounding box center [574, 190] width 0 height 7
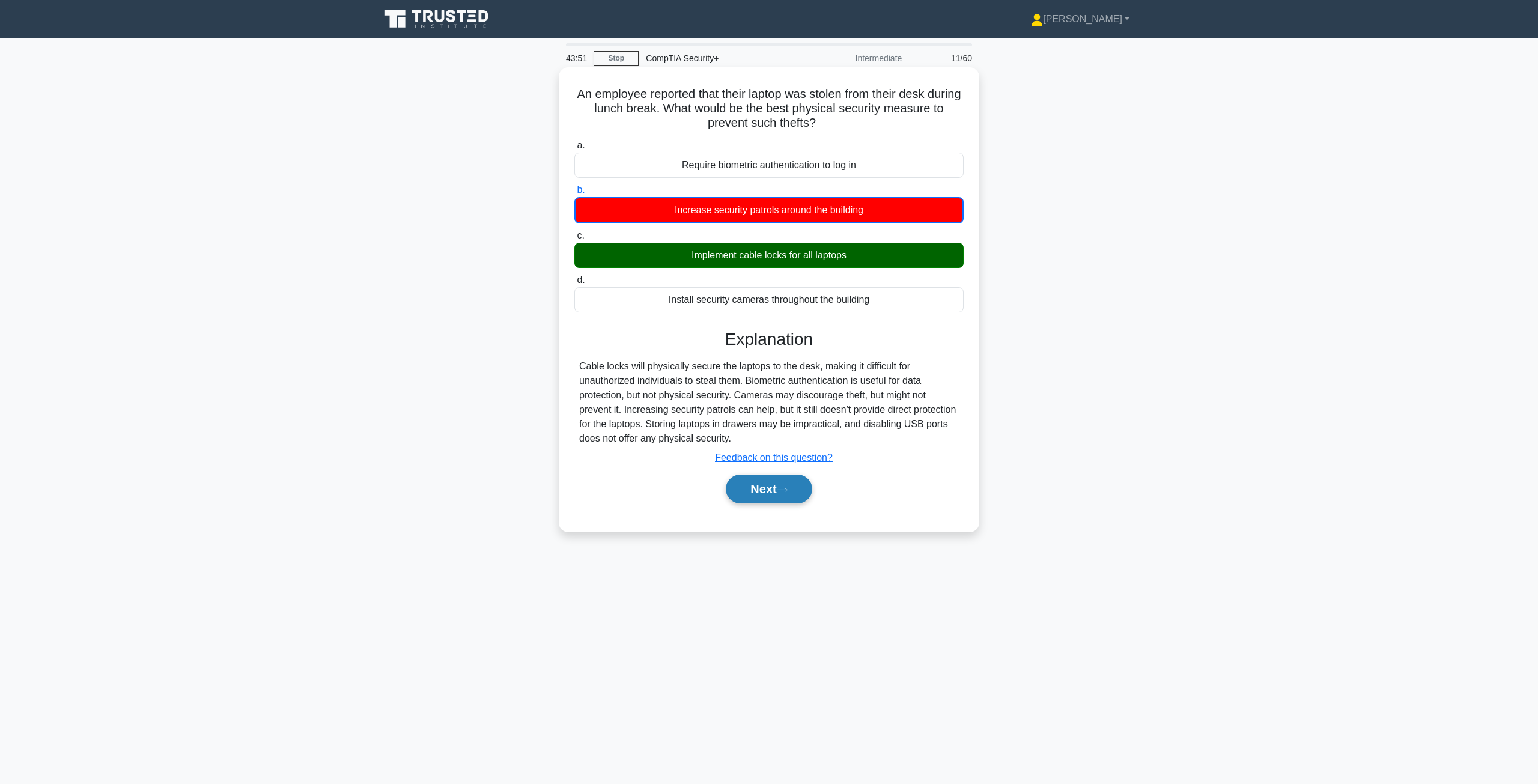
click at [767, 489] on icon at bounding box center [782, 490] width 11 height 6
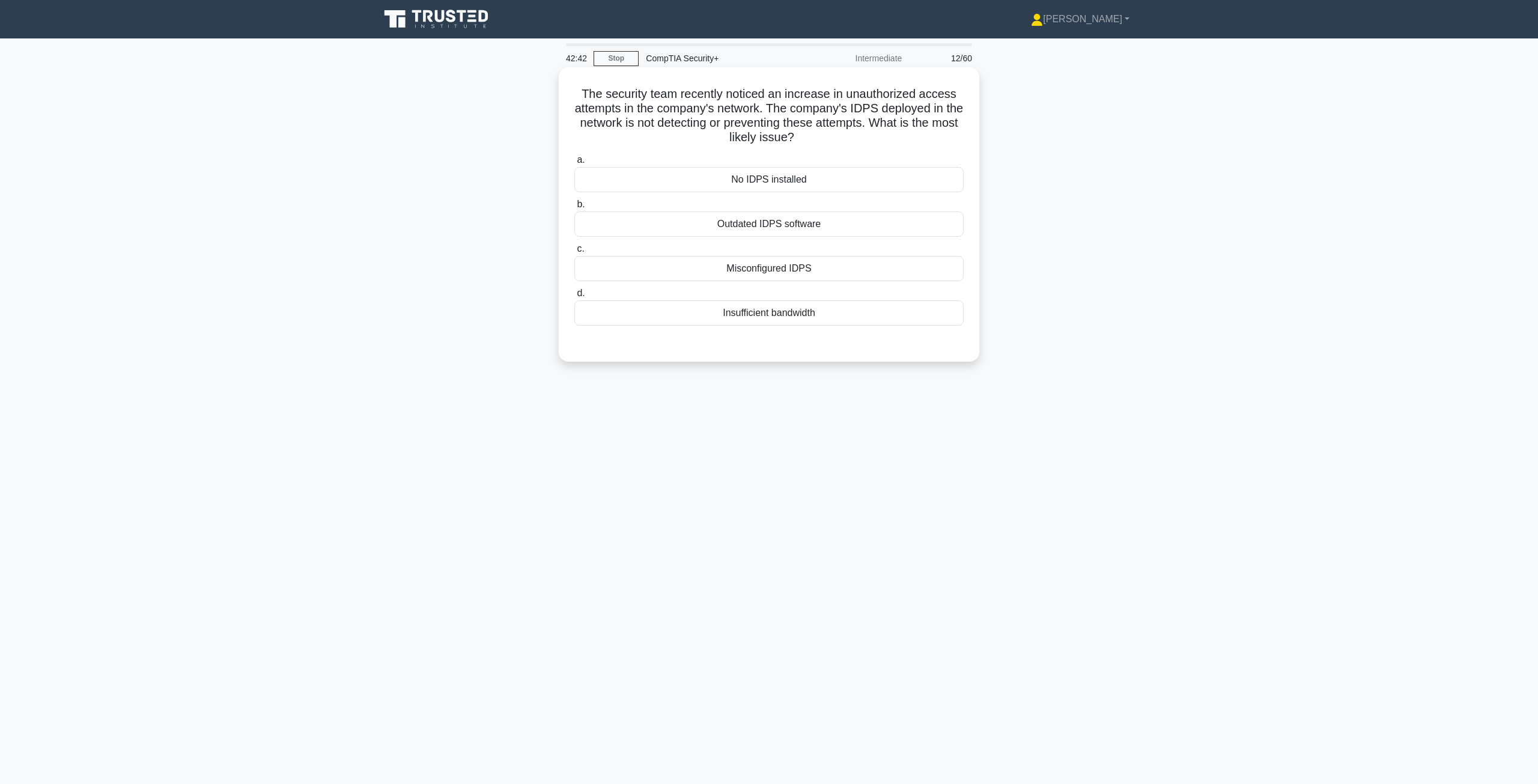
click at [767, 272] on div "Misconfigured IDPS" at bounding box center [769, 268] width 389 height 25
click at [574, 253] on input "c. Misconfigured IDPS" at bounding box center [574, 248] width 0 height 7
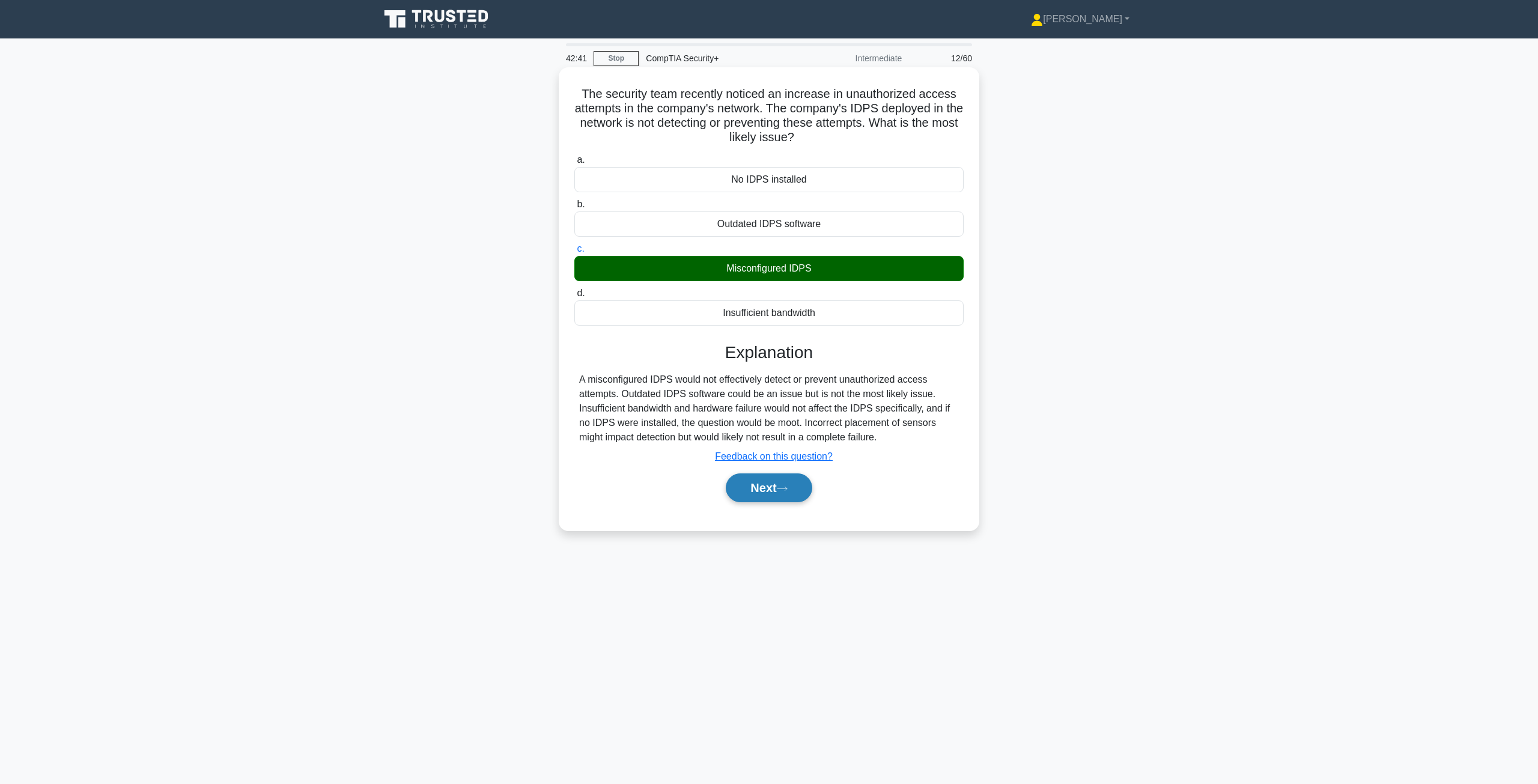
click at [757, 481] on button "Next" at bounding box center [768, 487] width 86 height 29
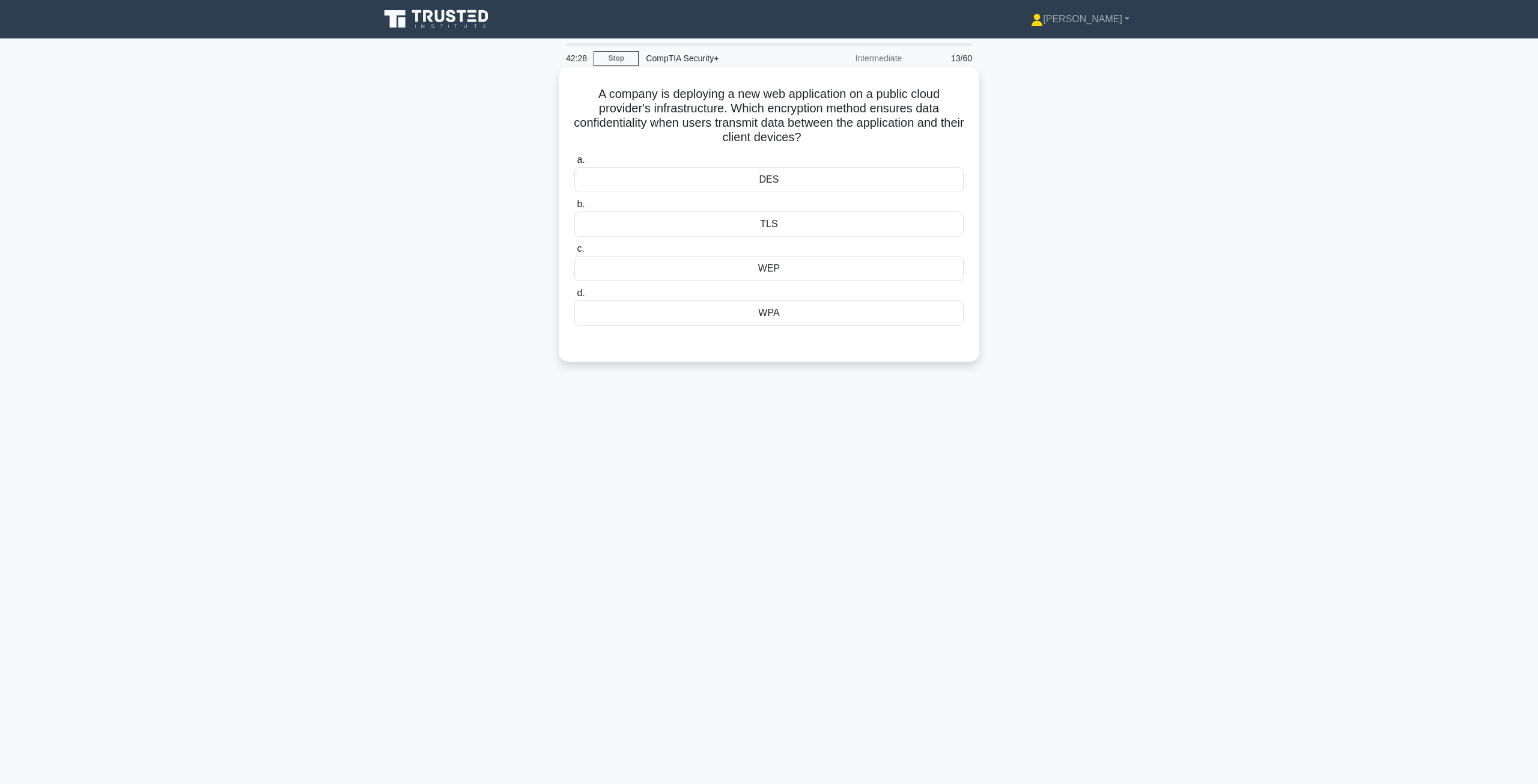
click at [767, 225] on div "TLS" at bounding box center [769, 224] width 389 height 25
click at [574, 208] on input "b. TLS" at bounding box center [574, 204] width 0 height 7
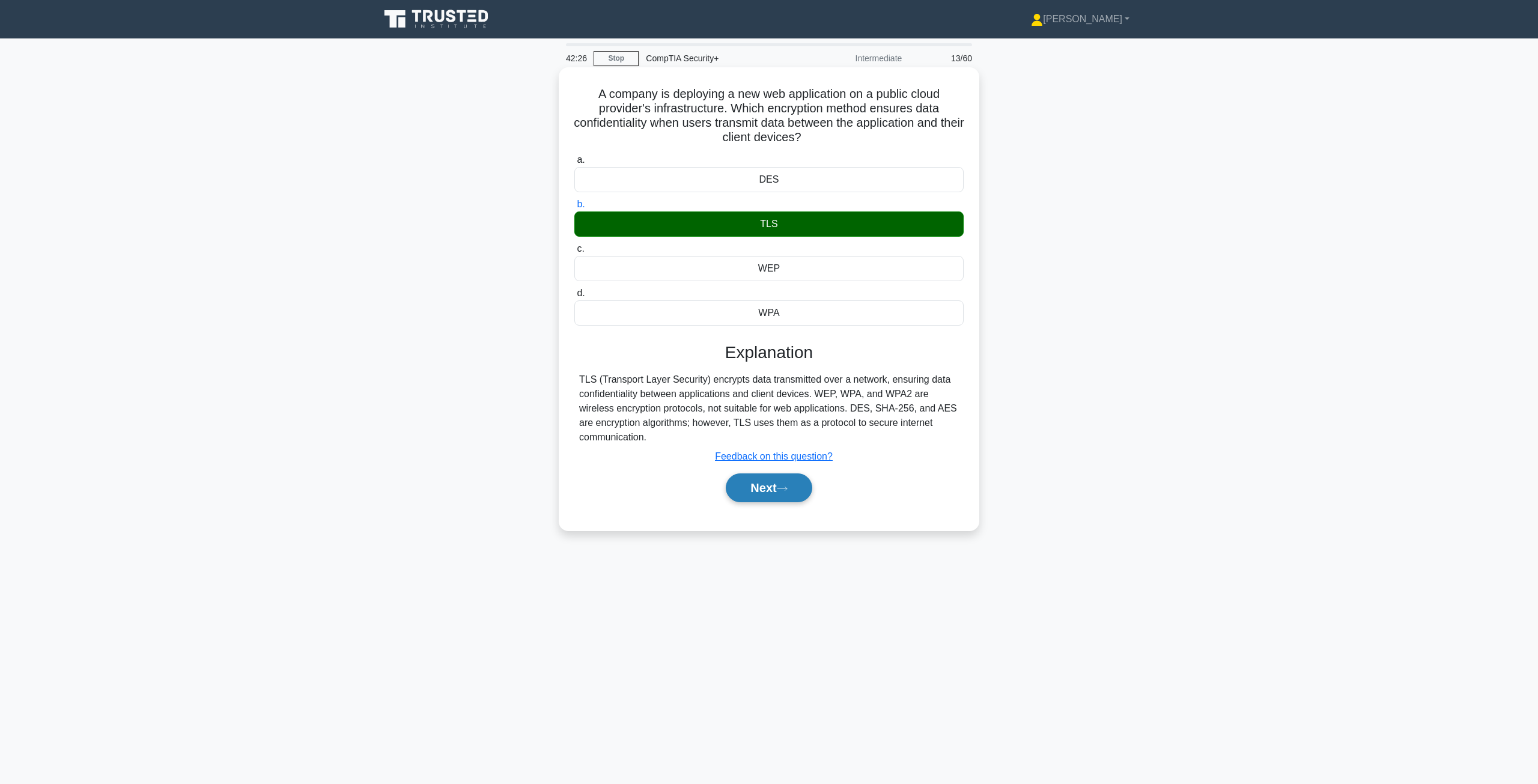
click at [767, 492] on icon at bounding box center [782, 488] width 11 height 6
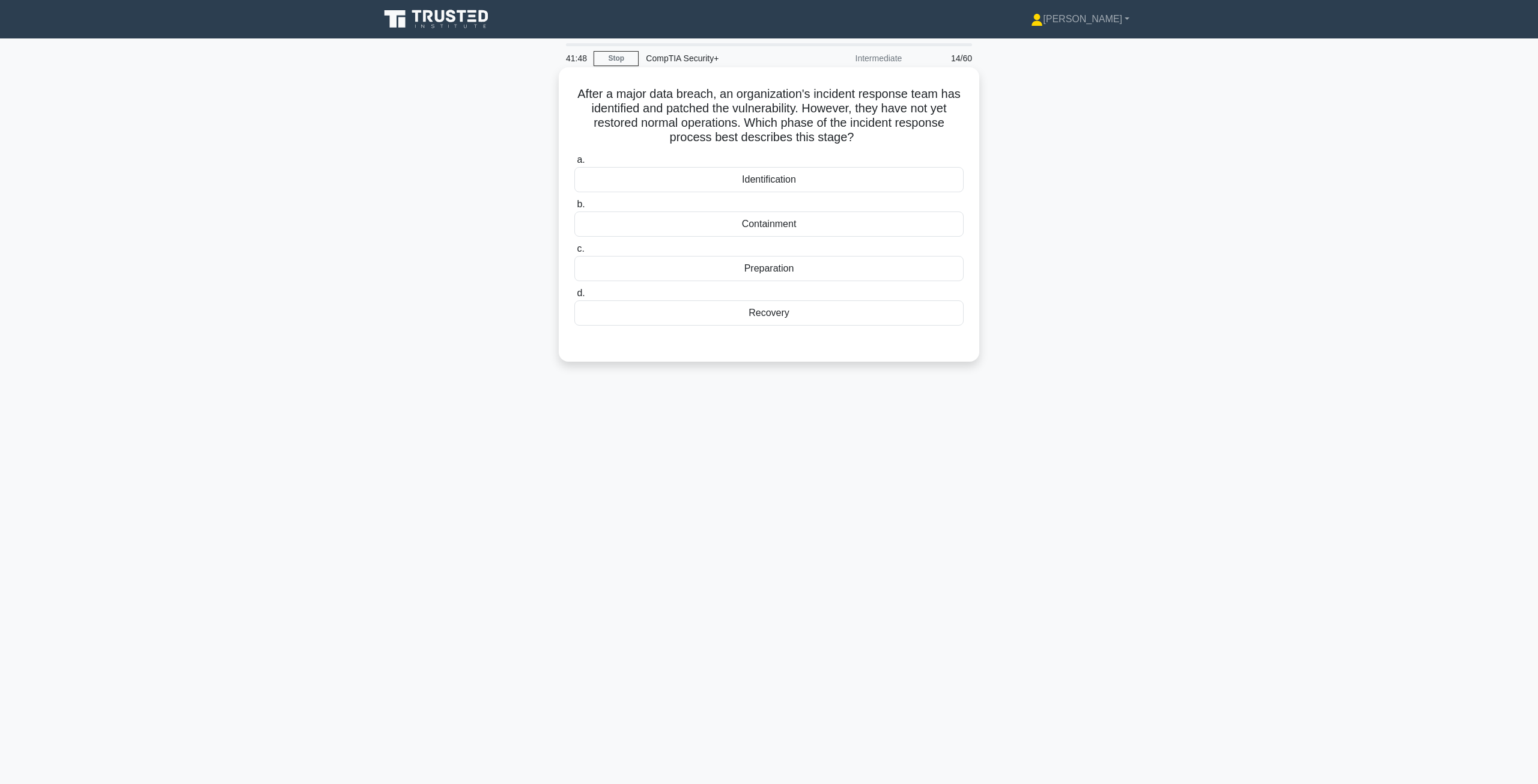
click at [767, 316] on div "Recovery" at bounding box center [769, 312] width 389 height 25
click at [574, 297] on input "d. Recovery" at bounding box center [574, 294] width 0 height 7
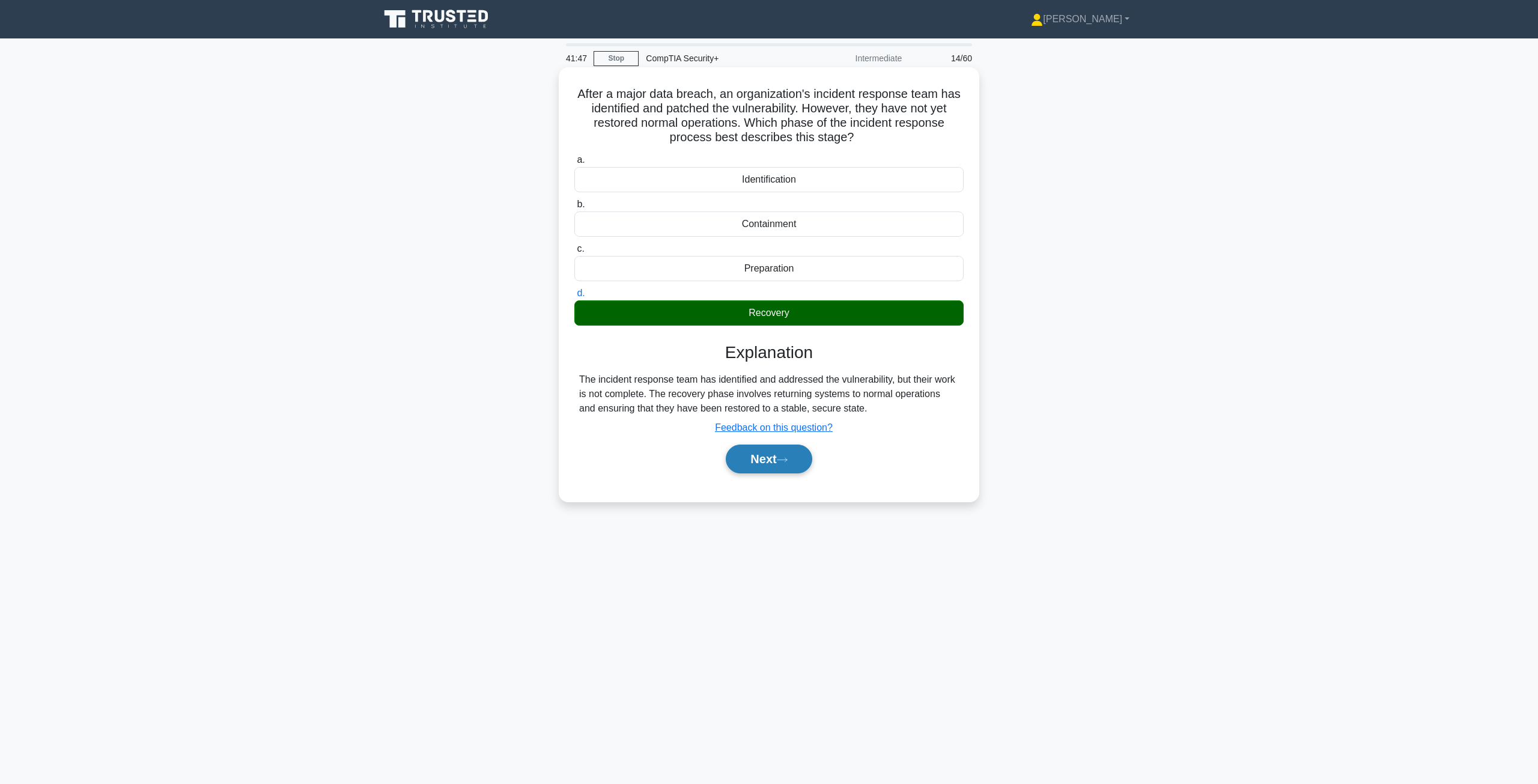
click at [767, 461] on button "Next" at bounding box center [768, 458] width 86 height 29
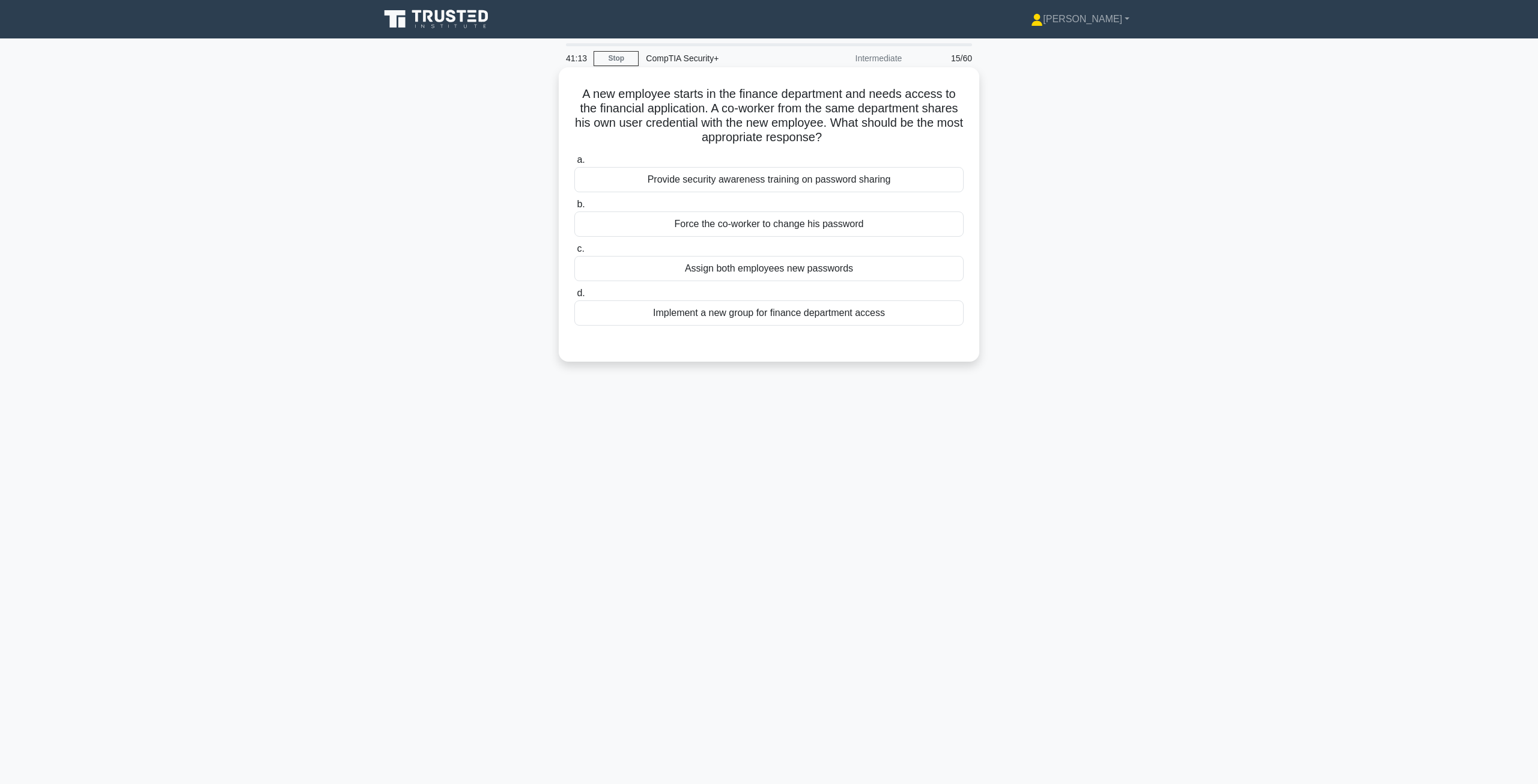
click at [724, 178] on div "Provide security awareness training on password sharing" at bounding box center [769, 179] width 389 height 25
click at [574, 164] on input "a. Provide security awareness training on password sharing" at bounding box center [574, 160] width 0 height 7
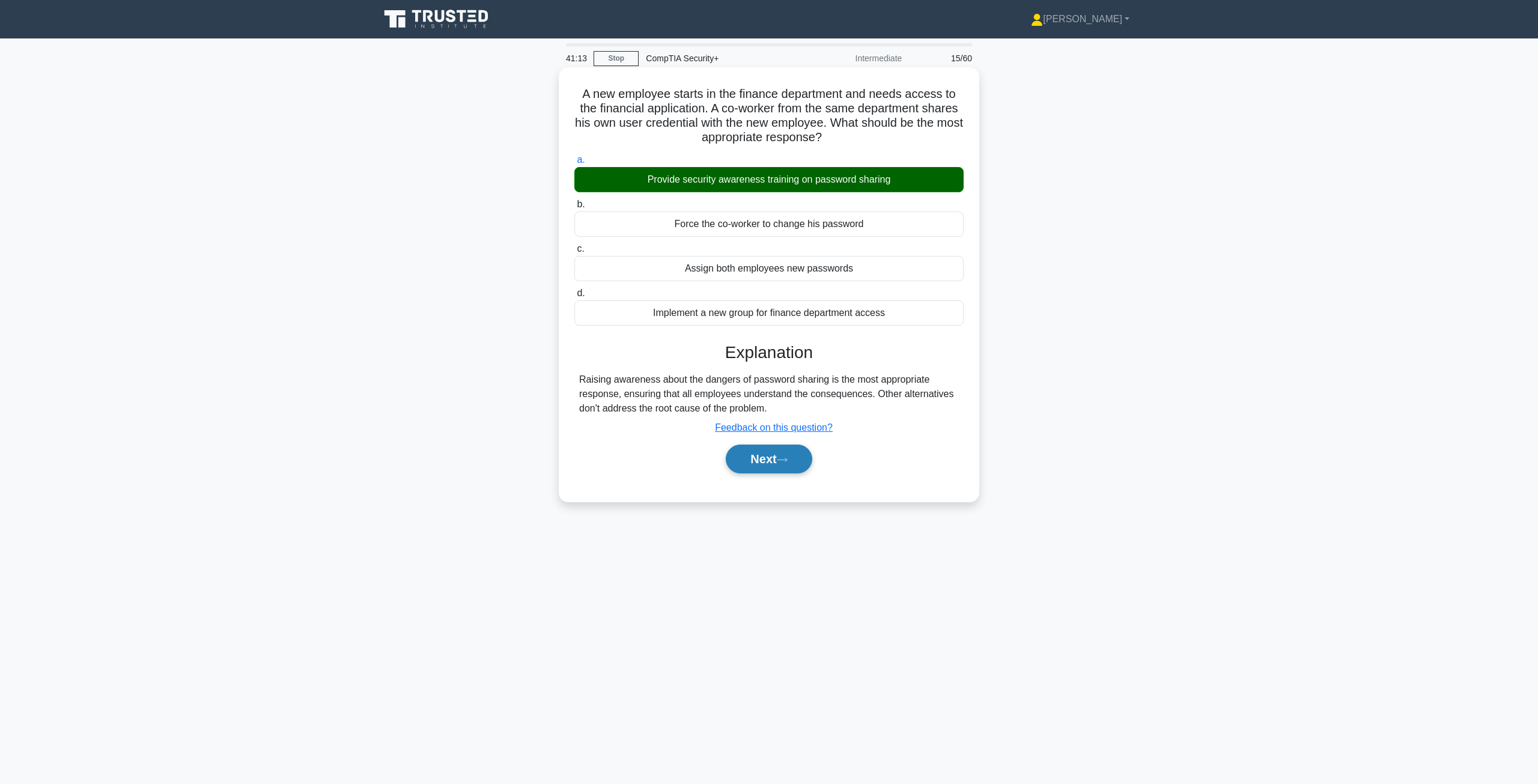
click at [765, 464] on button "Next" at bounding box center [768, 458] width 86 height 29
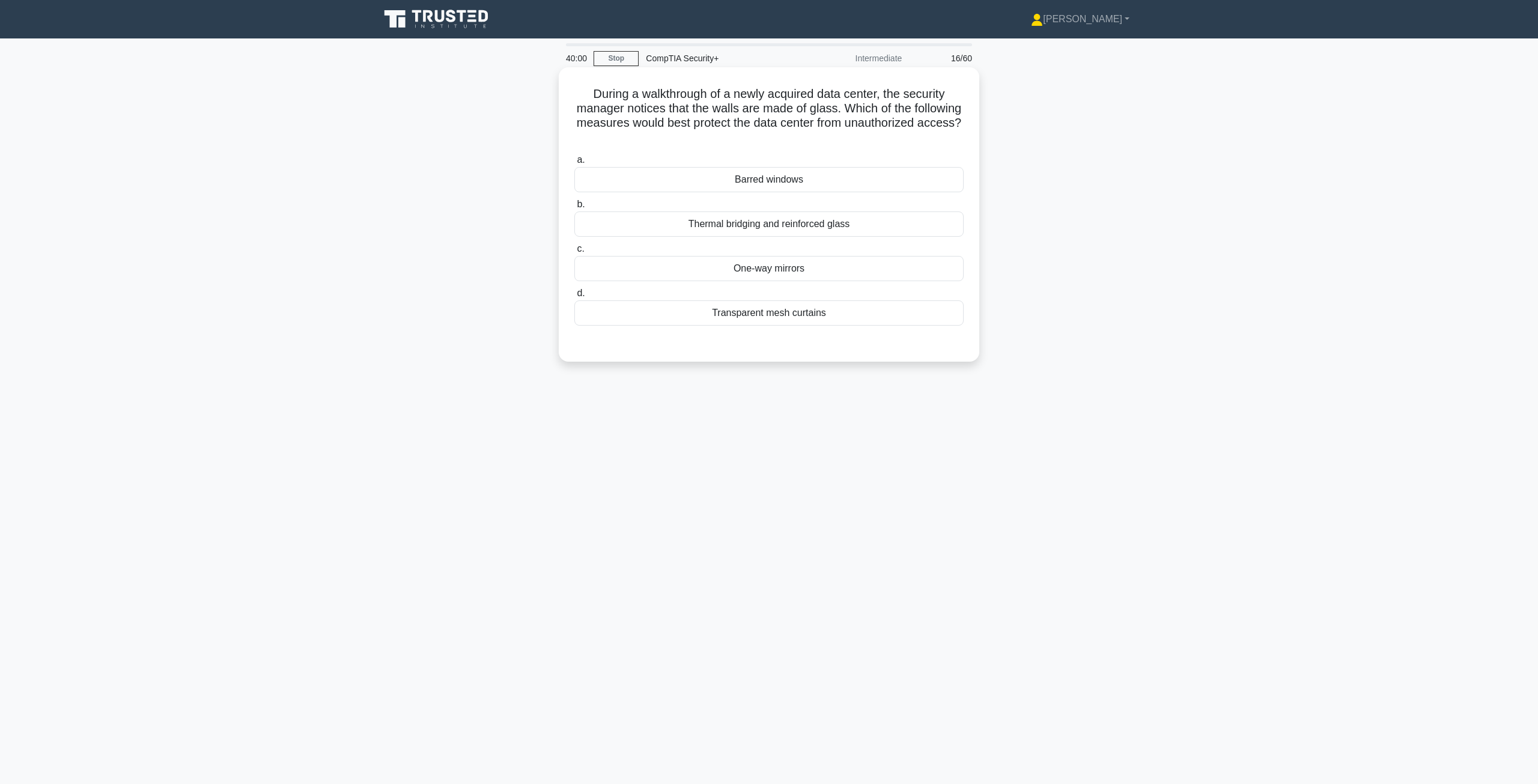
click at [738, 226] on div "Thermal bridging and reinforced glass" at bounding box center [769, 224] width 389 height 25
click at [574, 208] on input "b. Thermal bridging and reinforced glass" at bounding box center [574, 204] width 0 height 7
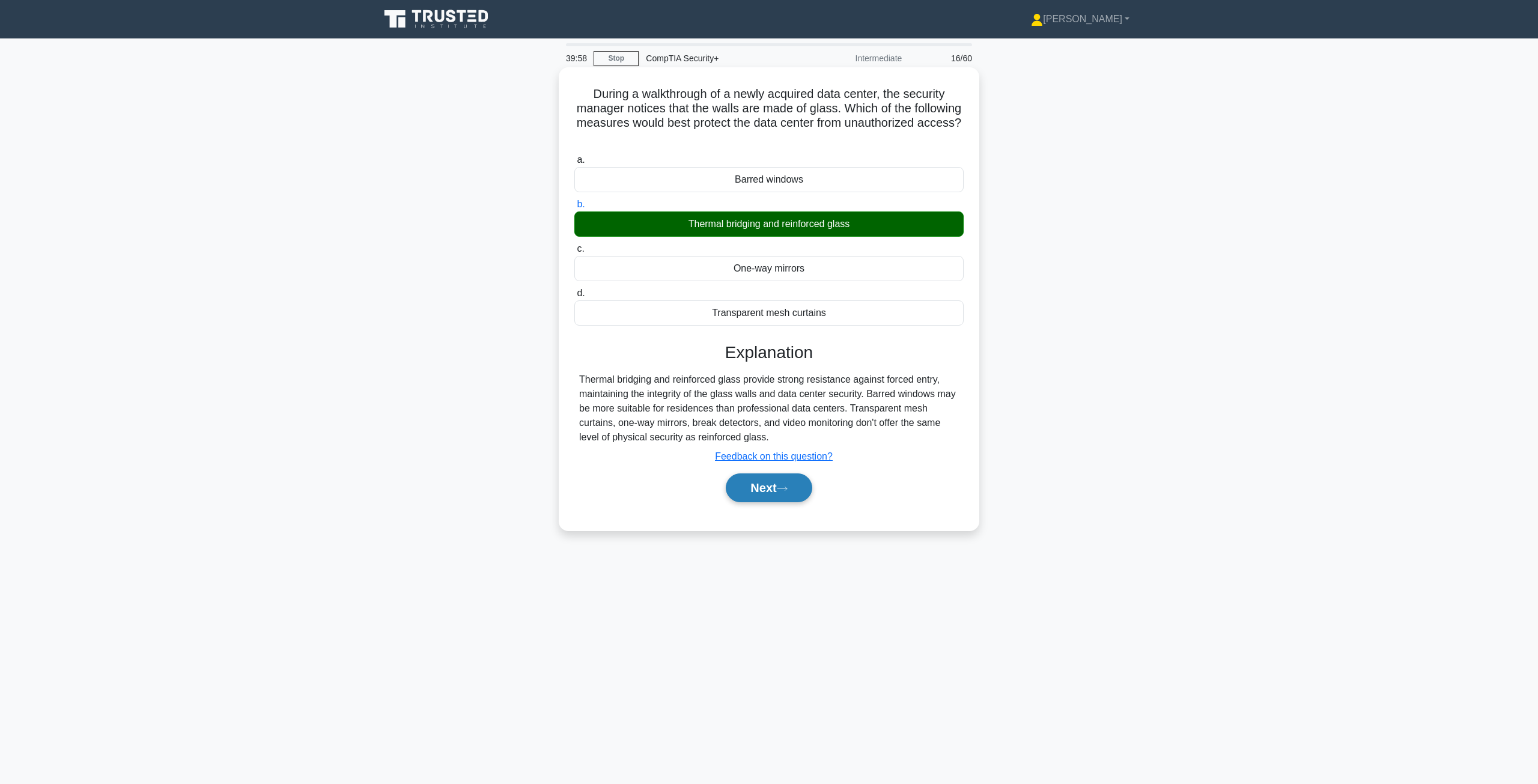
click at [767, 493] on button "Next" at bounding box center [768, 487] width 86 height 29
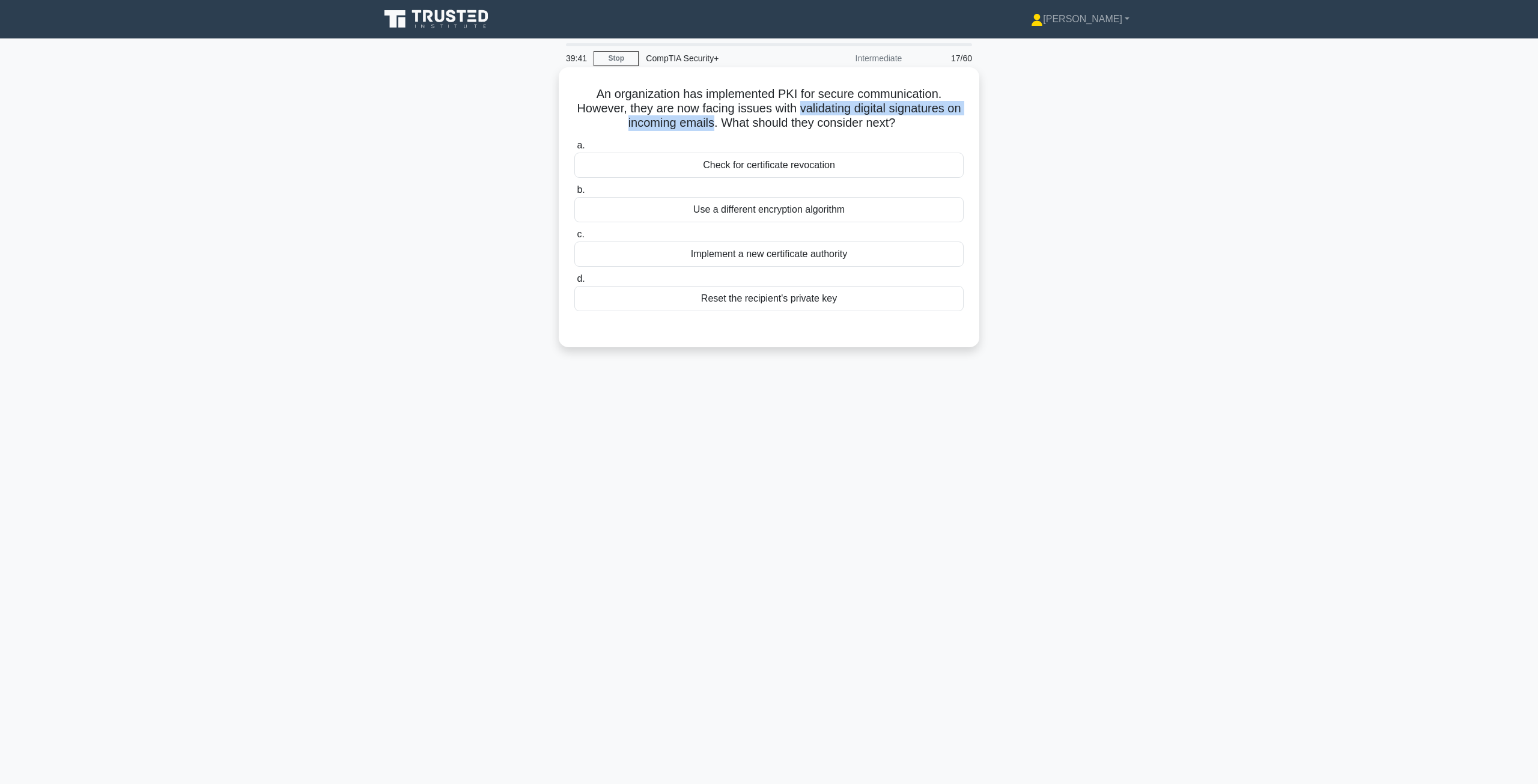
drag, startPoint x: 807, startPoint y: 109, endPoint x: 723, endPoint y: 125, distance: 85.5
click at [723, 125] on h5 "An organization has implemented PKI for secure communication. However, they are…" at bounding box center [769, 109] width 392 height 44
click at [725, 257] on div "Implement a new certificate authority" at bounding box center [769, 253] width 389 height 25
click at [574, 238] on input "c. Implement a new certificate authority" at bounding box center [574, 235] width 0 height 7
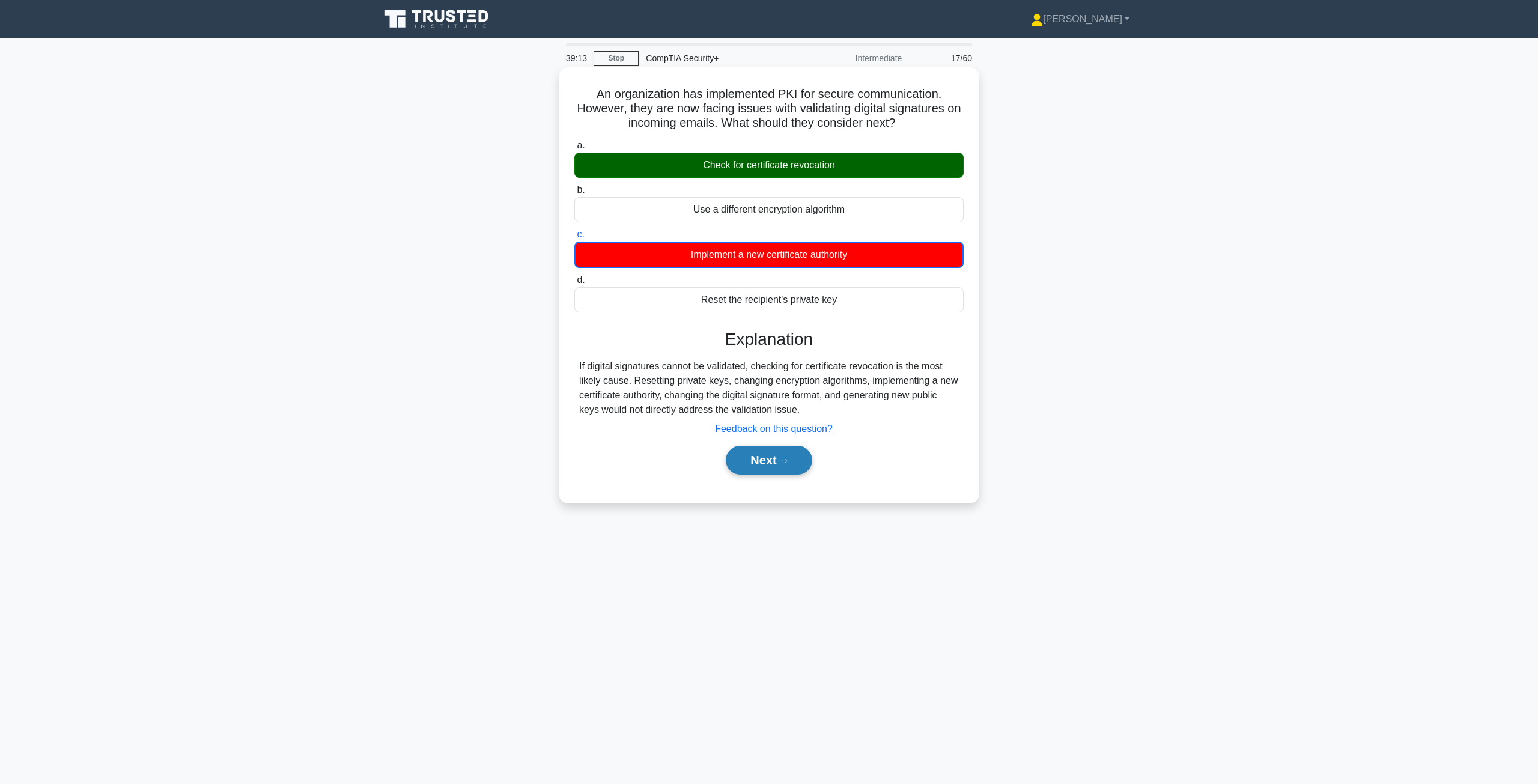
click at [763, 465] on button "Next" at bounding box center [768, 459] width 86 height 29
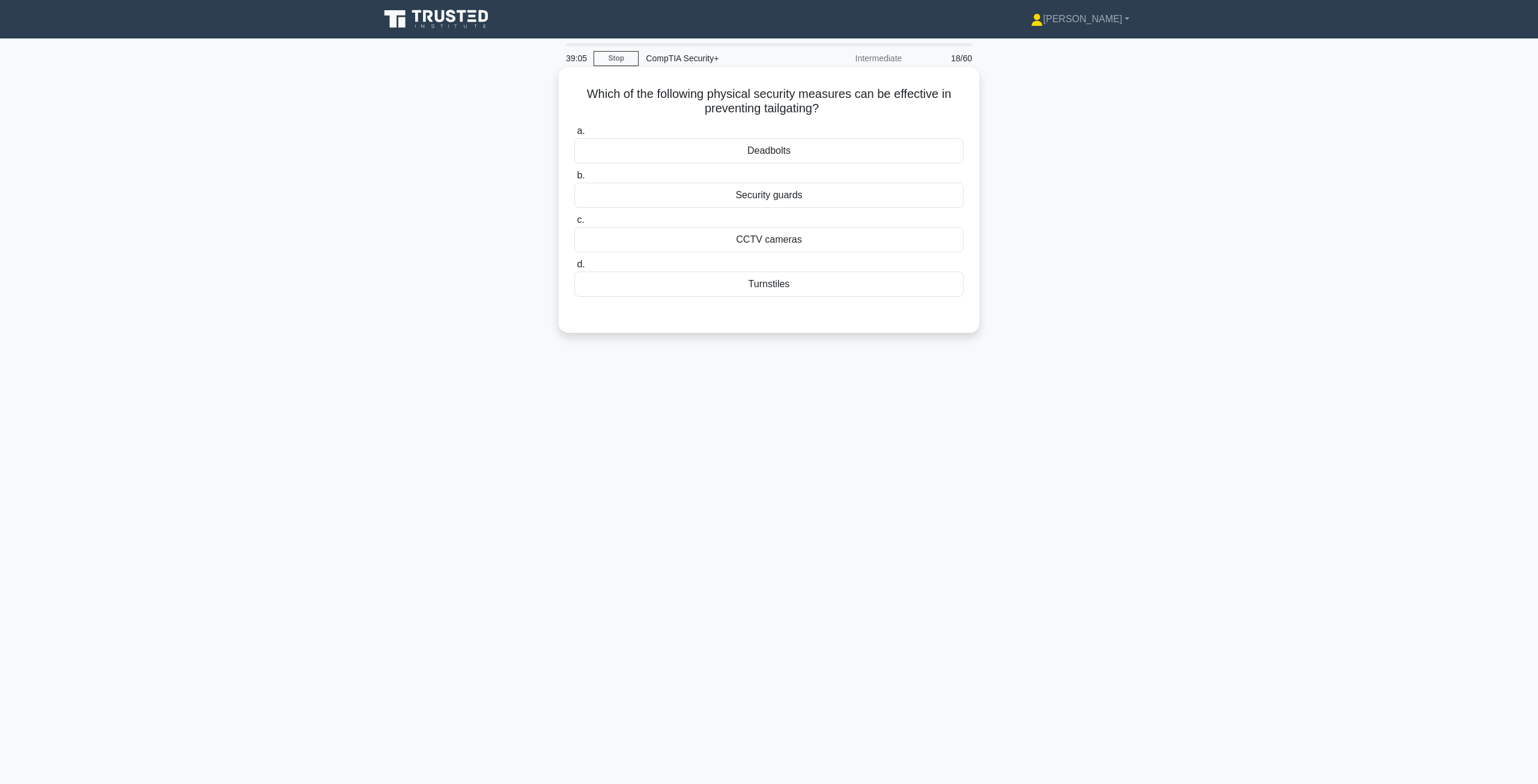
click at [765, 290] on div "Turnstiles" at bounding box center [769, 283] width 389 height 25
click at [574, 269] on input "d. Turnstiles" at bounding box center [574, 264] width 0 height 7
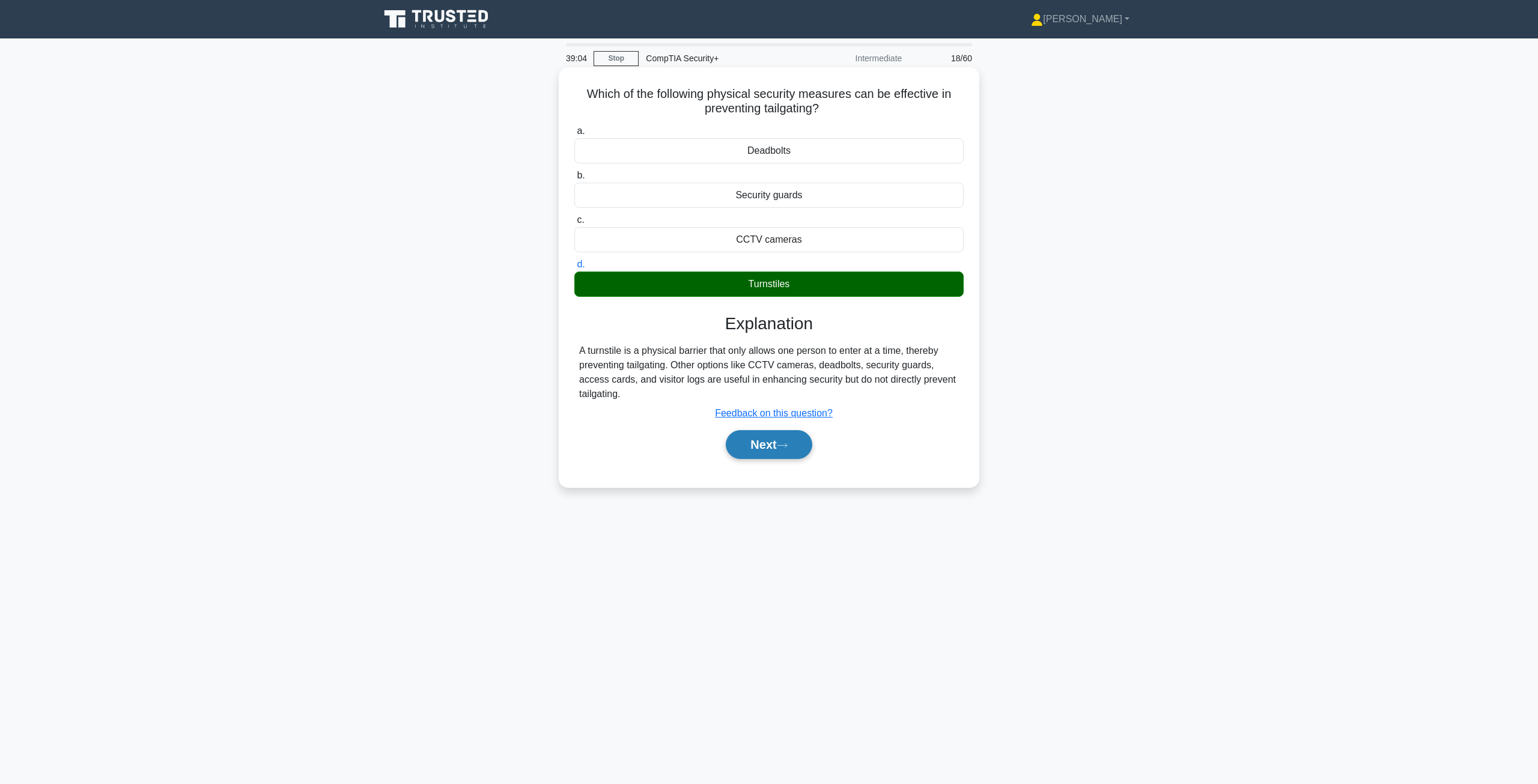
click at [767, 442] on button "Next" at bounding box center [768, 444] width 86 height 29
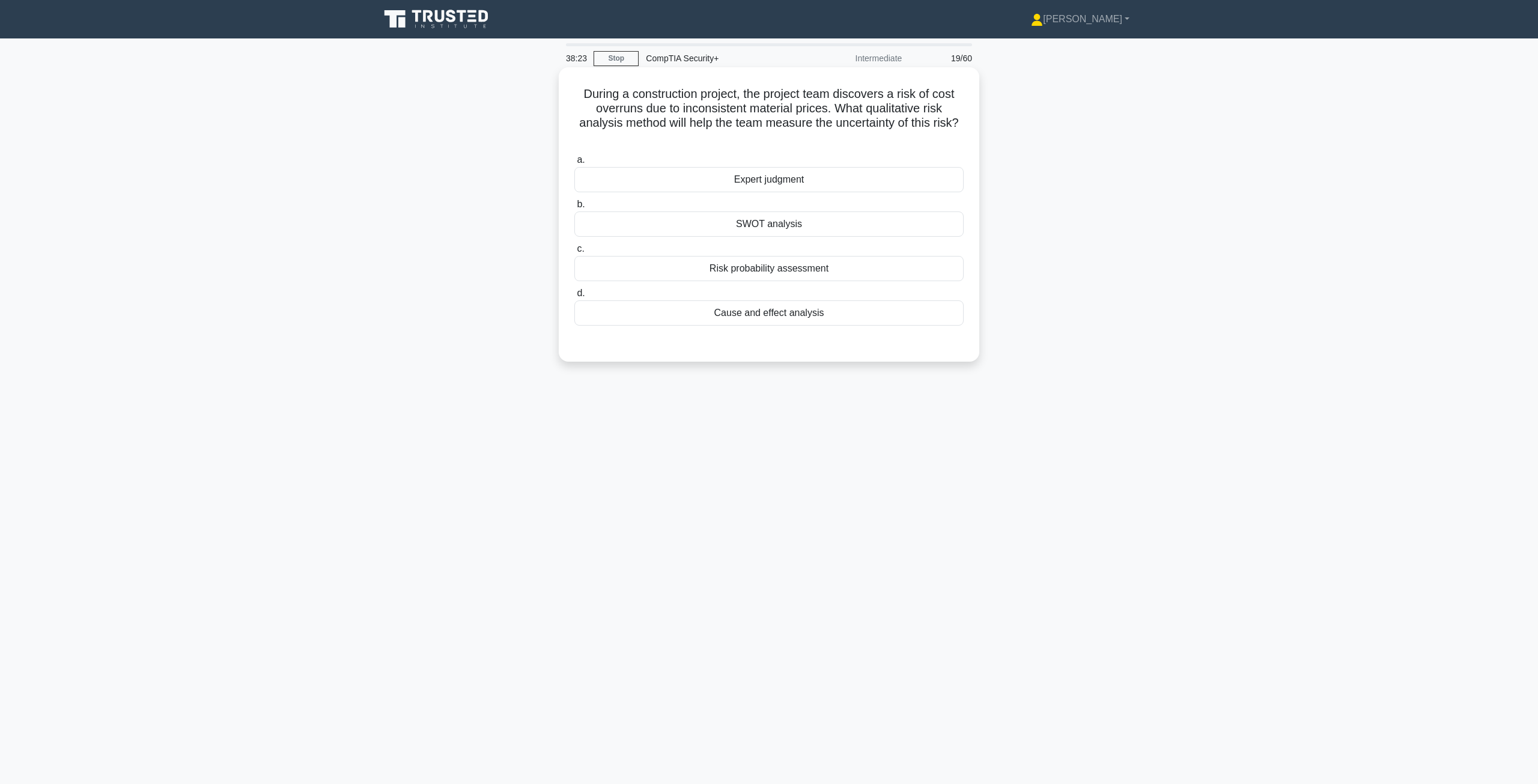
click at [767, 267] on div "Risk probability assessment" at bounding box center [769, 268] width 389 height 25
click at [574, 253] on input "c. Risk probability assessment" at bounding box center [574, 248] width 0 height 7
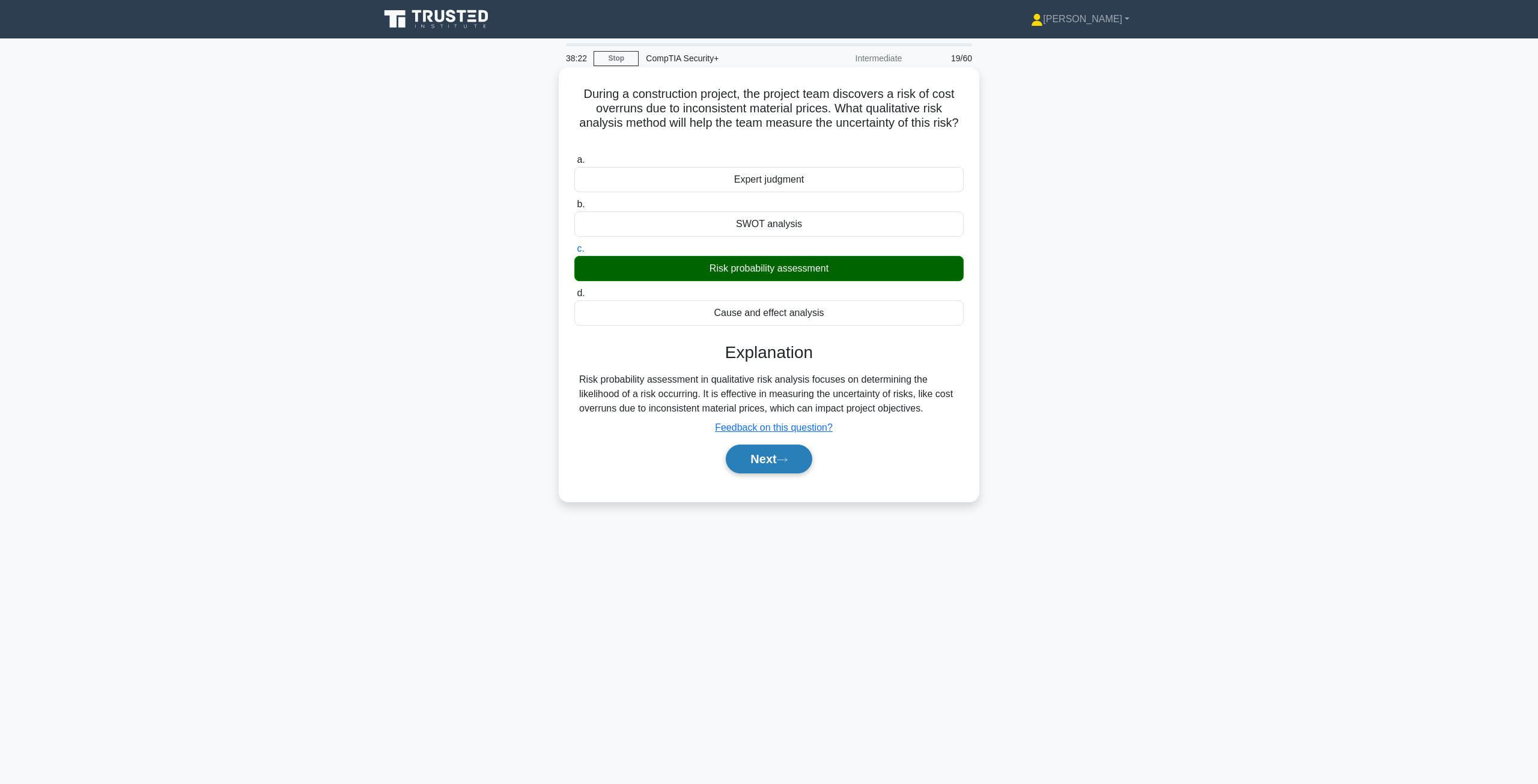
click at [767, 463] on button "Next" at bounding box center [768, 458] width 86 height 29
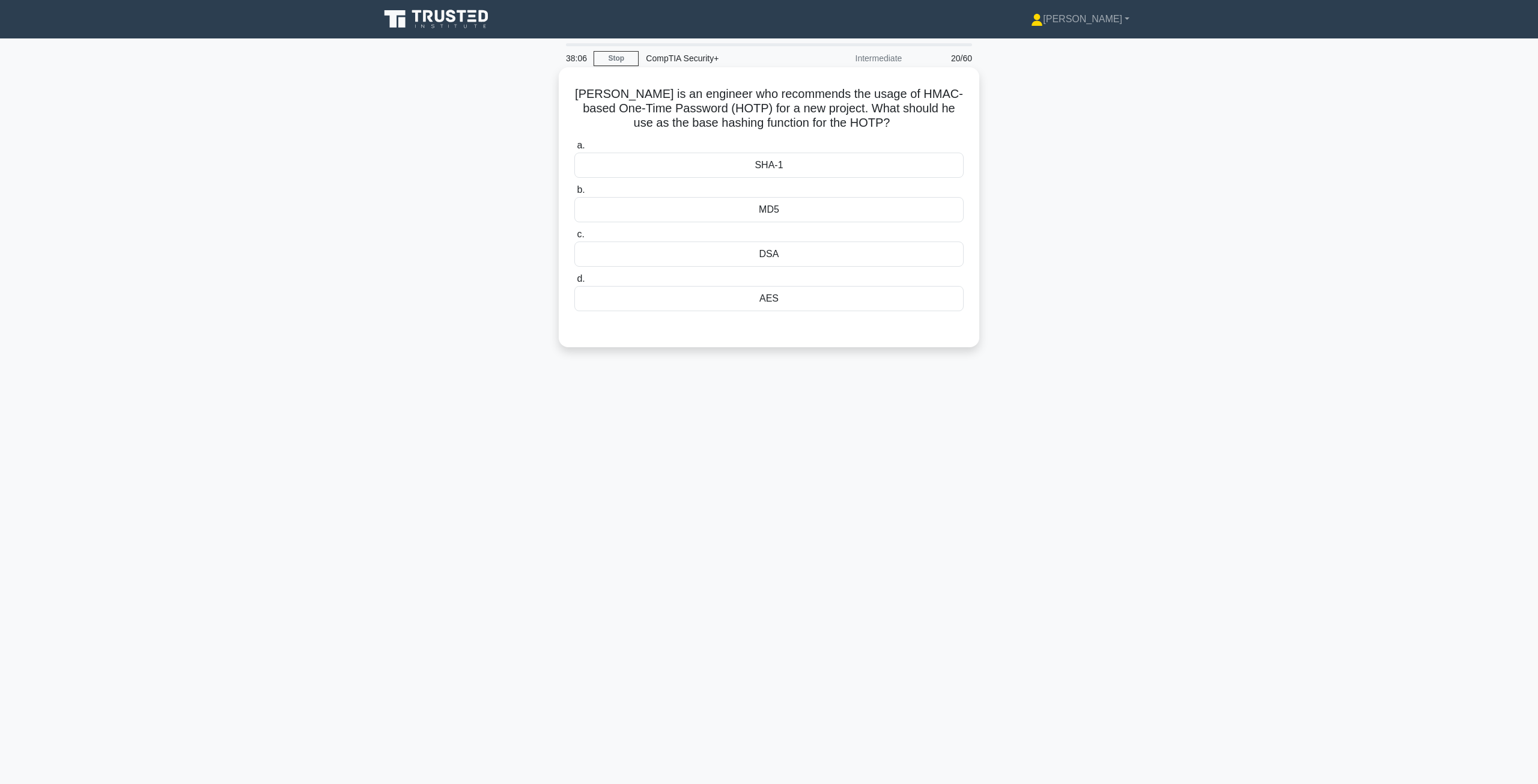
click at [767, 167] on div "SHA-1" at bounding box center [769, 165] width 389 height 25
click at [574, 150] on input "a. SHA-1" at bounding box center [574, 145] width 0 height 7
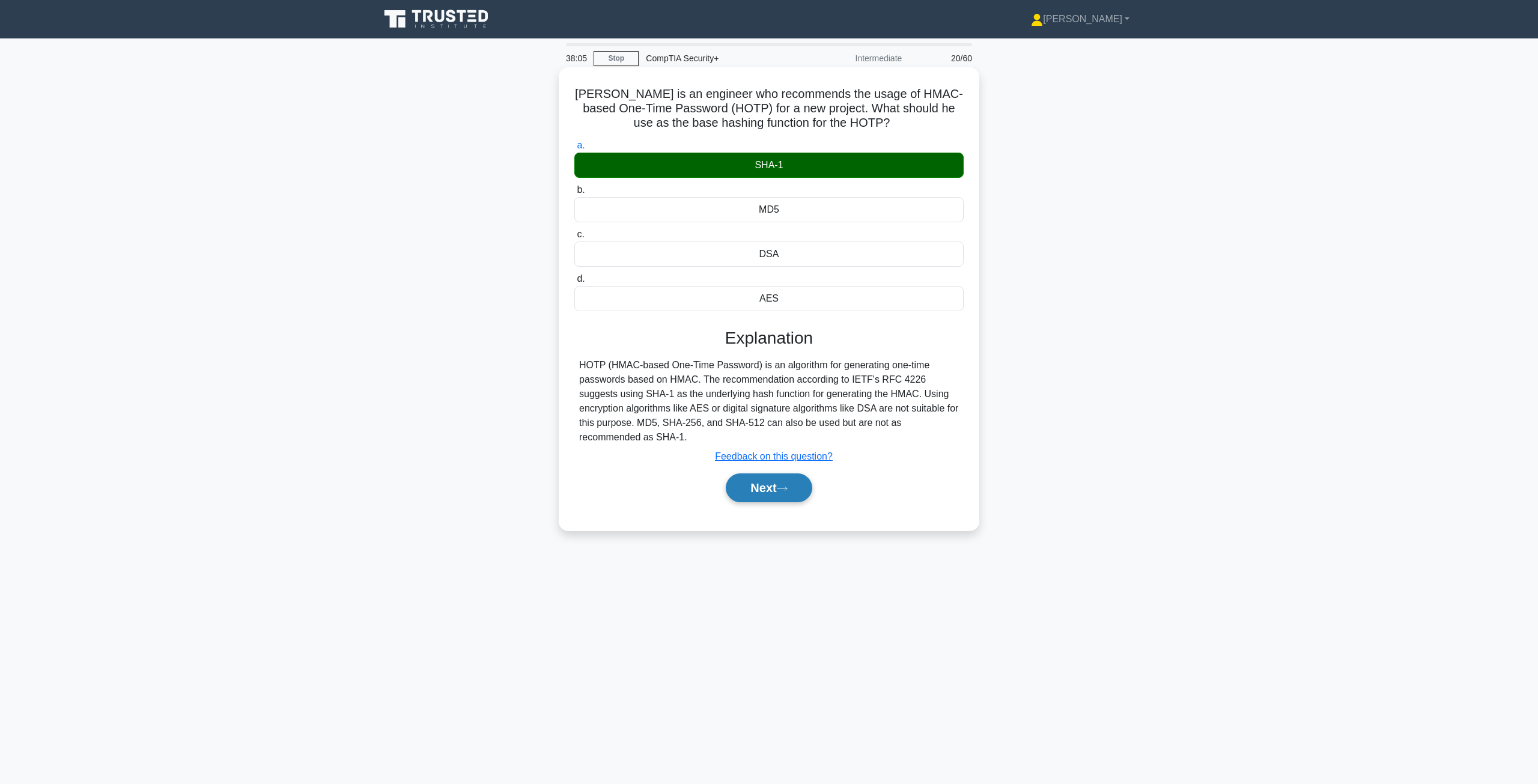
click at [749, 486] on button "Next" at bounding box center [768, 487] width 86 height 29
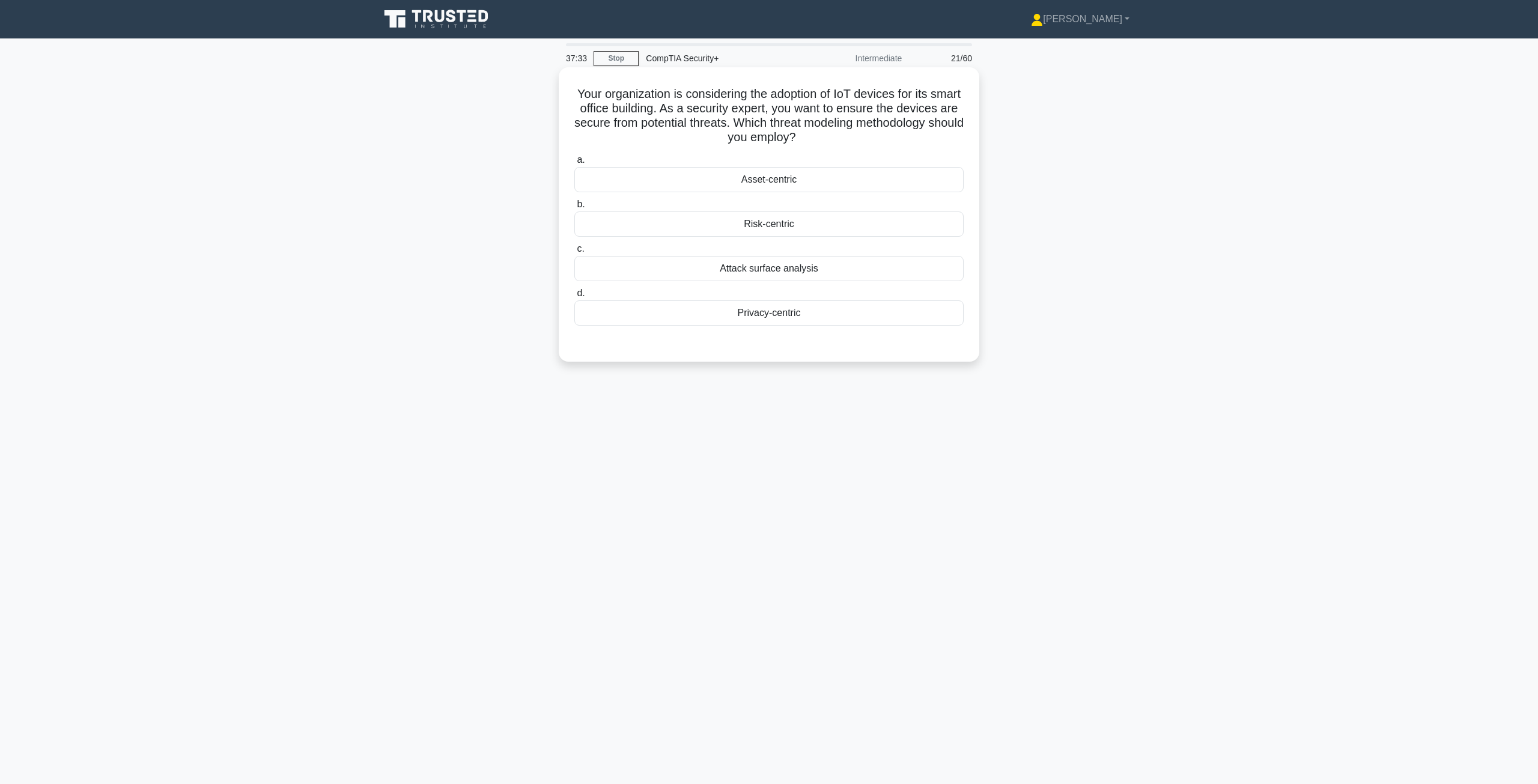
click at [767, 319] on div "Privacy-centric" at bounding box center [769, 312] width 389 height 25
click at [574, 297] on input "d. Privacy-centric" at bounding box center [574, 294] width 0 height 7
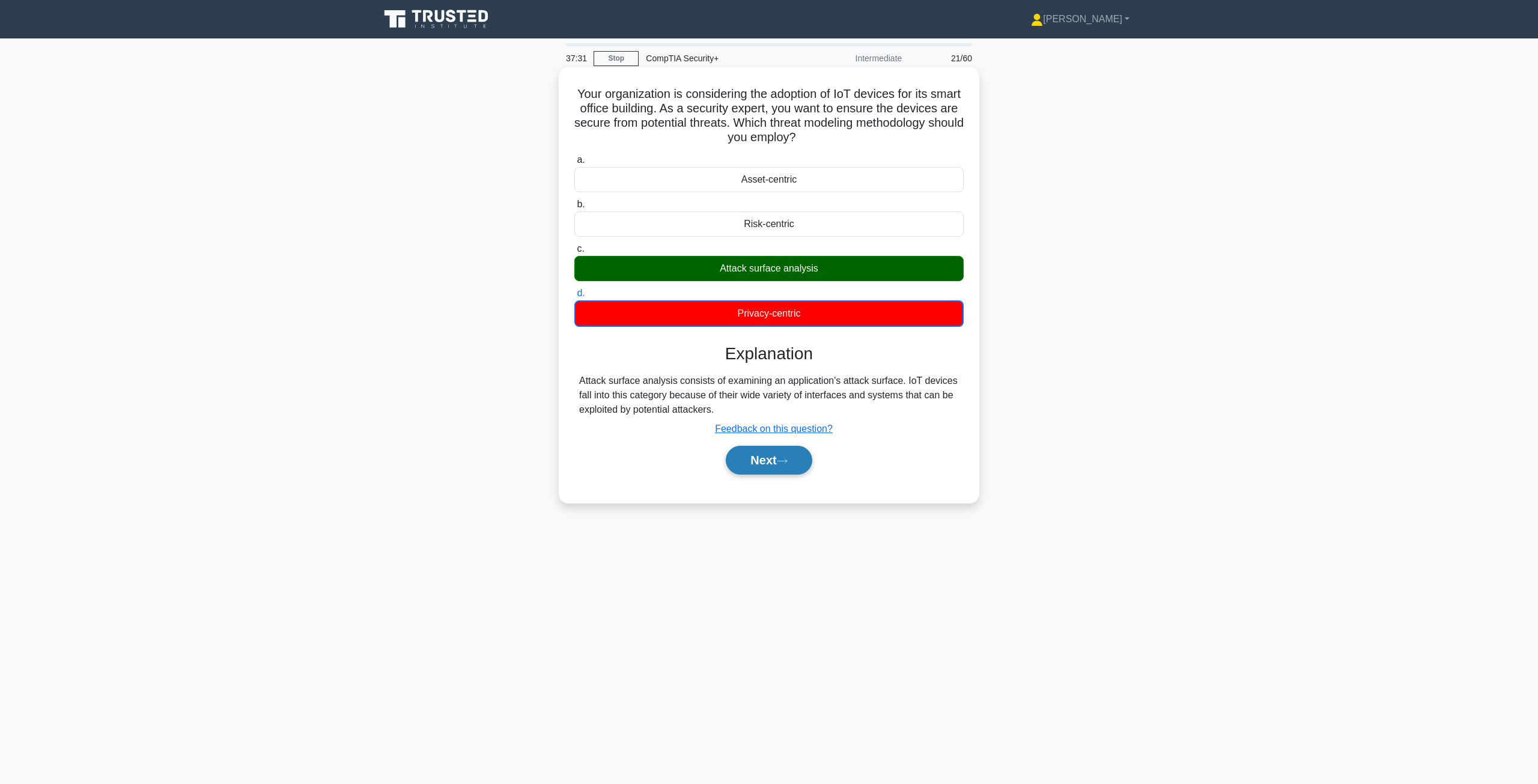
click at [767, 459] on button "Next" at bounding box center [768, 459] width 86 height 29
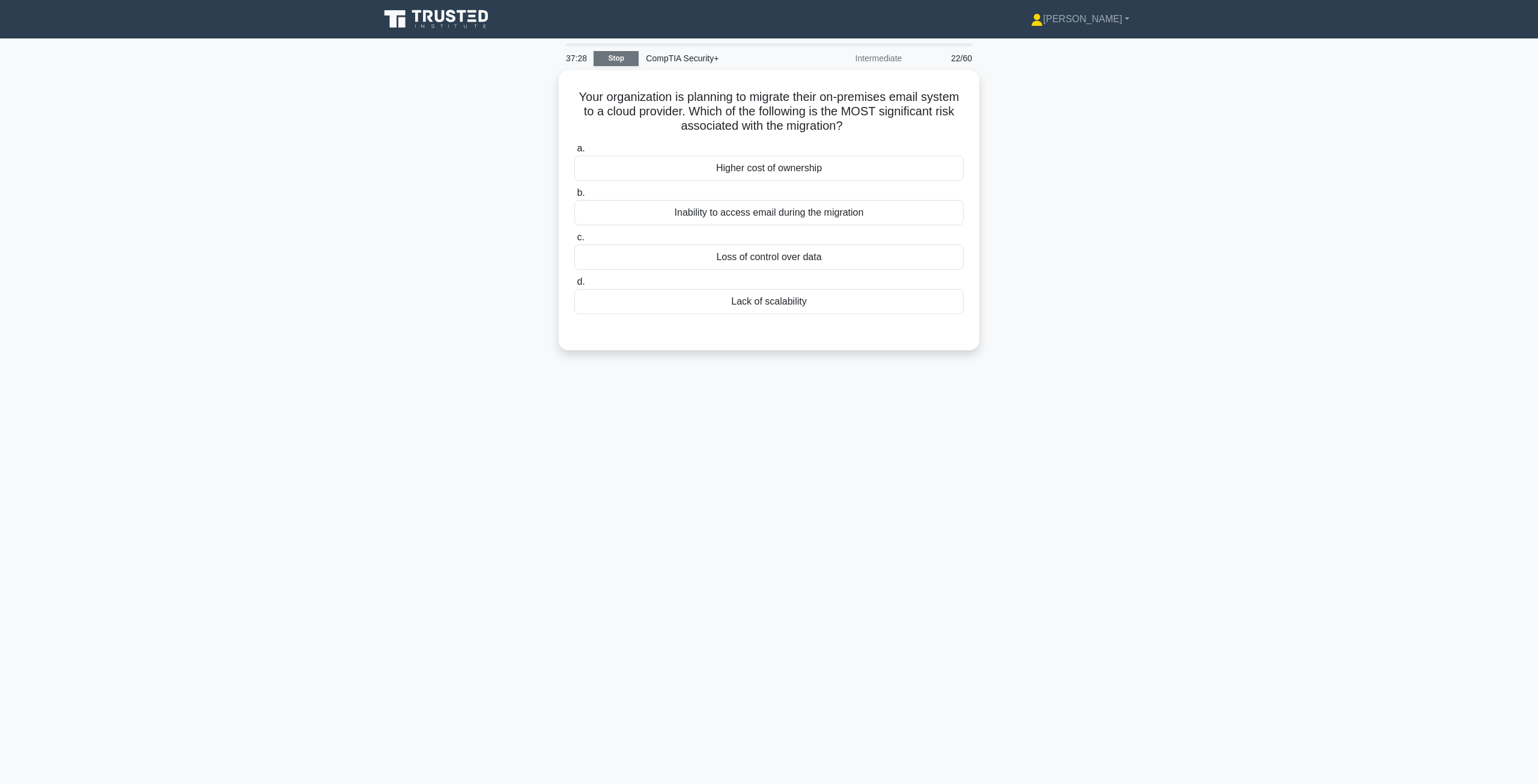
click at [619, 63] on link "Stop" at bounding box center [616, 58] width 45 height 15
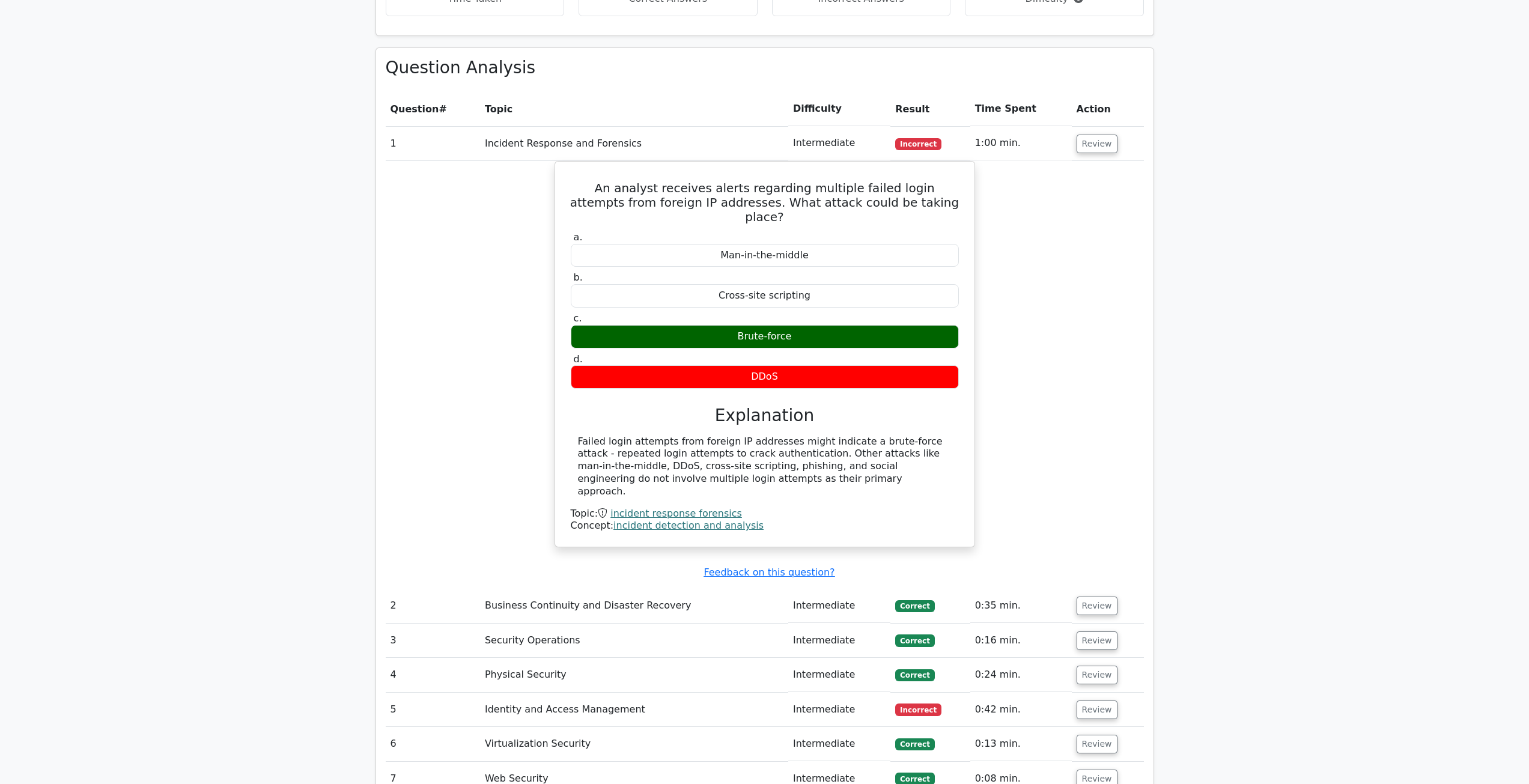
scroll to position [841, 0]
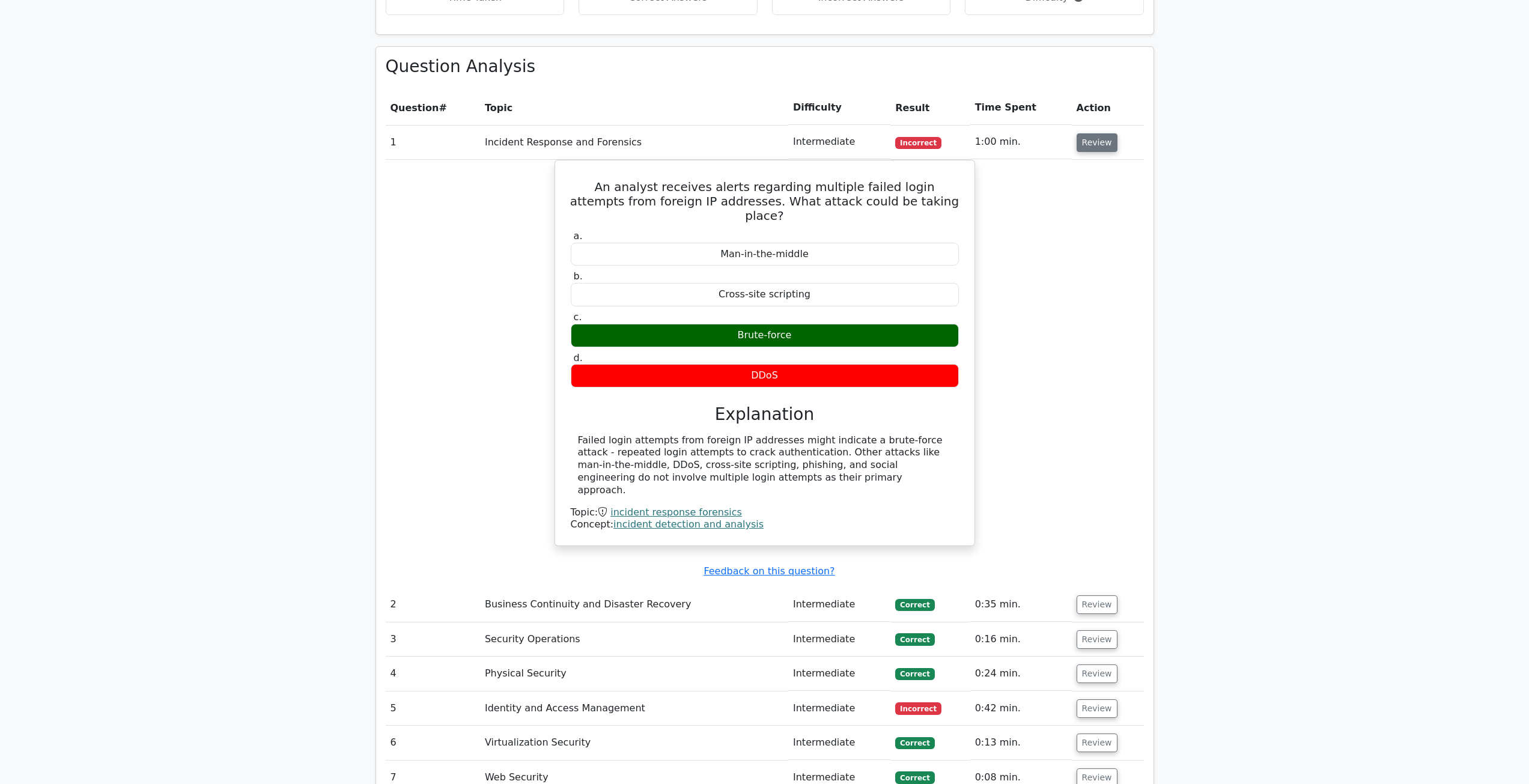
click at [1087, 140] on button "Review" at bounding box center [1097, 143] width 41 height 18
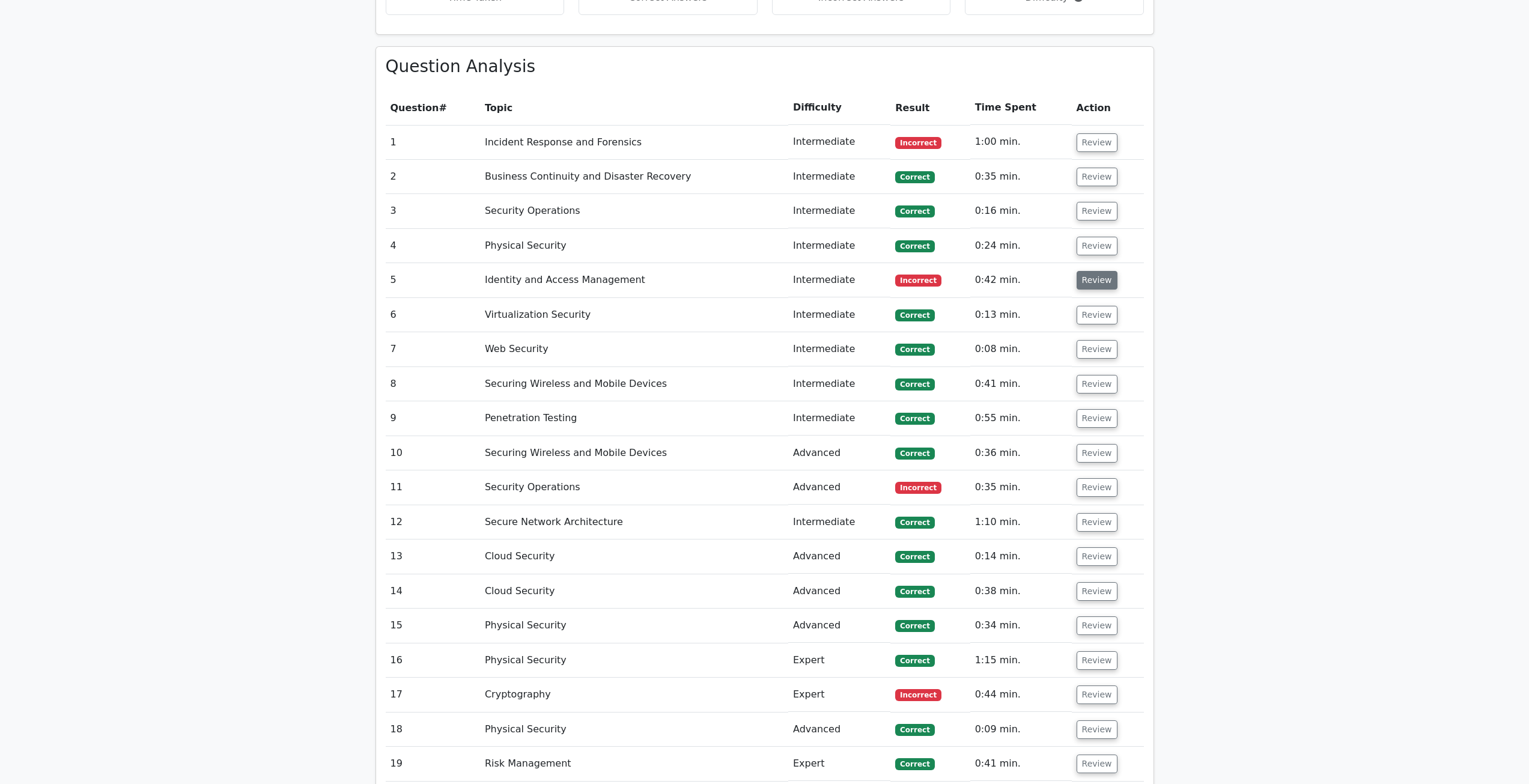
click at [1078, 281] on button "Review" at bounding box center [1097, 280] width 41 height 18
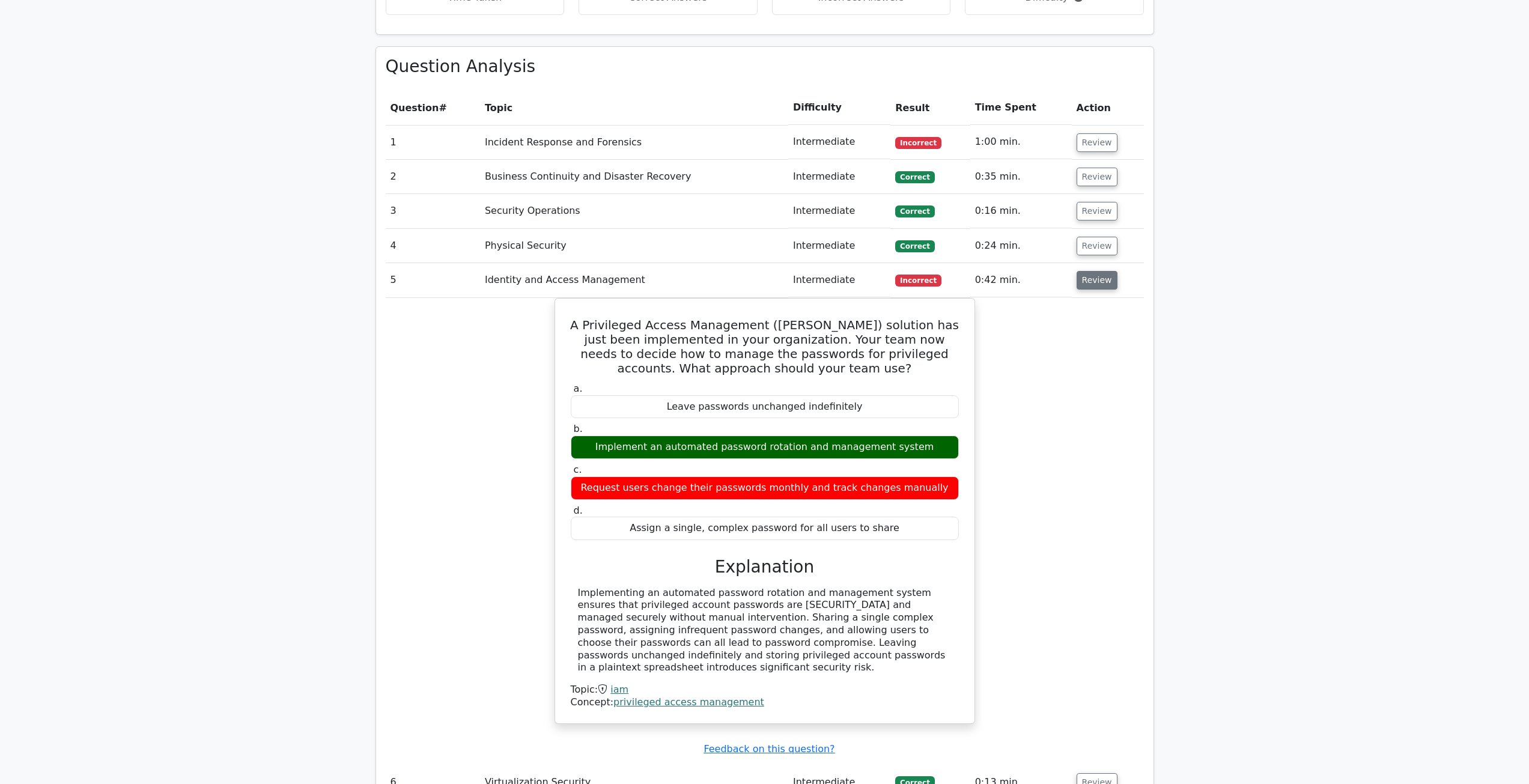
click at [1089, 274] on button "Review" at bounding box center [1097, 280] width 41 height 18
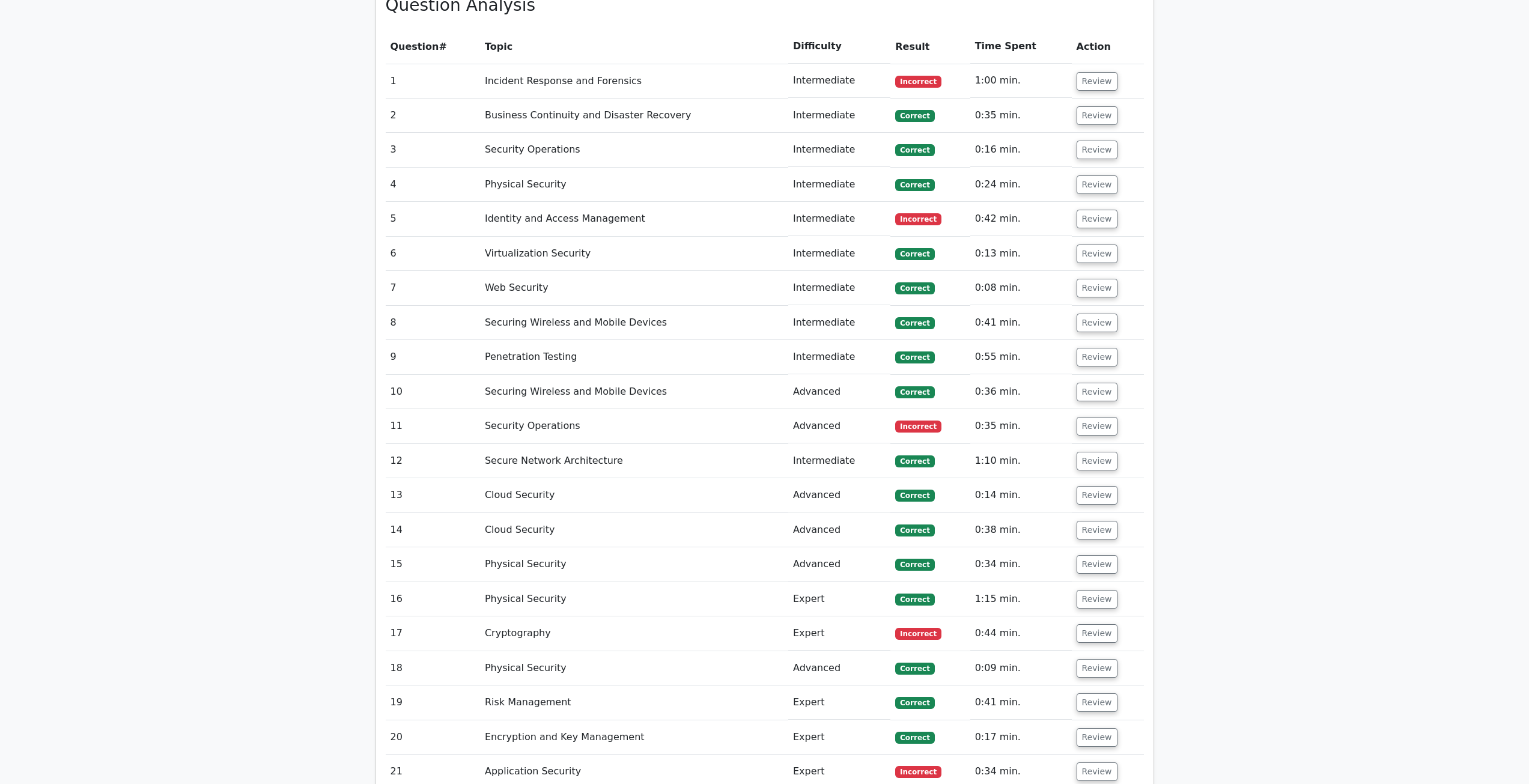
scroll to position [961, 0]
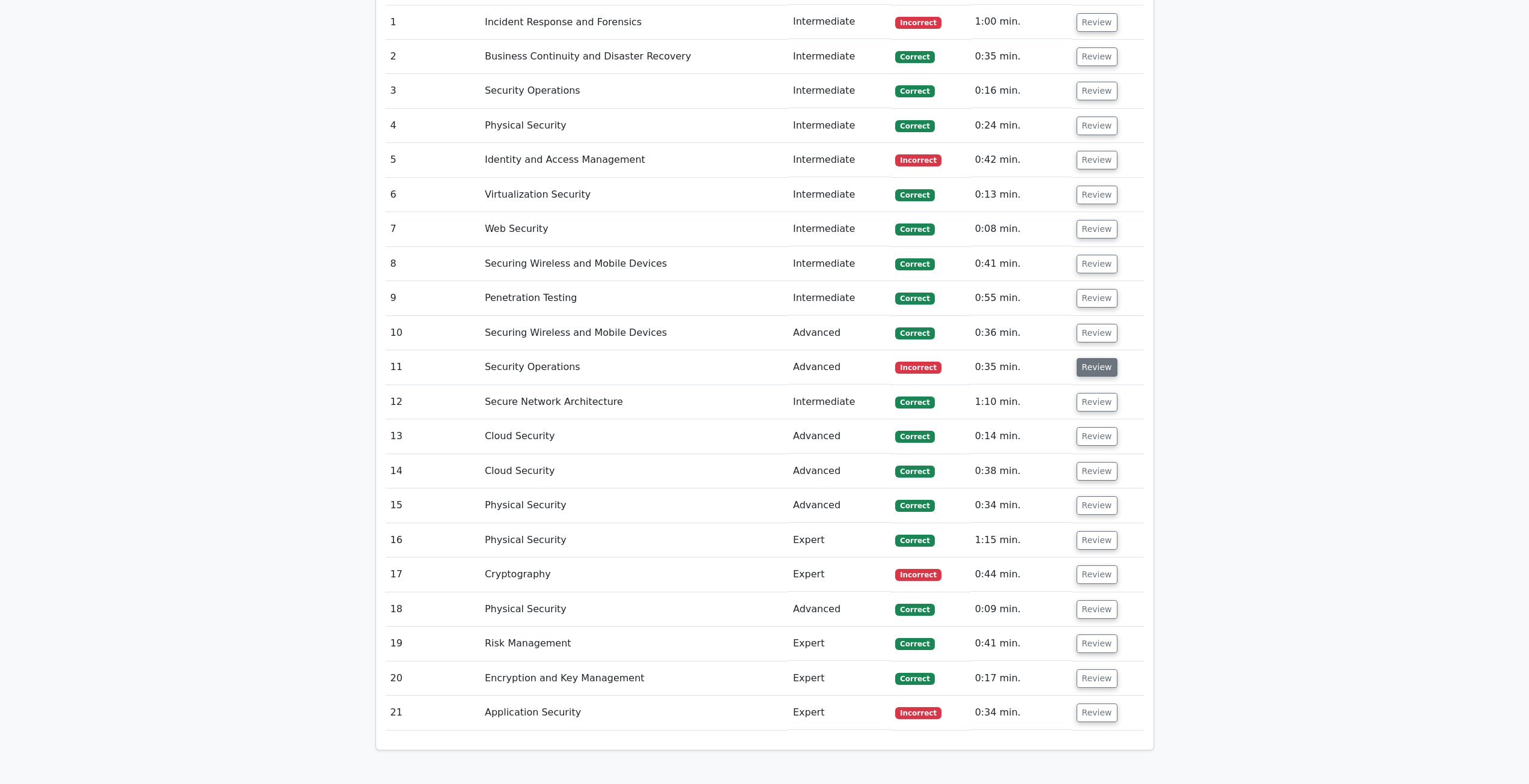
click at [1083, 374] on button "Review" at bounding box center [1097, 367] width 41 height 18
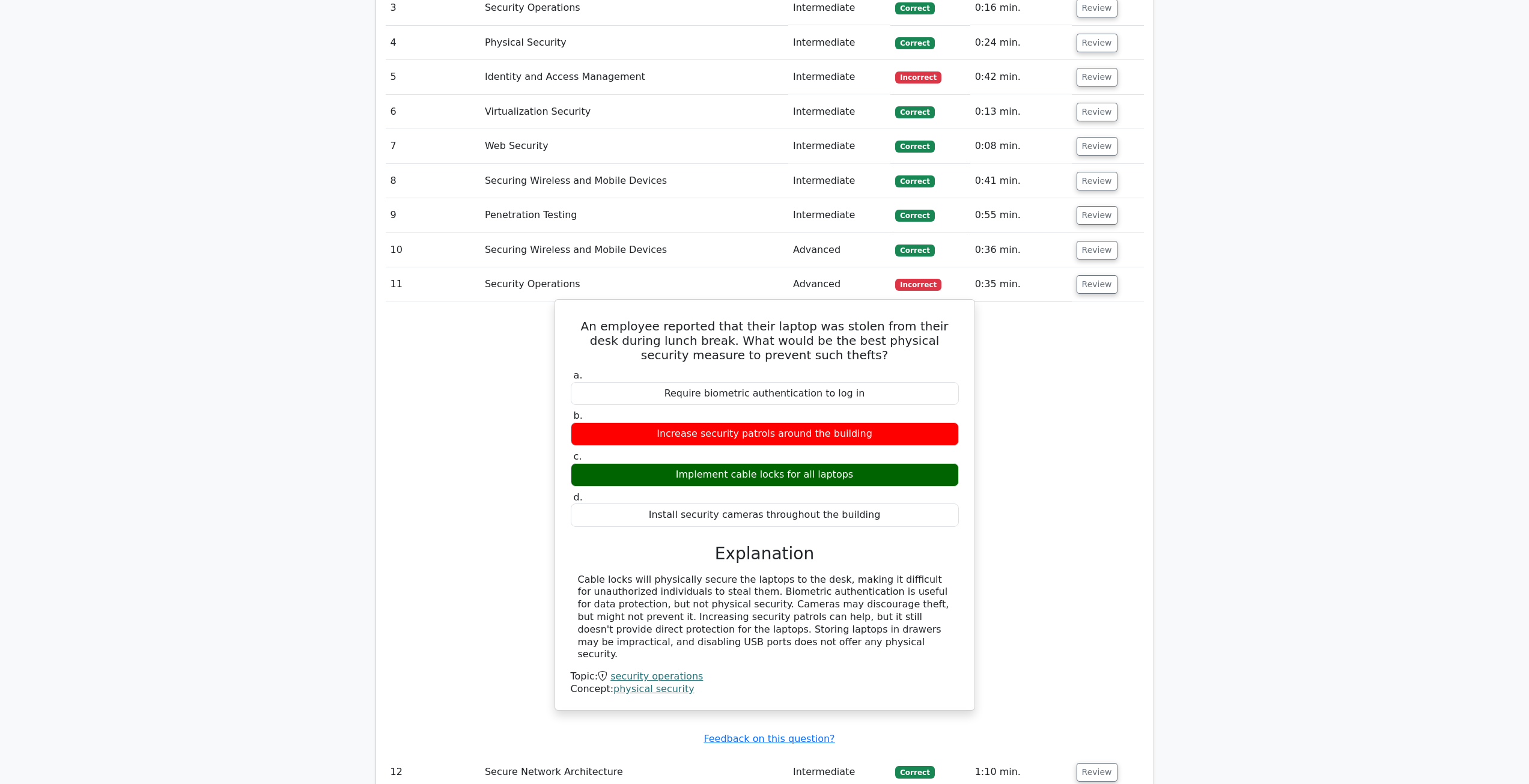
scroll to position [1081, 0]
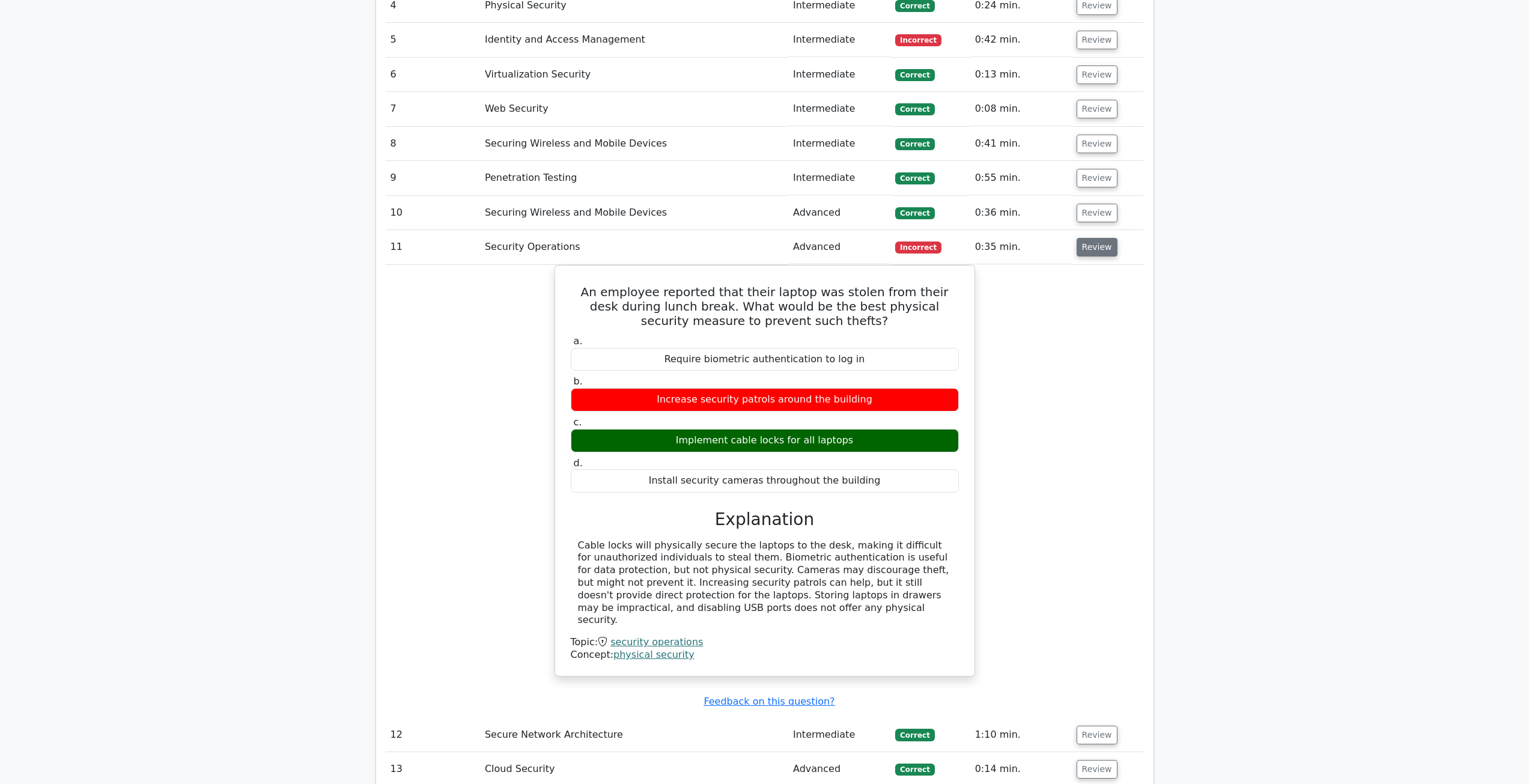
click at [1106, 248] on button "Review" at bounding box center [1097, 247] width 41 height 18
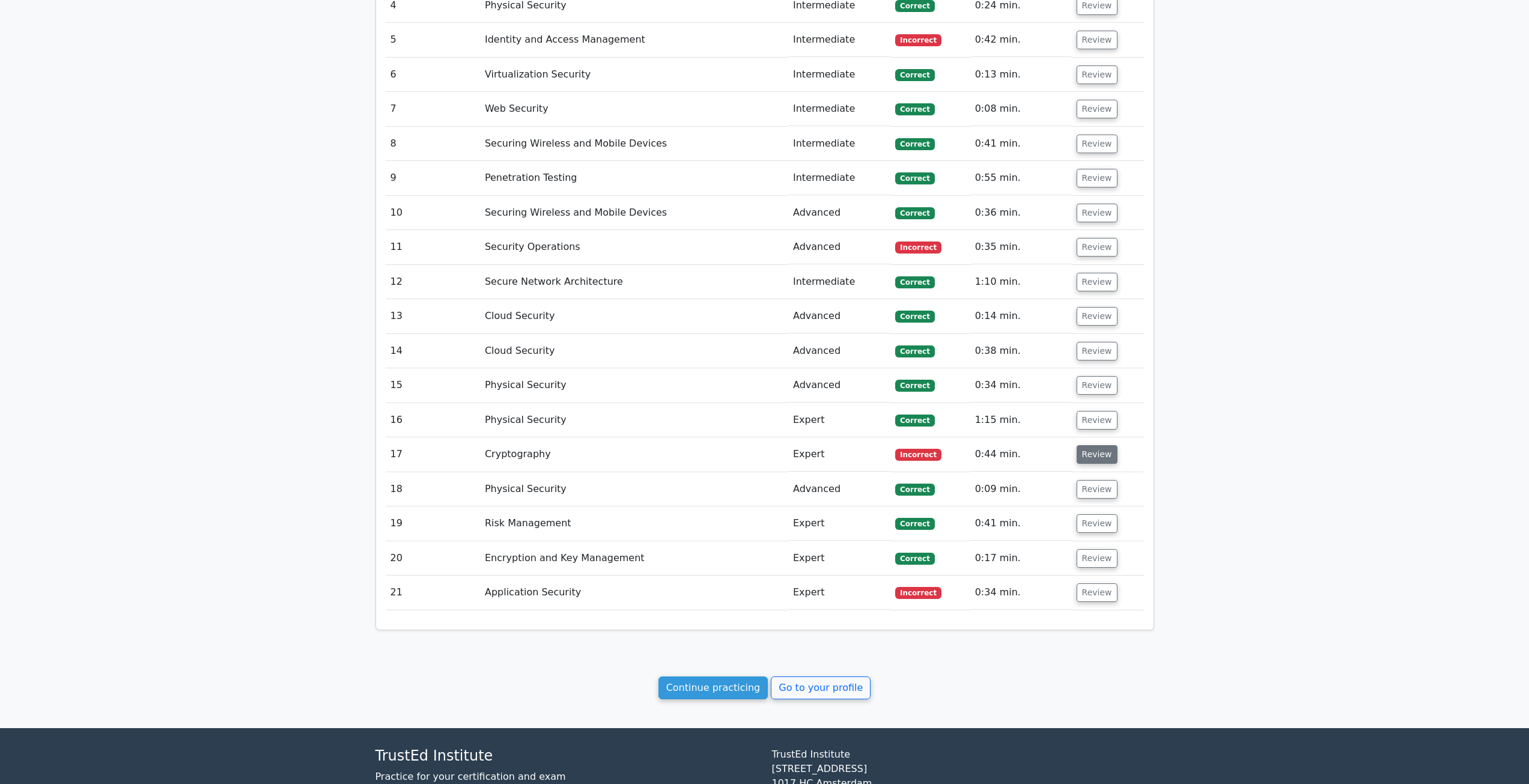
click at [1099, 455] on button "Review" at bounding box center [1097, 455] width 41 height 18
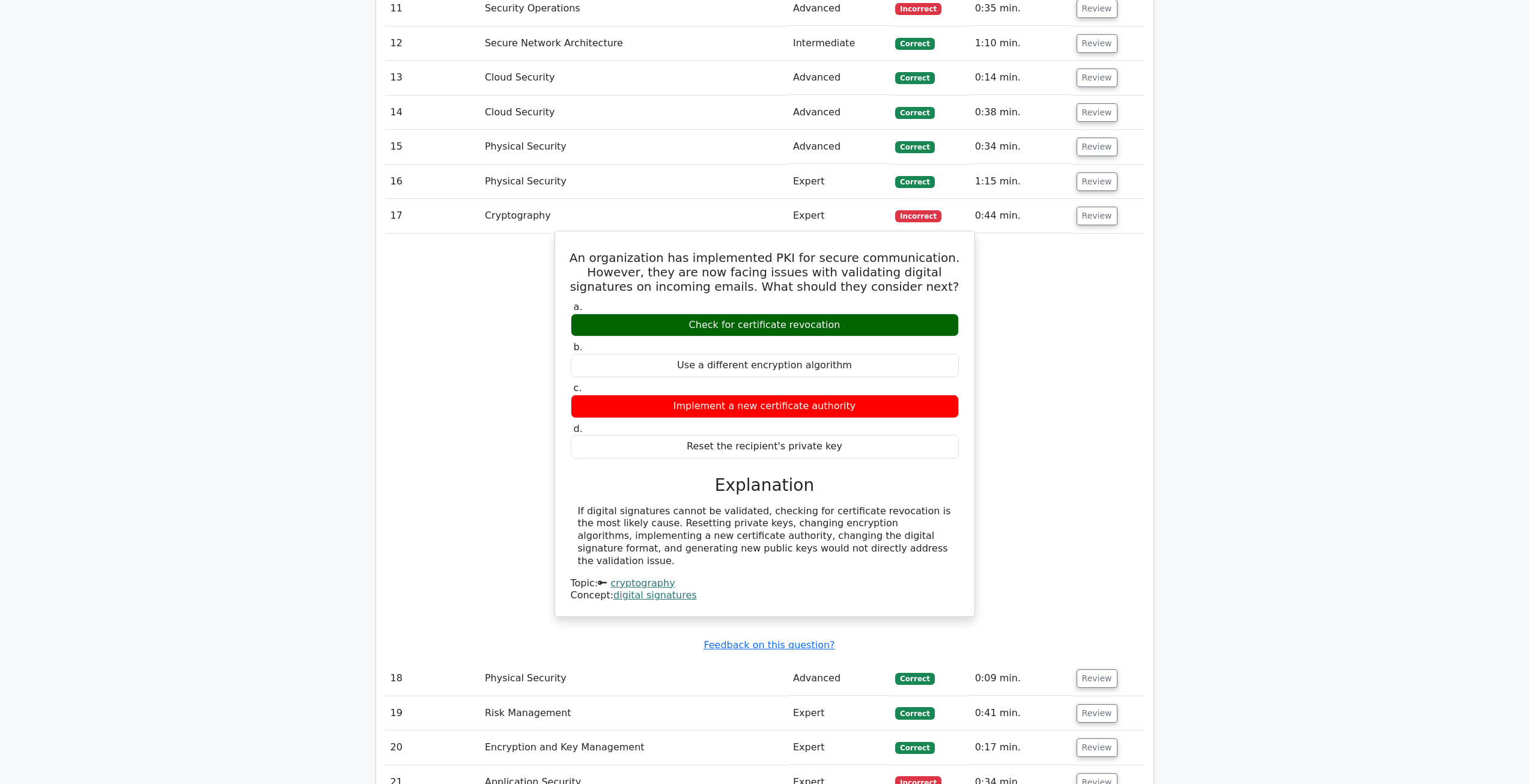
scroll to position [1321, 0]
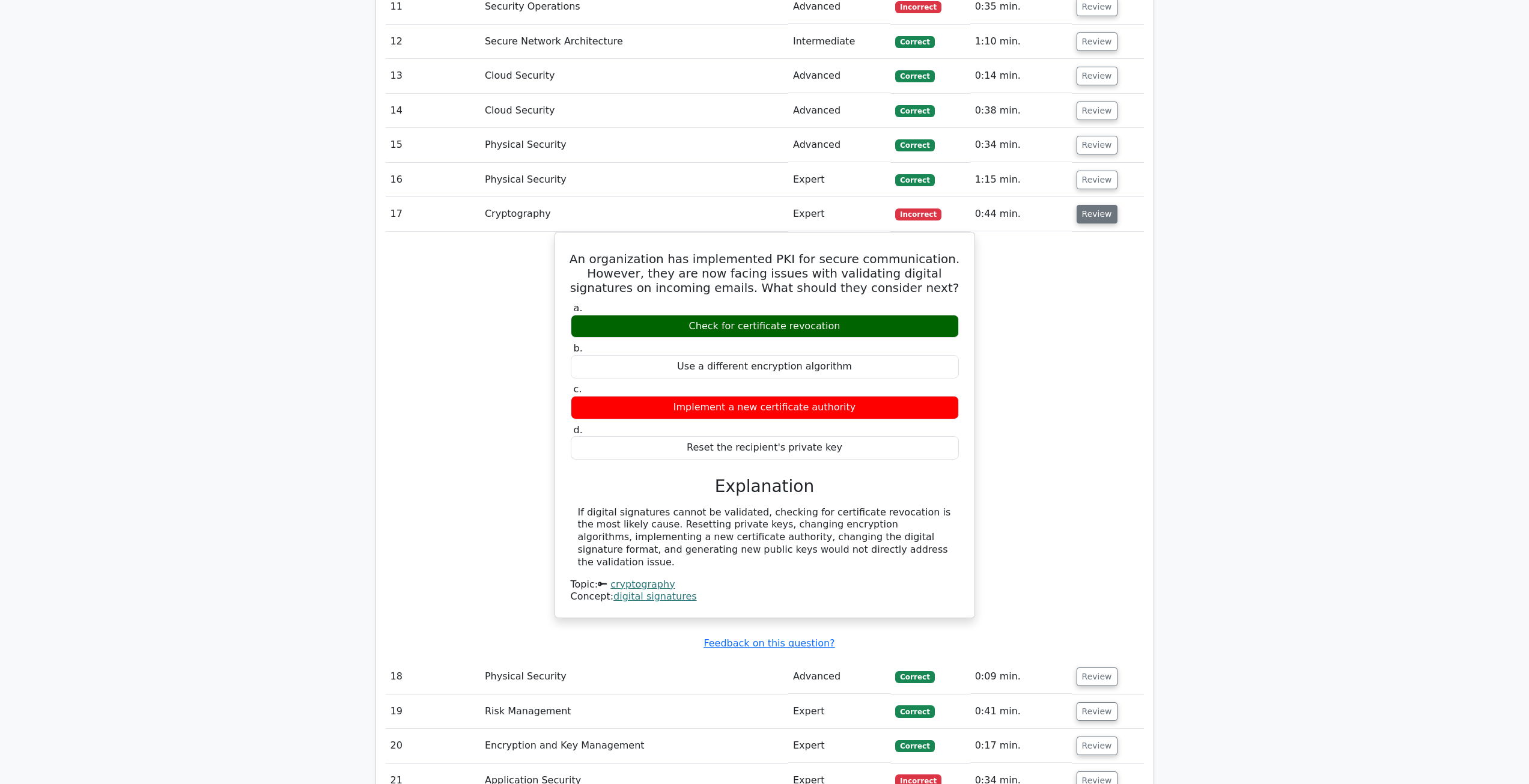
click at [1095, 213] on button "Review" at bounding box center [1097, 214] width 41 height 18
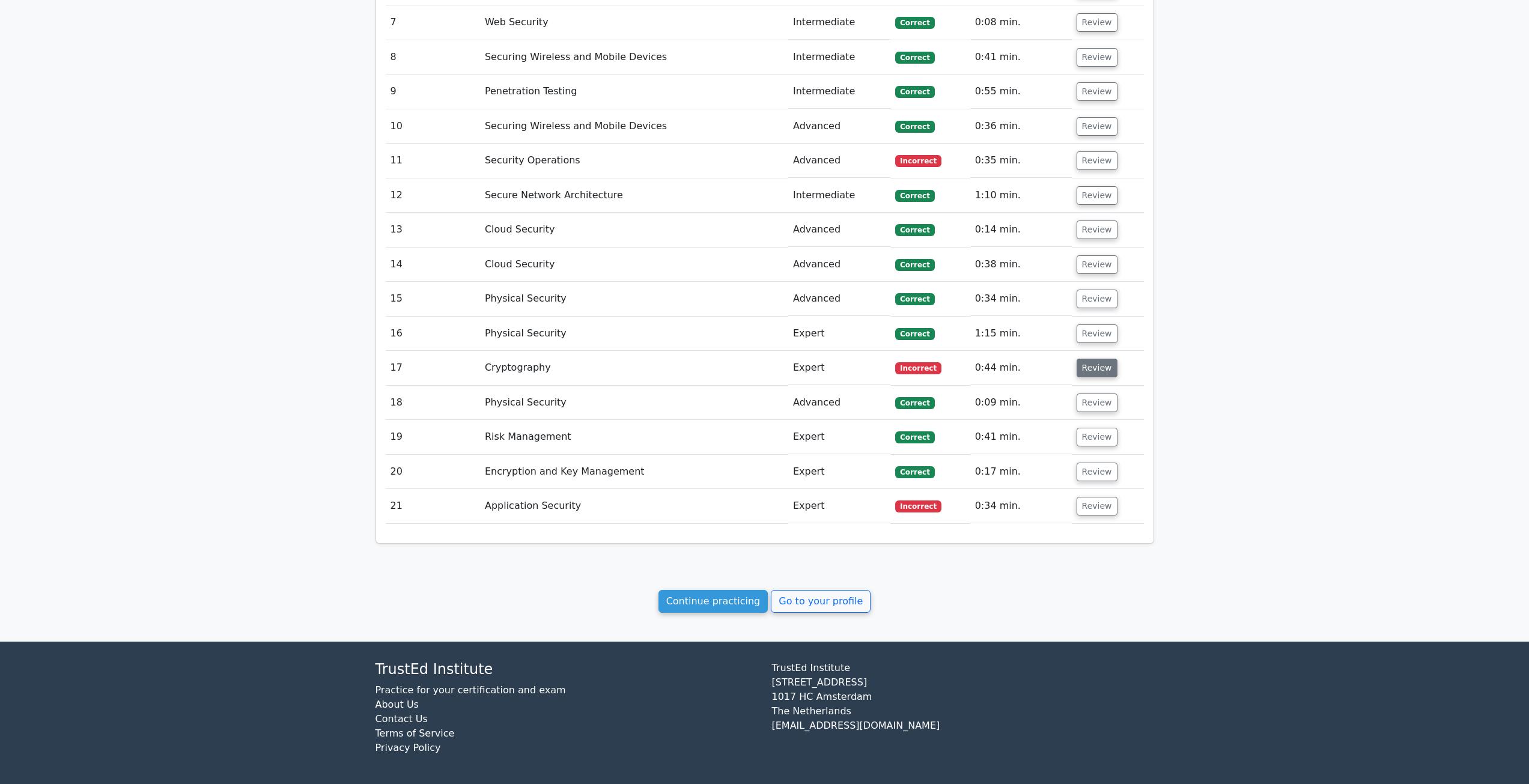
scroll to position [1168, 0]
click at [1082, 504] on button "Review" at bounding box center [1097, 506] width 41 height 18
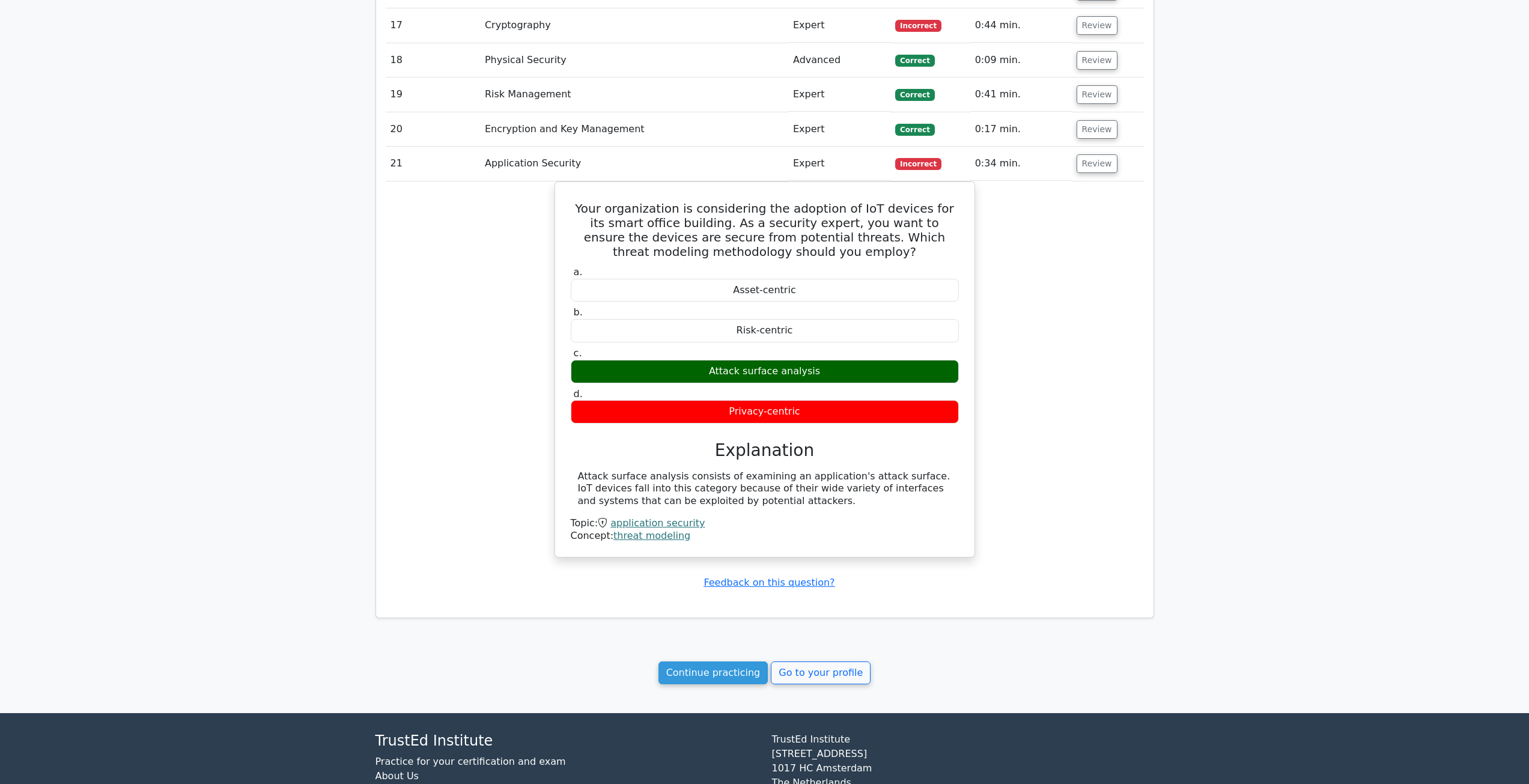
scroll to position [1593, 0]
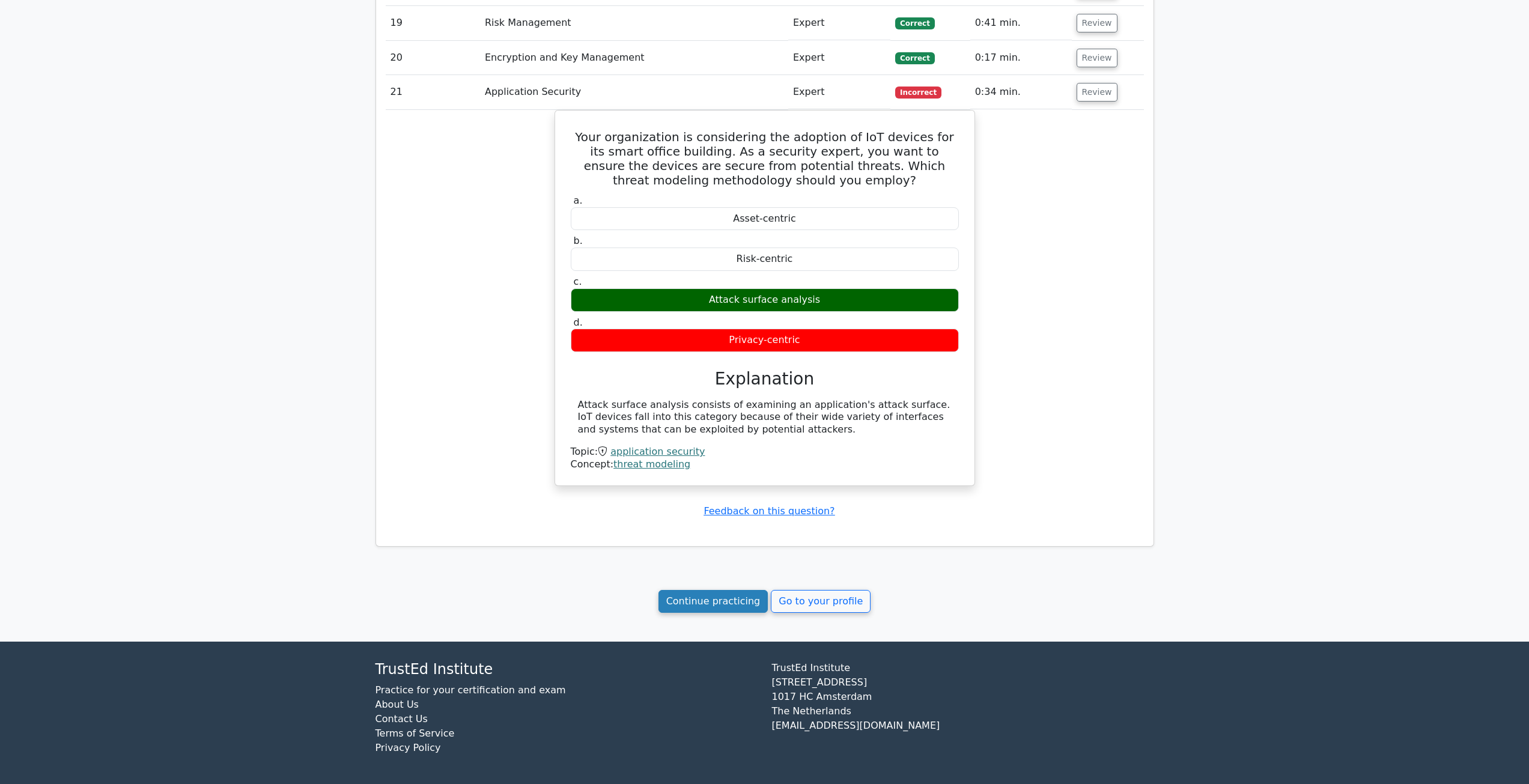
click at [725, 609] on link "Continue practicing" at bounding box center [712, 601] width 110 height 23
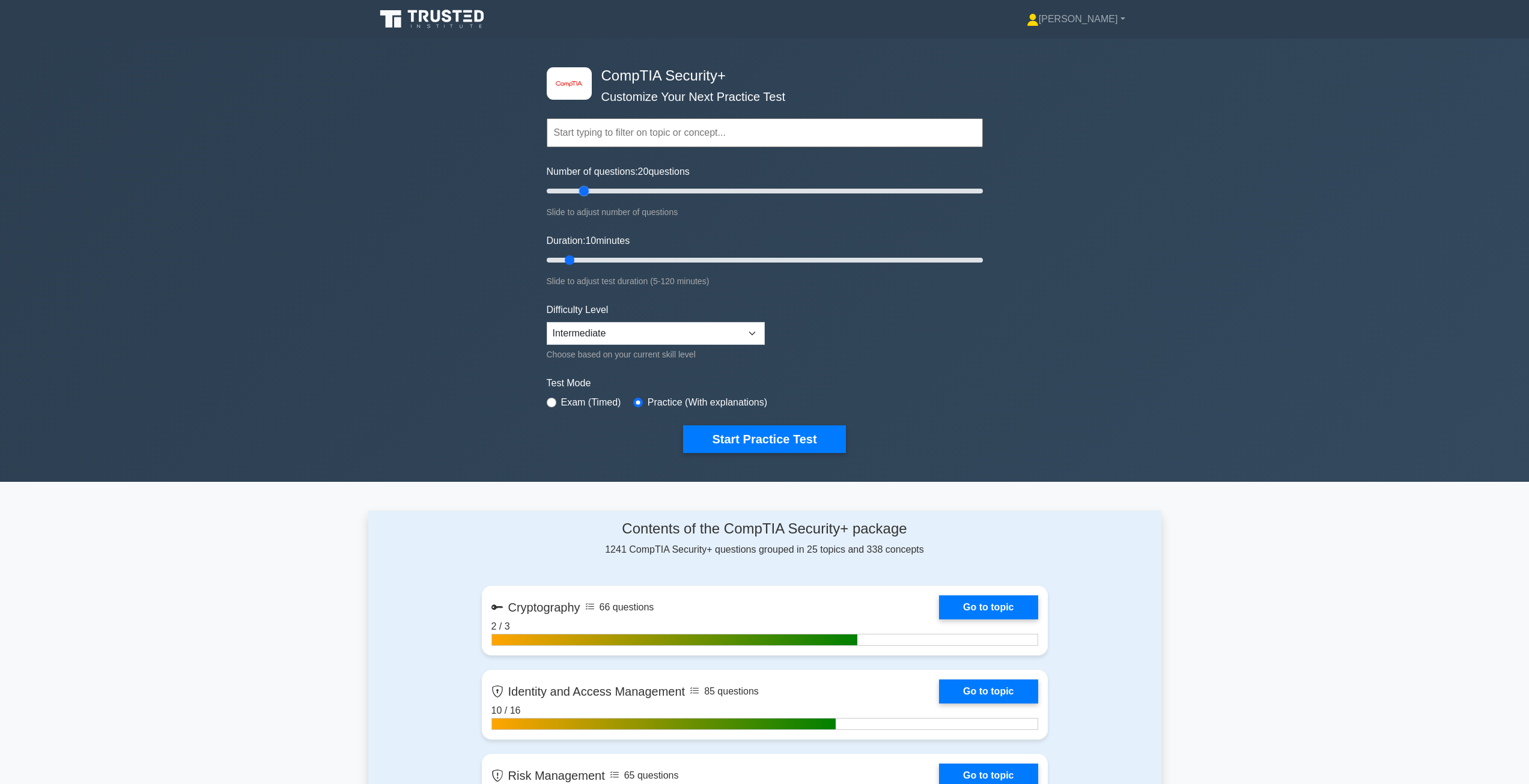
drag, startPoint x: 562, startPoint y: 194, endPoint x: 580, endPoint y: 192, distance: 18.1
click at [580, 192] on input "Number of questions: 20 questions" at bounding box center [765, 191] width 436 height 15
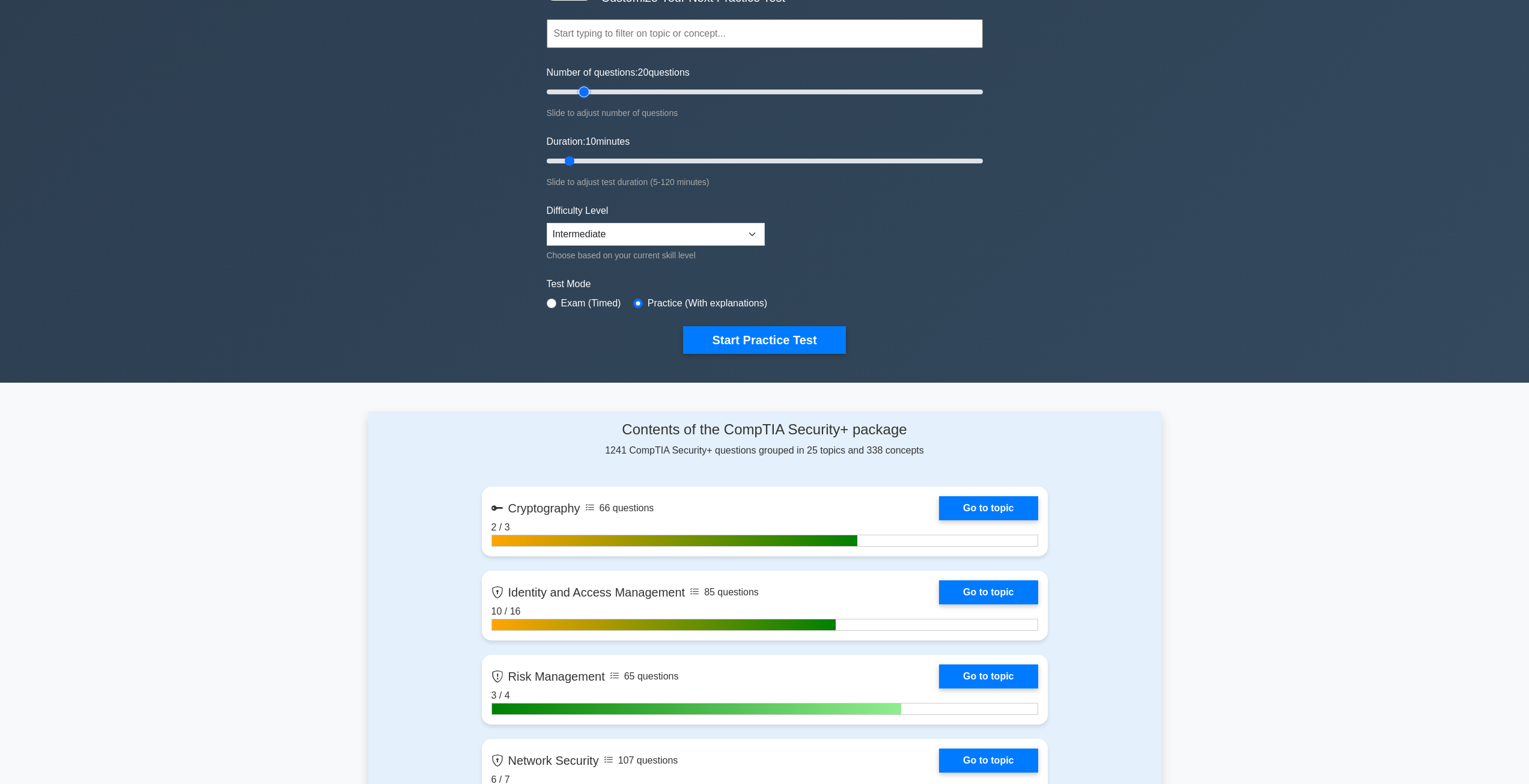
scroll to position [121, 0]
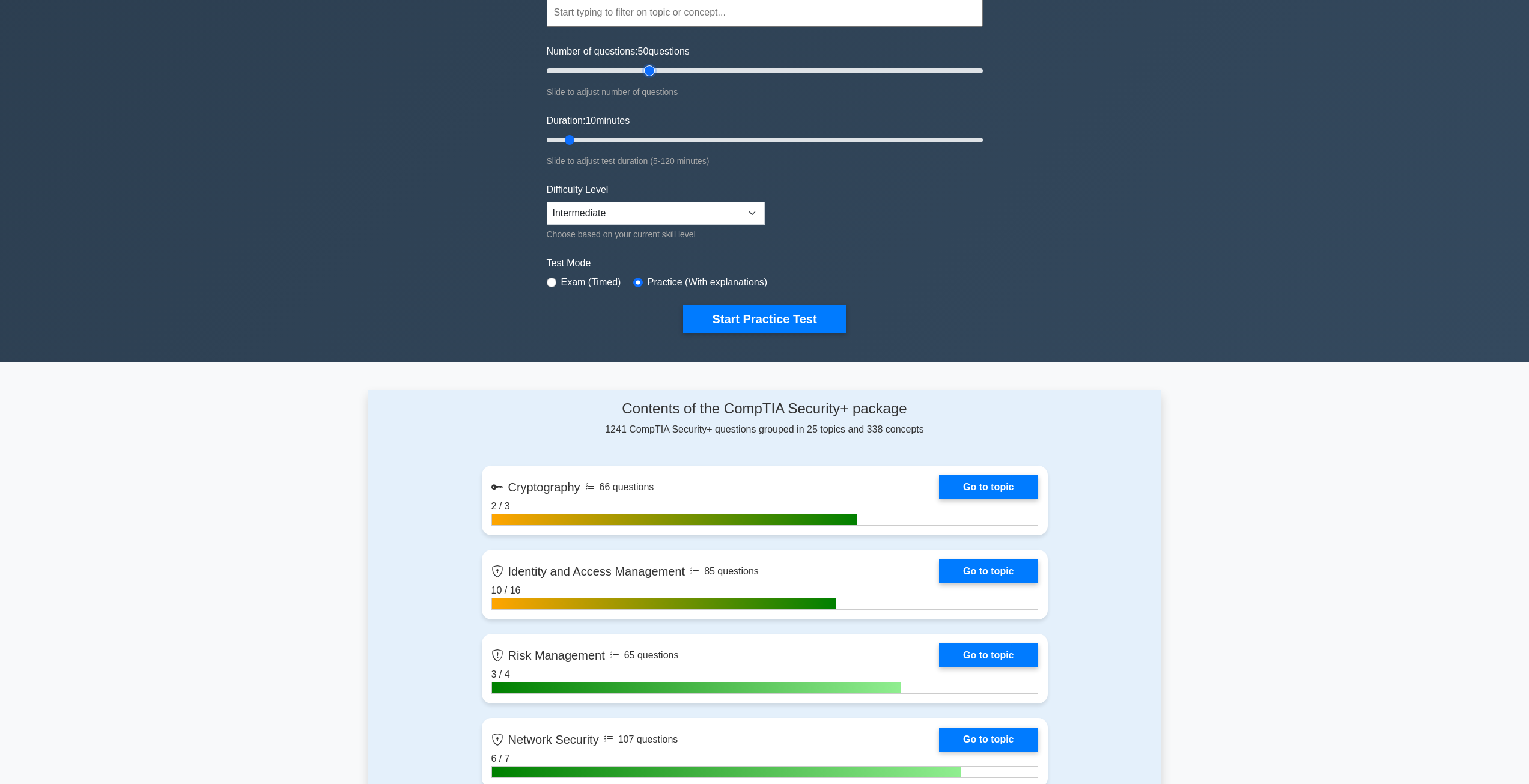
drag, startPoint x: 585, startPoint y: 71, endPoint x: 650, endPoint y: 72, distance: 65.0
type input "50"
click at [650, 72] on input "Number of questions: 50 questions" at bounding box center [765, 71] width 436 height 15
drag, startPoint x: 572, startPoint y: 137, endPoint x: 675, endPoint y: 137, distance: 103.0
type input "40"
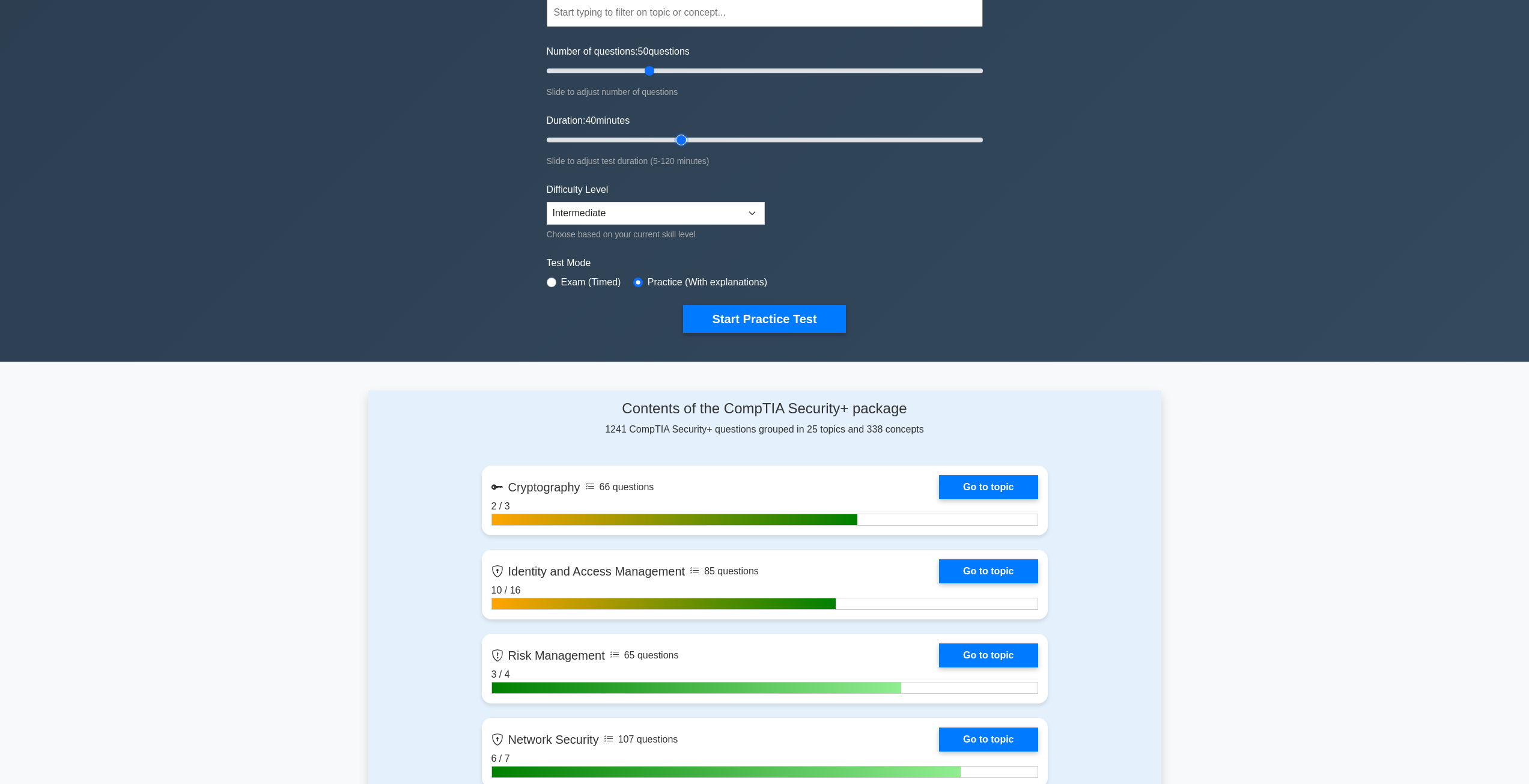
click at [675, 137] on input "Duration: 40 minutes" at bounding box center [765, 140] width 436 height 15
click at [739, 312] on button "Start Practice Test" at bounding box center [764, 319] width 162 height 28
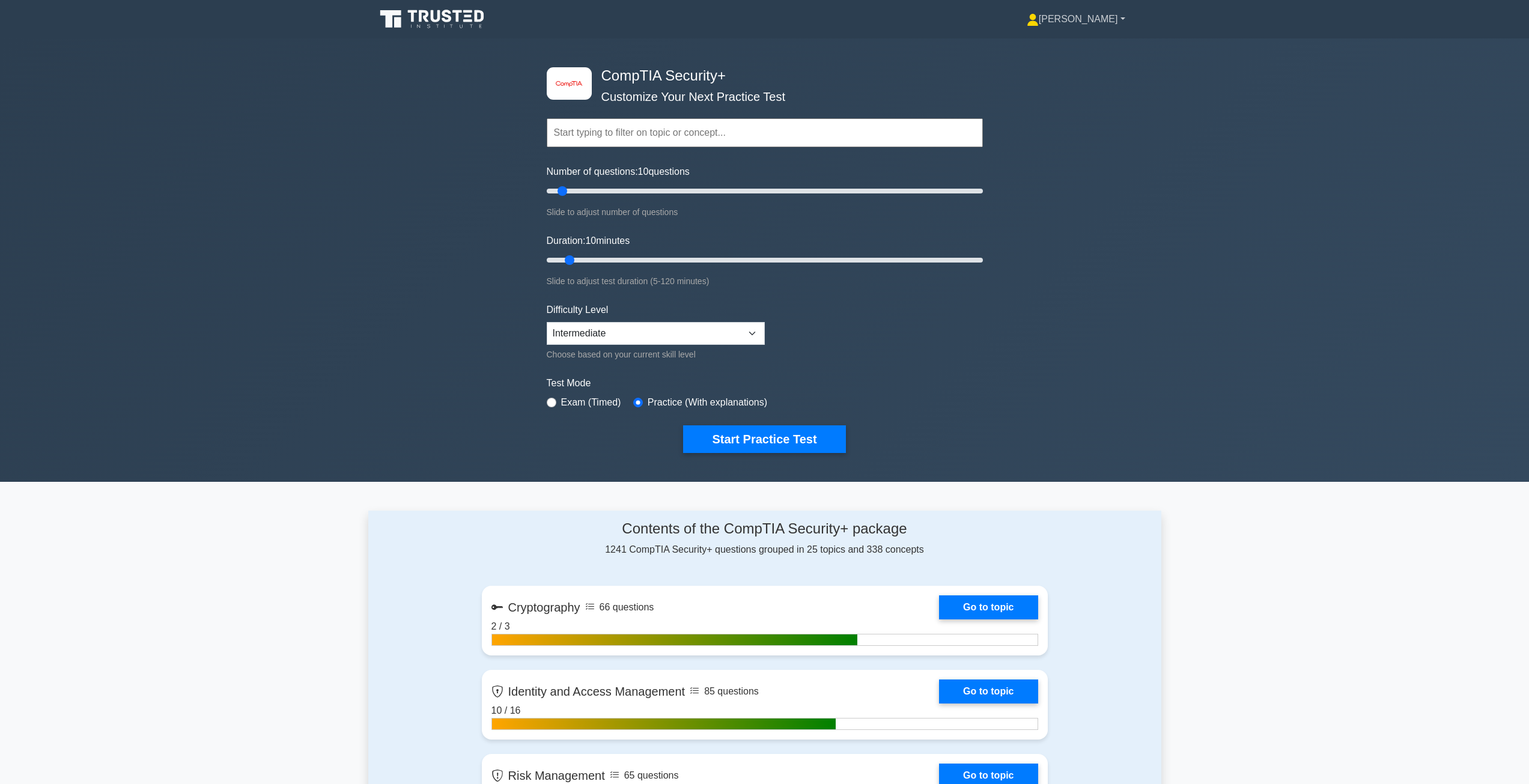
click at [1106, 17] on link "[PERSON_NAME]" at bounding box center [1076, 19] width 156 height 24
click at [1059, 50] on link "Profile" at bounding box center [1046, 47] width 95 height 19
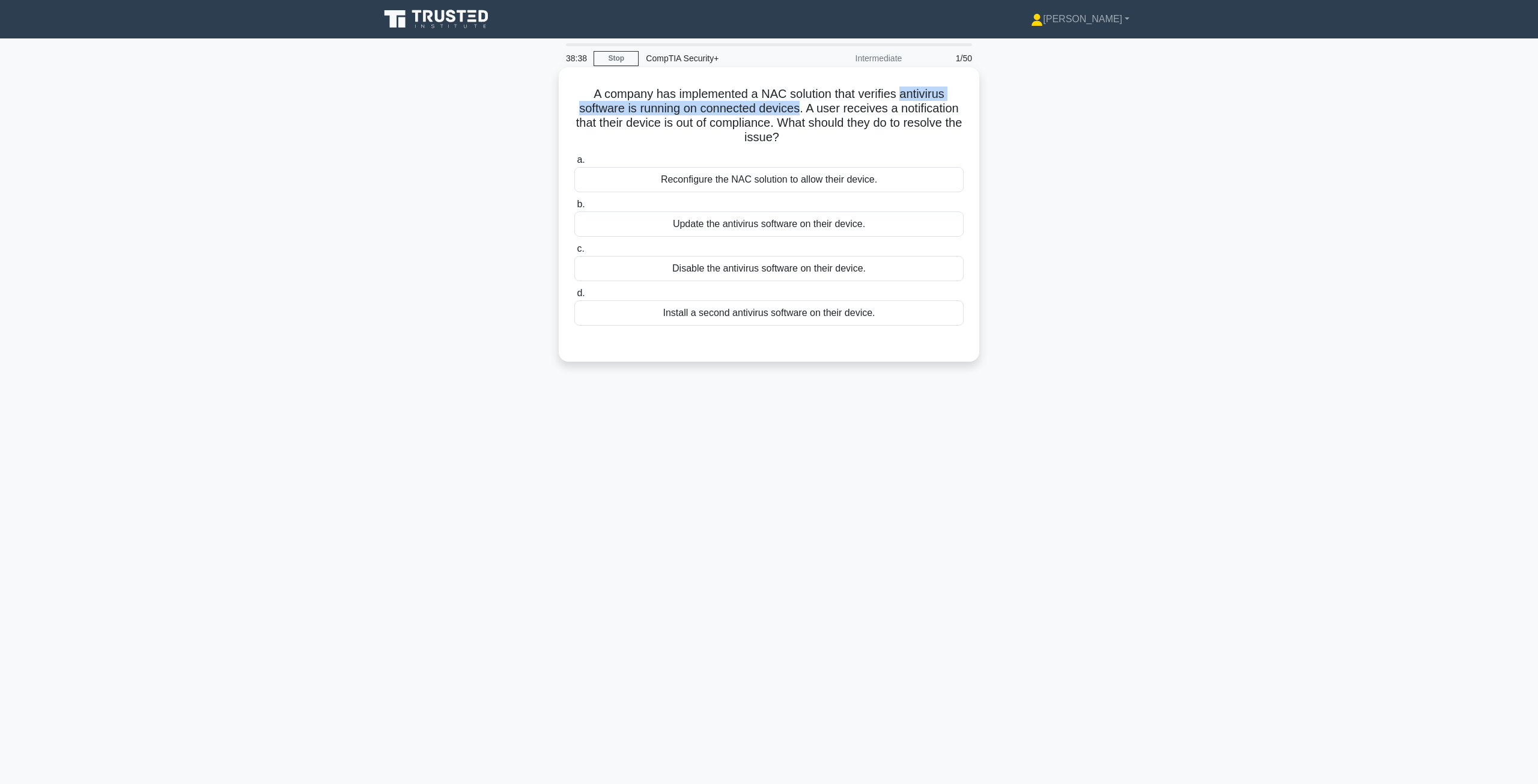
drag, startPoint x: 902, startPoint y: 98, endPoint x: 802, endPoint y: 103, distance: 100.1
click at [802, 103] on h5 "A company has implemented a NAC solution that verifies antivirus software is ru…" at bounding box center [769, 116] width 392 height 59
click at [784, 120] on h5 "A company has implemented a NAC solution that verifies antivirus software is ru…" at bounding box center [769, 116] width 392 height 59
click at [754, 225] on div "Update the antivirus software on their device." at bounding box center [769, 224] width 389 height 25
click at [574, 208] on input "b. Update the antivirus software on their device." at bounding box center [574, 204] width 0 height 7
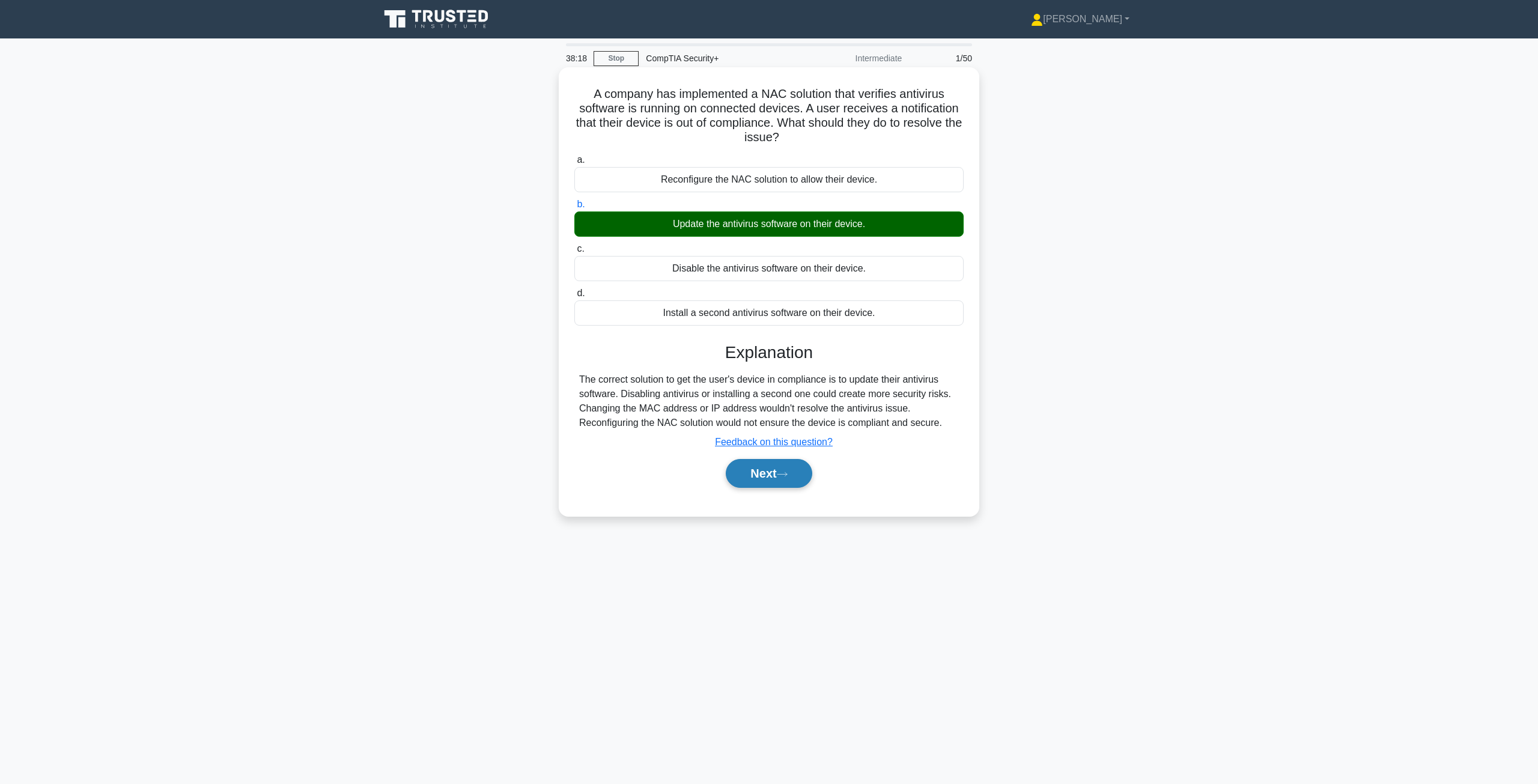
click at [778, 467] on button "Next" at bounding box center [768, 473] width 86 height 29
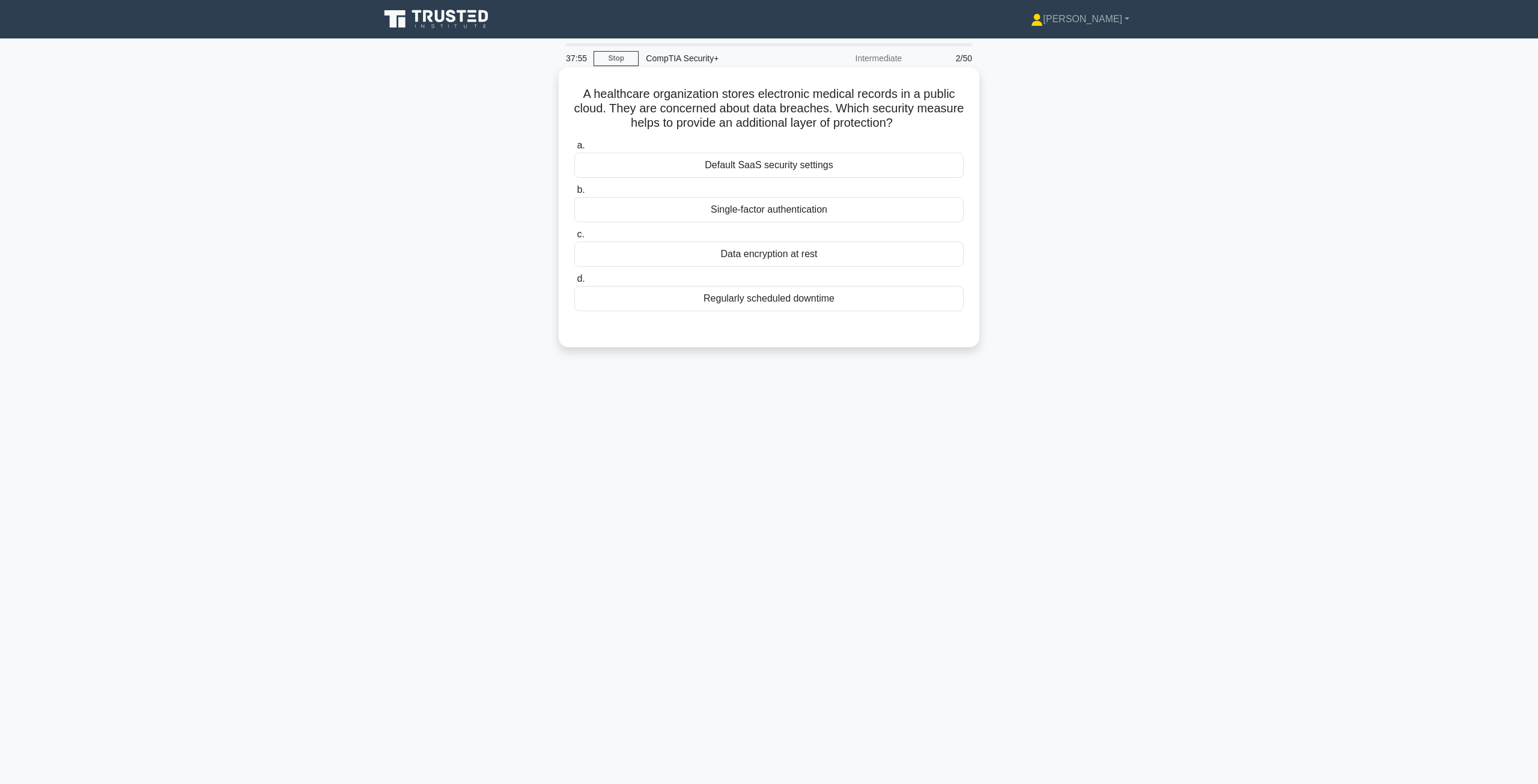
click at [784, 251] on div "Data encryption at rest" at bounding box center [769, 253] width 389 height 25
click at [574, 238] on input "c. Data encryption at rest" at bounding box center [574, 235] width 0 height 7
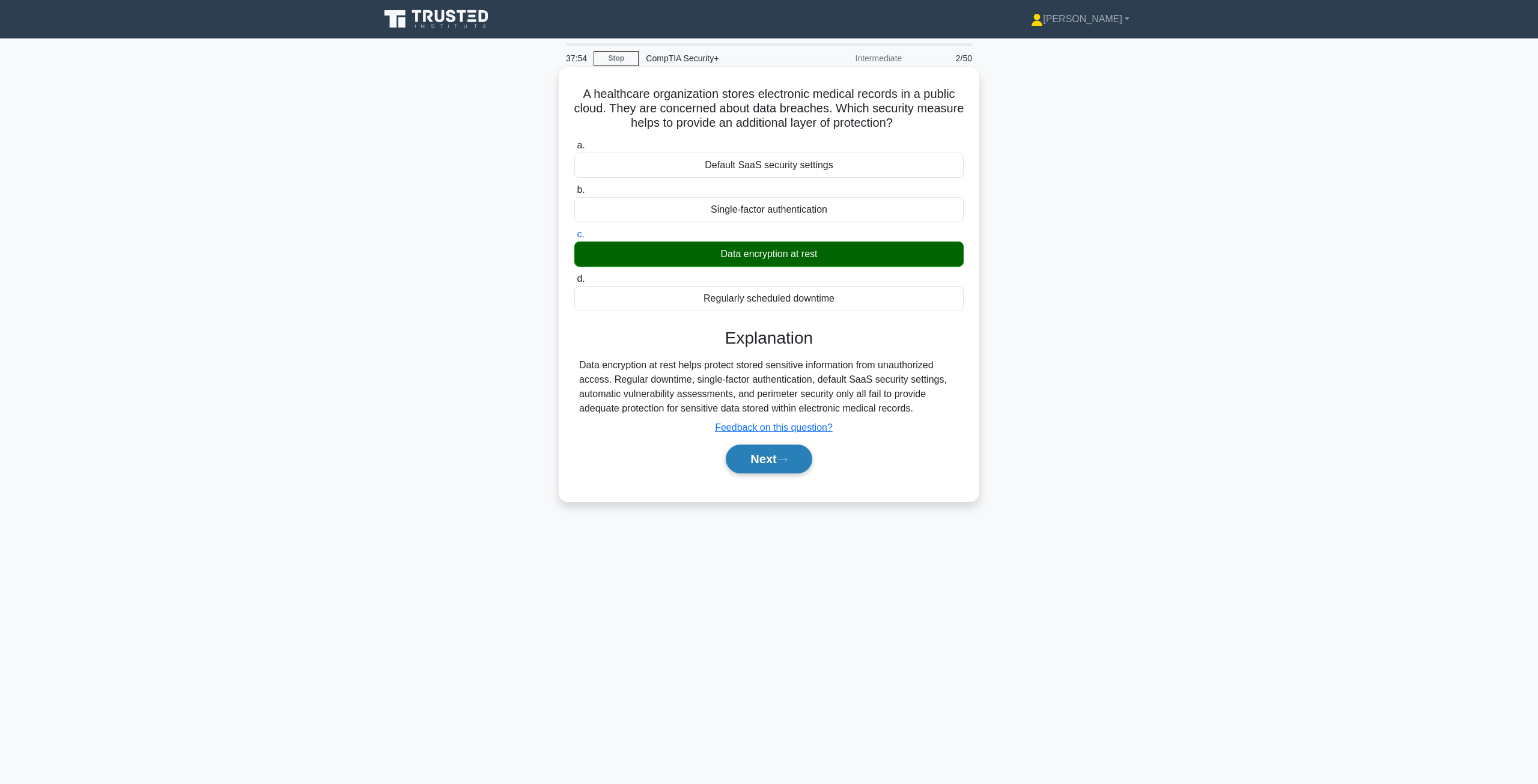
click at [779, 466] on button "Next" at bounding box center [768, 458] width 86 height 29
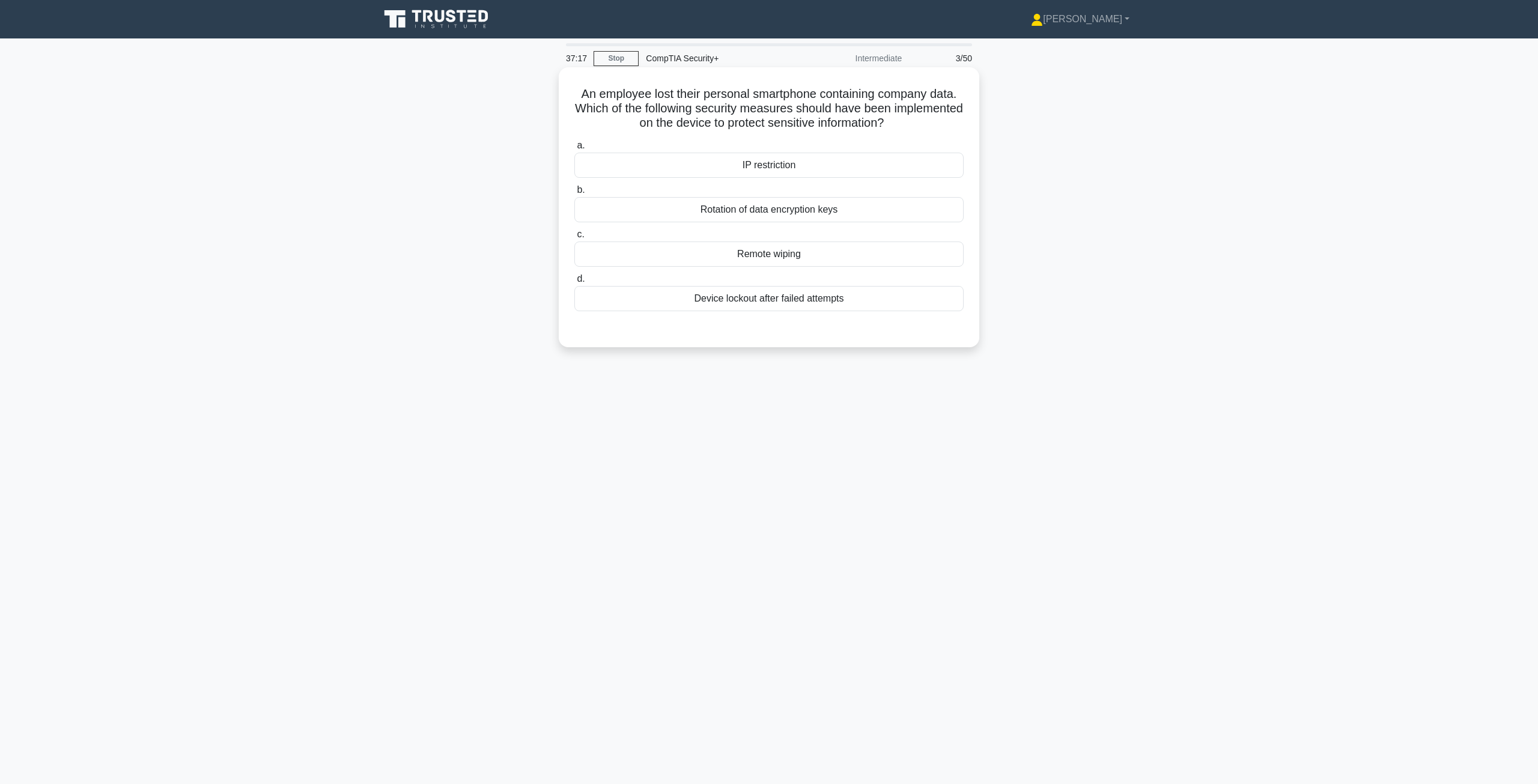
click at [747, 259] on div "Remote wiping" at bounding box center [769, 253] width 389 height 25
click at [574, 238] on input "c. Remote wiping" at bounding box center [574, 235] width 0 height 7
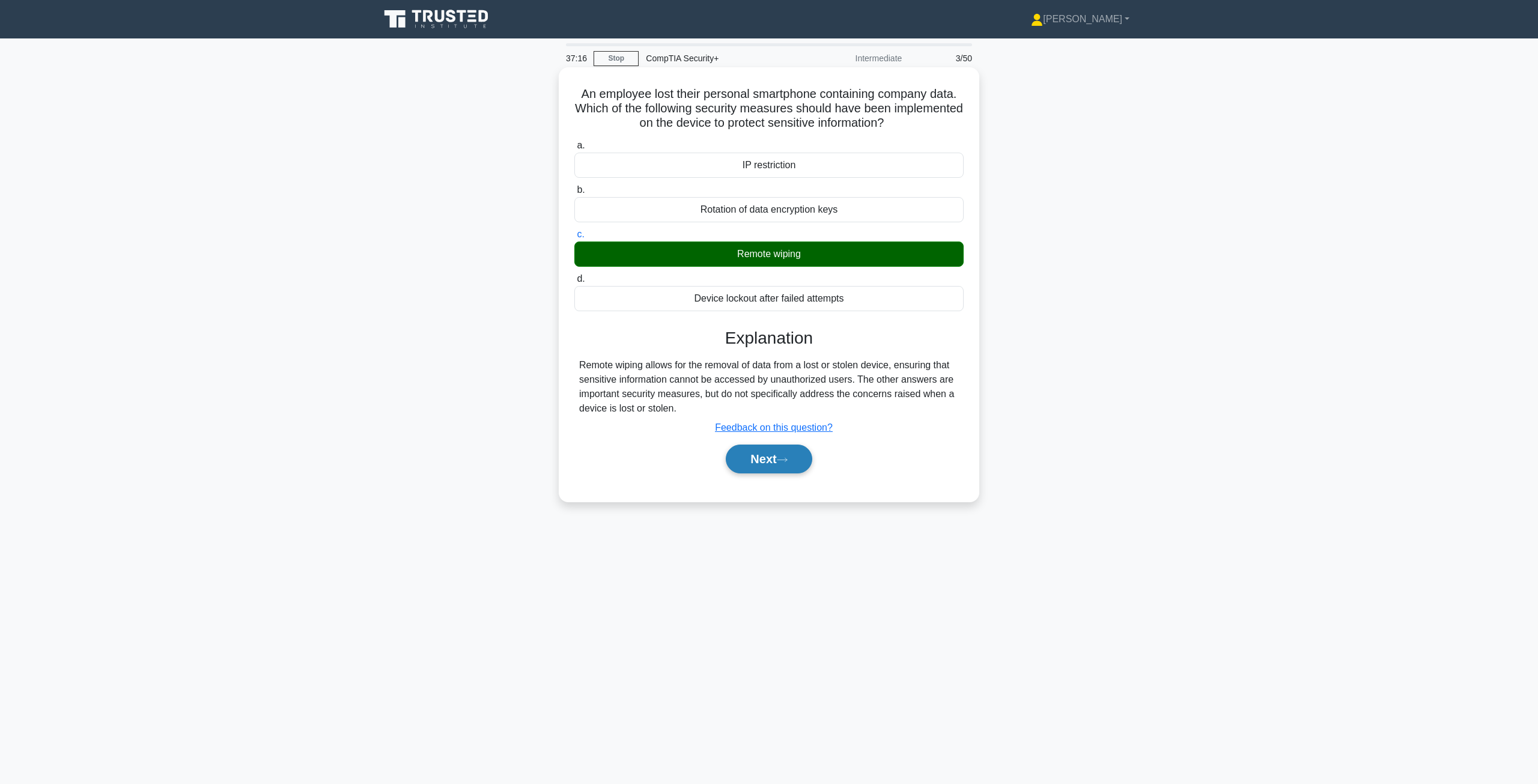
click at [775, 459] on button "Next" at bounding box center [768, 458] width 86 height 29
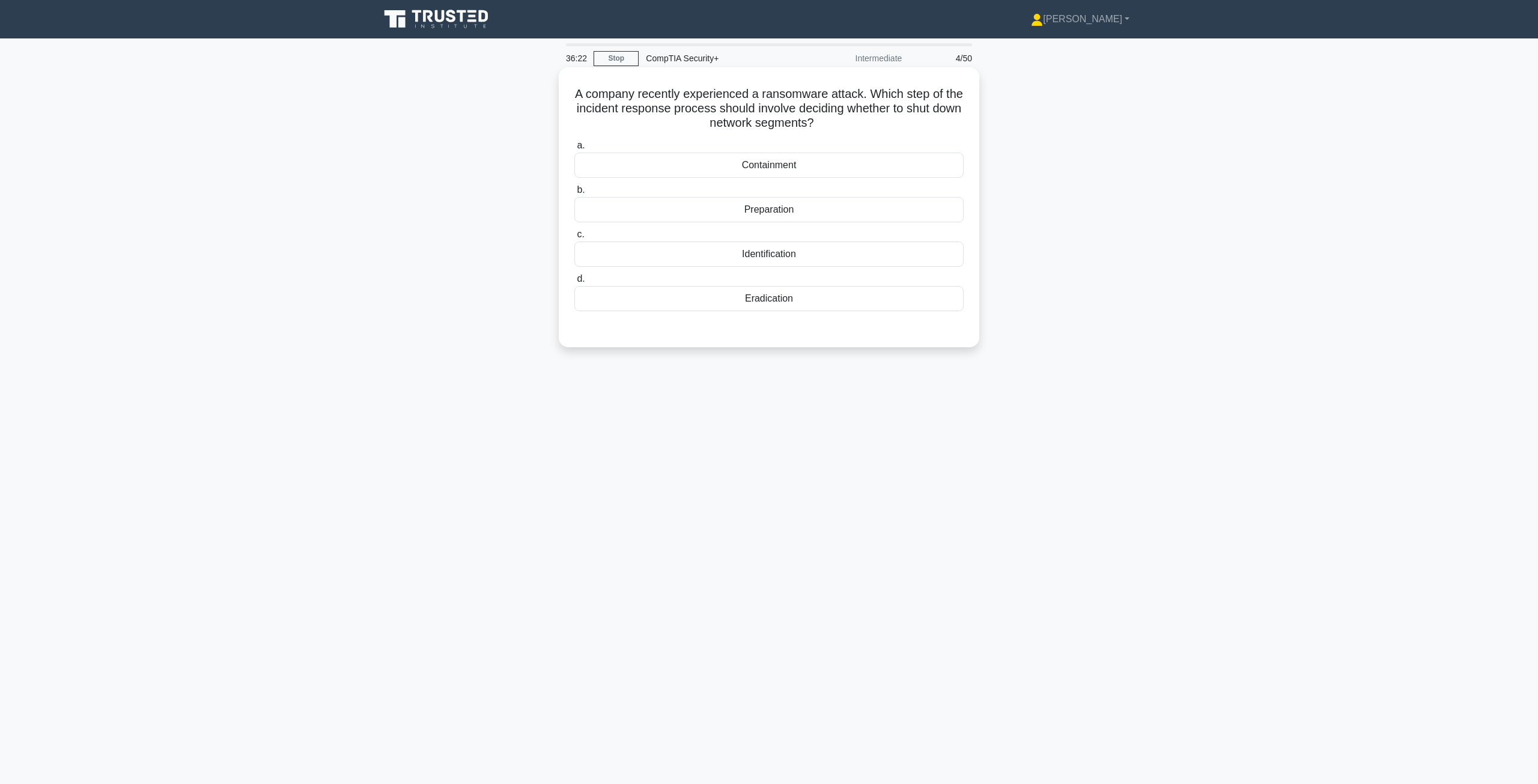
click at [792, 168] on div "Containment" at bounding box center [769, 165] width 389 height 25
click at [574, 150] on input "a. Containment" at bounding box center [574, 145] width 0 height 7
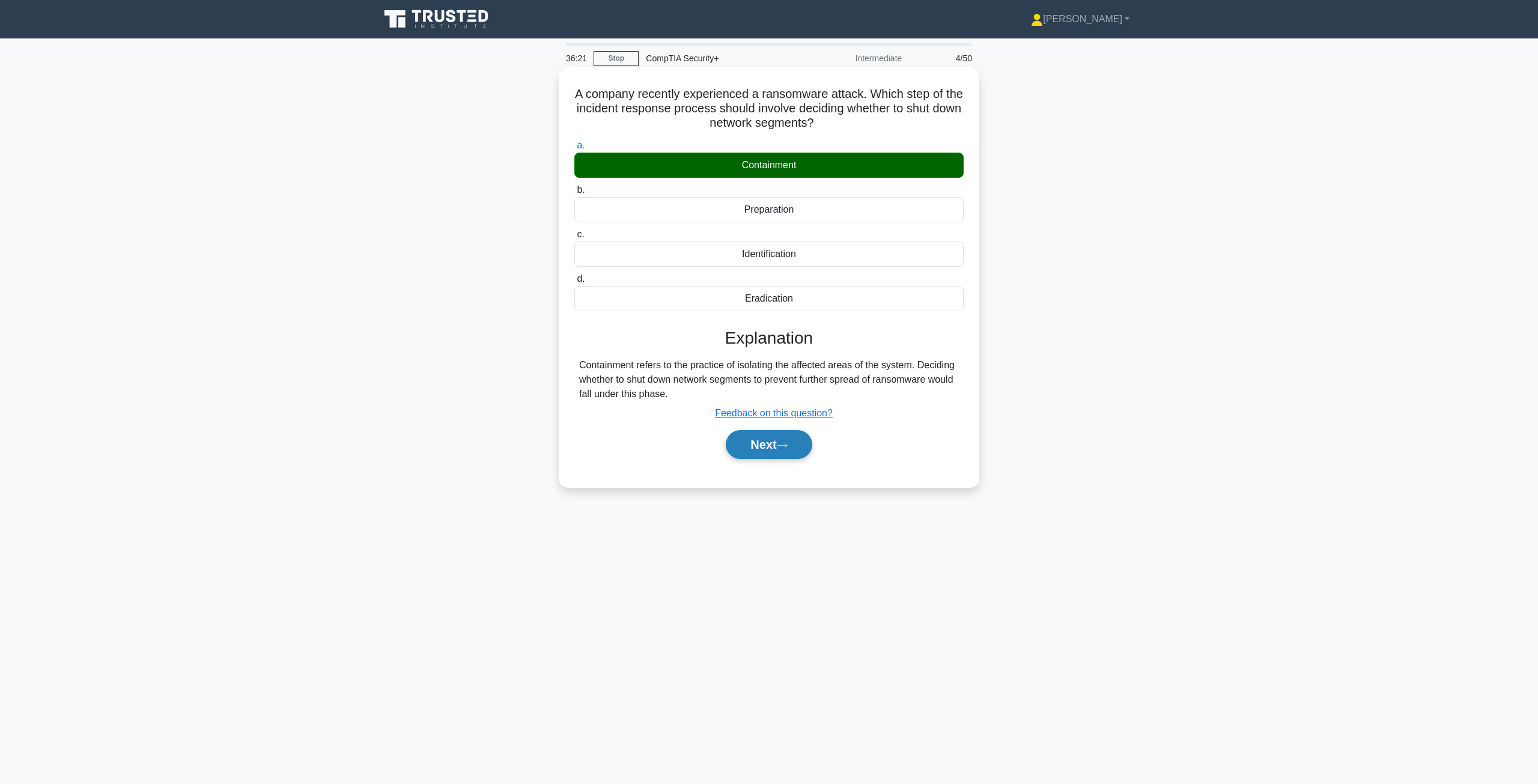
click at [778, 442] on button "Next" at bounding box center [768, 444] width 86 height 29
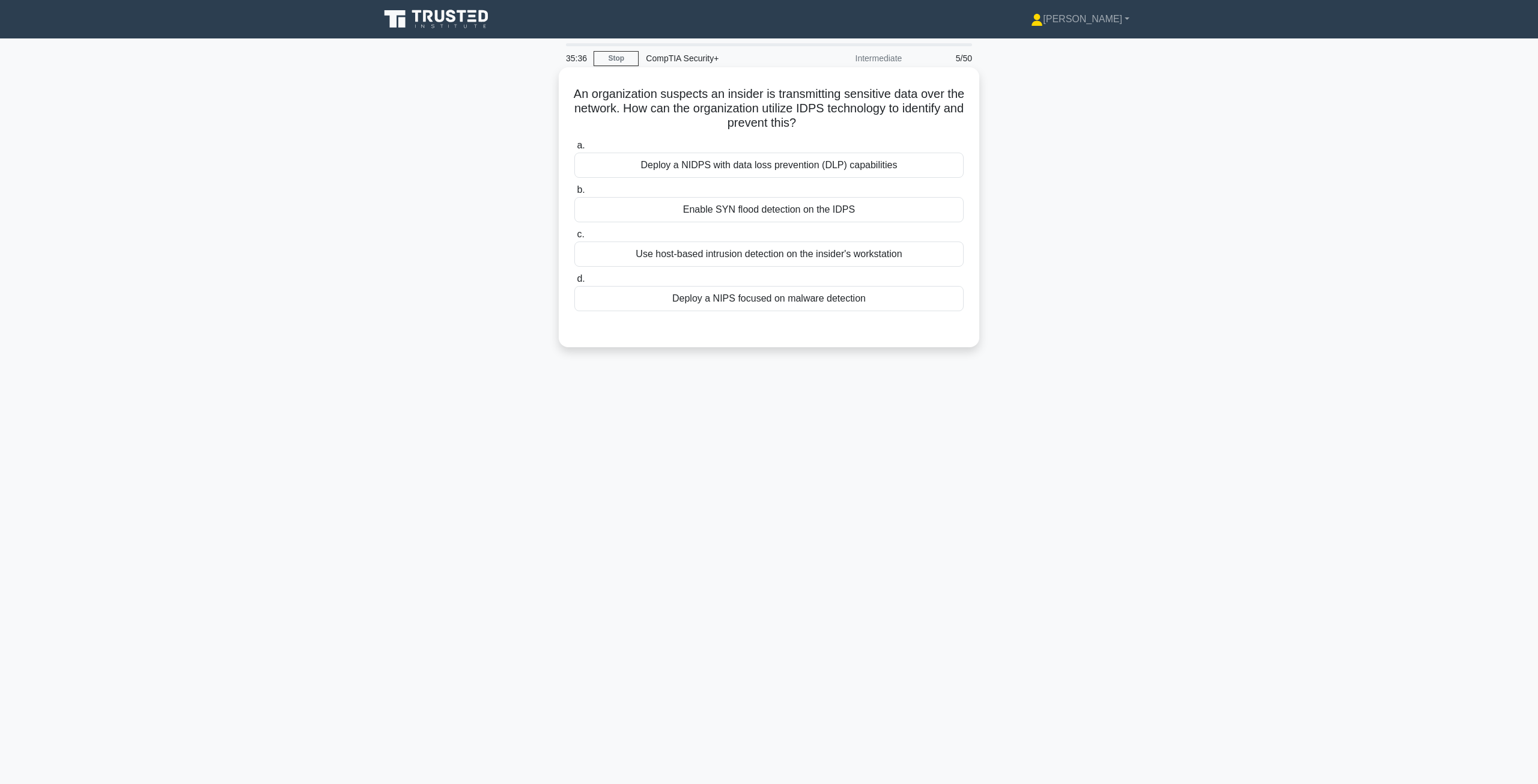
click at [833, 261] on div "Use host-based intrusion detection on the insider's workstation" at bounding box center [769, 253] width 389 height 25
click at [574, 238] on input "c. Use host-based intrusion detection on the insider's workstation" at bounding box center [574, 235] width 0 height 7
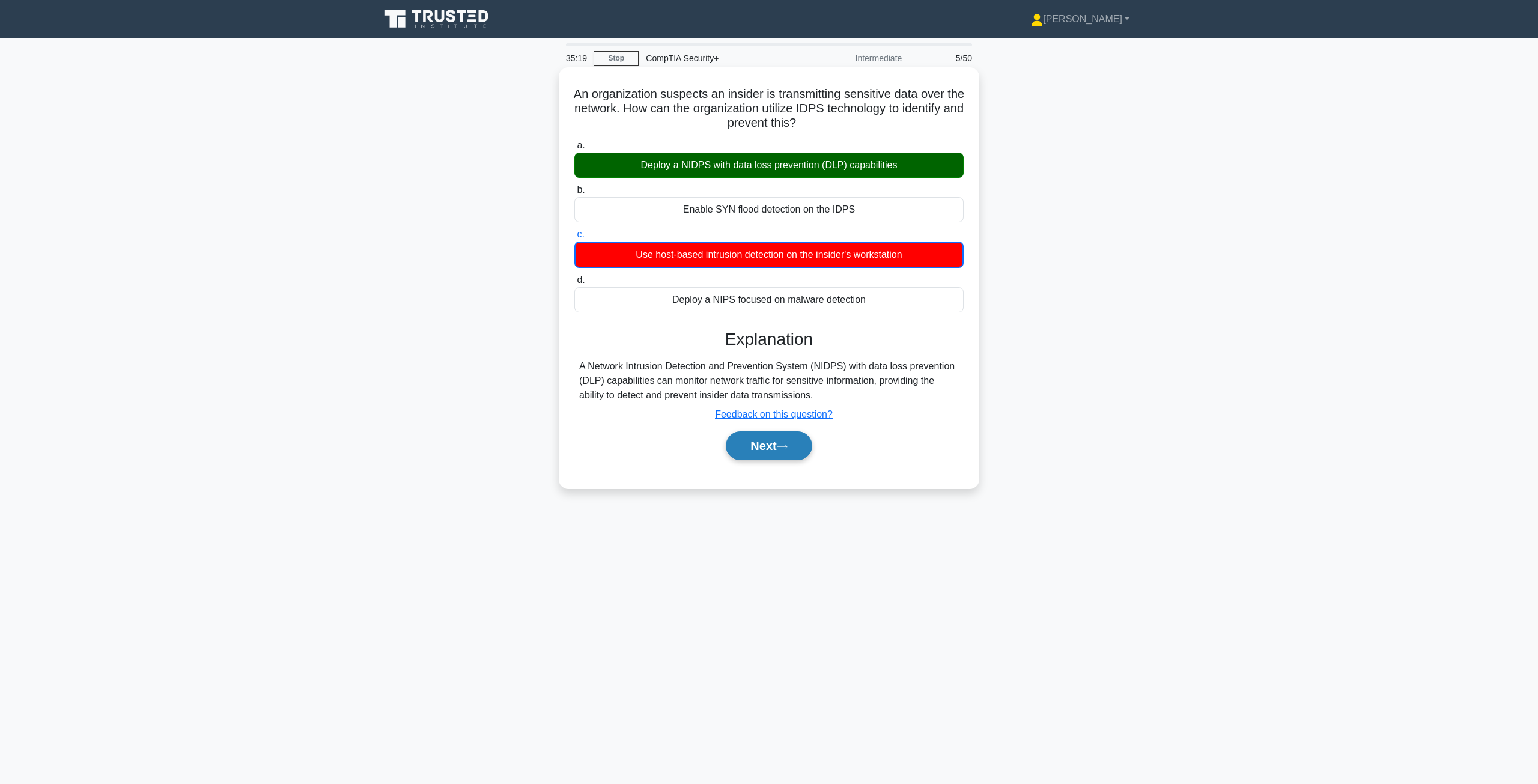
click at [766, 438] on button "Next" at bounding box center [768, 445] width 86 height 29
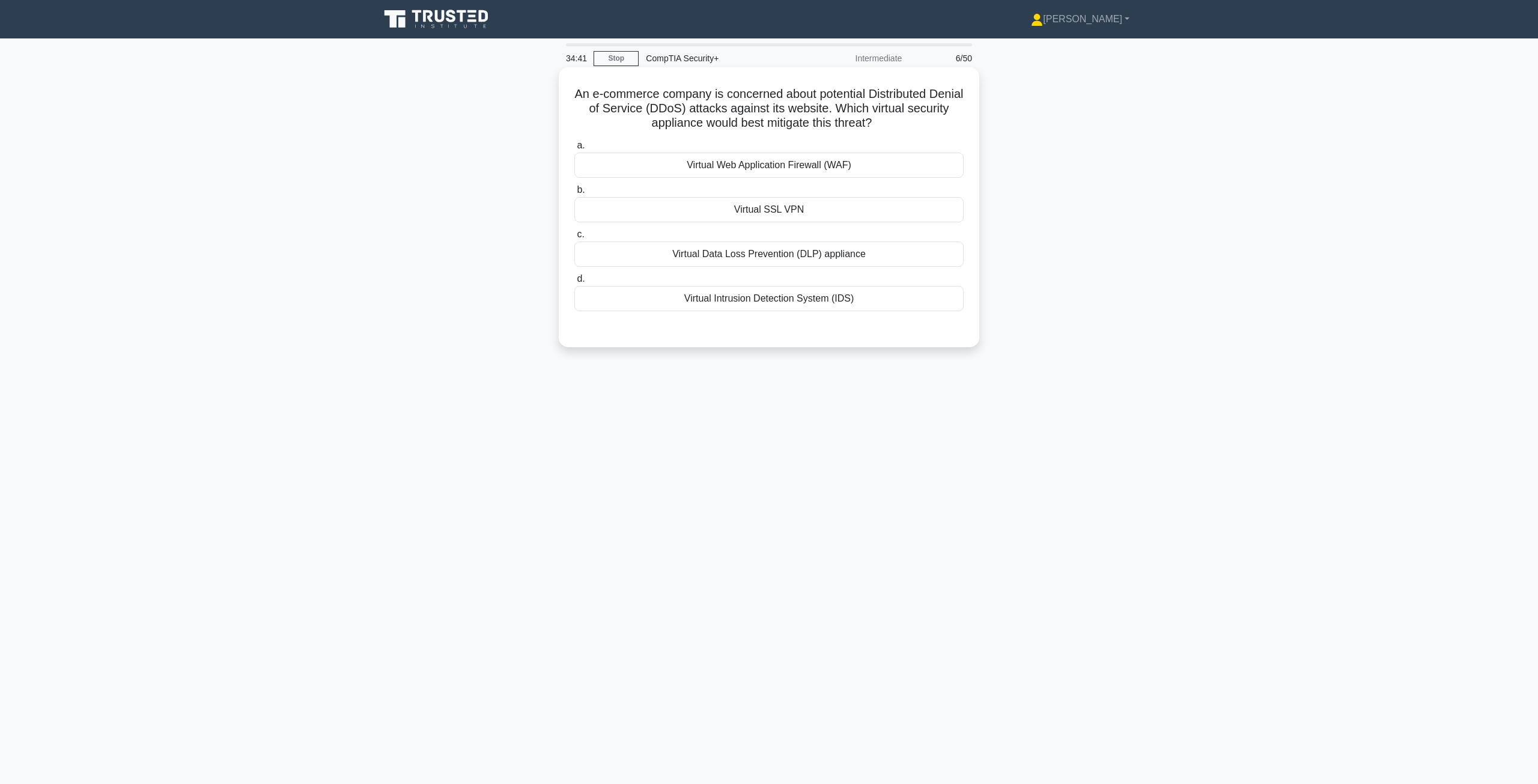
click at [737, 168] on div "Virtual Web Application Firewall (WAF)" at bounding box center [769, 165] width 389 height 25
click at [574, 150] on input "a. Virtual Web Application Firewall (WAF)" at bounding box center [574, 145] width 0 height 7
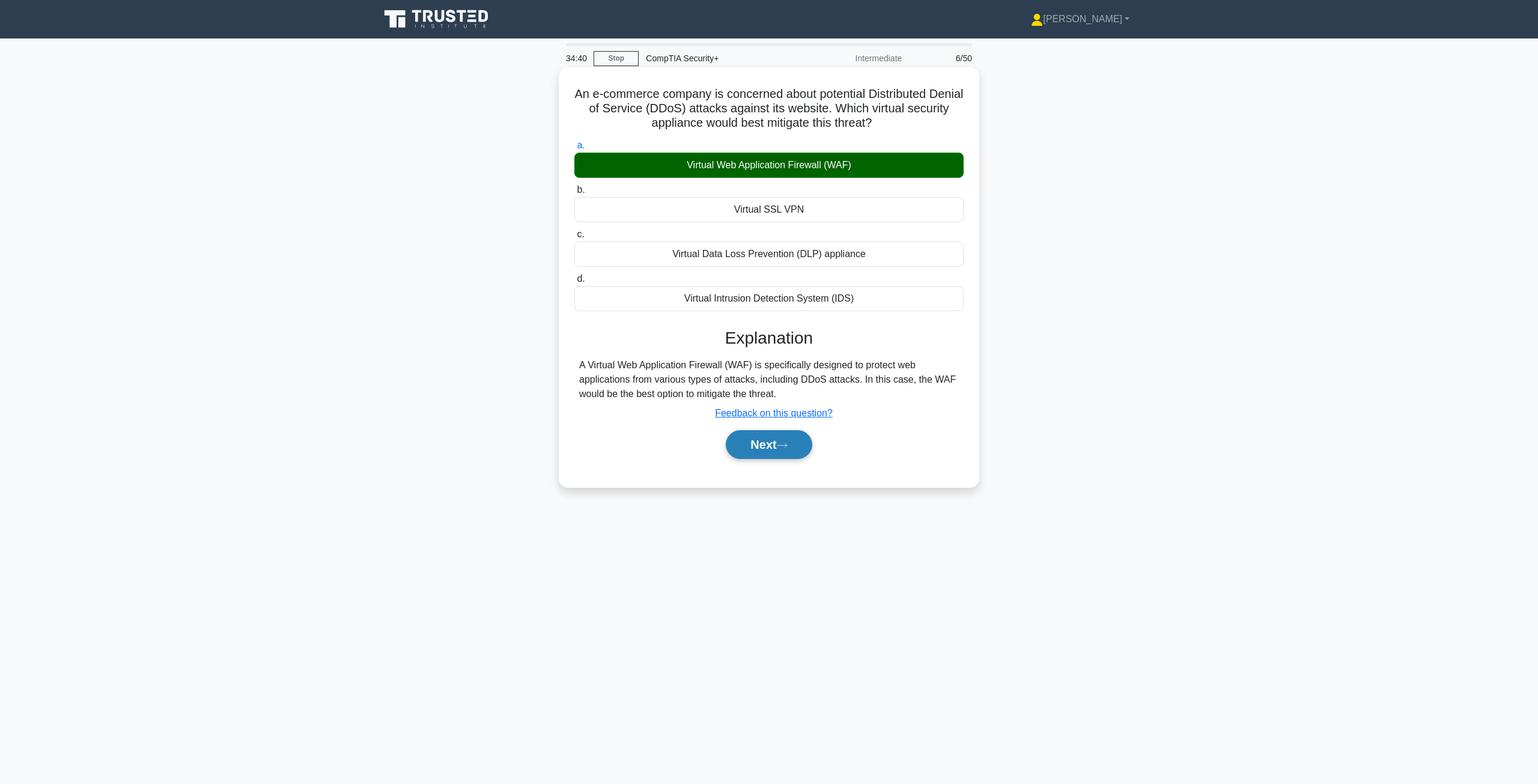
click at [778, 449] on button "Next" at bounding box center [768, 444] width 86 height 29
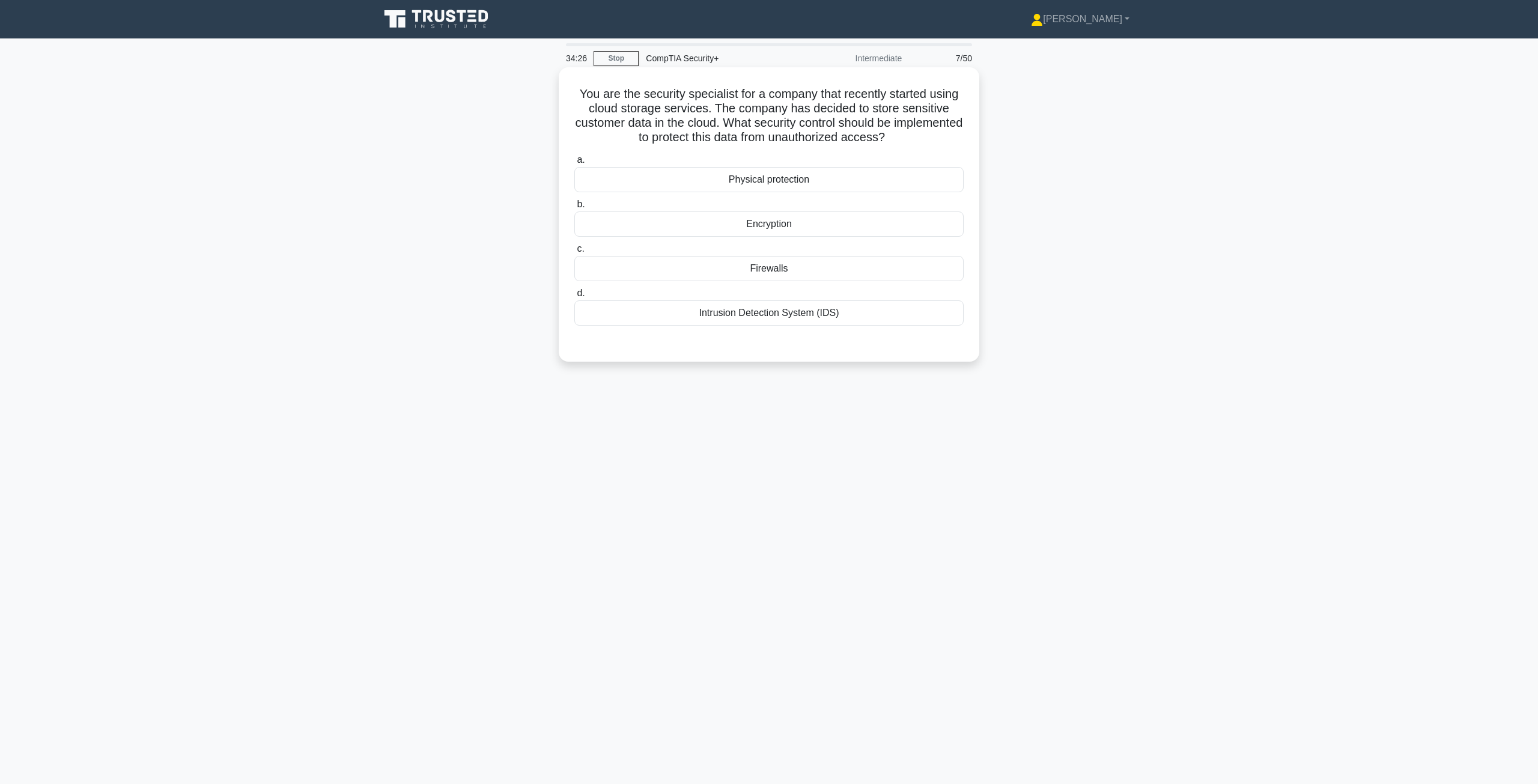
click at [792, 227] on div "Encryption" at bounding box center [769, 224] width 389 height 25
click at [574, 208] on input "b. Encryption" at bounding box center [574, 204] width 0 height 7
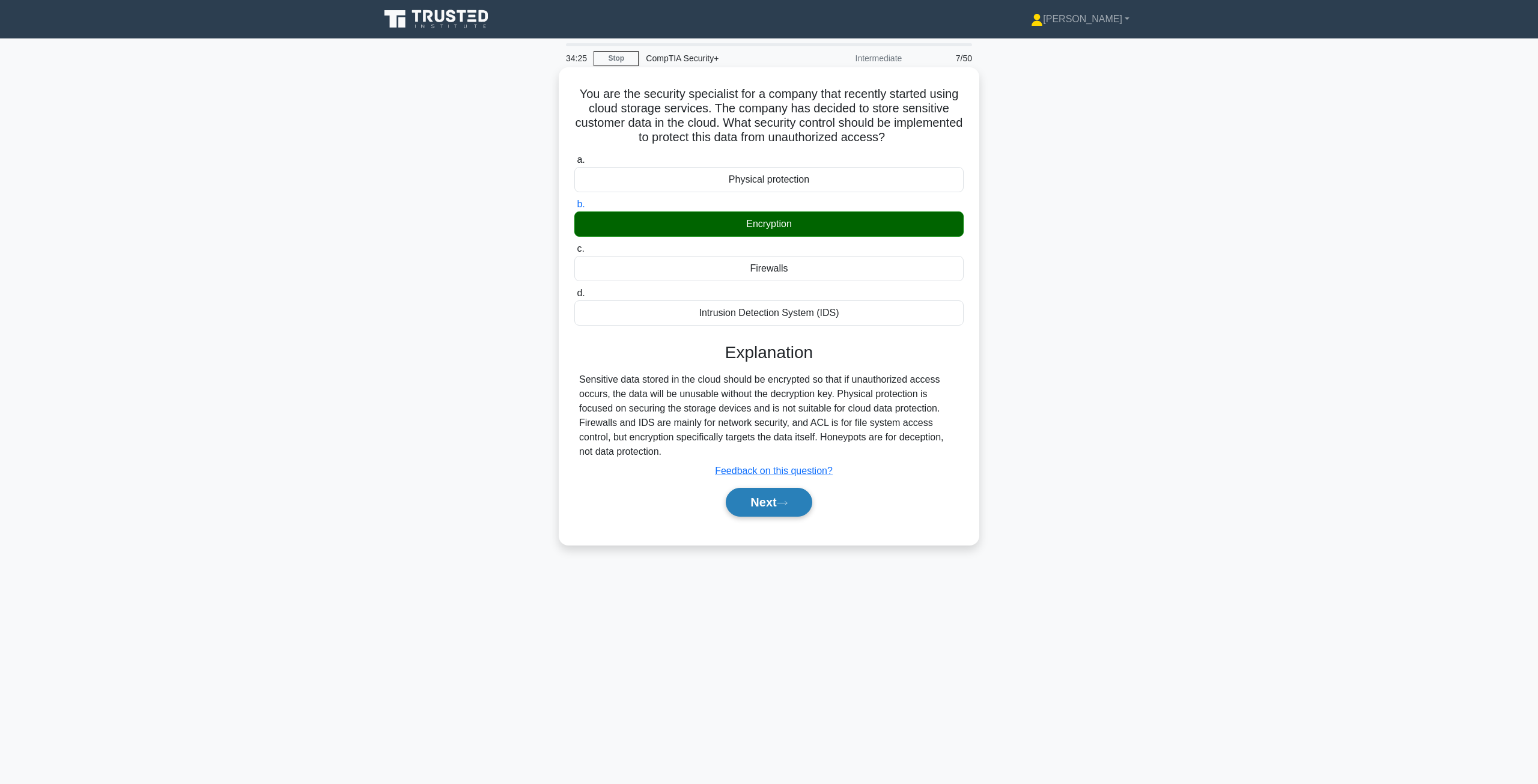
click at [776, 496] on button "Next" at bounding box center [768, 502] width 86 height 29
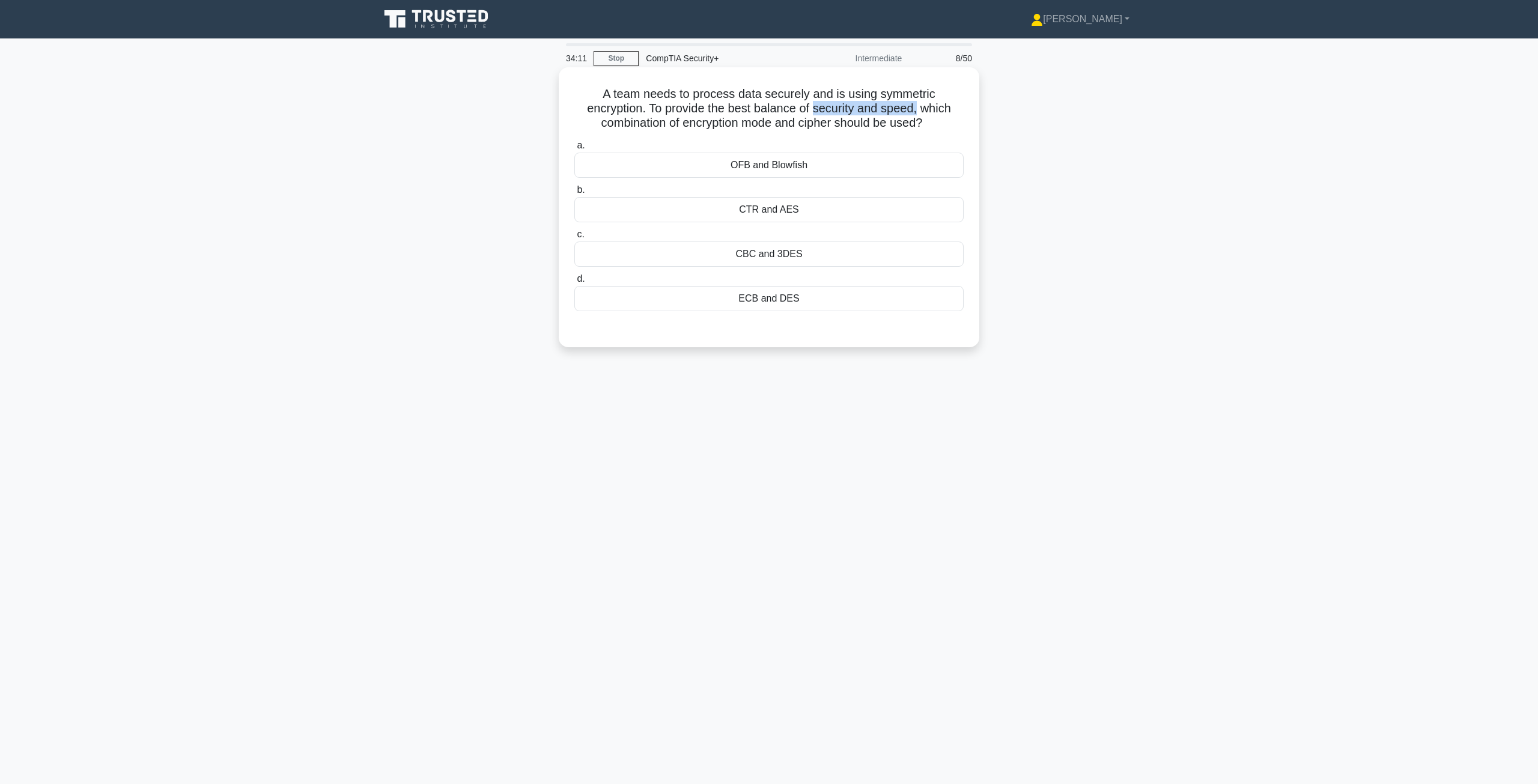
drag, startPoint x: 816, startPoint y: 108, endPoint x: 921, endPoint y: 107, distance: 105.0
click at [921, 107] on h5 "A team needs to process data securely and is using symmetric encryption. To pro…" at bounding box center [769, 109] width 392 height 44
click at [785, 163] on div "OFB and Blowfish" at bounding box center [769, 165] width 389 height 25
click at [574, 150] on input "a. OFB and Blowfish" at bounding box center [574, 145] width 0 height 7
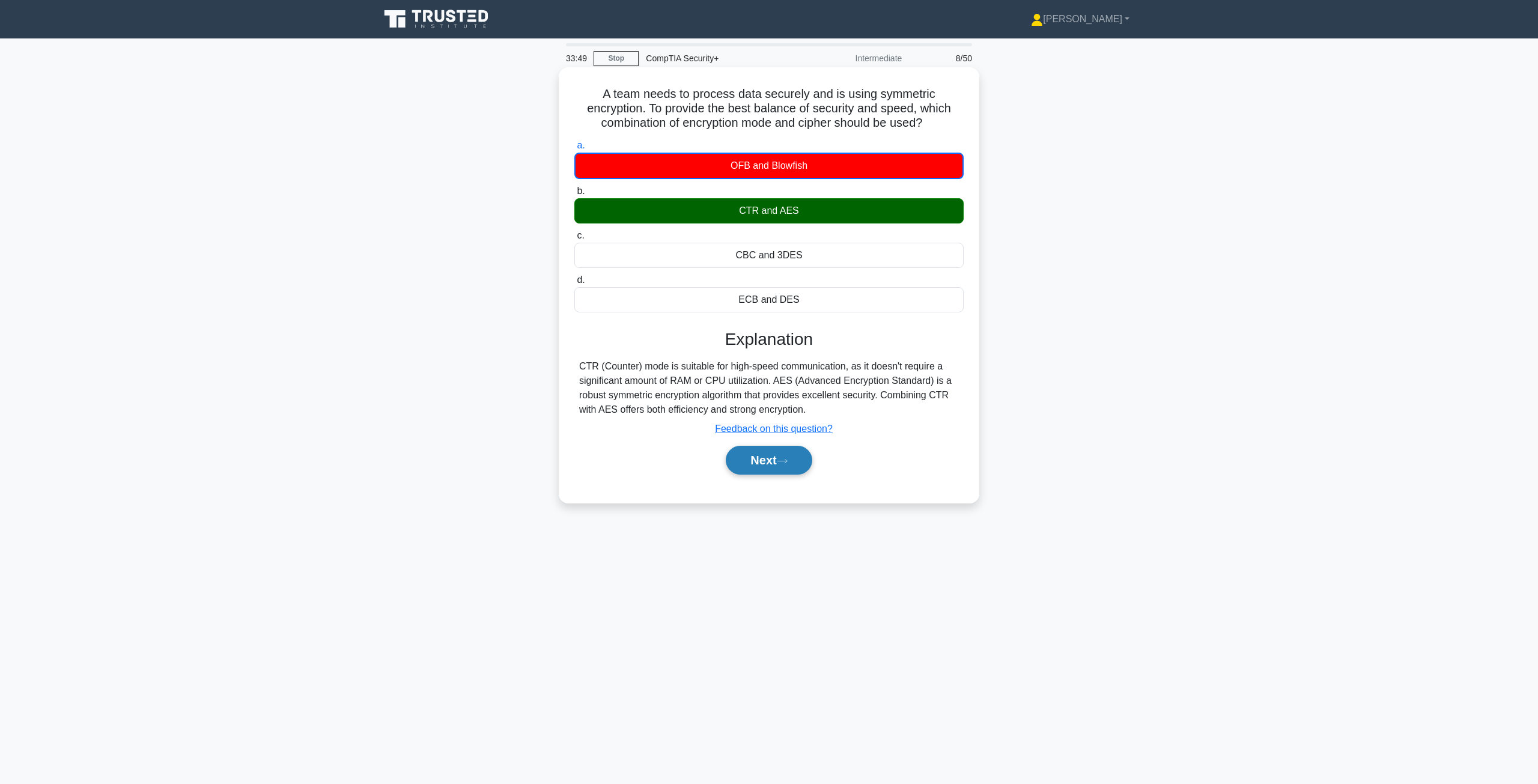
click at [762, 466] on button "Next" at bounding box center [768, 459] width 86 height 29
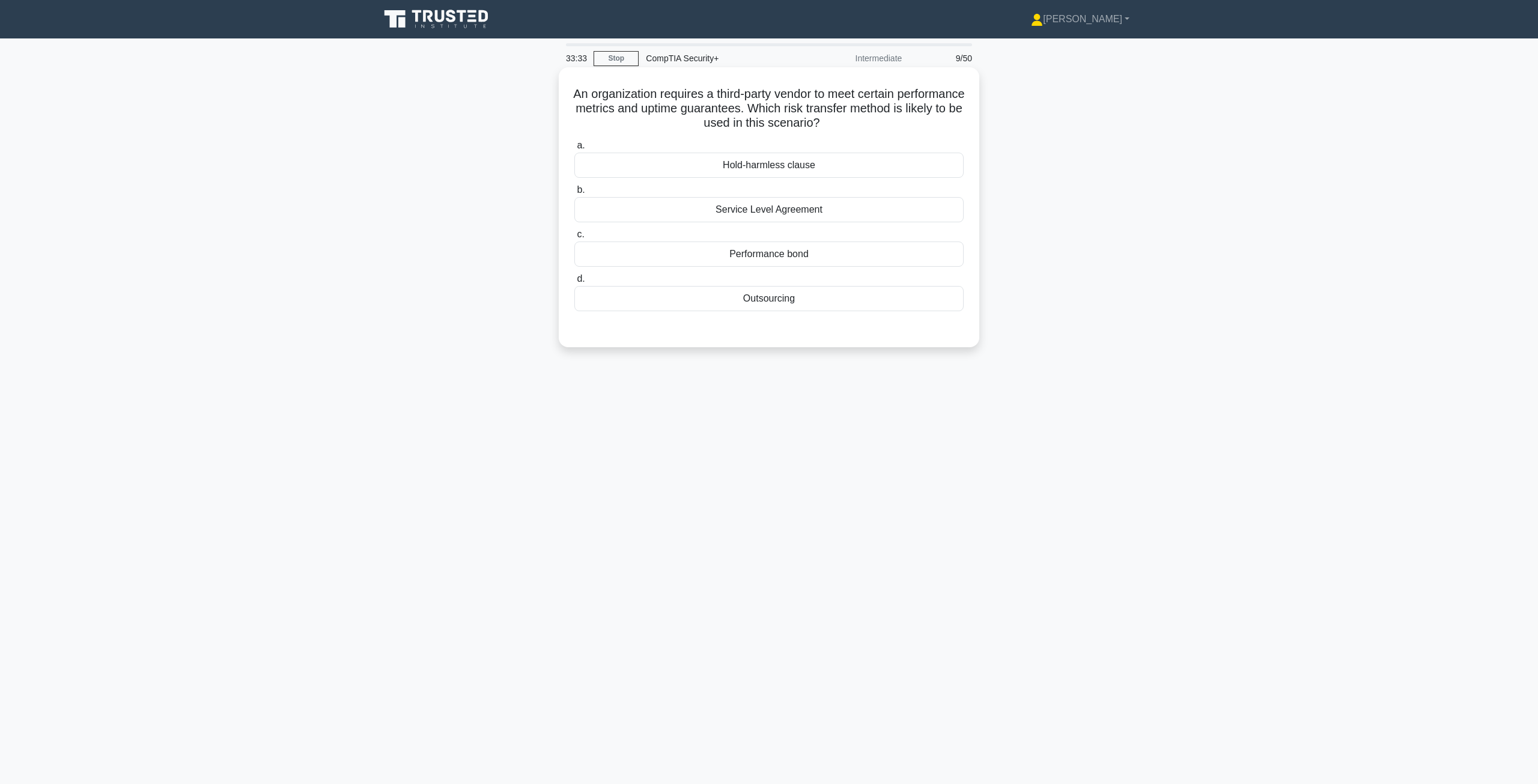
click at [820, 215] on div "Service Level Agreement" at bounding box center [769, 209] width 389 height 25
click at [574, 194] on input "b. Service Level Agreement" at bounding box center [574, 190] width 0 height 7
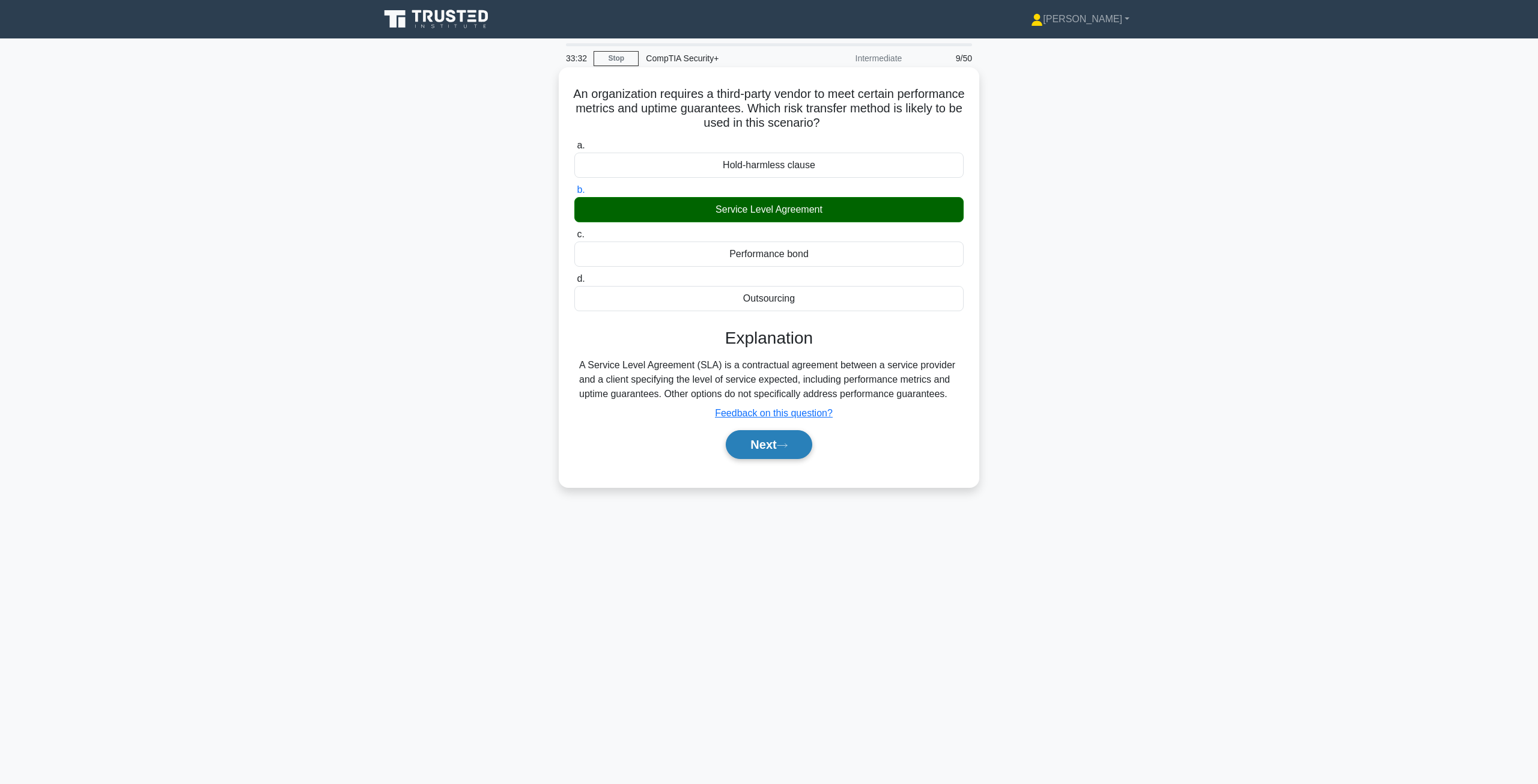
click at [778, 438] on button "Next" at bounding box center [768, 444] width 86 height 29
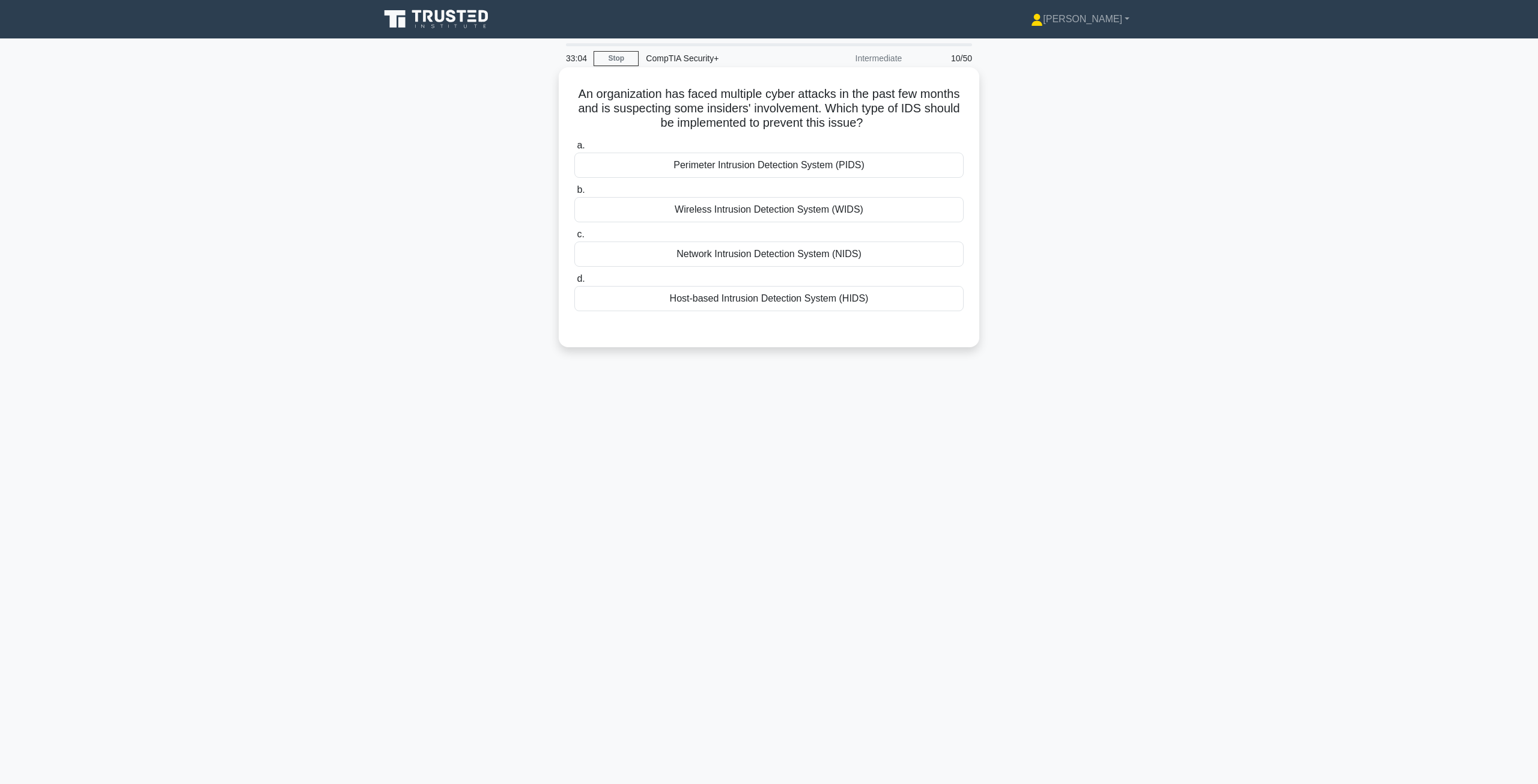
click at [743, 301] on div "Host-based Intrusion Detection System (HIDS)" at bounding box center [769, 298] width 389 height 25
click at [574, 282] on input "d. Host-based Intrusion Detection System (HIDS)" at bounding box center [574, 279] width 0 height 7
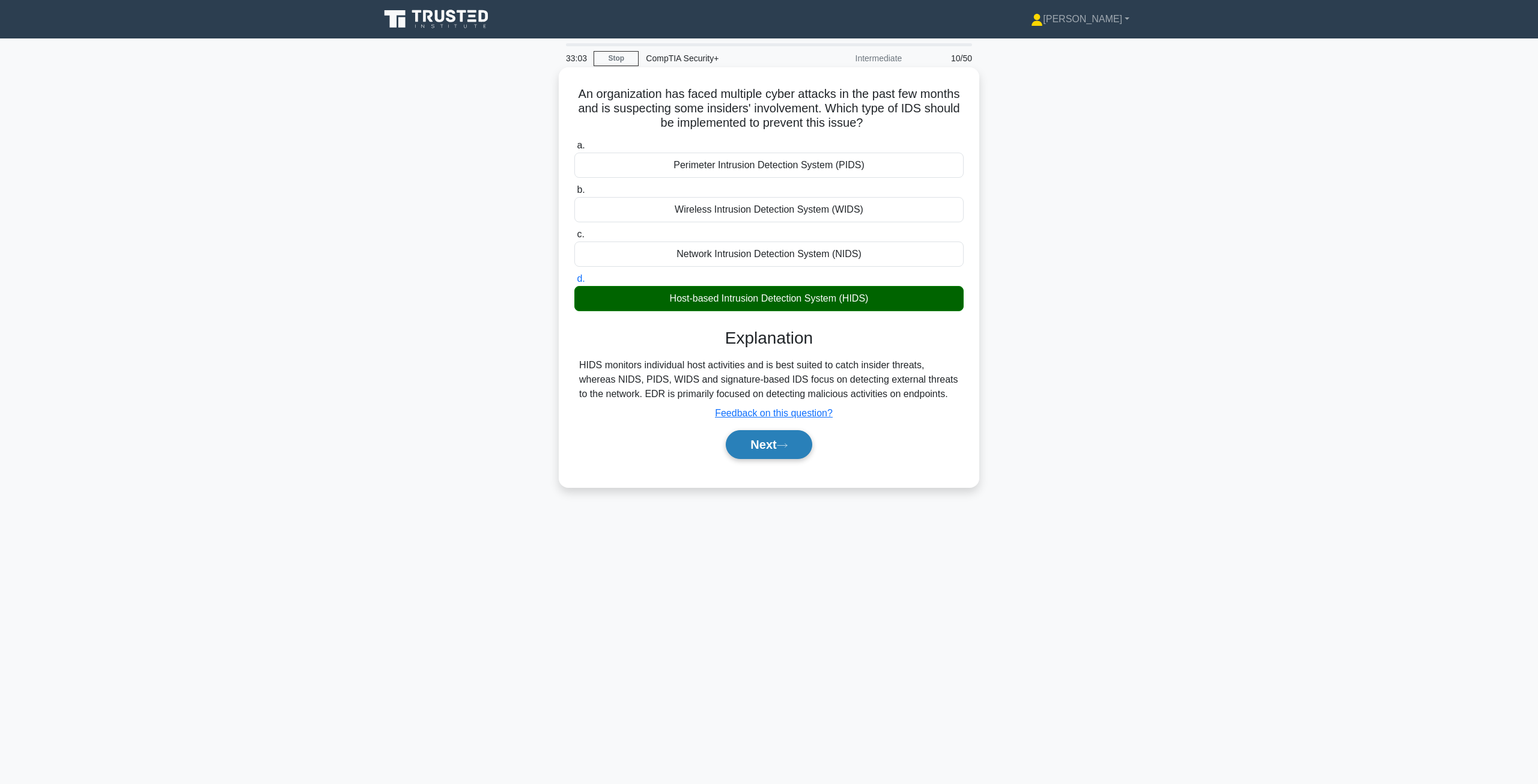
click at [762, 446] on button "Next" at bounding box center [768, 444] width 86 height 29
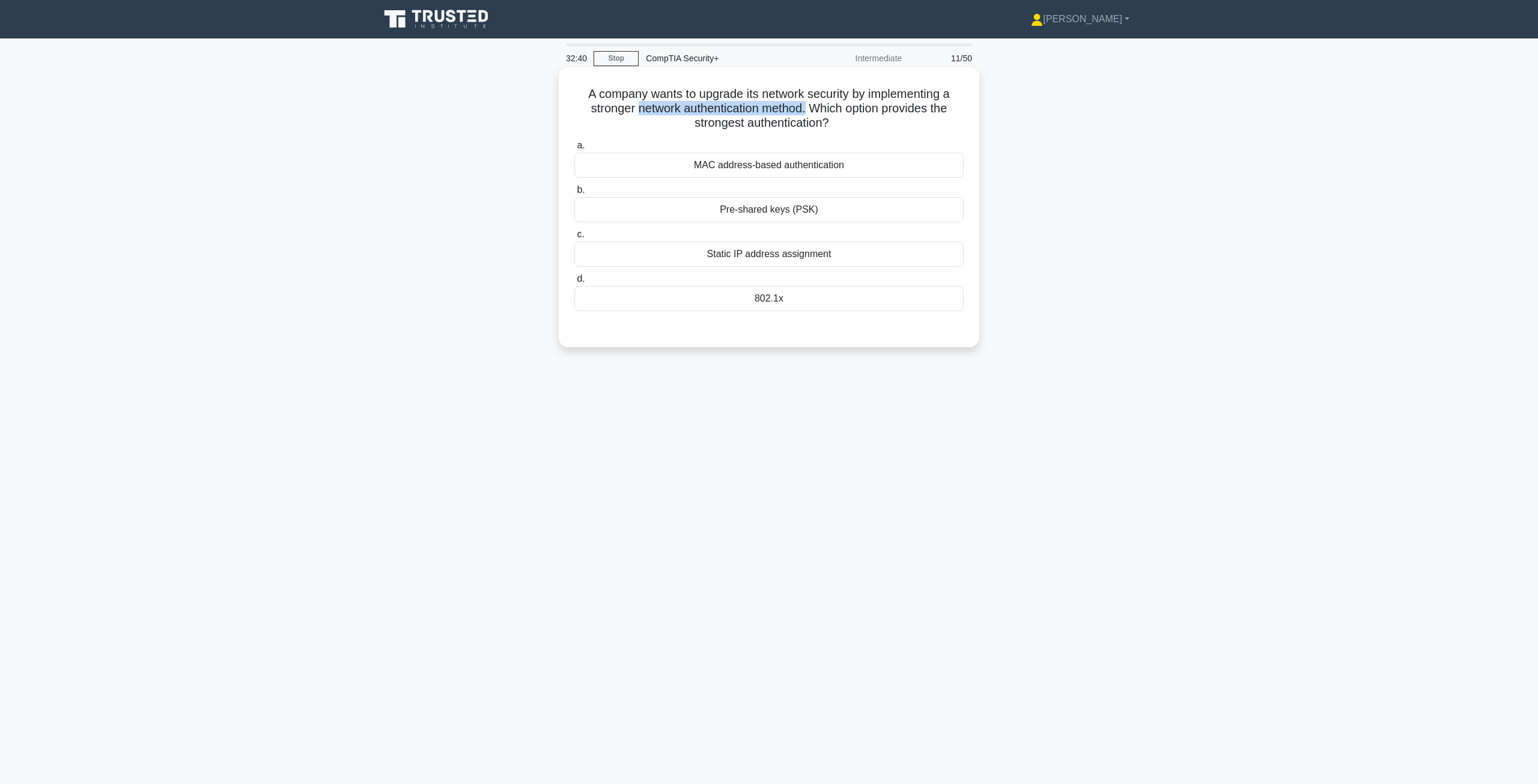
drag, startPoint x: 634, startPoint y: 112, endPoint x: 806, endPoint y: 110, distance: 172.0
click at [806, 110] on h5 "A company wants to upgrade its network security by implementing a stronger netw…" at bounding box center [769, 109] width 392 height 44
click at [833, 167] on div "MAC address-based authentication" at bounding box center [769, 165] width 389 height 25
click at [574, 150] on input "a. MAC address-based authentication" at bounding box center [574, 145] width 0 height 7
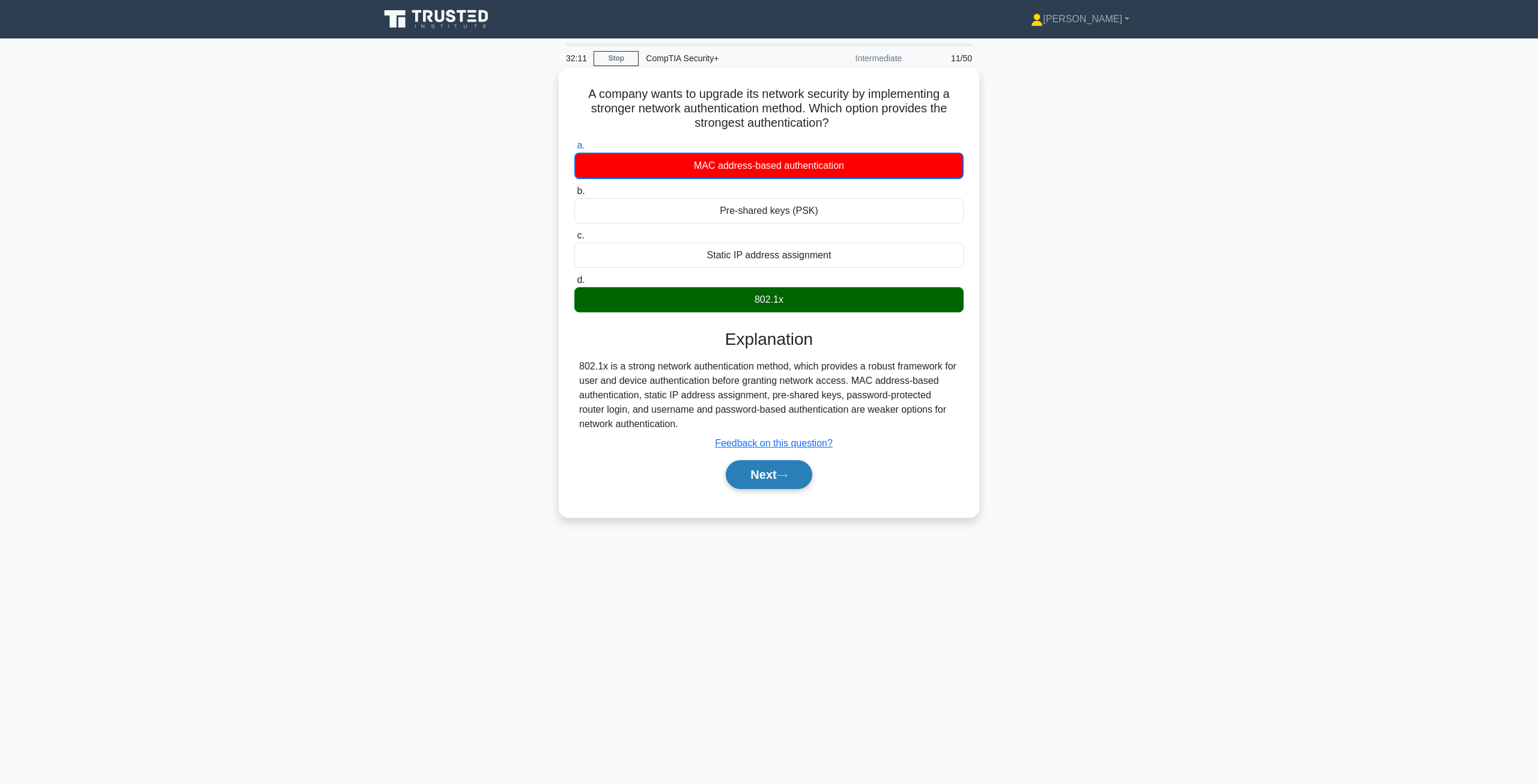
click at [801, 485] on button "Next" at bounding box center [768, 474] width 86 height 29
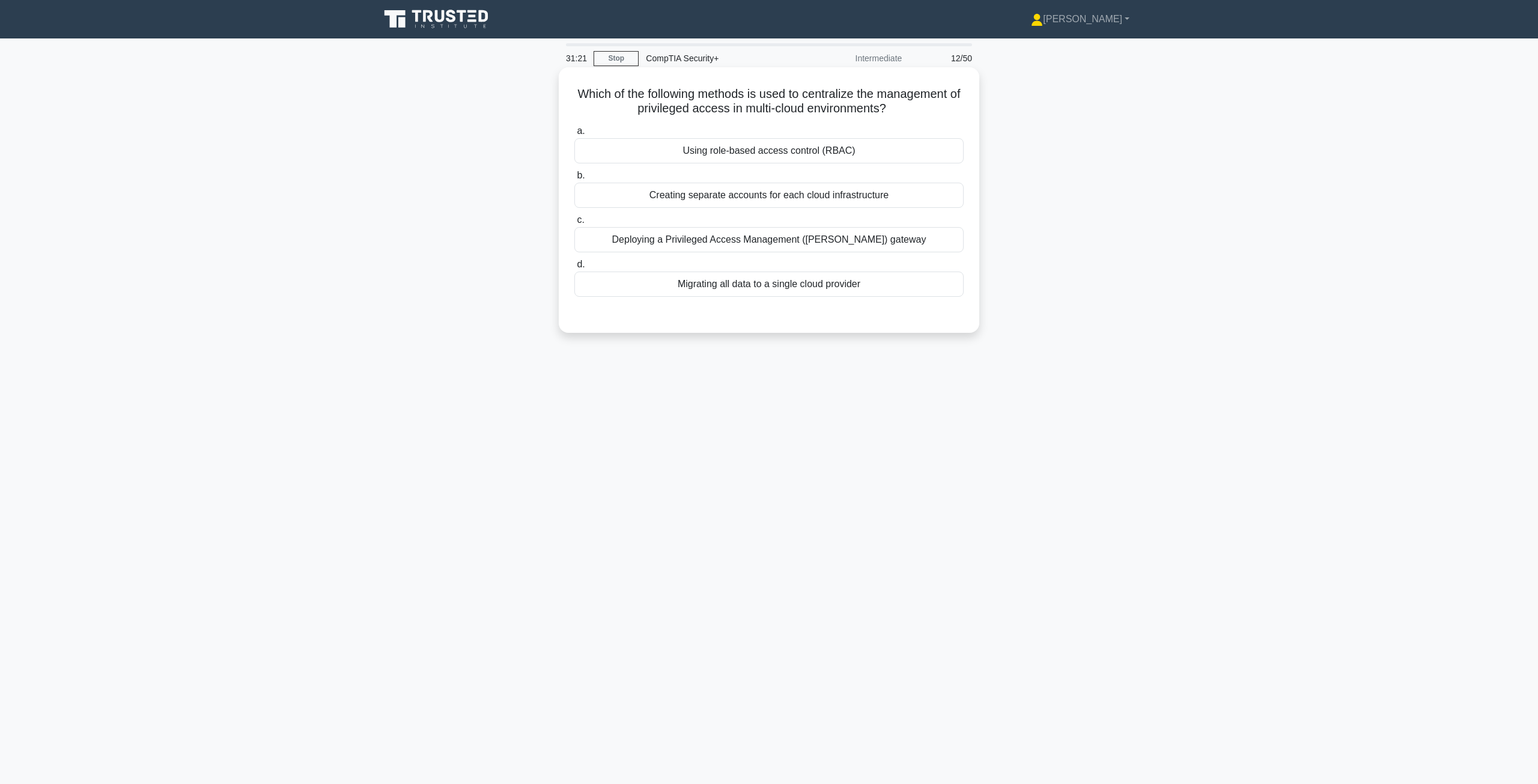
click at [748, 289] on div "Migrating all data to a single cloud provider" at bounding box center [769, 283] width 389 height 25
click at [574, 269] on input "d. Migrating all data to a single cloud provider" at bounding box center [574, 264] width 0 height 7
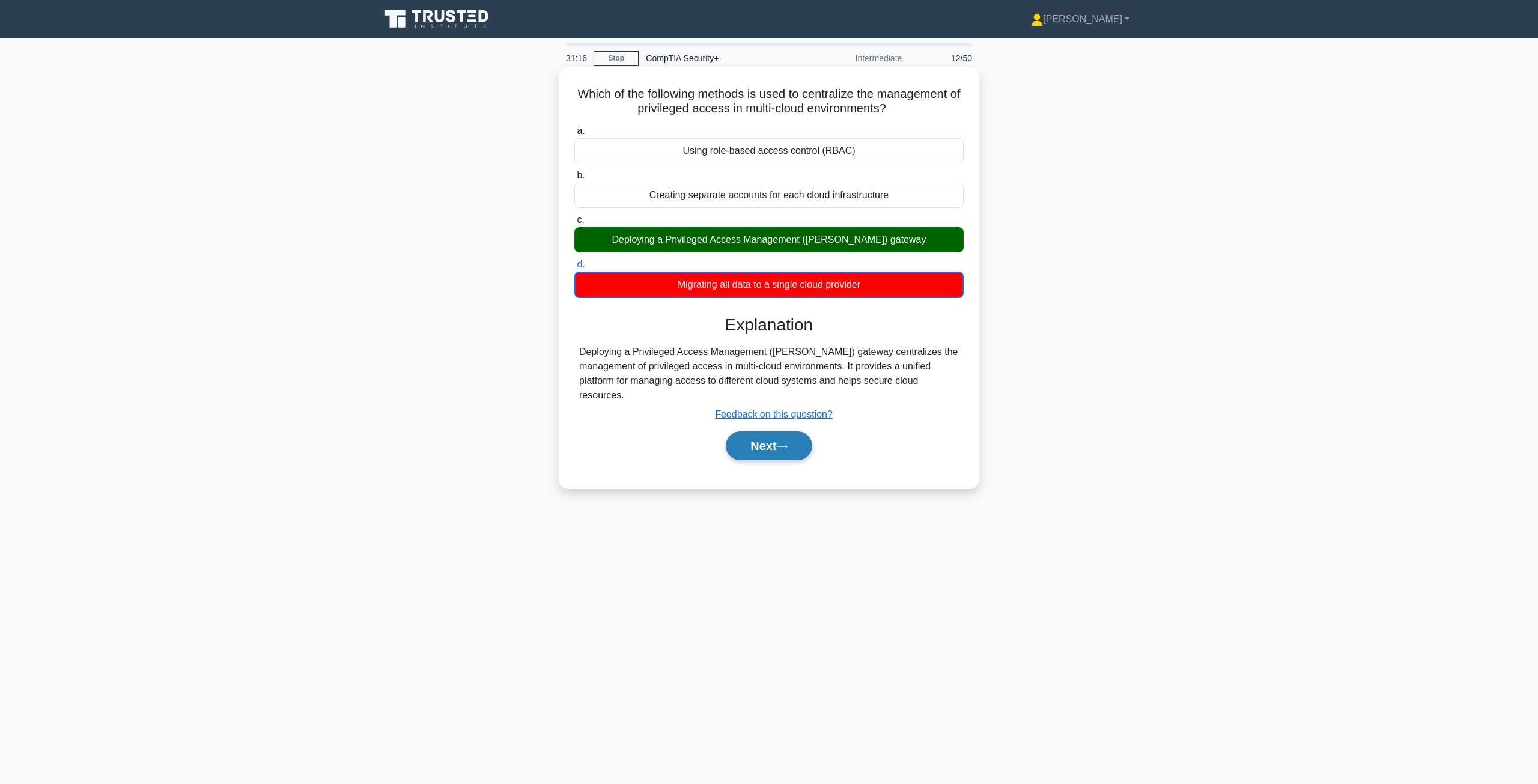
click at [787, 444] on icon at bounding box center [782, 446] width 9 height 4
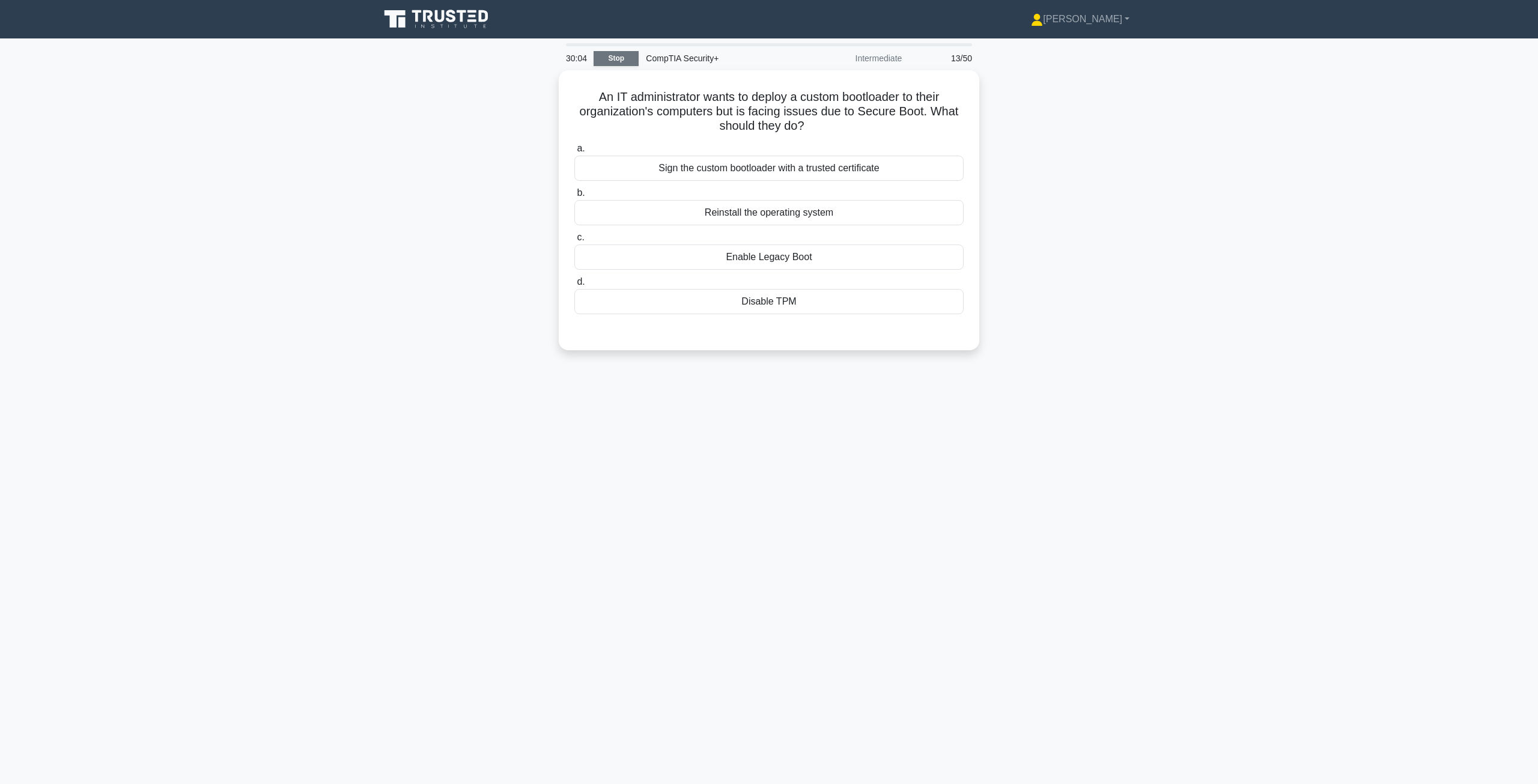
click at [619, 59] on link "Stop" at bounding box center [616, 58] width 45 height 15
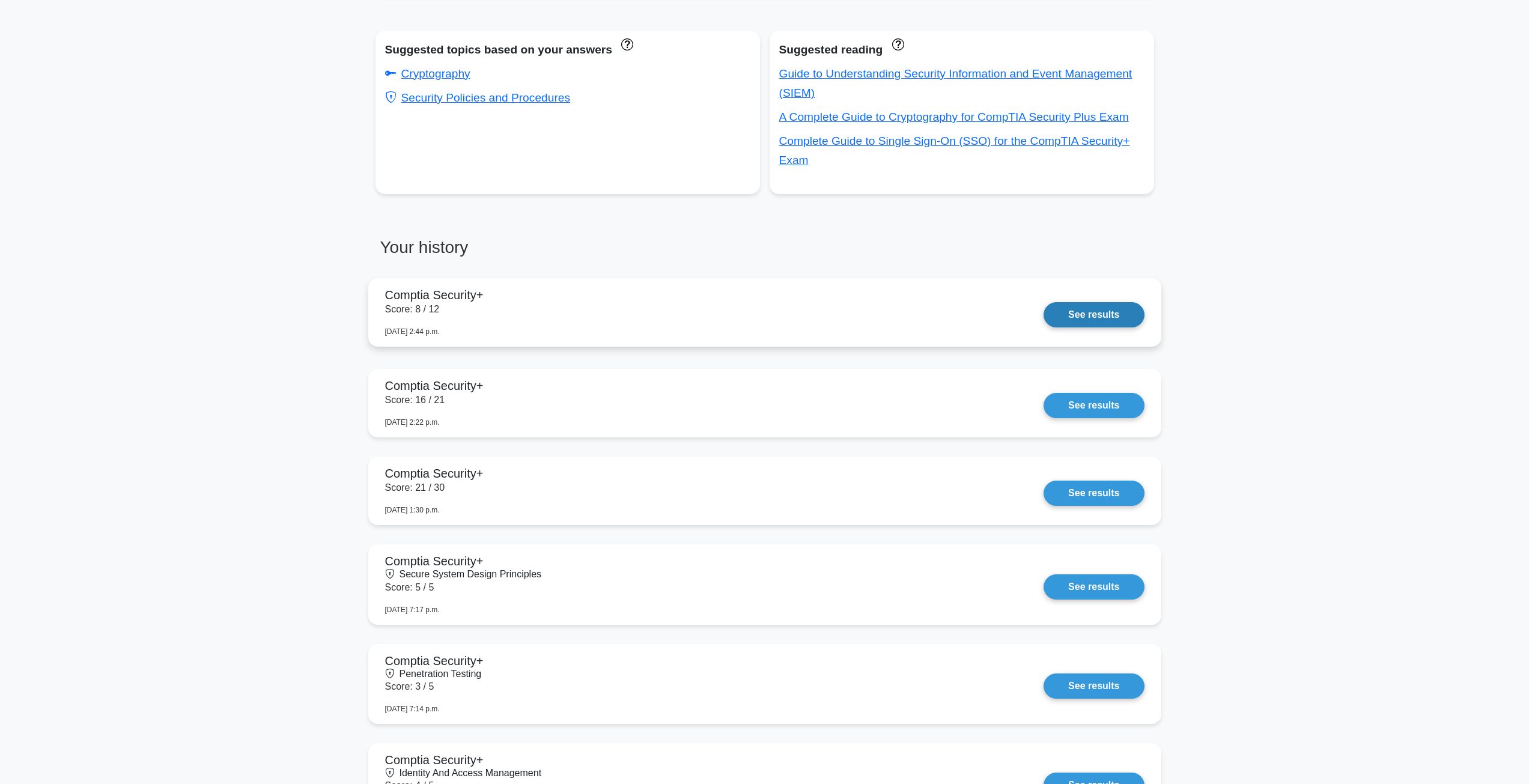
scroll to position [480, 0]
